Goal: Task Accomplishment & Management: Use online tool/utility

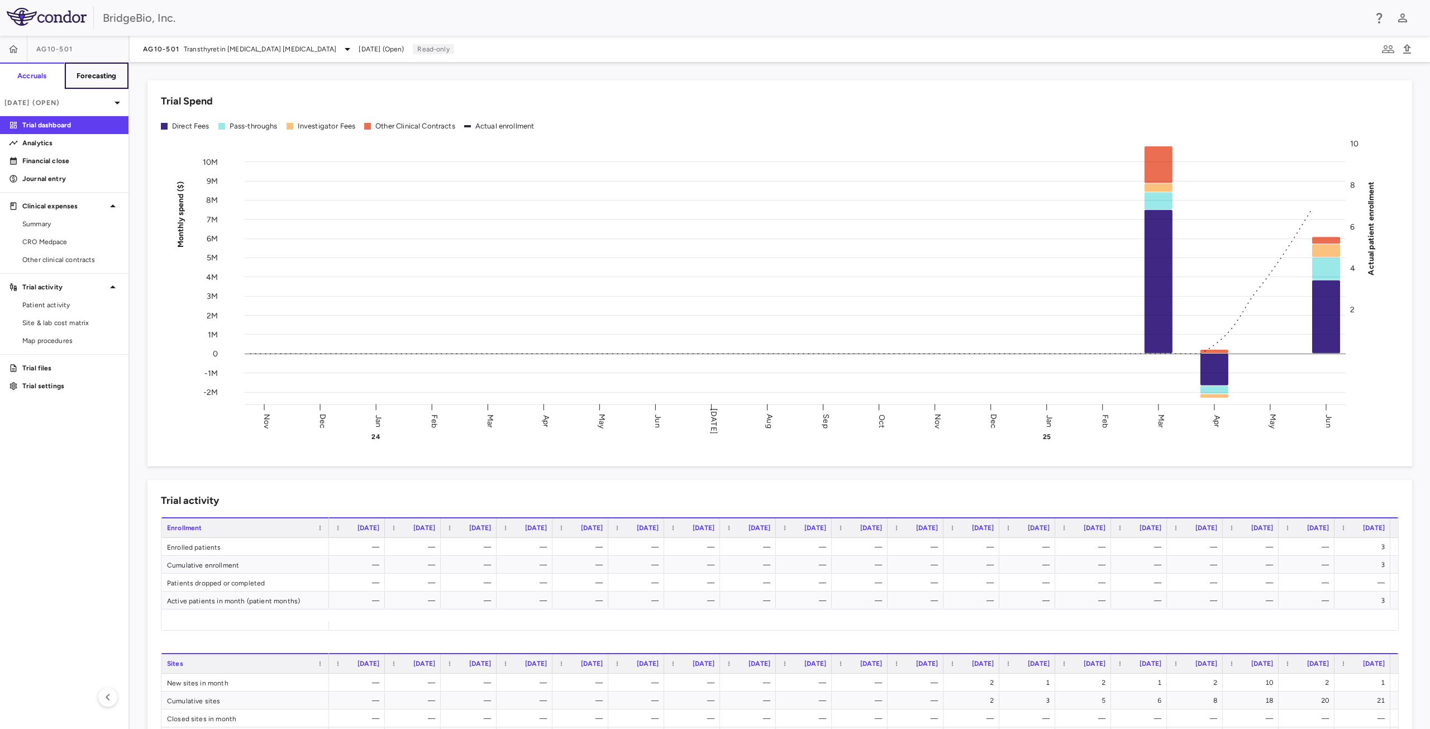
click at [97, 81] on button "Forecasting" at bounding box center [96, 76] width 65 height 27
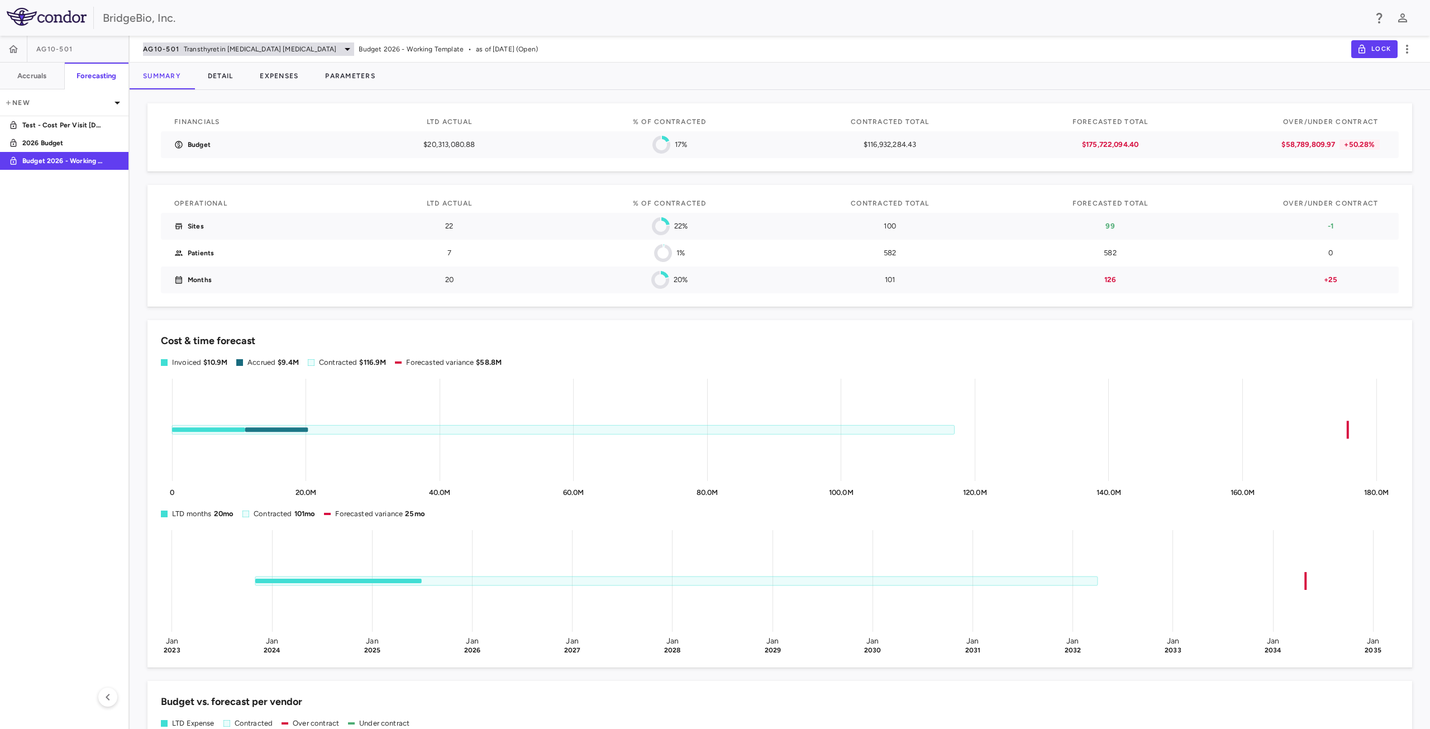
click at [341, 47] on icon at bounding box center [347, 48] width 13 height 13
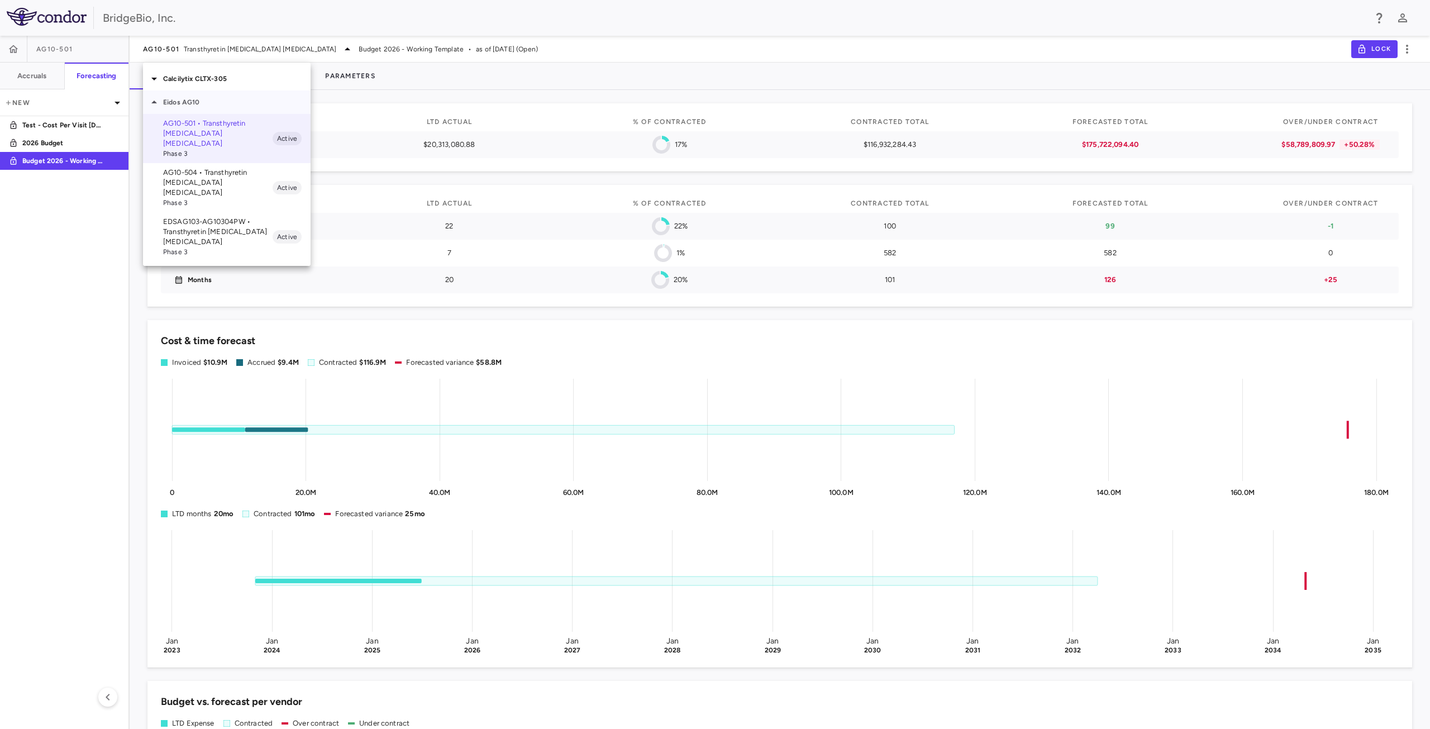
click at [156, 101] on icon at bounding box center [154, 102] width 13 height 13
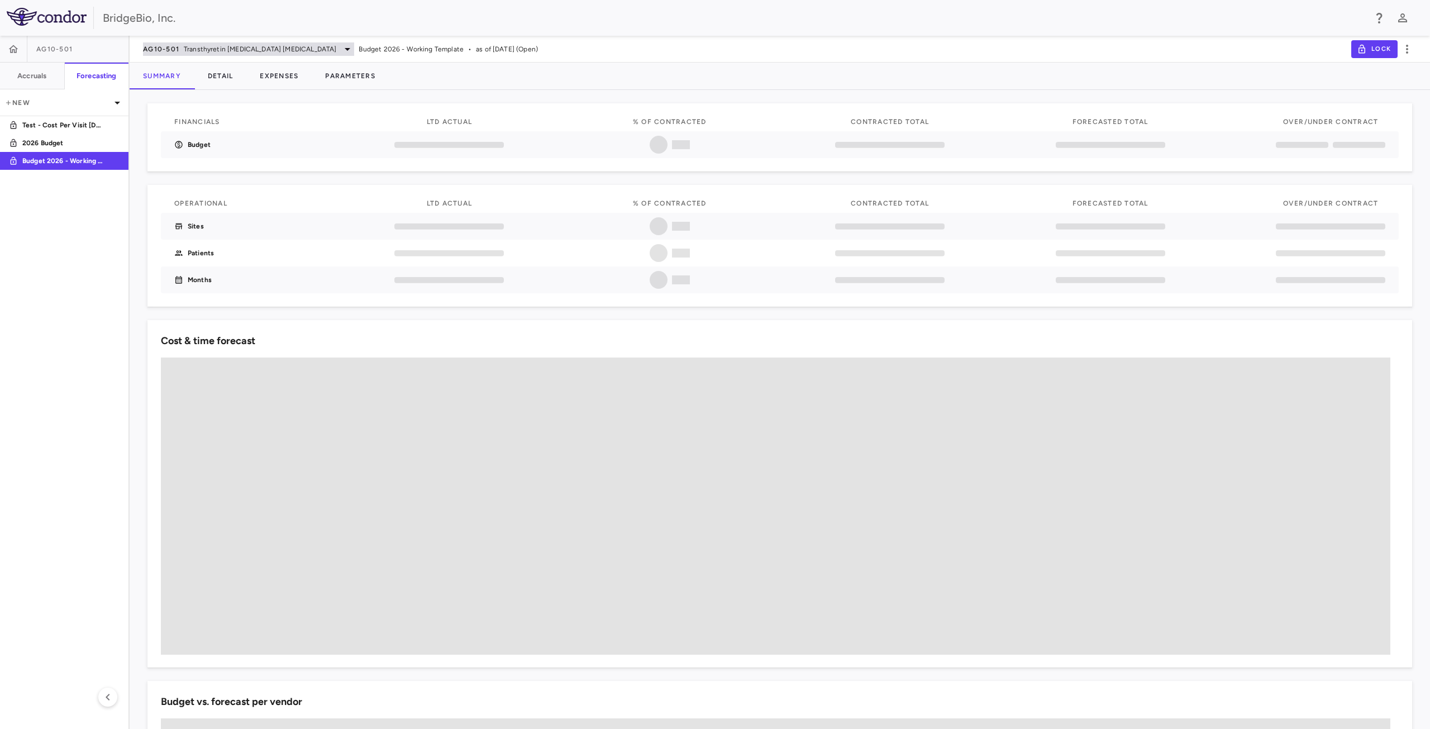
click at [341, 49] on icon at bounding box center [347, 48] width 13 height 13
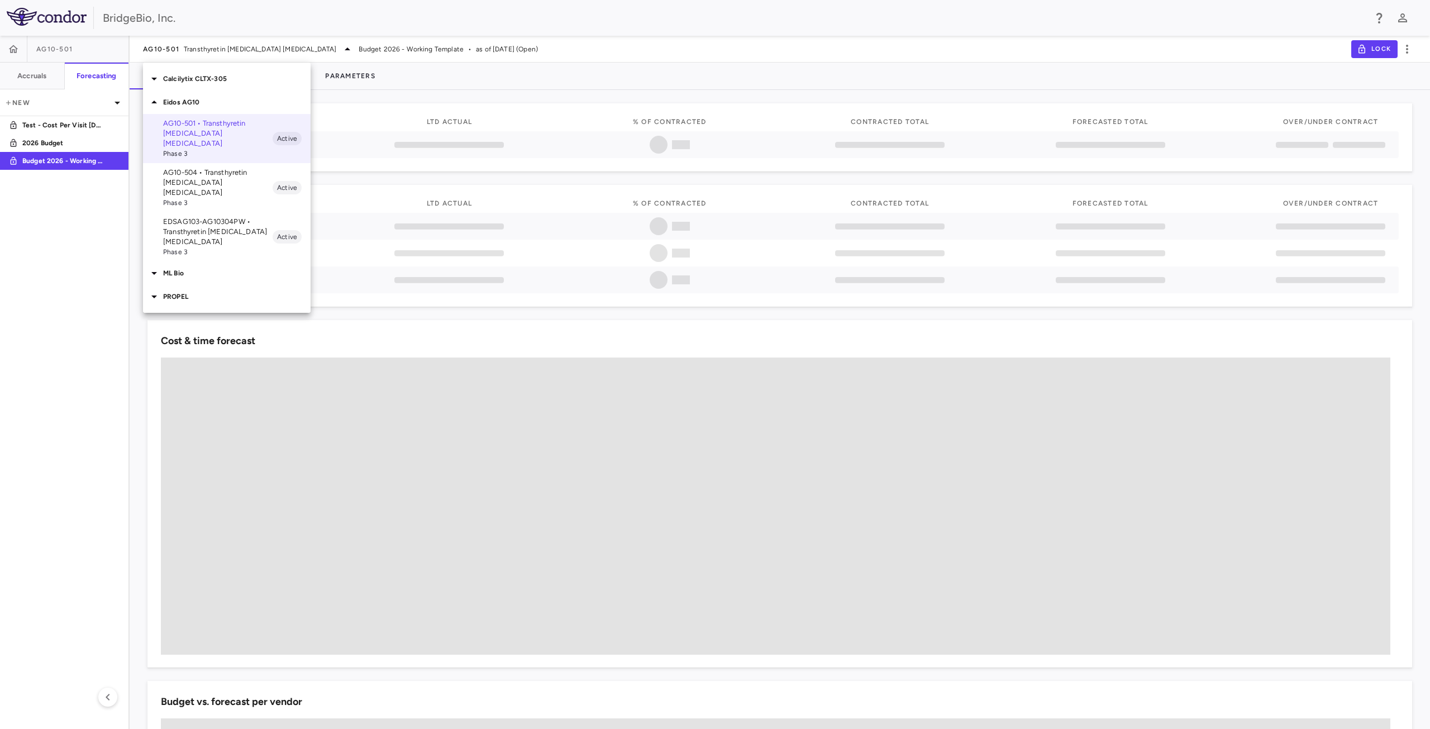
click at [158, 107] on icon at bounding box center [154, 102] width 13 height 13
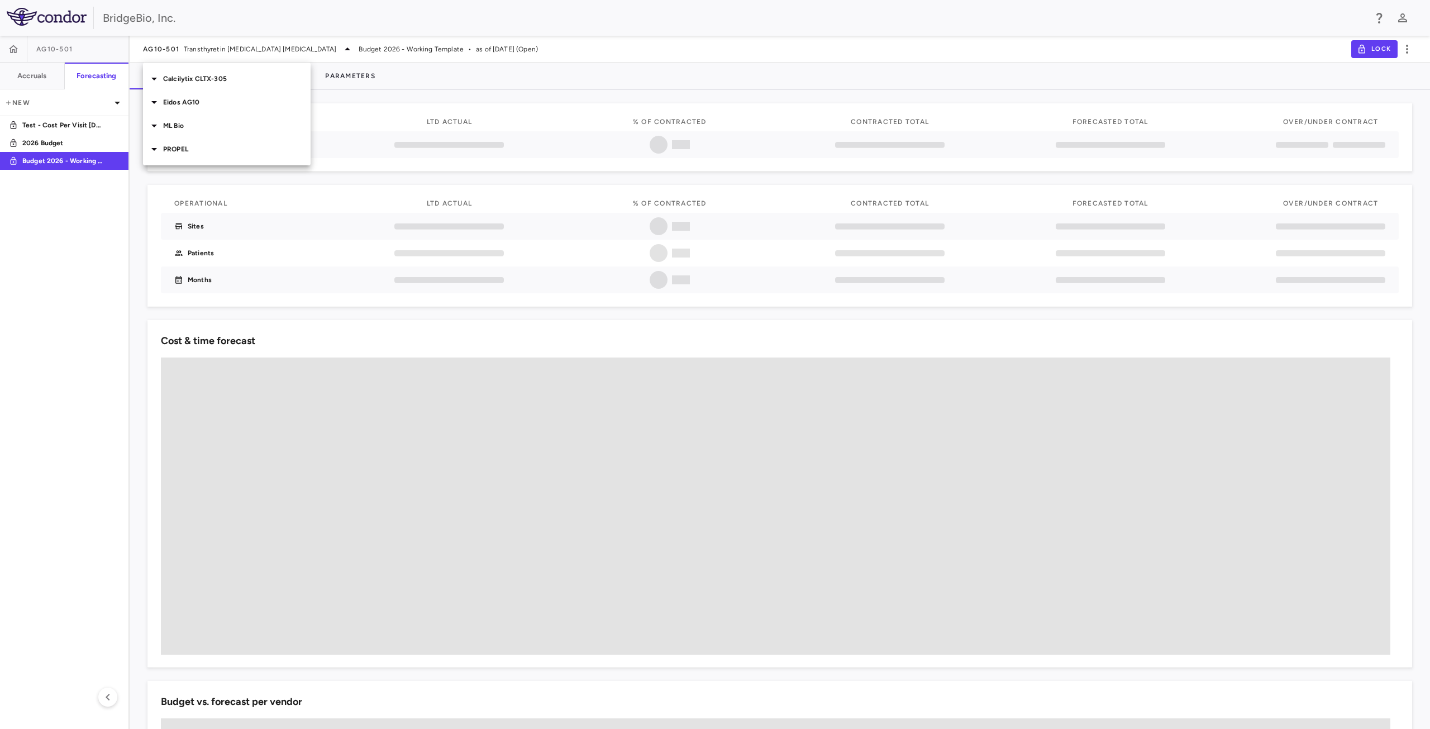
click at [156, 153] on icon at bounding box center [154, 148] width 13 height 13
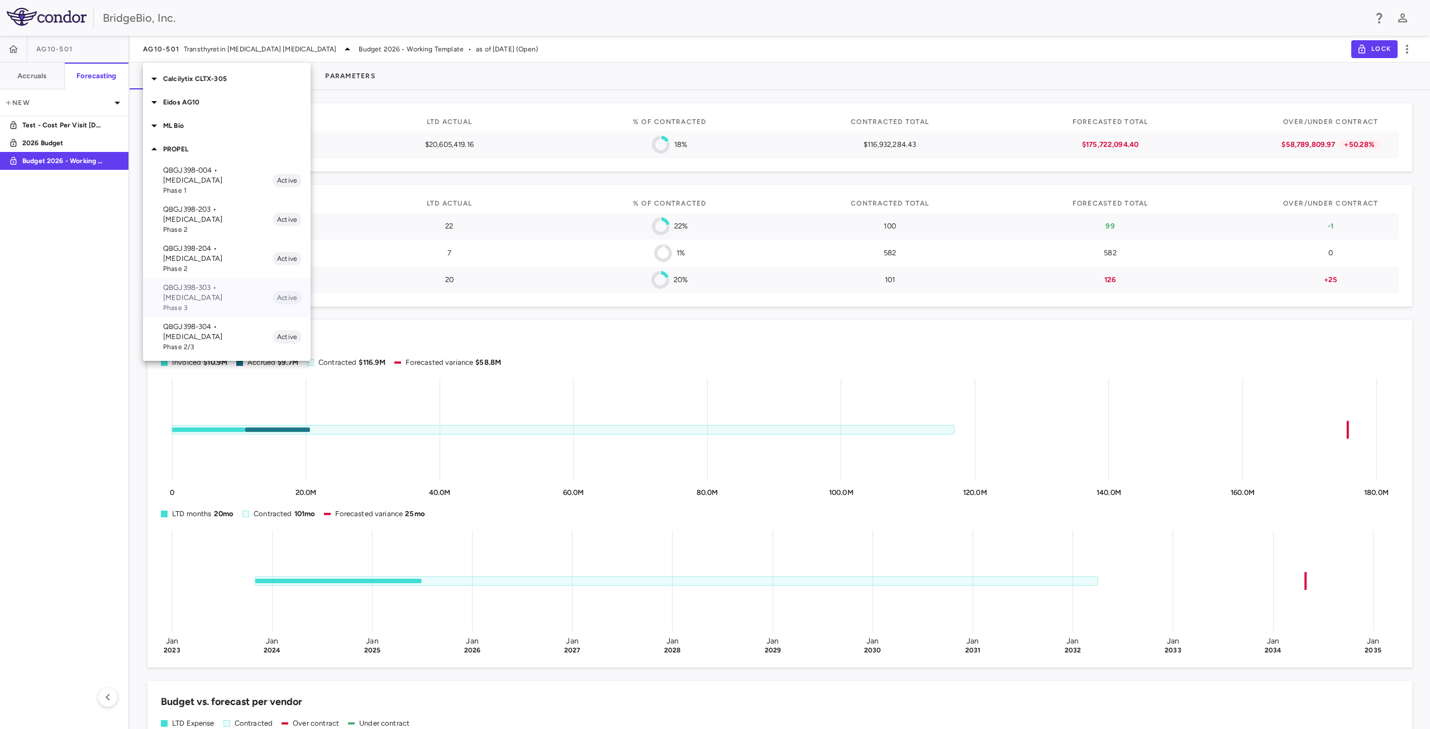
click at [213, 283] on p "QBGJ398-303 • Achondroplasia" at bounding box center [218, 293] width 110 height 20
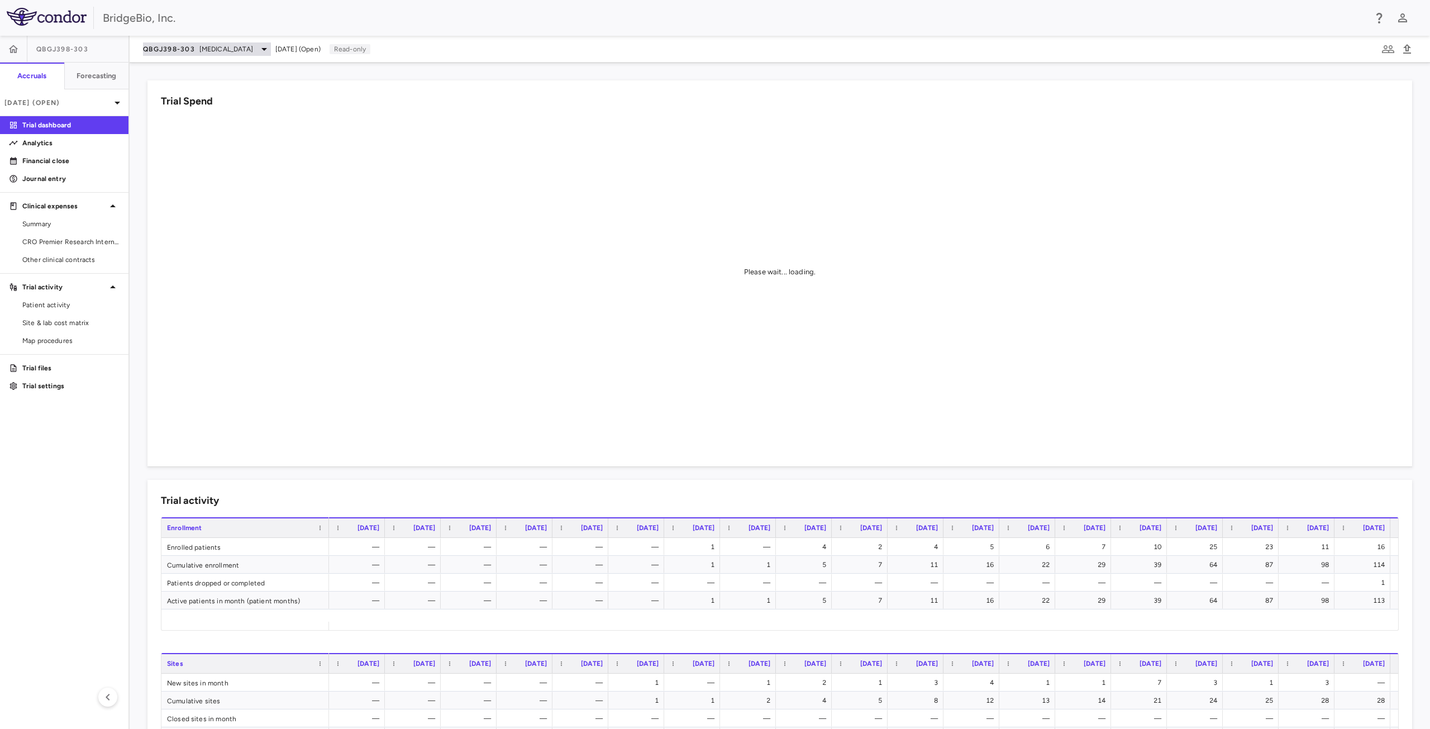
click at [258, 51] on icon at bounding box center [264, 48] width 13 height 13
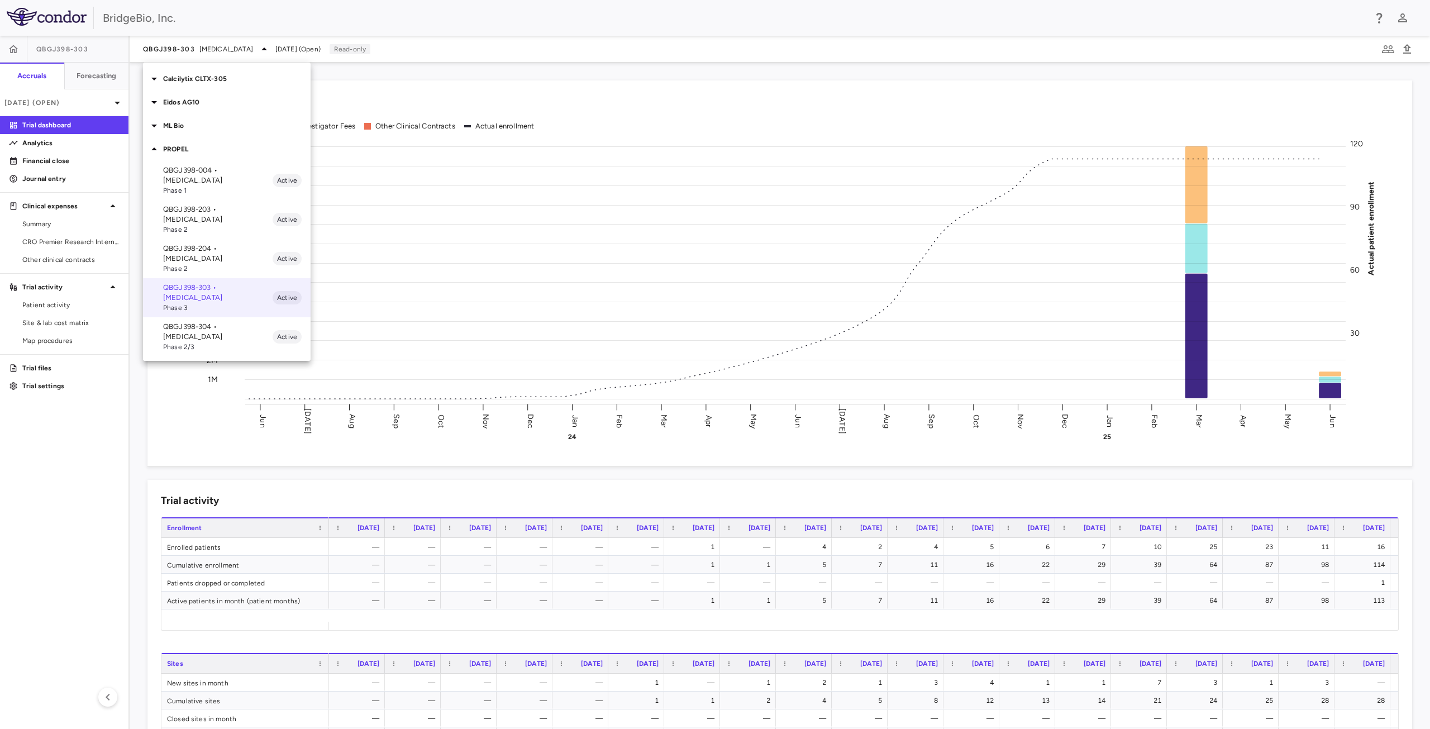
click at [204, 322] on p "QBGJ398-304 • Hypochondroplasia" at bounding box center [218, 332] width 110 height 20
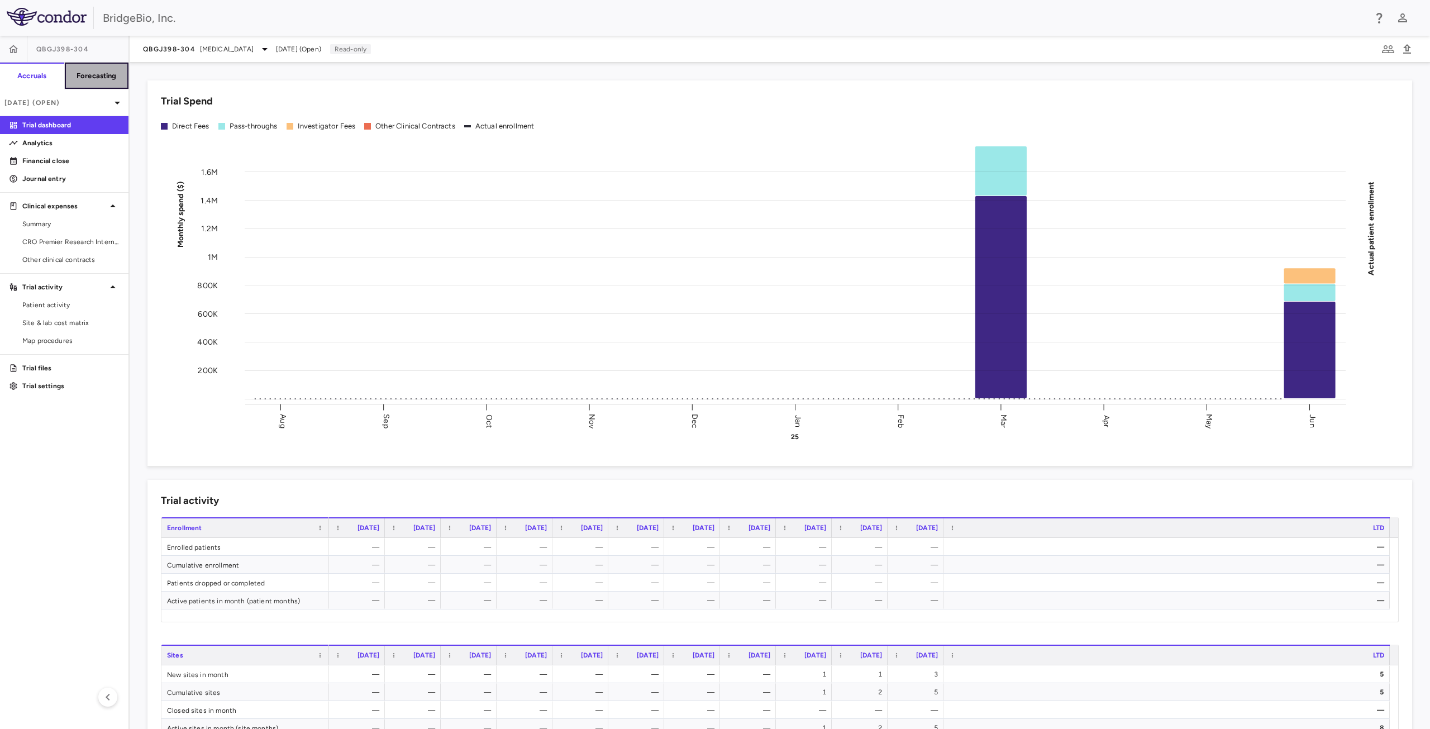
click at [99, 85] on button "Forecasting" at bounding box center [96, 76] width 65 height 27
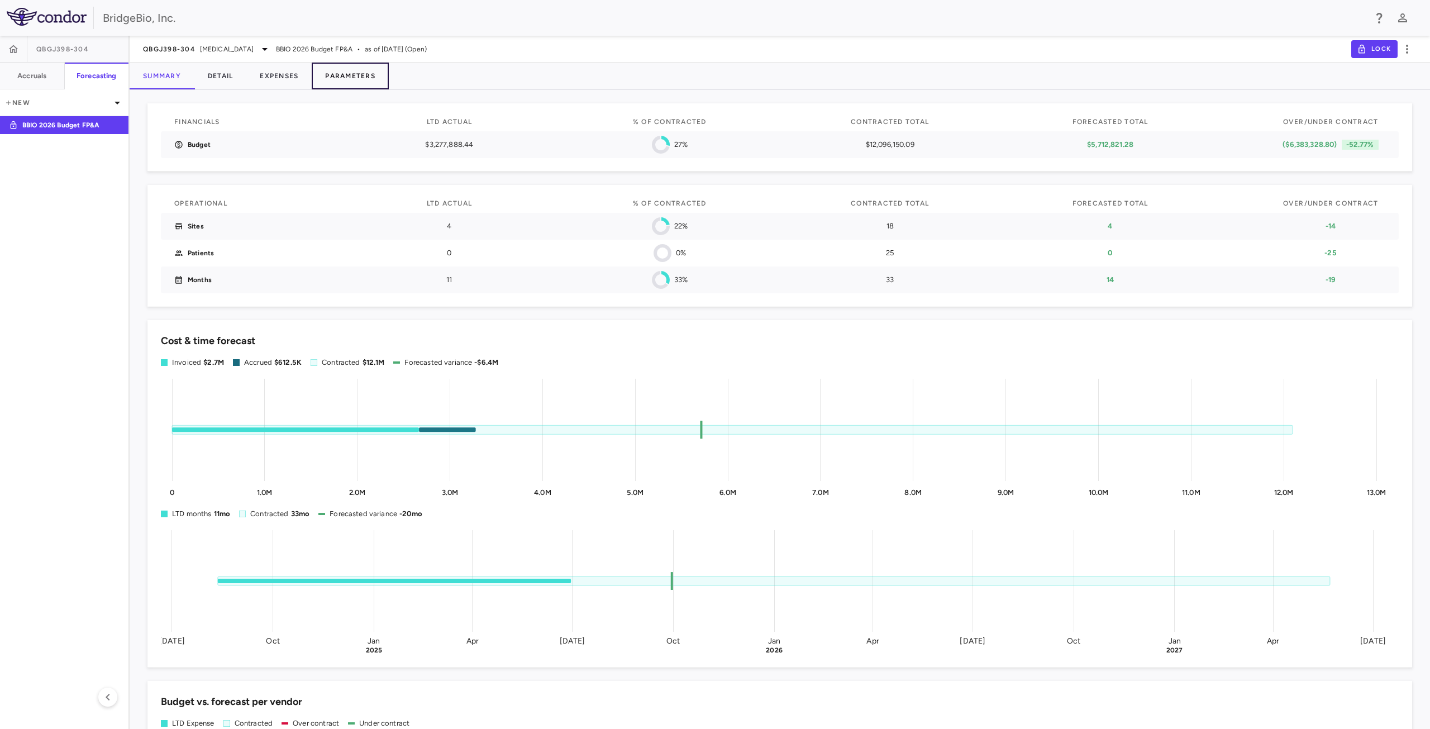
click at [335, 79] on button "Parameters" at bounding box center [350, 76] width 77 height 27
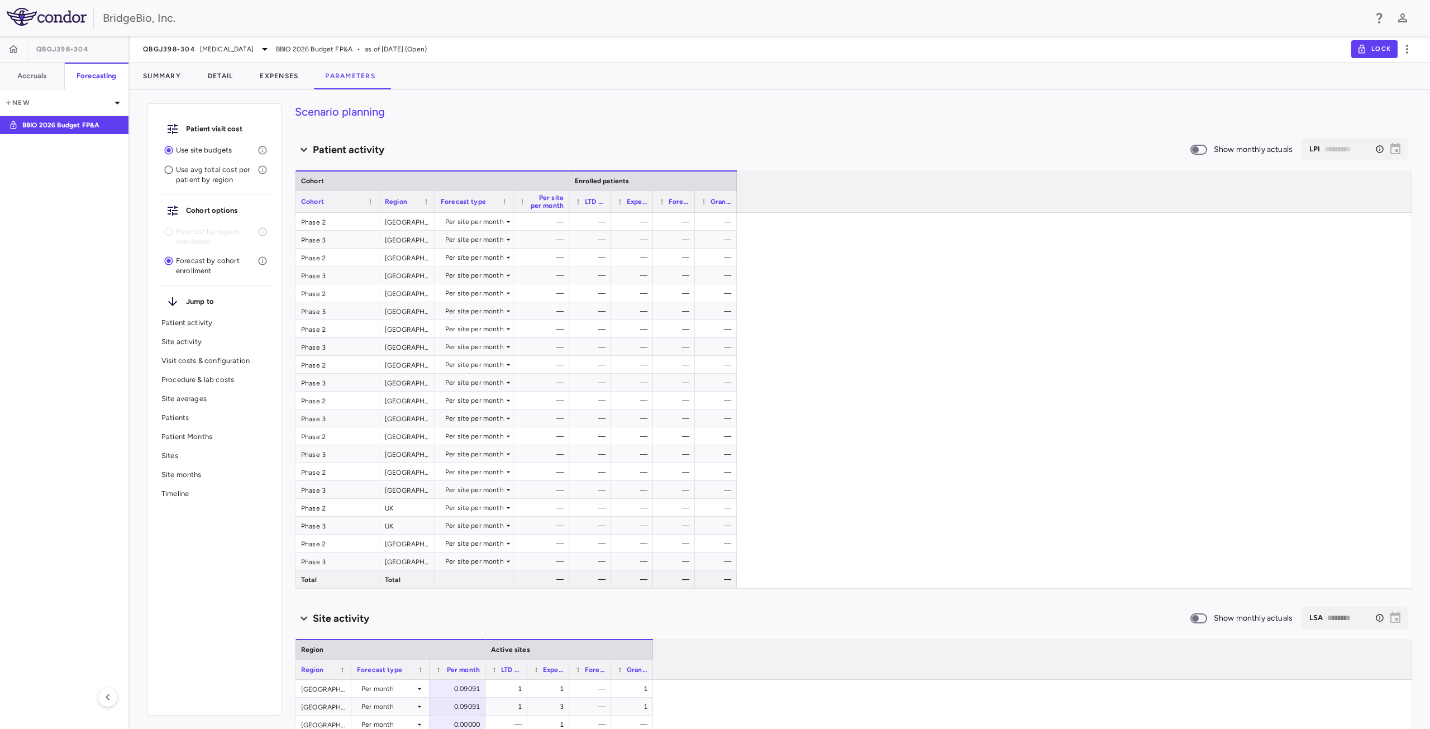
click at [184, 414] on p "Patients" at bounding box center [214, 418] width 106 height 10
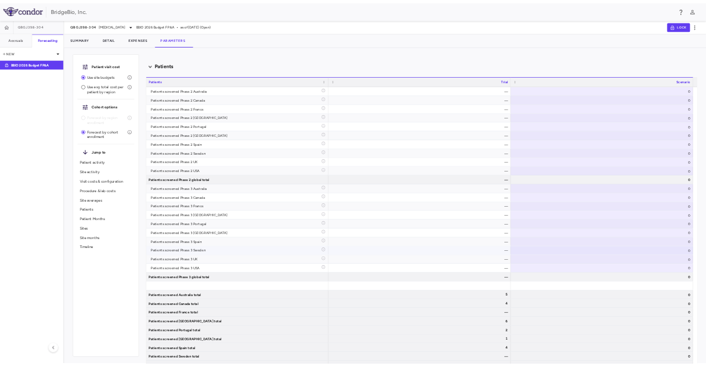
scroll to position [3162, 0]
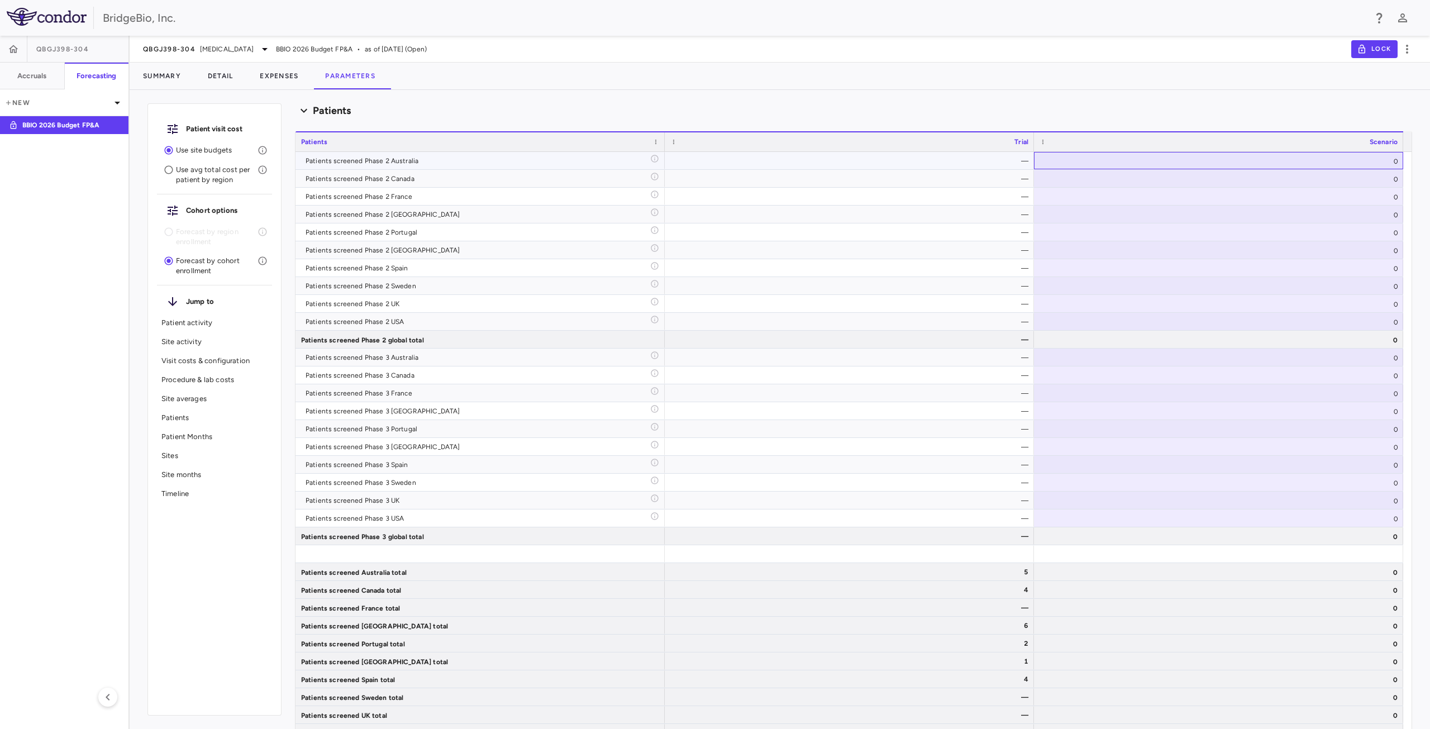
click at [1368, 160] on div "0" at bounding box center [1218, 160] width 369 height 17
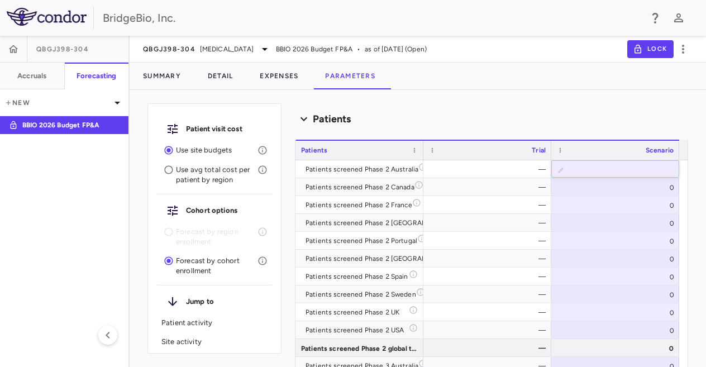
scroll to position [3170, 0]
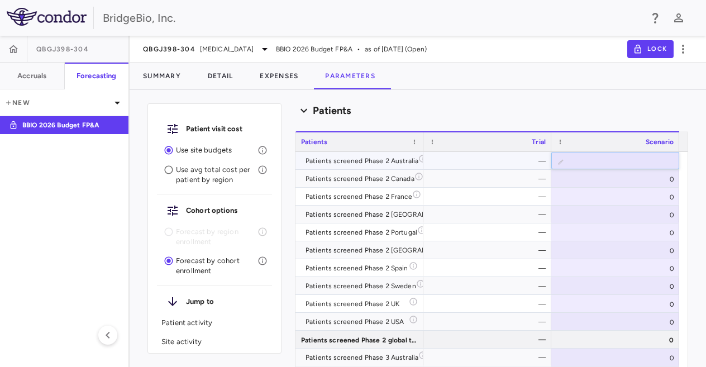
drag, startPoint x: 651, startPoint y: 163, endPoint x: 666, endPoint y: 161, distance: 14.6
click at [666, 161] on input "*" at bounding box center [624, 162] width 110 height 18
type input "*"
click at [653, 177] on div "0" at bounding box center [615, 178] width 128 height 17
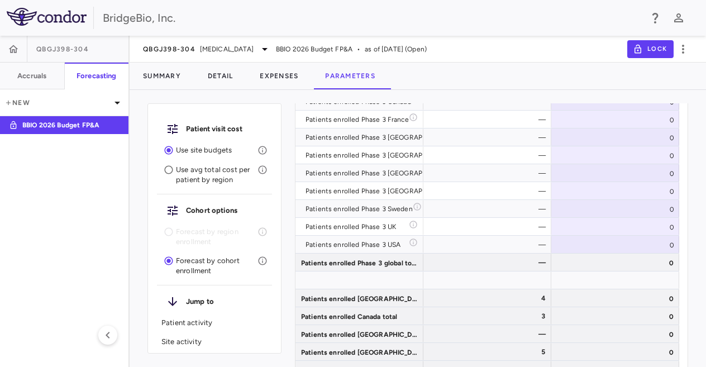
scroll to position [2271, 0]
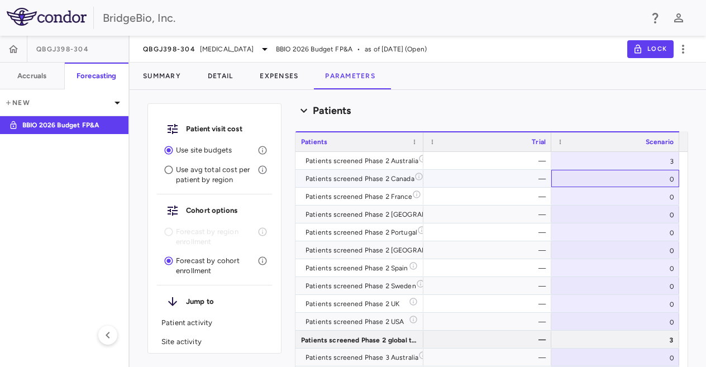
click at [660, 178] on div "0" at bounding box center [615, 178] width 128 height 17
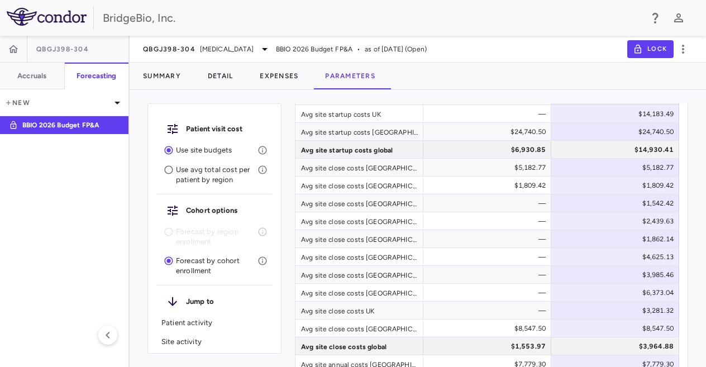
scroll to position [3170, 0]
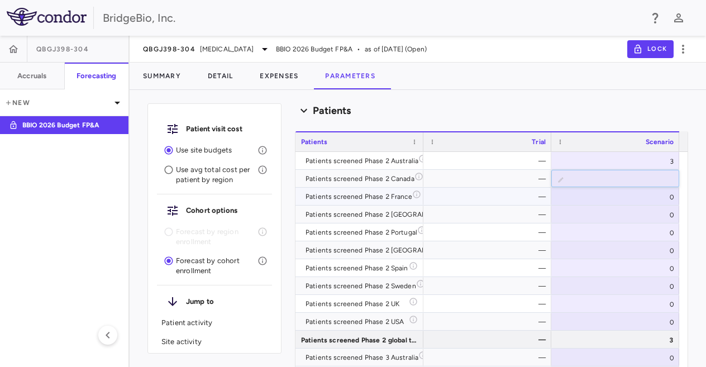
type input "*"
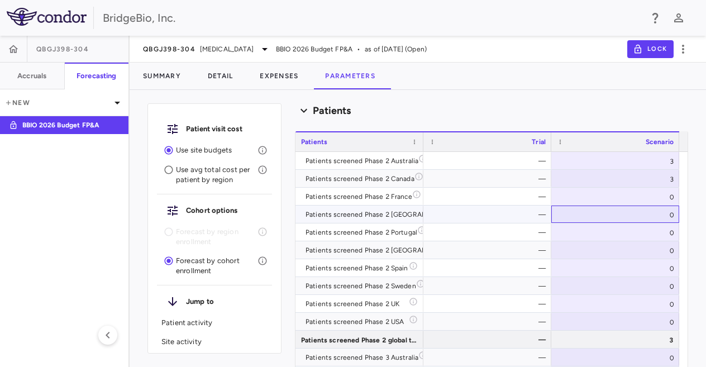
click at [667, 215] on div "0" at bounding box center [615, 214] width 128 height 17
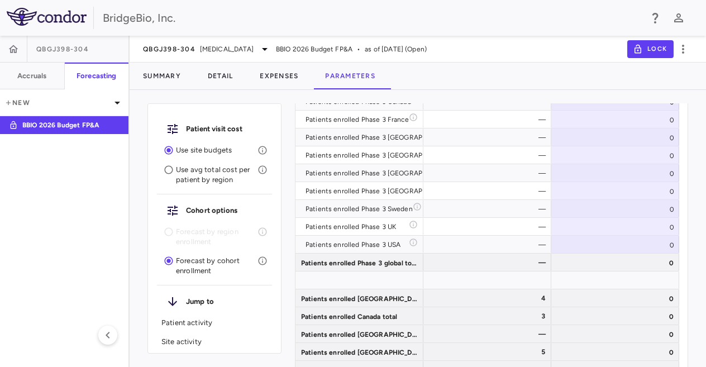
scroll to position [2271, 0]
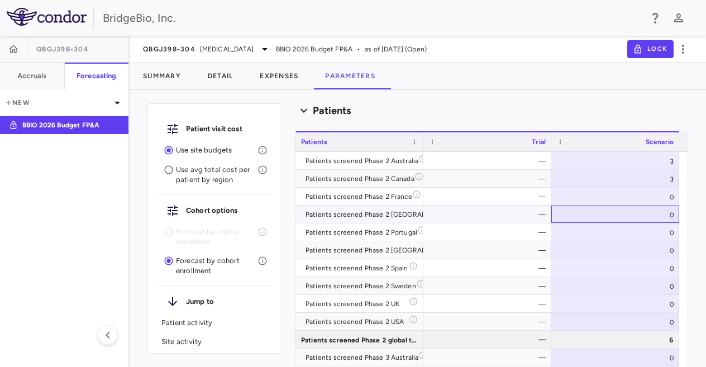
click at [662, 218] on div "0" at bounding box center [615, 214] width 128 height 17
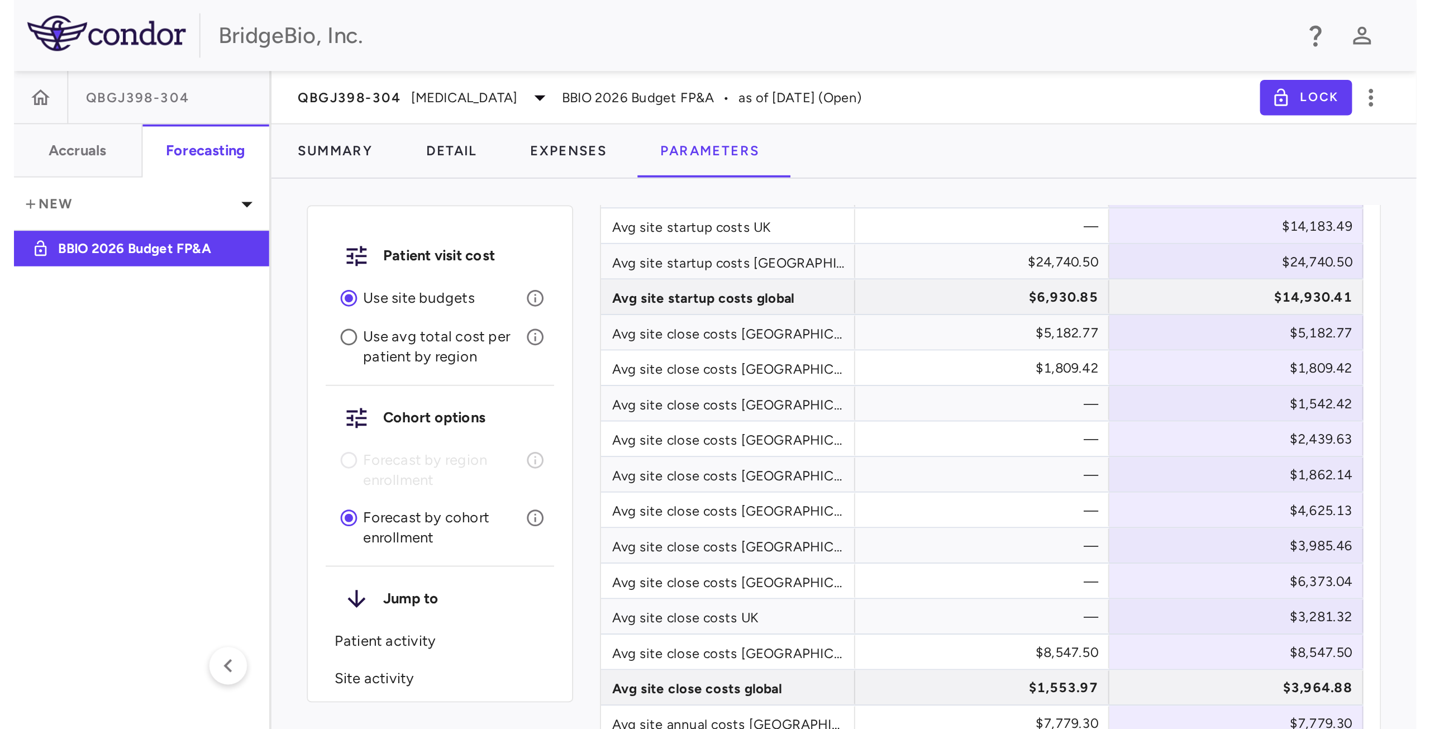
scroll to position [3170, 0]
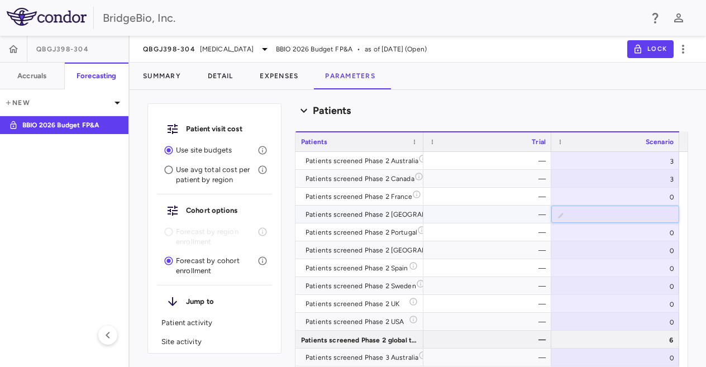
click at [658, 217] on input "*" at bounding box center [624, 215] width 110 height 18
type input "*"
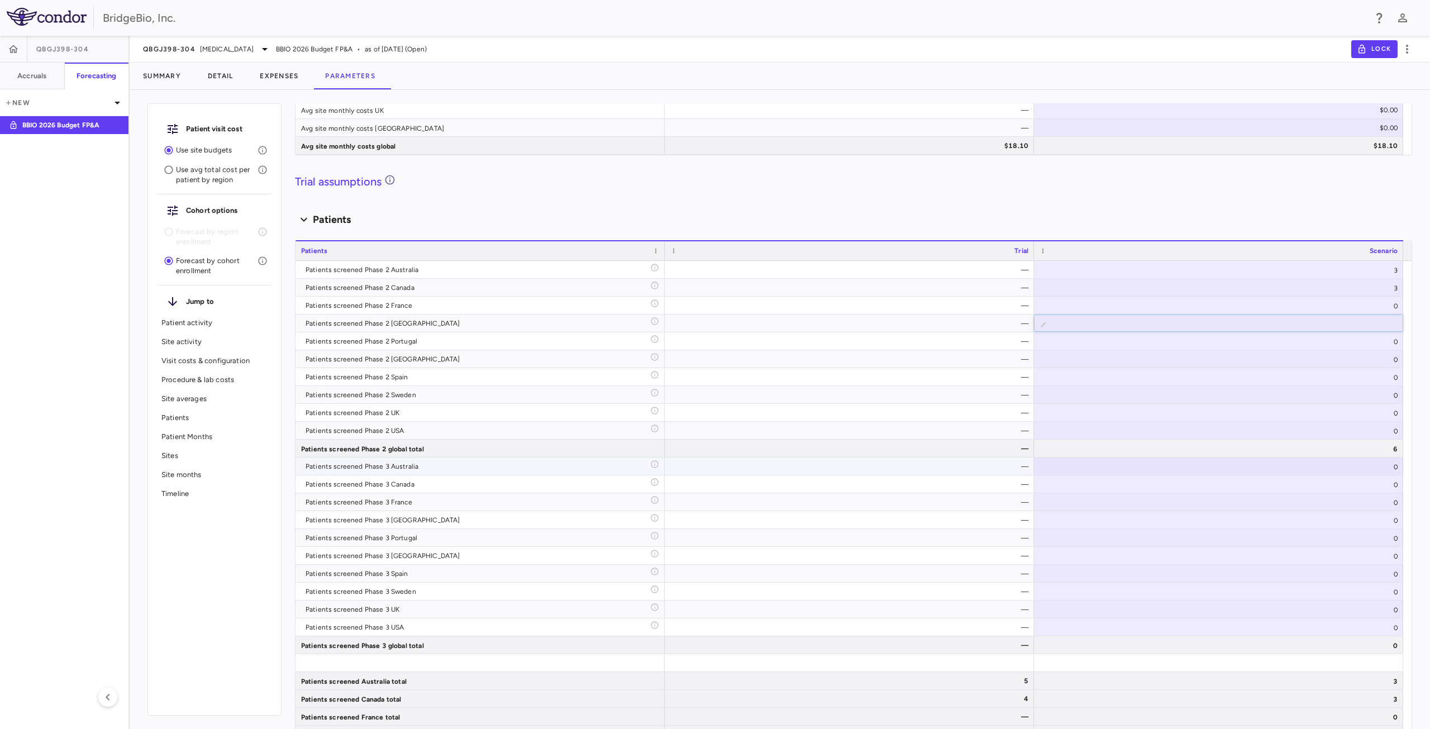
scroll to position [3051, 0]
click at [965, 452] on div "—" at bounding box center [852, 450] width 354 height 18
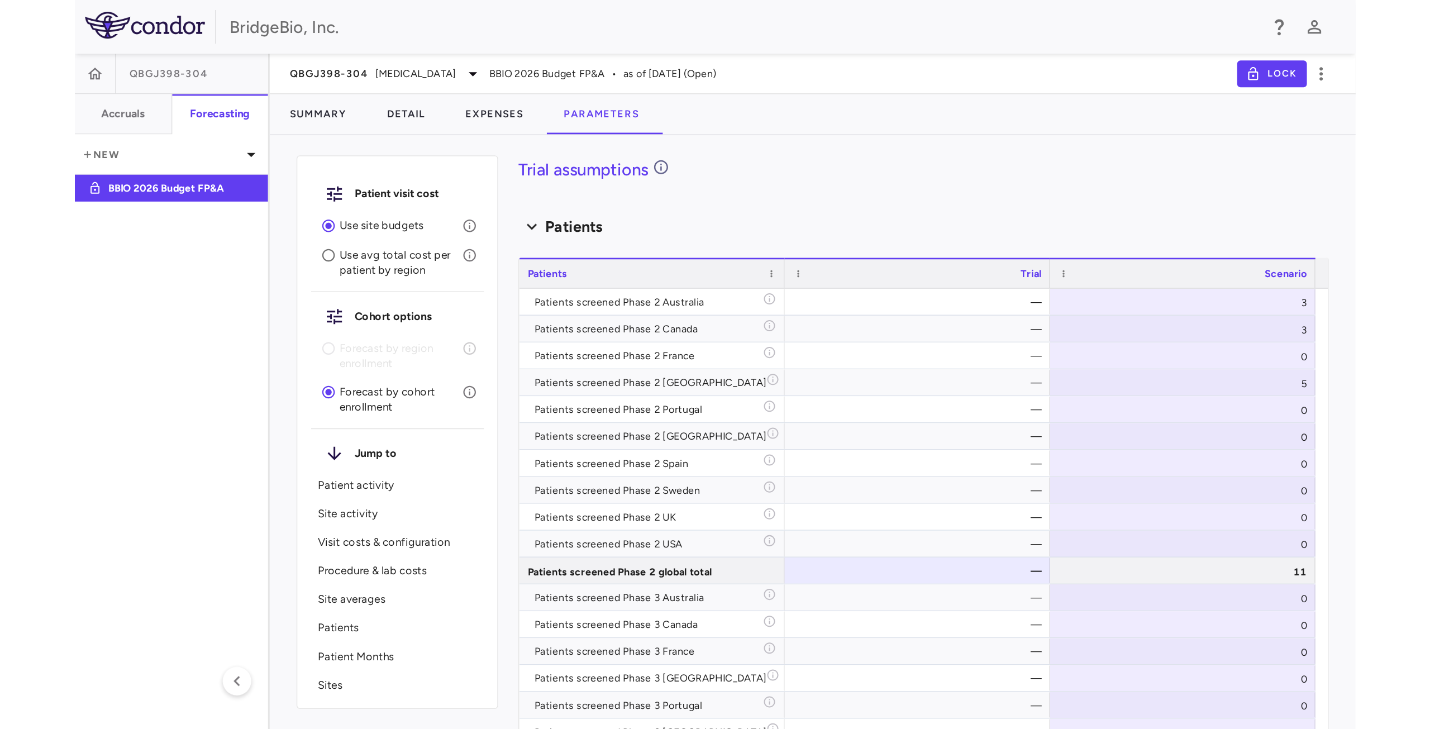
scroll to position [3113, 0]
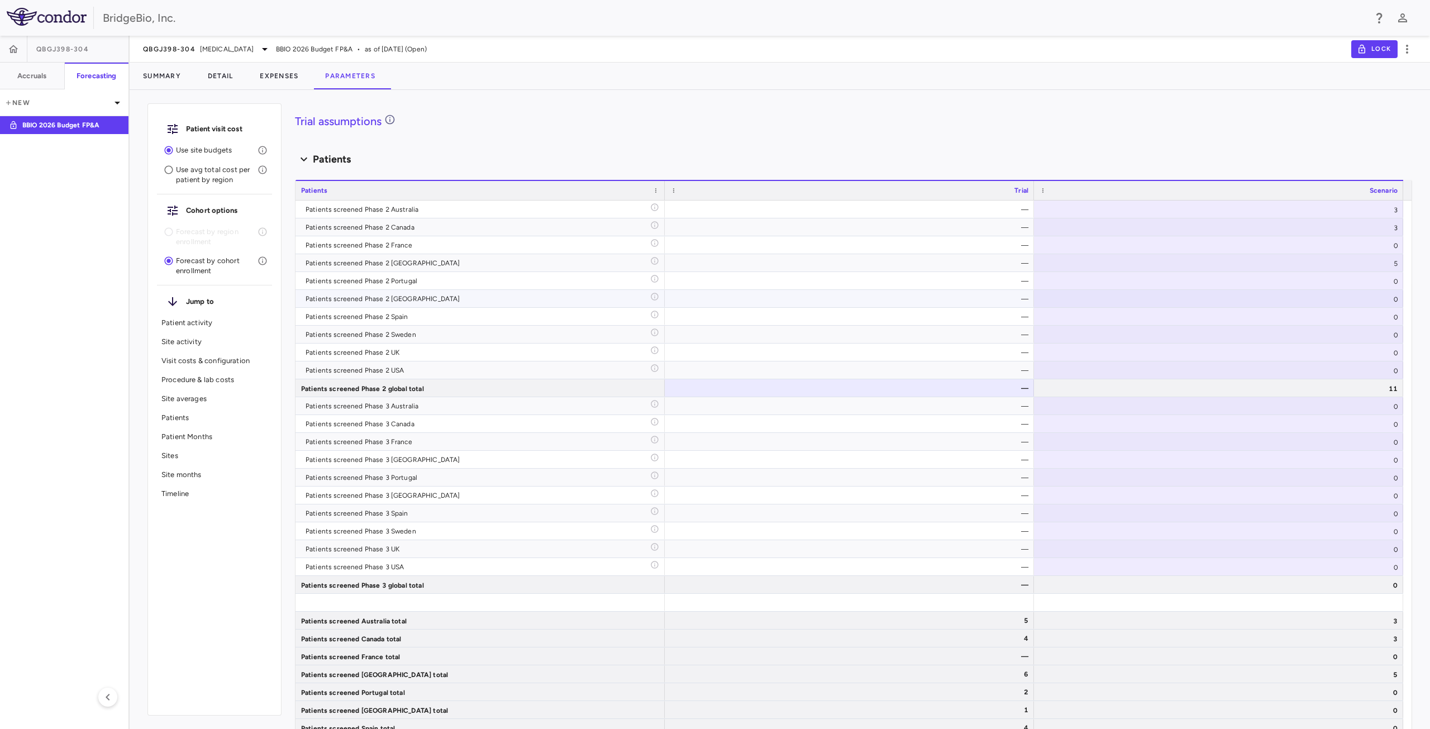
click at [1401, 299] on div "0" at bounding box center [1218, 298] width 369 height 17
type input "*"
click at [1386, 315] on div "0" at bounding box center [1218, 316] width 369 height 17
click at [1394, 335] on div "0" at bounding box center [1218, 334] width 369 height 17
click at [1377, 314] on div "0" at bounding box center [1218, 316] width 369 height 17
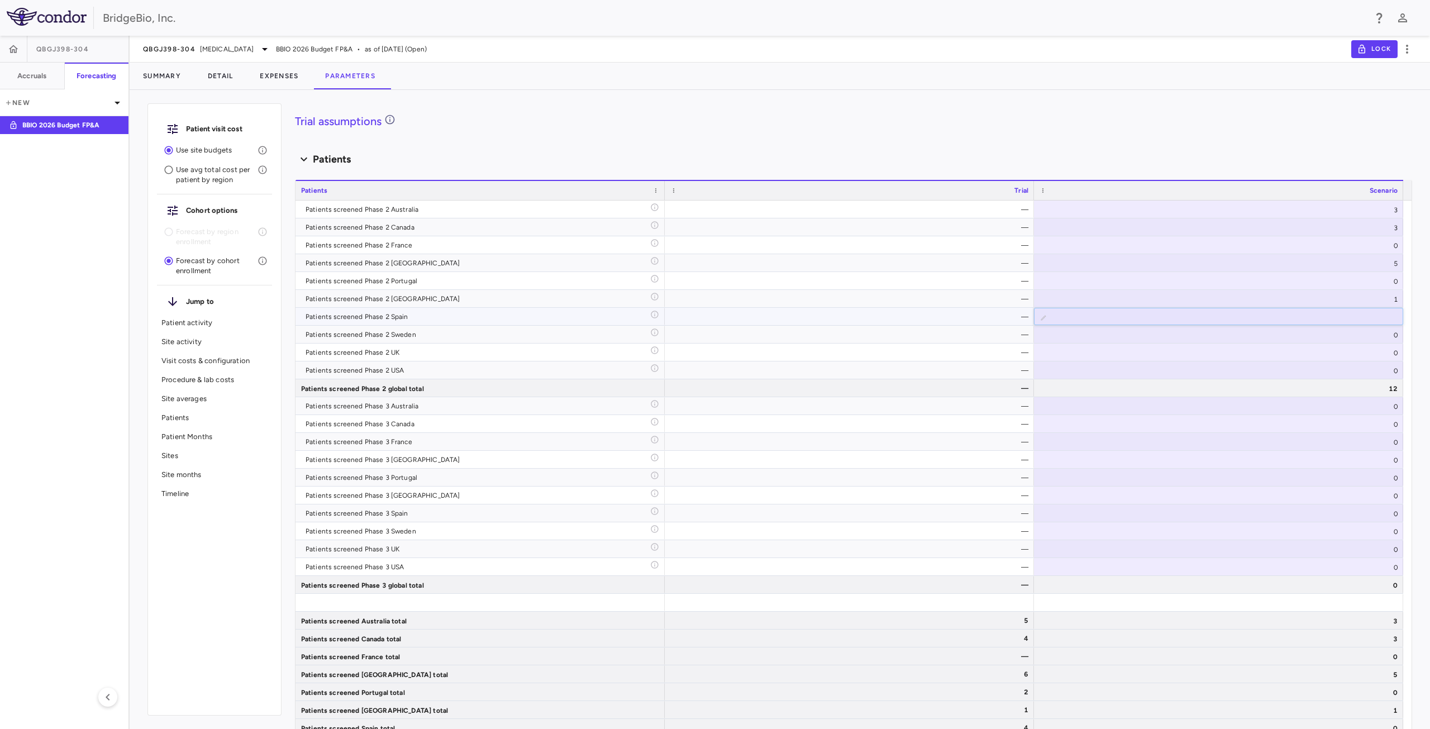
type input "**"
click at [1390, 318] on input "**" at bounding box center [1227, 317] width 351 height 18
click at [1381, 318] on input "**" at bounding box center [1227, 317] width 351 height 18
drag, startPoint x: 1381, startPoint y: 318, endPoint x: 1405, endPoint y: 319, distance: 24.0
click at [1405, 319] on div "Scenario planning Patient activity Show monthly actuals ​ LPI ​ Drag here to se…" at bounding box center [853, 416] width 1117 height 626
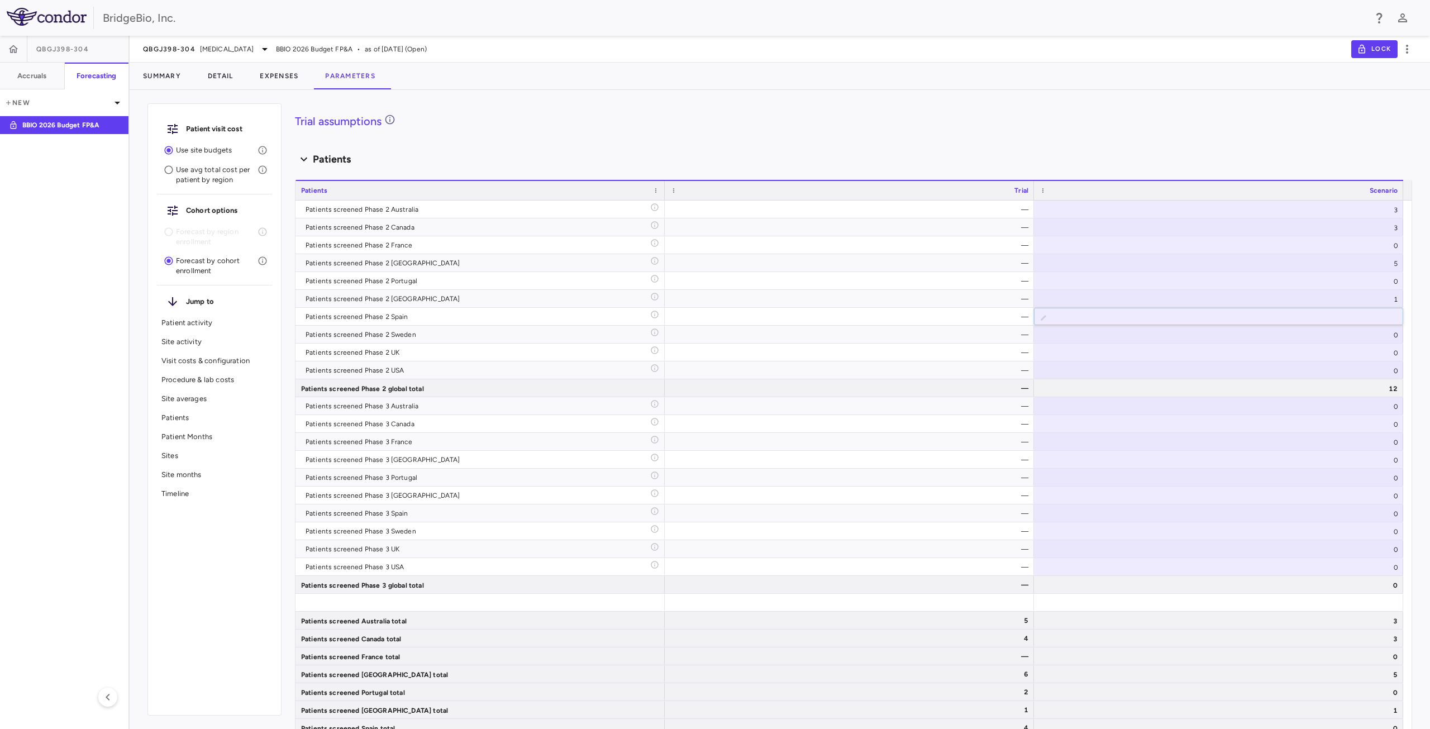
type input "*"
click at [1012, 120] on h4 "Trial assumptions" at bounding box center [853, 121] width 1117 height 17
click at [1155, 336] on div "0" at bounding box center [1218, 334] width 369 height 17
click at [1391, 374] on div "0" at bounding box center [1218, 369] width 369 height 17
click at [1378, 371] on input "*" at bounding box center [1227, 371] width 351 height 18
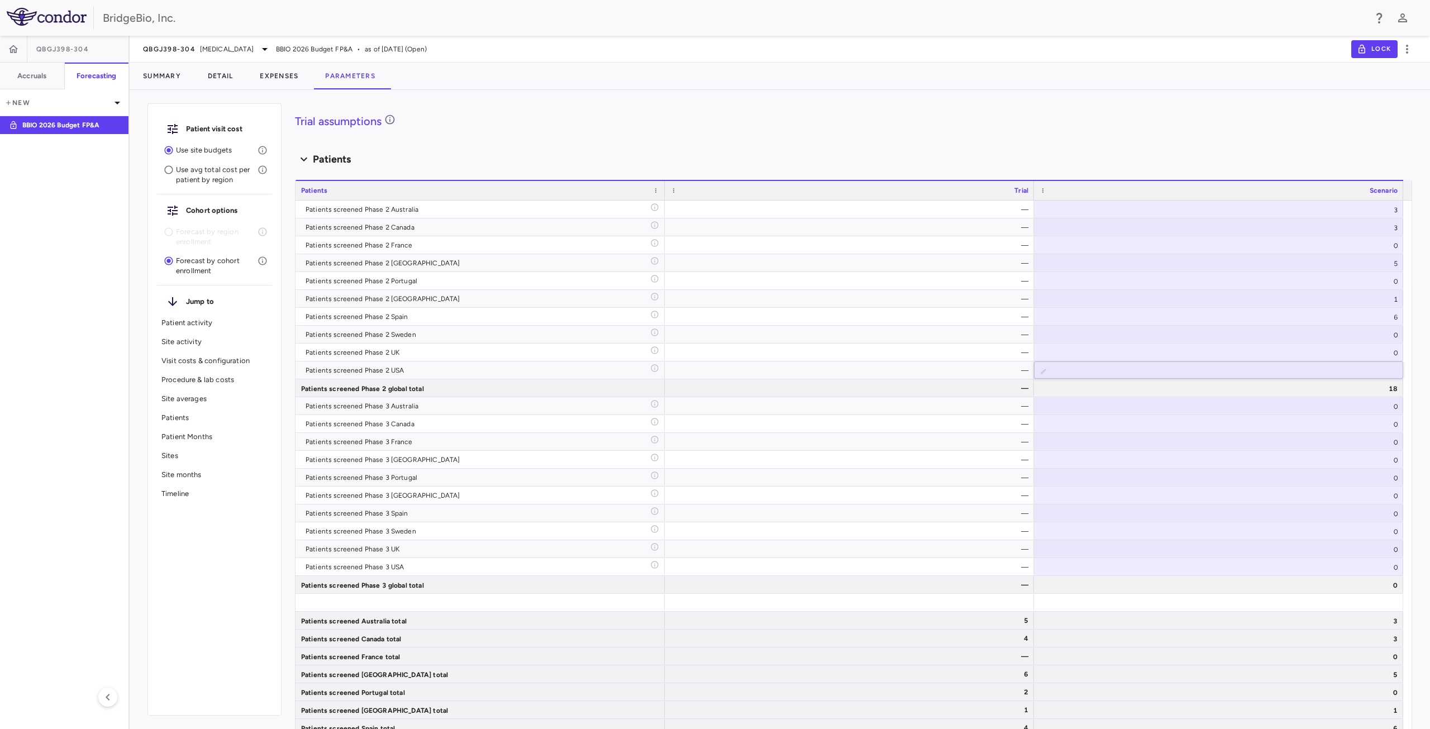
type input "**"
click at [1157, 111] on div "Scenario planning Patient activity Show monthly actuals ​ LPI ​ Drag here to se…" at bounding box center [853, 416] width 1117 height 626
click at [1182, 406] on div "0" at bounding box center [1218, 405] width 369 height 17
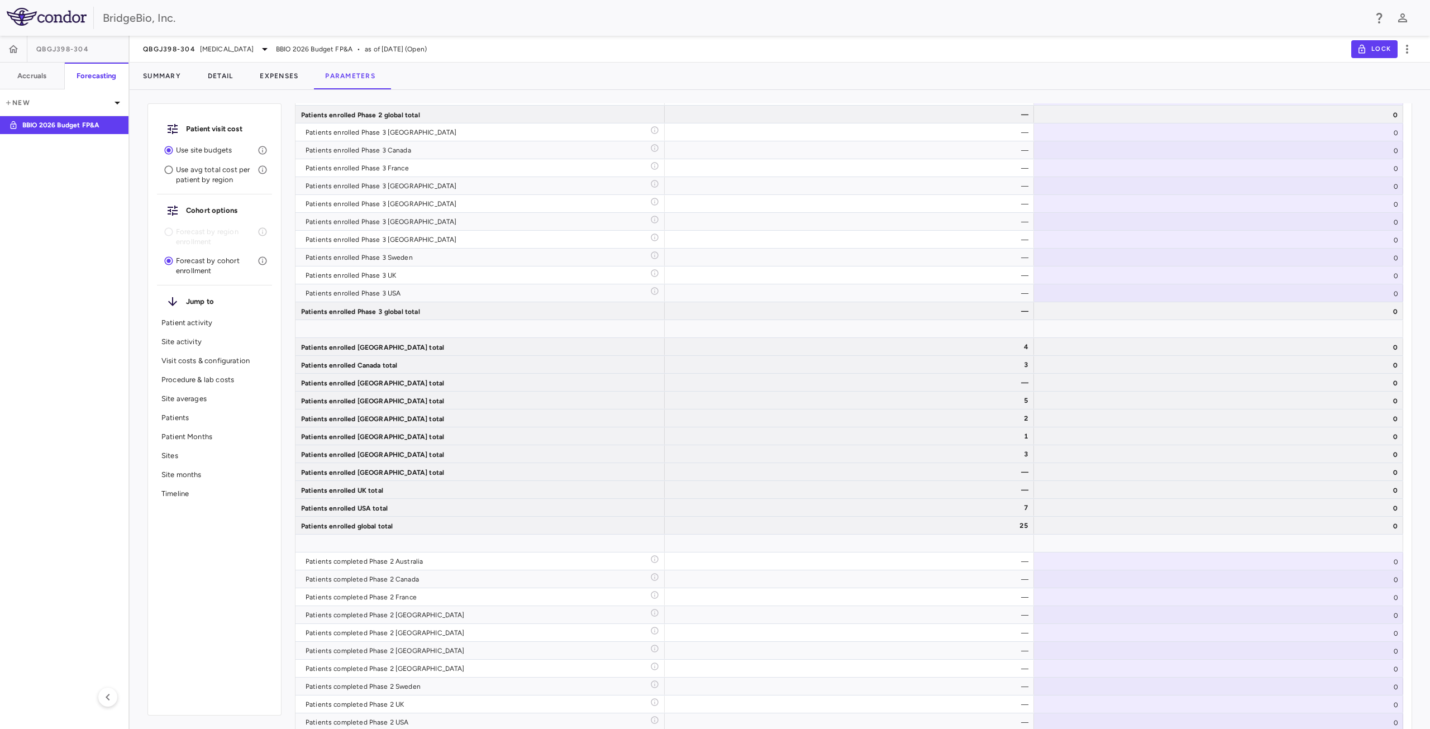
scroll to position [2214, 0]
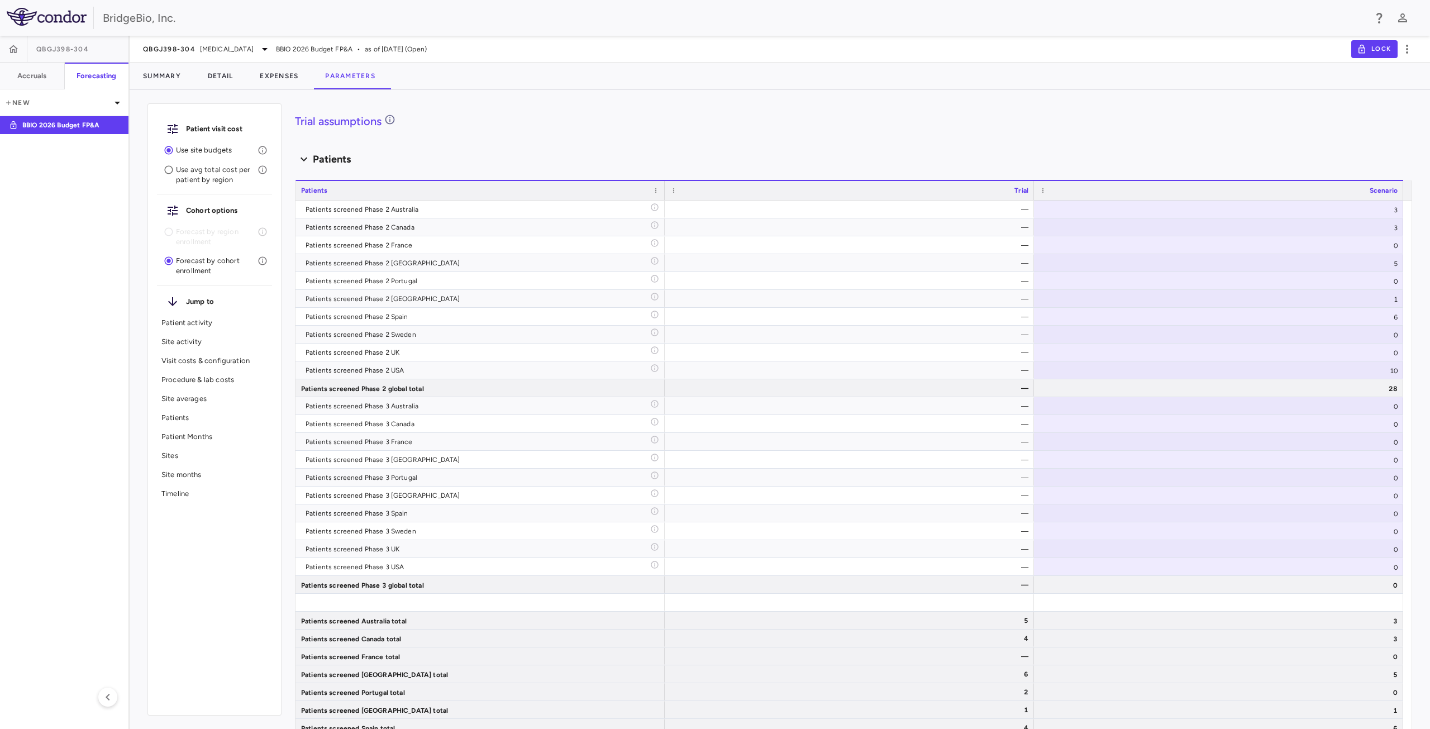
click at [539, 146] on div "Scenario planning Patient activity Show monthly actuals ​ LPI ​ Drag here to se…" at bounding box center [853, 416] width 1117 height 626
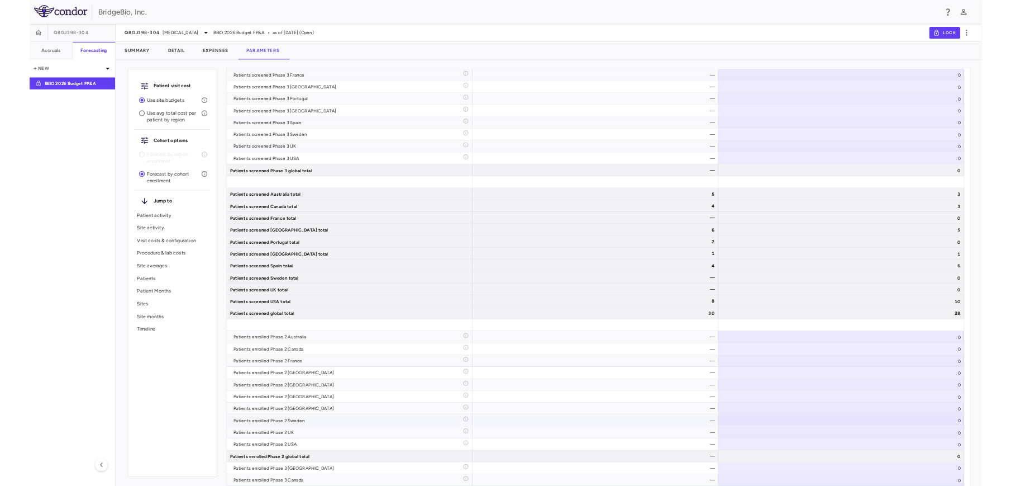
scroll to position [3113, 0]
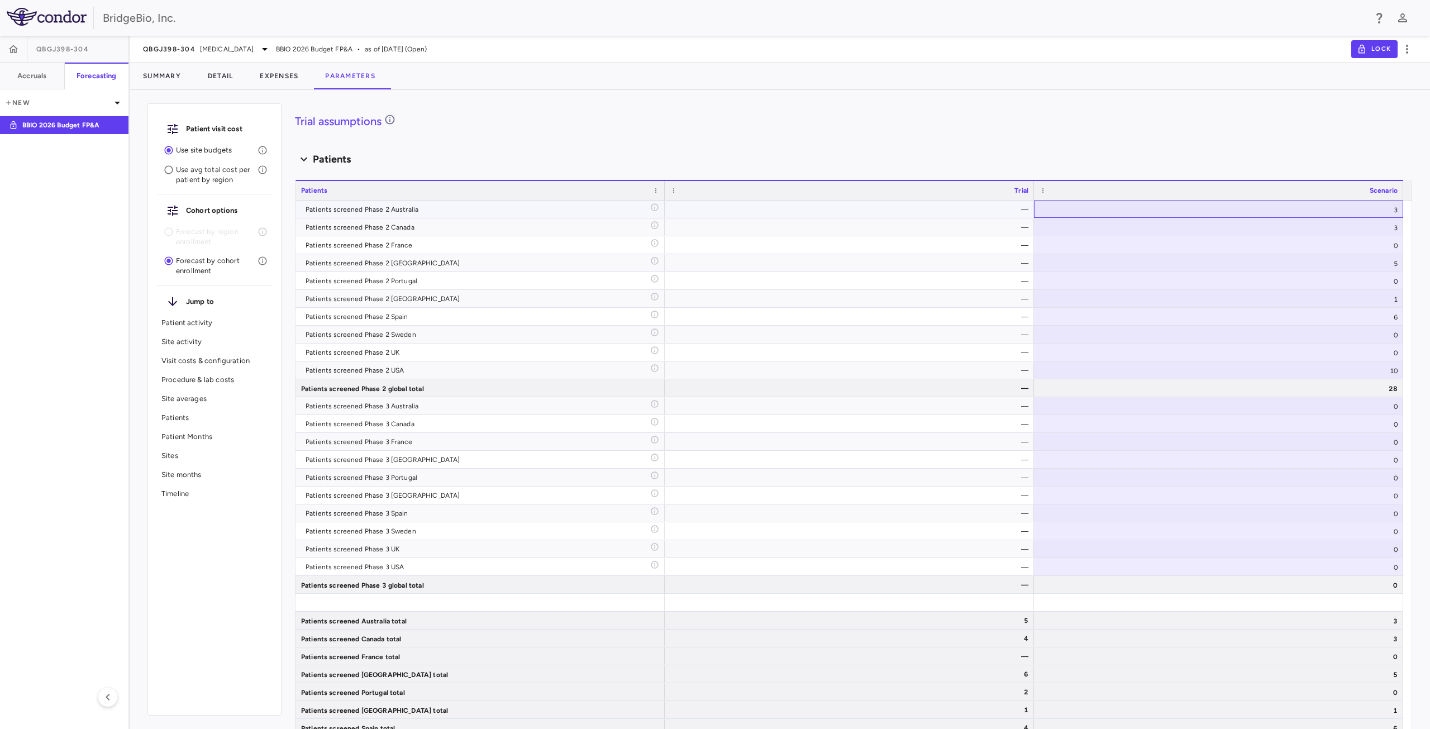
click at [1314, 209] on div "3" at bounding box center [1218, 209] width 369 height 17
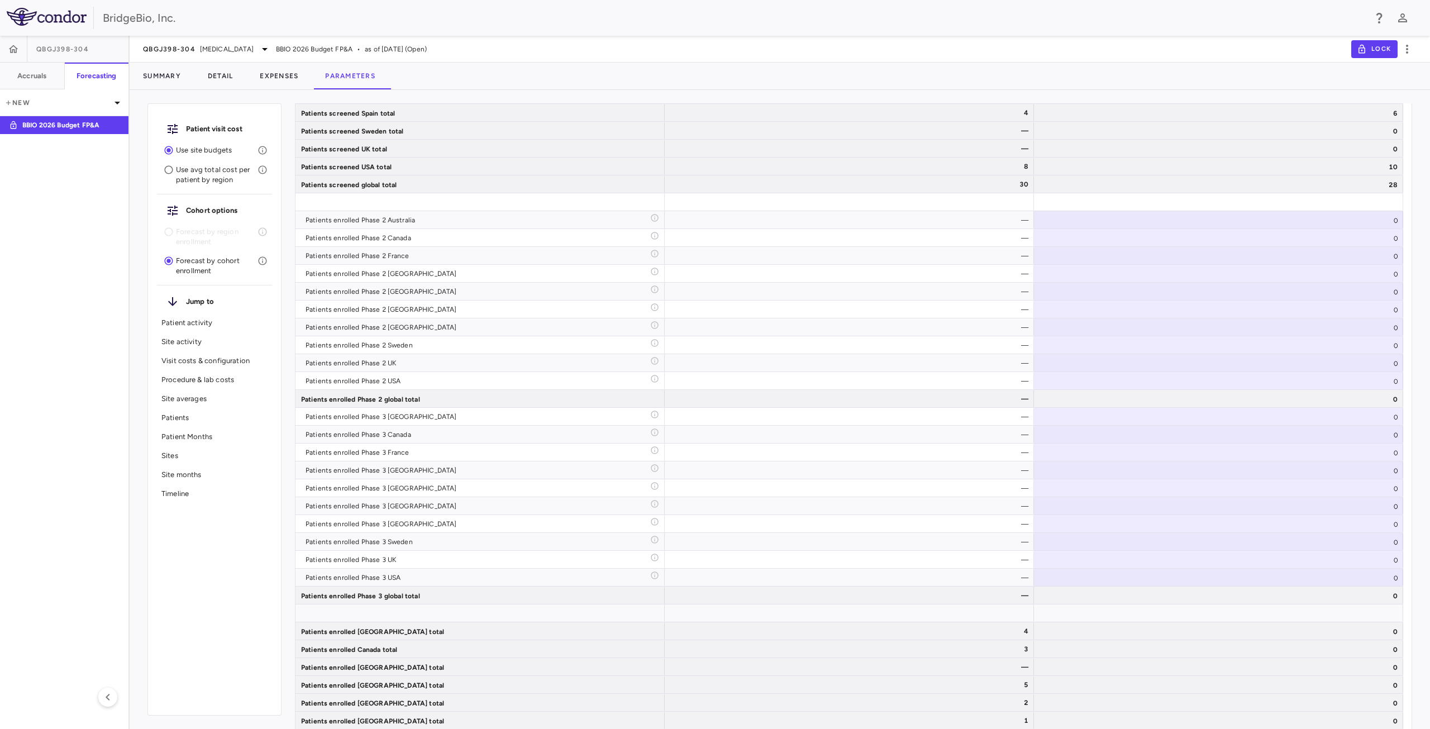
scroll to position [3728, 0]
click at [1388, 224] on div "0" at bounding box center [1218, 220] width 369 height 17
type input "**"
click at [1389, 229] on input "**" at bounding box center [1227, 221] width 351 height 18
click at [1377, 221] on input "**" at bounding box center [1227, 221] width 351 height 18
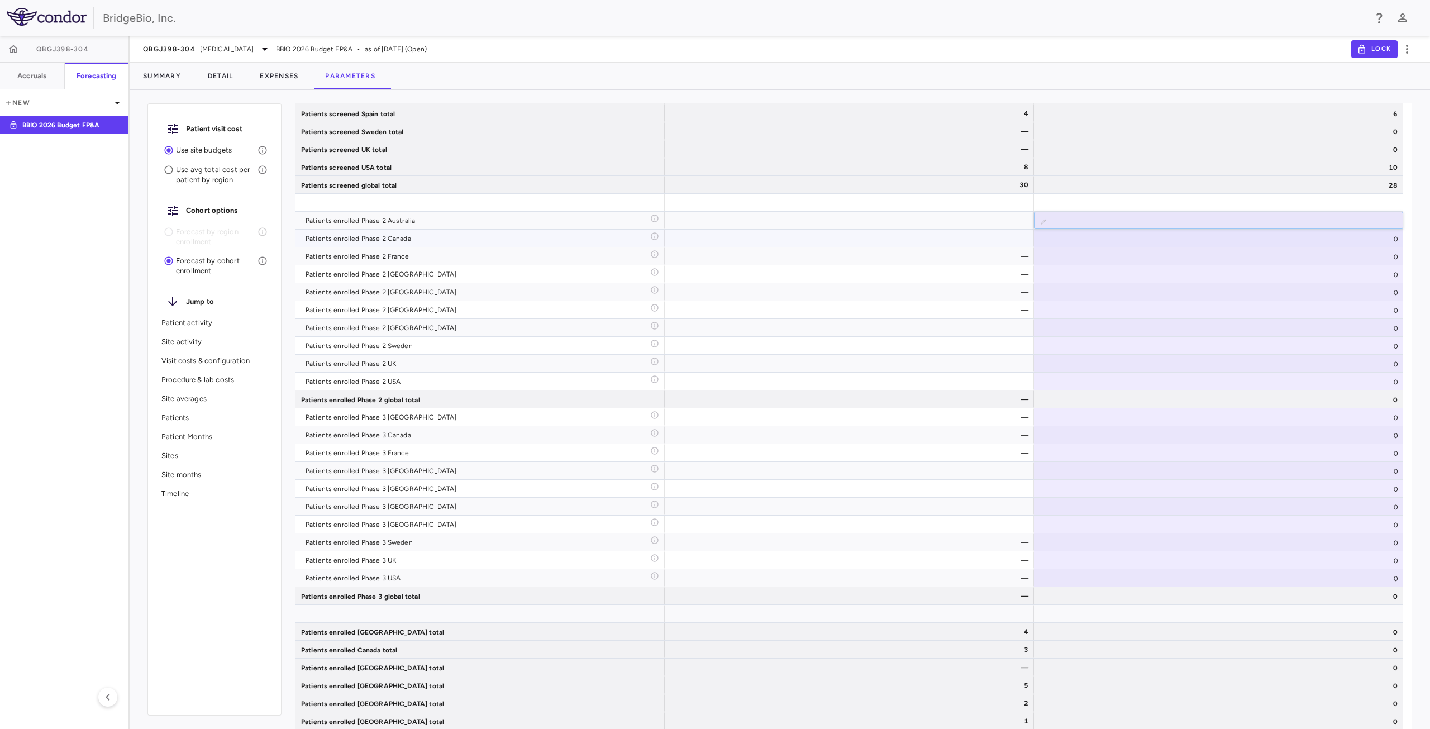
click at [1377, 232] on div "0" at bounding box center [1218, 238] width 369 height 17
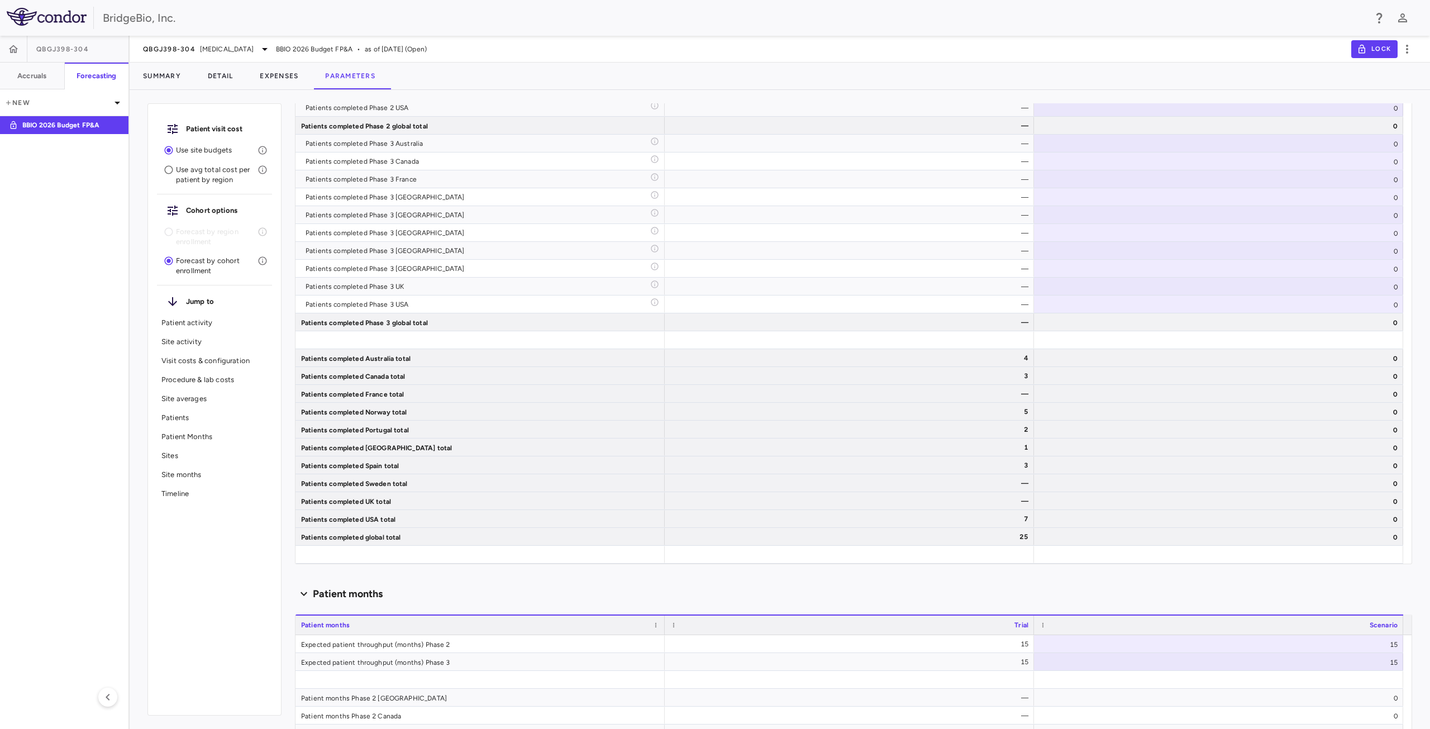
scroll to position [2828, 0]
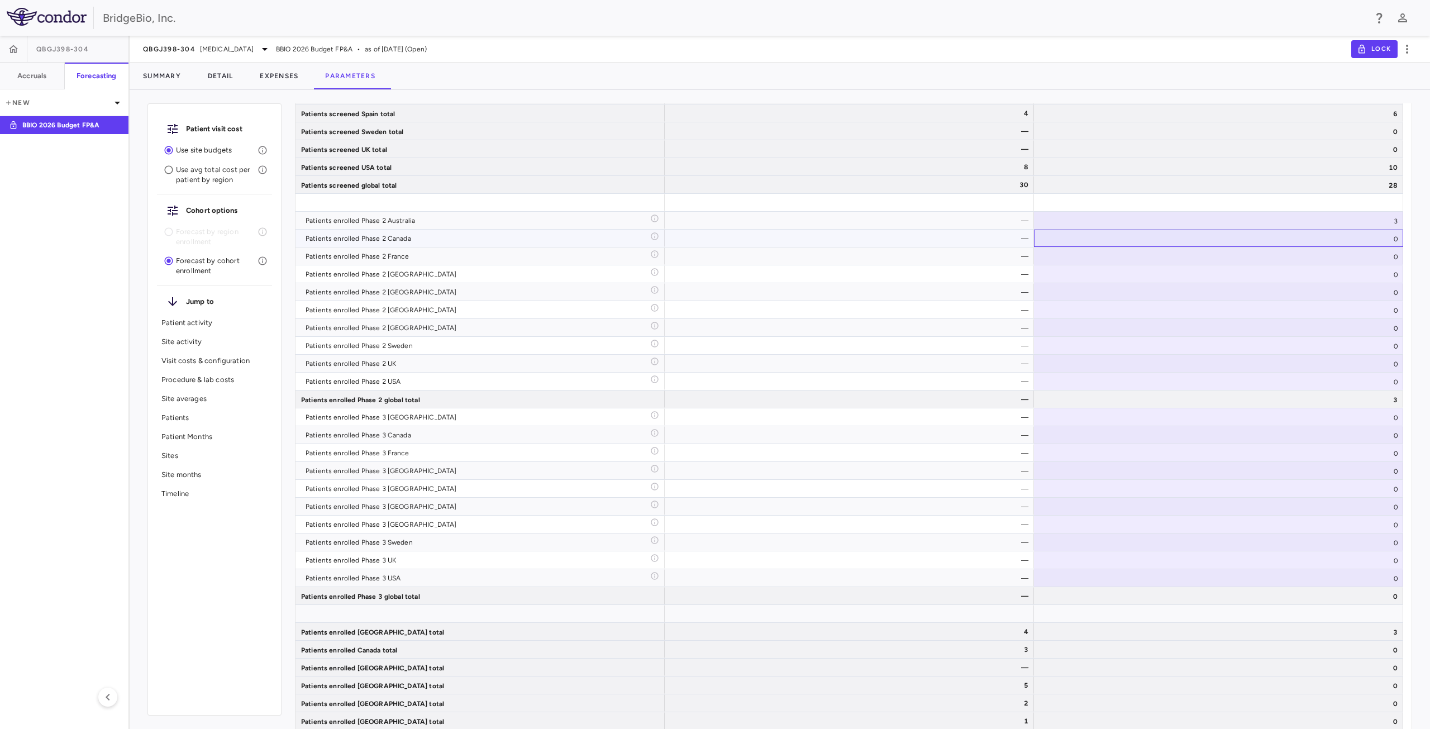
click at [1369, 233] on div "0" at bounding box center [1218, 238] width 369 height 17
click at [1371, 239] on input "*" at bounding box center [1227, 239] width 351 height 18
type input "**"
click at [1373, 236] on div "0" at bounding box center [1218, 238] width 369 height 17
click at [1400, 244] on input "*" at bounding box center [1227, 239] width 351 height 18
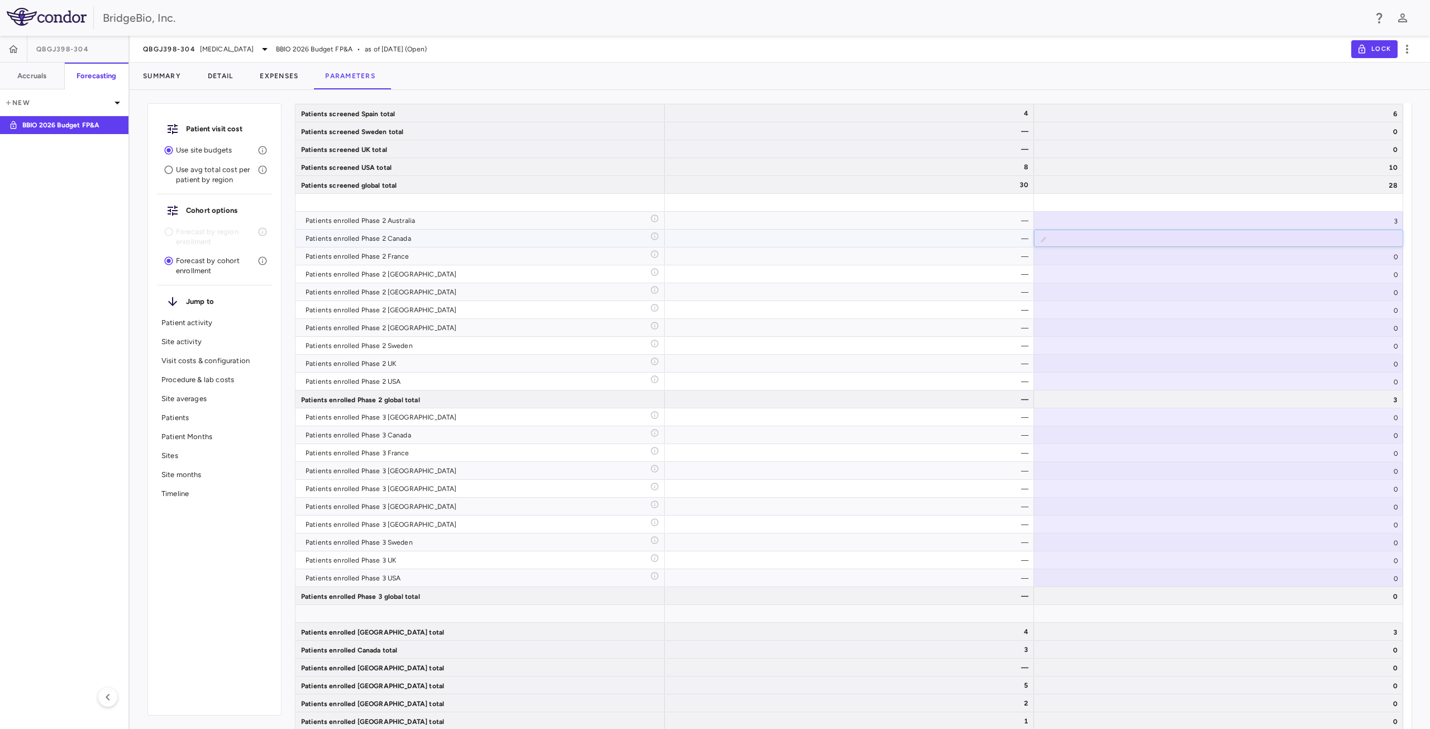
click at [1392, 237] on input "*" at bounding box center [1227, 239] width 351 height 18
type input "*"
click at [1392, 237] on input "*" at bounding box center [1227, 239] width 351 height 18
click at [1392, 236] on div "30" at bounding box center [1218, 238] width 369 height 17
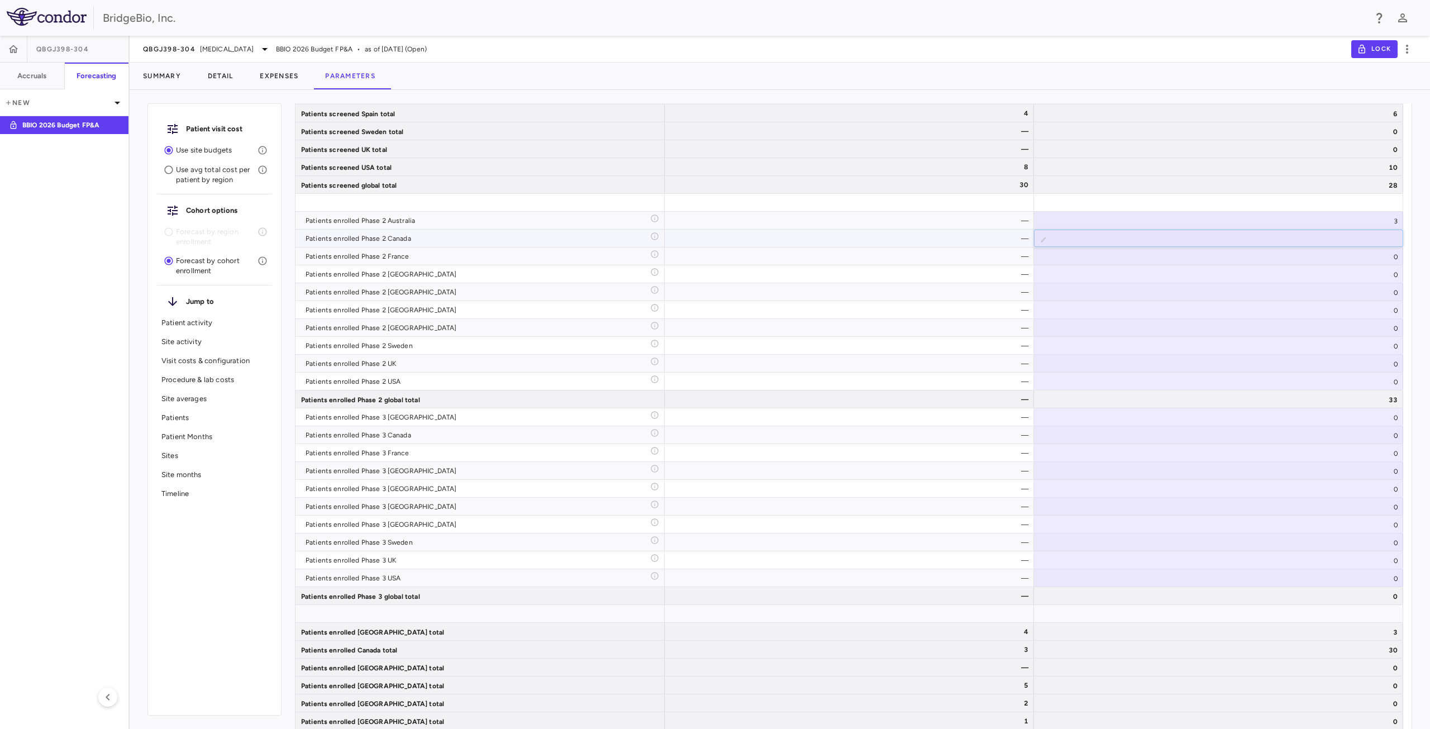
click at [1381, 241] on input "**" at bounding box center [1227, 239] width 351 height 18
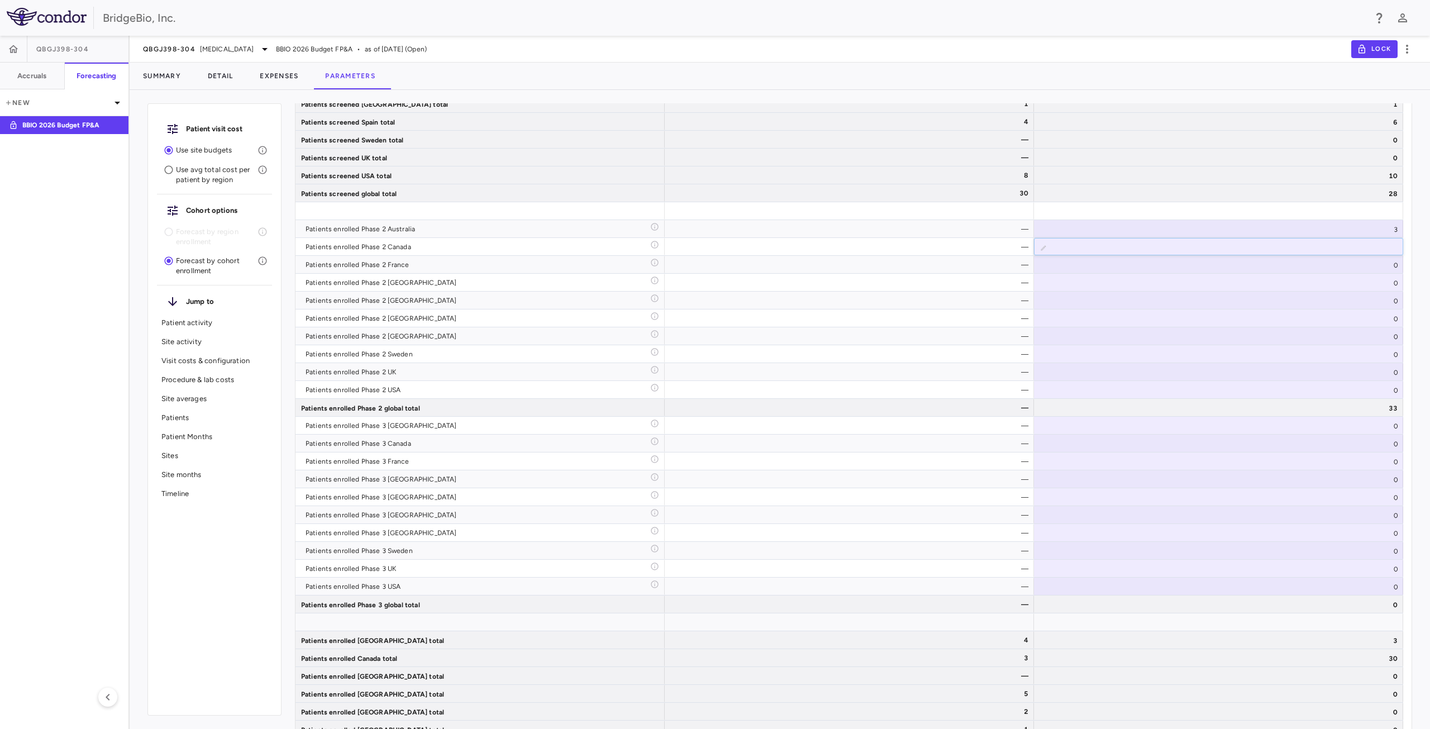
click at [1423, 242] on div "Patient visit cost Use site budgets Use avg total cost per patient by region Co…" at bounding box center [780, 414] width 1301 height 630
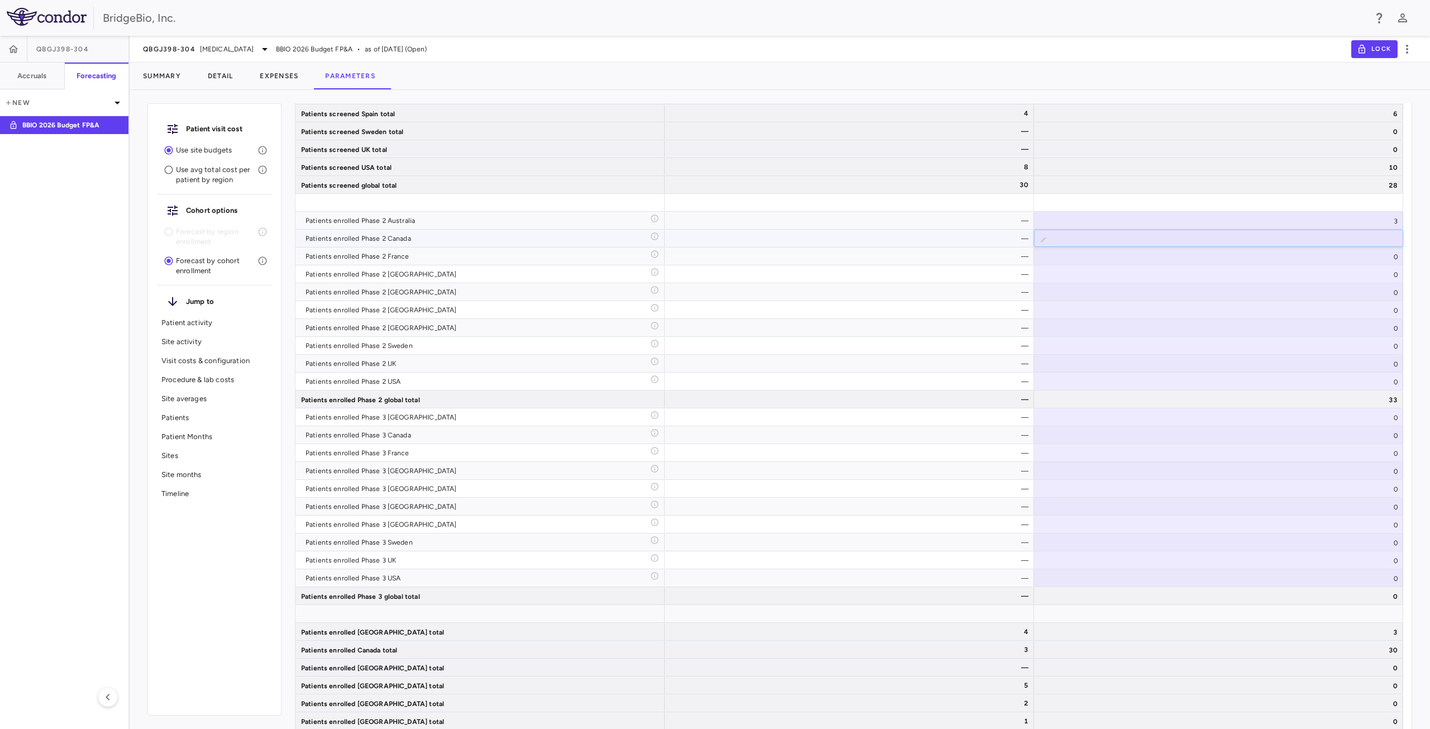
drag, startPoint x: 1377, startPoint y: 241, endPoint x: 1398, endPoint y: 239, distance: 20.7
click at [1398, 239] on input "**" at bounding box center [1227, 239] width 351 height 18
type input "*"
click at [1376, 278] on div "0" at bounding box center [1218, 273] width 369 height 17
type input "*"
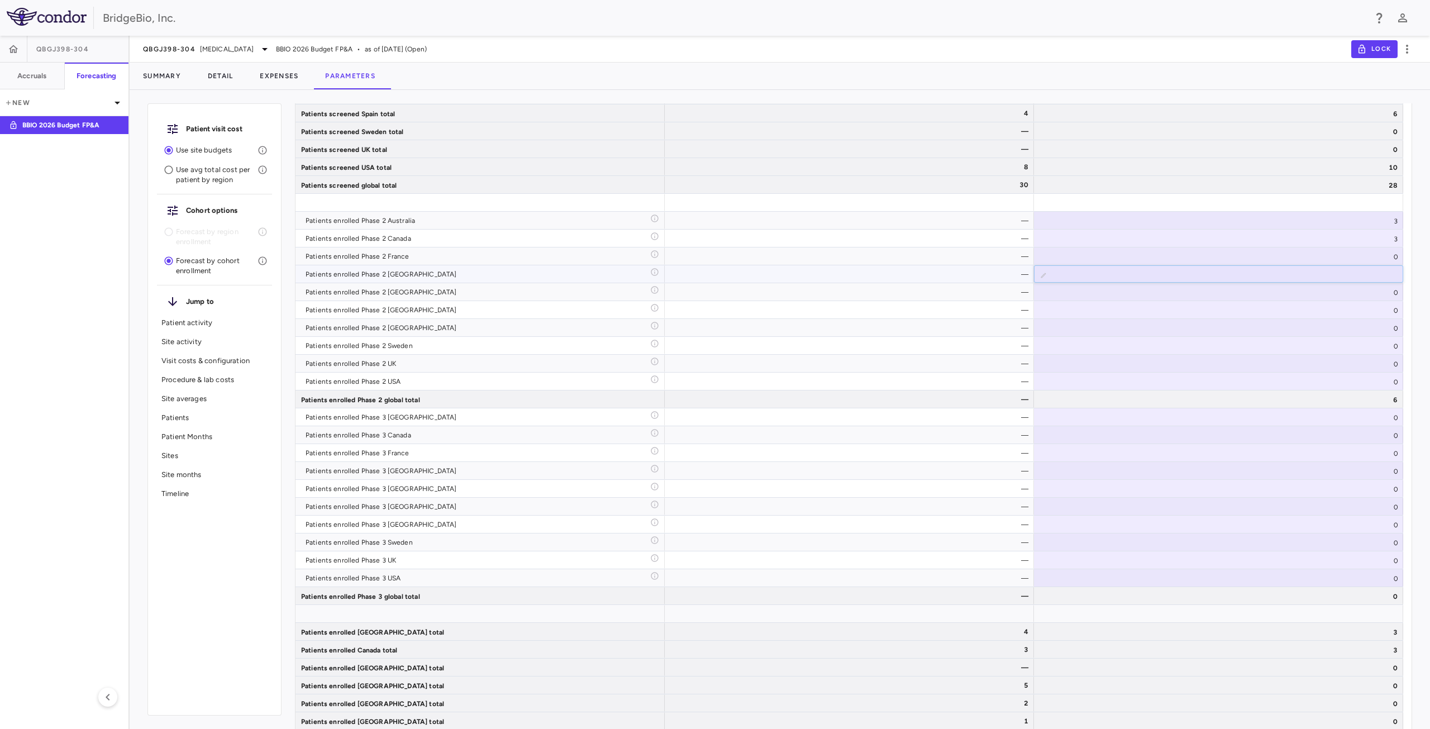
click at [1391, 274] on input "*" at bounding box center [1227, 275] width 351 height 18
click at [1391, 292] on div "0" at bounding box center [1218, 291] width 369 height 17
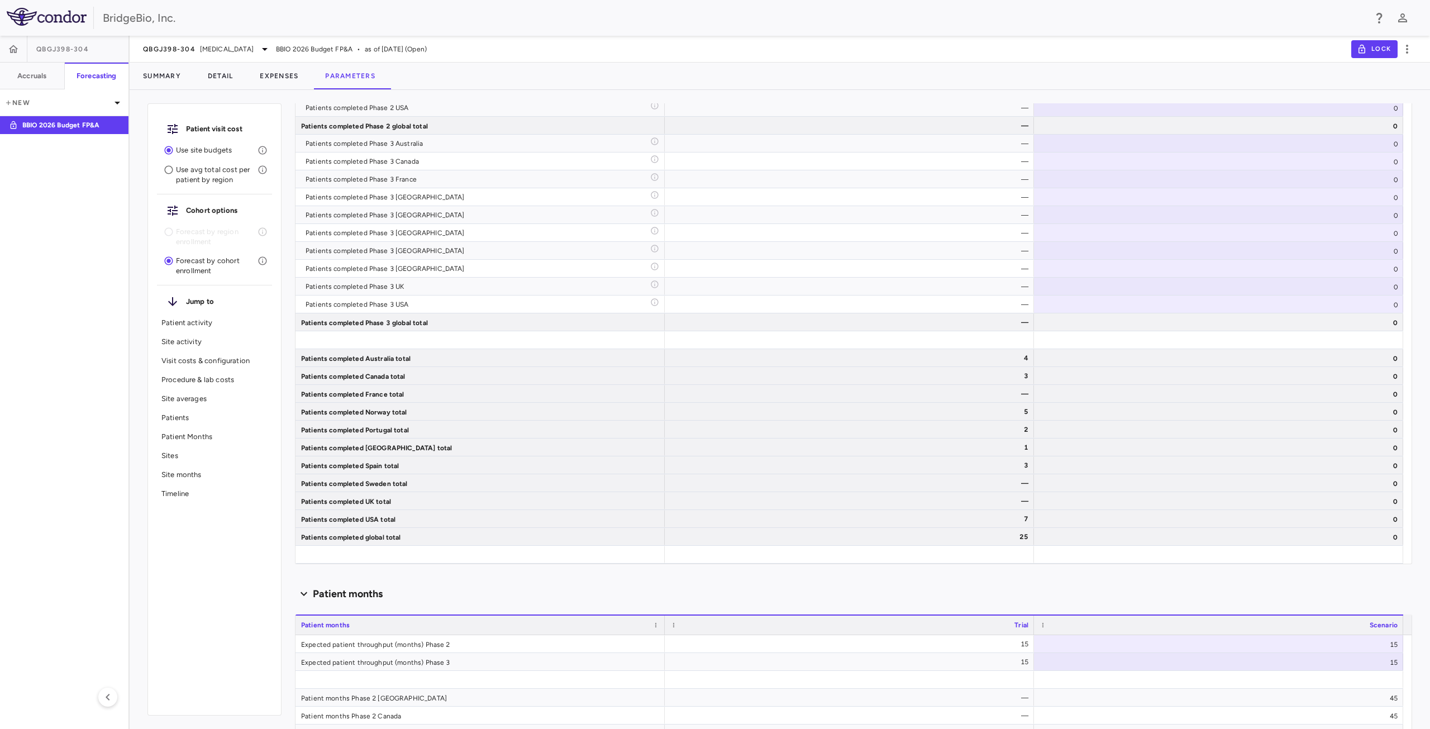
scroll to position [2837, 0]
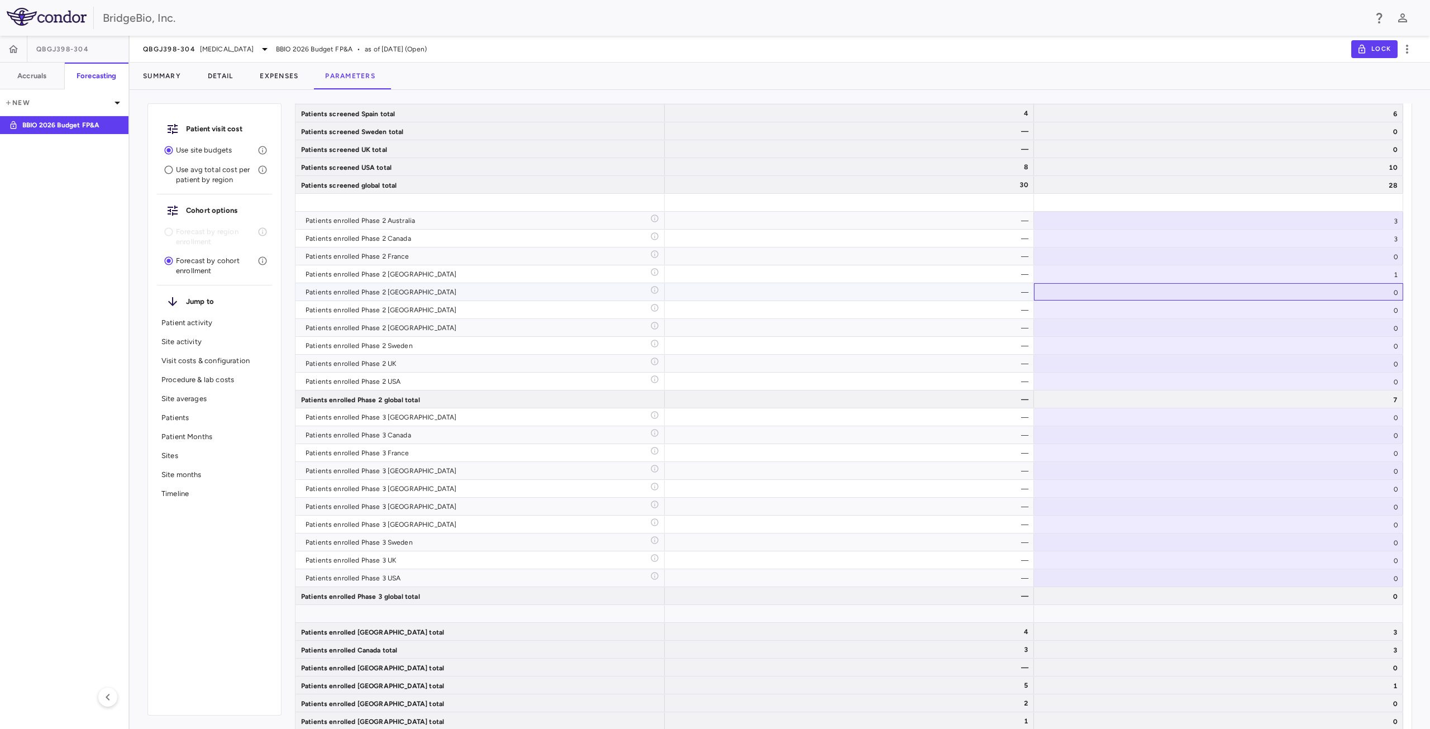
click at [1390, 293] on div "0" at bounding box center [1218, 291] width 369 height 17
click at [1381, 293] on div "0" at bounding box center [1218, 291] width 369 height 17
click at [1382, 292] on div "0" at bounding box center [1218, 291] width 369 height 17
click at [1389, 294] on div "0" at bounding box center [1218, 291] width 369 height 17
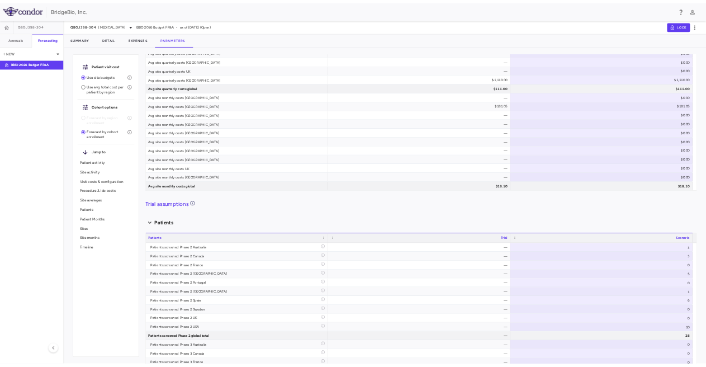
scroll to position [3736, 0]
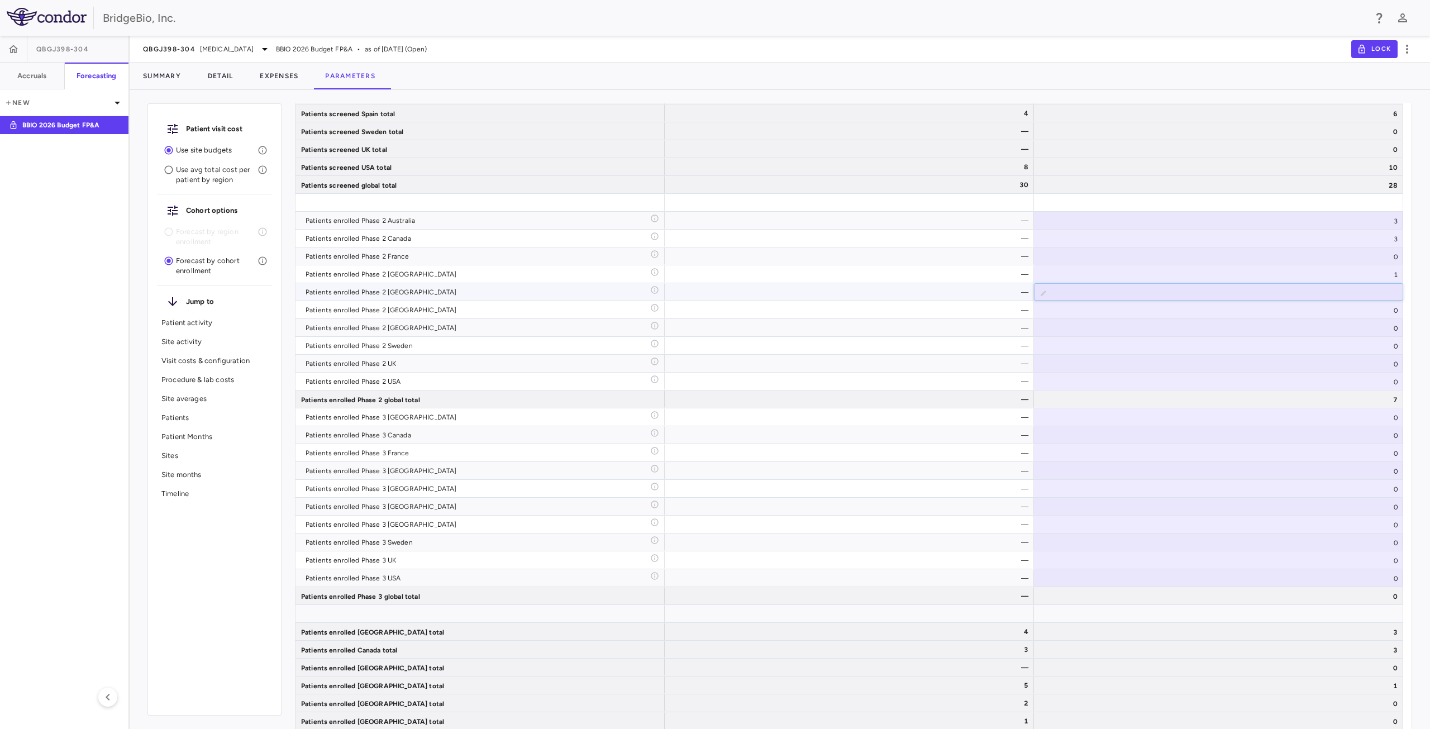
type input "*"
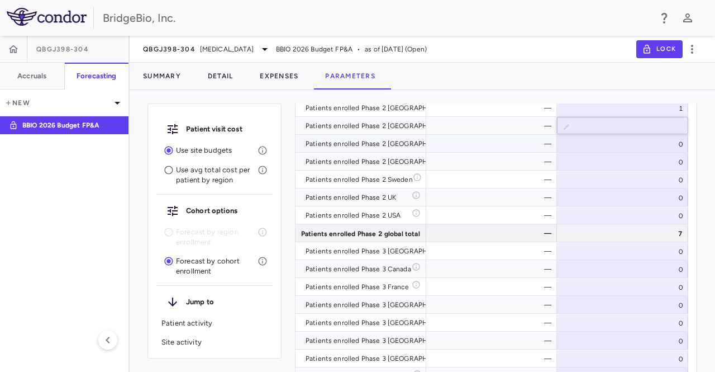
scroll to position [3911, 0]
click at [646, 142] on div "0" at bounding box center [622, 143] width 131 height 17
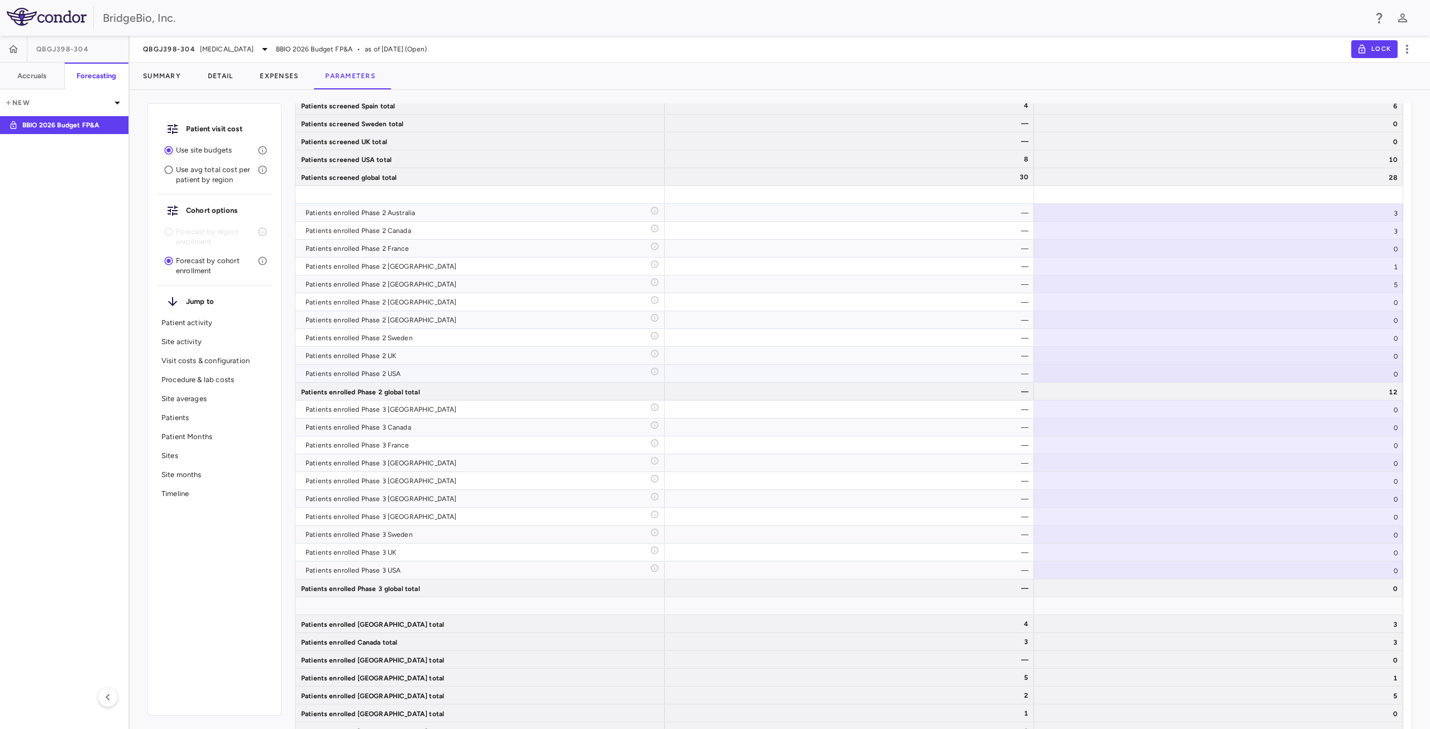
scroll to position [3742, 0]
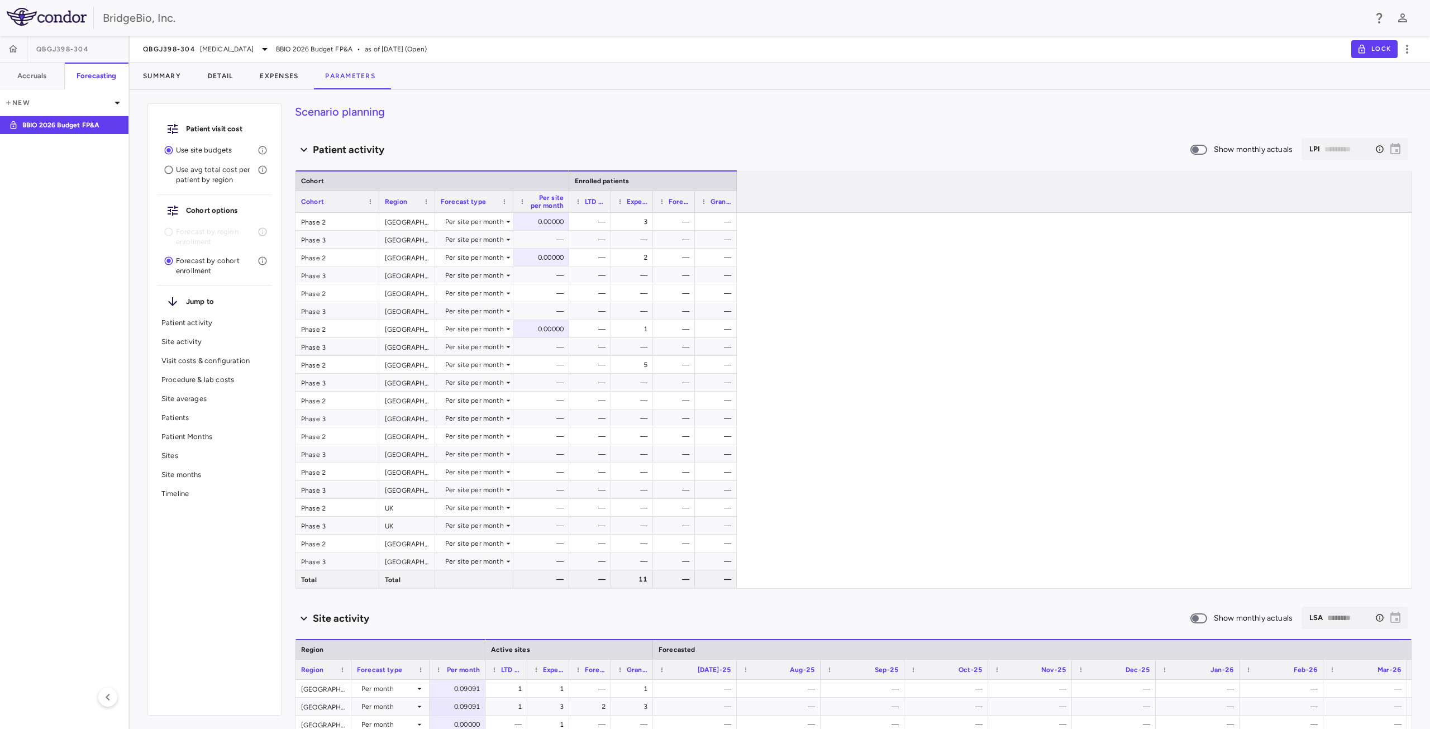
scroll to position [3742, 0]
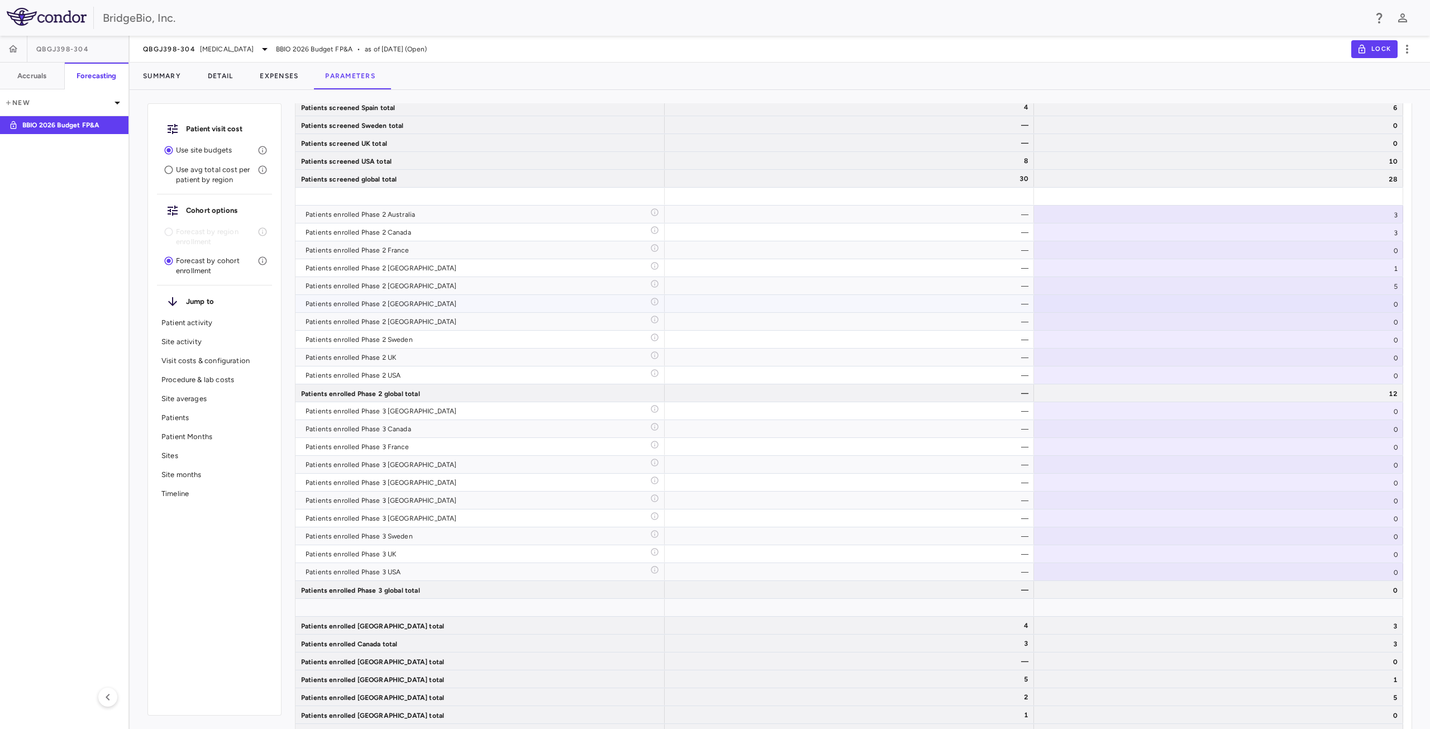
click at [417, 302] on div "Patients enrolled Phase 2 Singapore" at bounding box center [478, 304] width 345 height 18
click at [1336, 316] on span "Export" at bounding box center [1322, 314] width 94 height 16
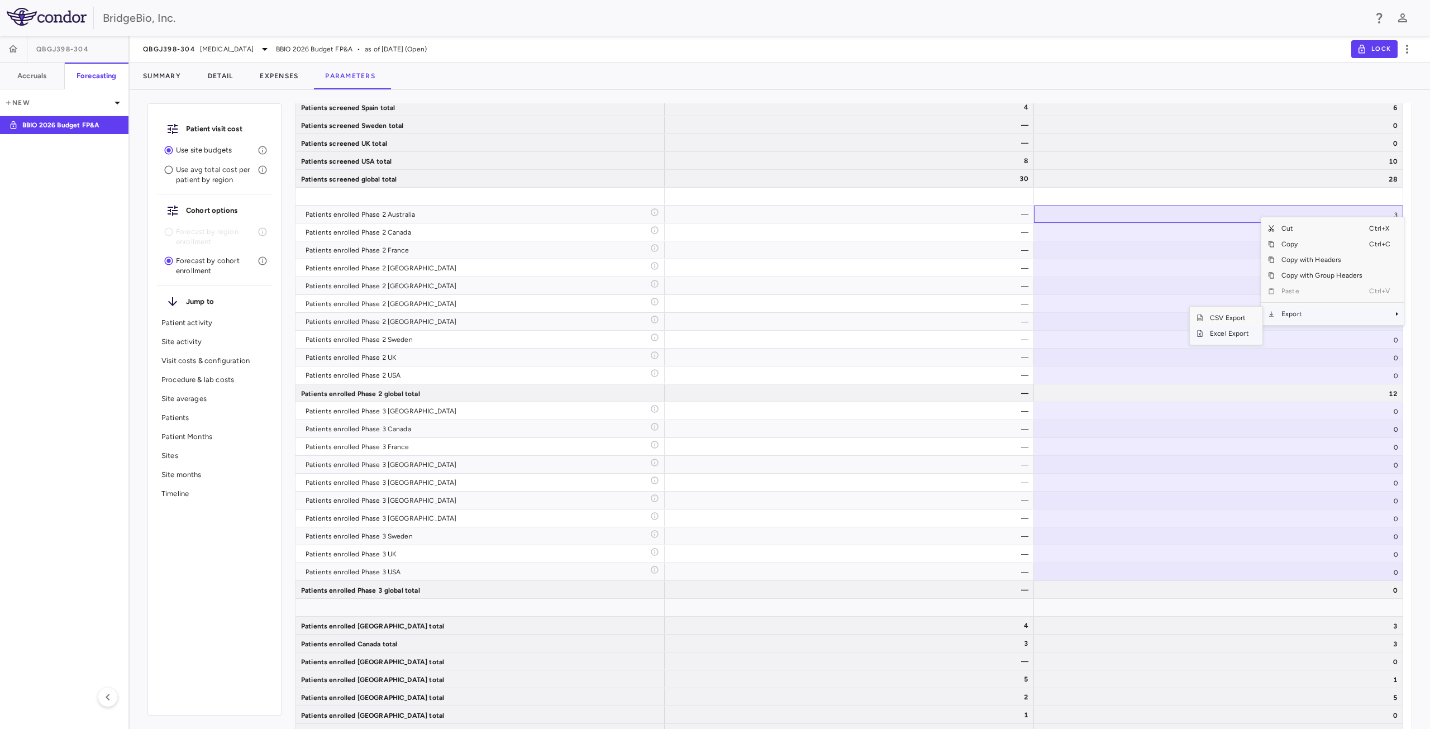
click at [1209, 334] on span "Excel Export" at bounding box center [1229, 334] width 53 height 16
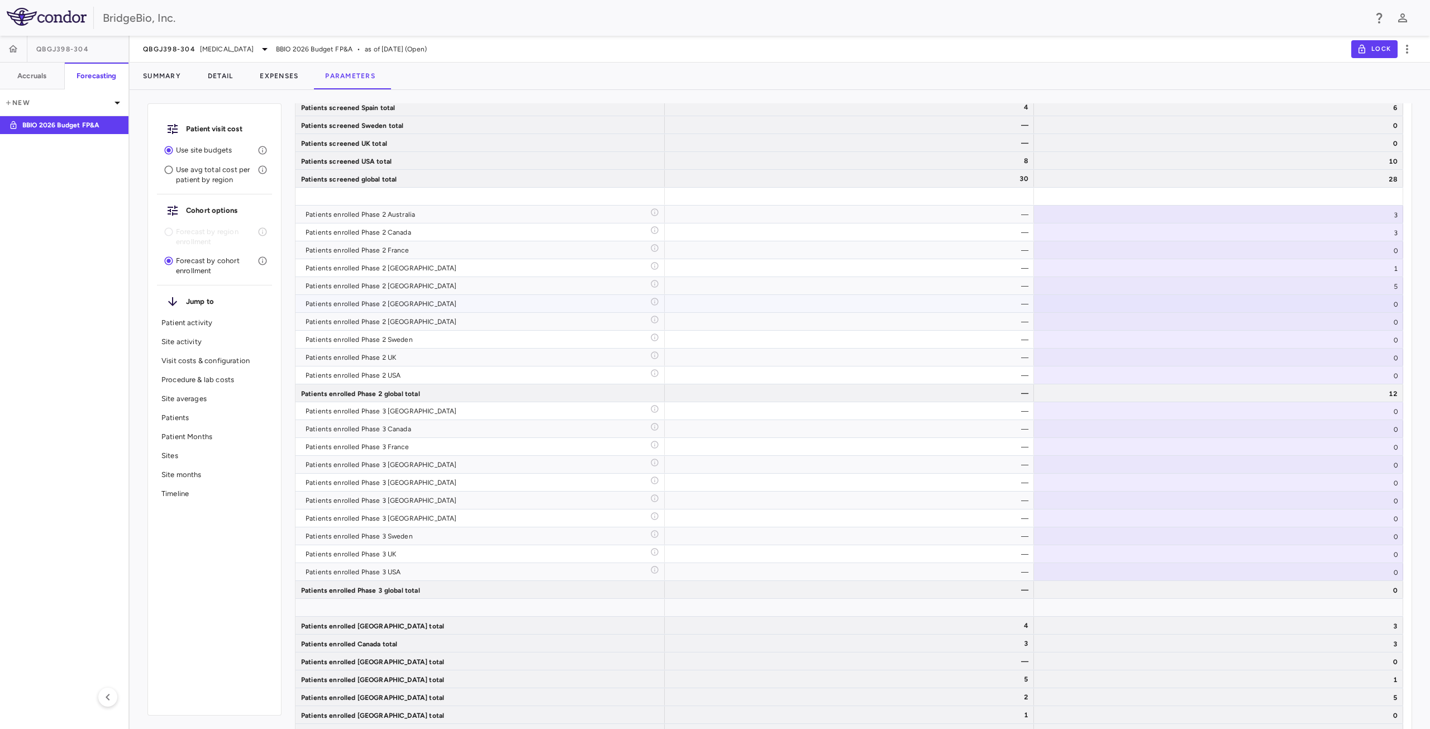
click at [1395, 305] on div "0" at bounding box center [1218, 303] width 369 height 17
click at [1390, 284] on div "5" at bounding box center [1218, 285] width 369 height 17
click at [1383, 271] on div "1" at bounding box center [1218, 267] width 369 height 17
click at [1375, 284] on div "5" at bounding box center [1218, 285] width 369 height 17
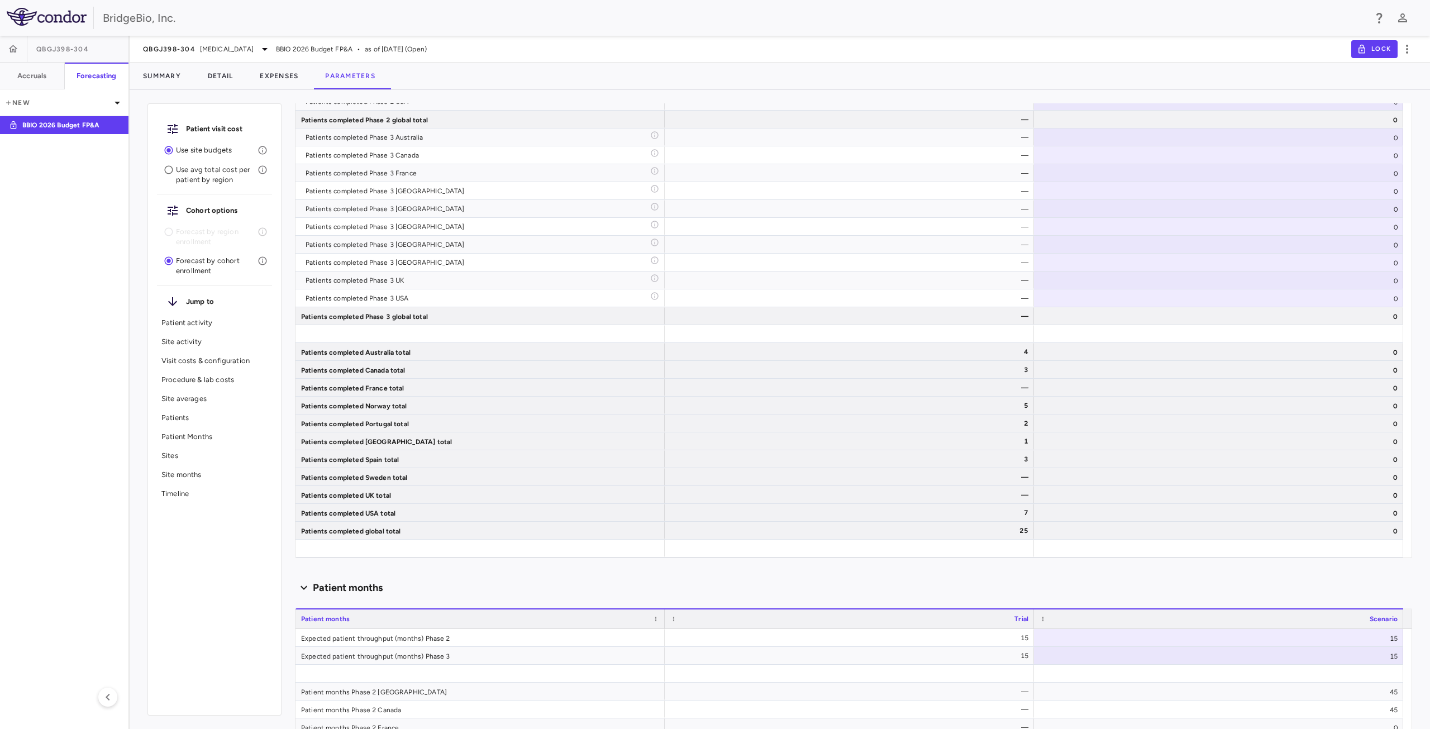
scroll to position [2843, 0]
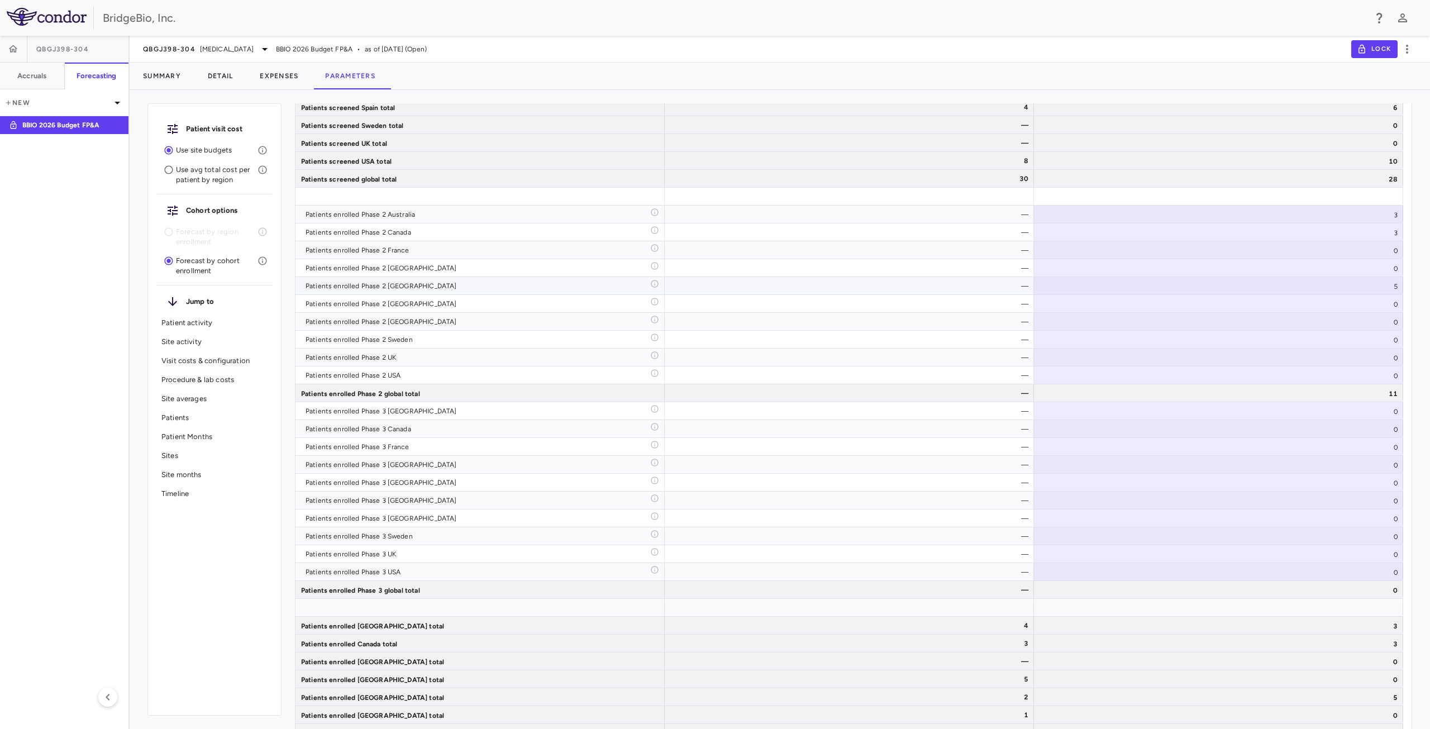
click at [495, 267] on div "Patients enrolled Phase 2 [GEOGRAPHIC_DATA]" at bounding box center [478, 268] width 345 height 18
click at [1376, 274] on div "0" at bounding box center [1218, 267] width 369 height 17
type input "*"
click at [1389, 265] on input "*" at bounding box center [1227, 269] width 351 height 18
click at [1390, 265] on input "*" at bounding box center [1227, 269] width 351 height 18
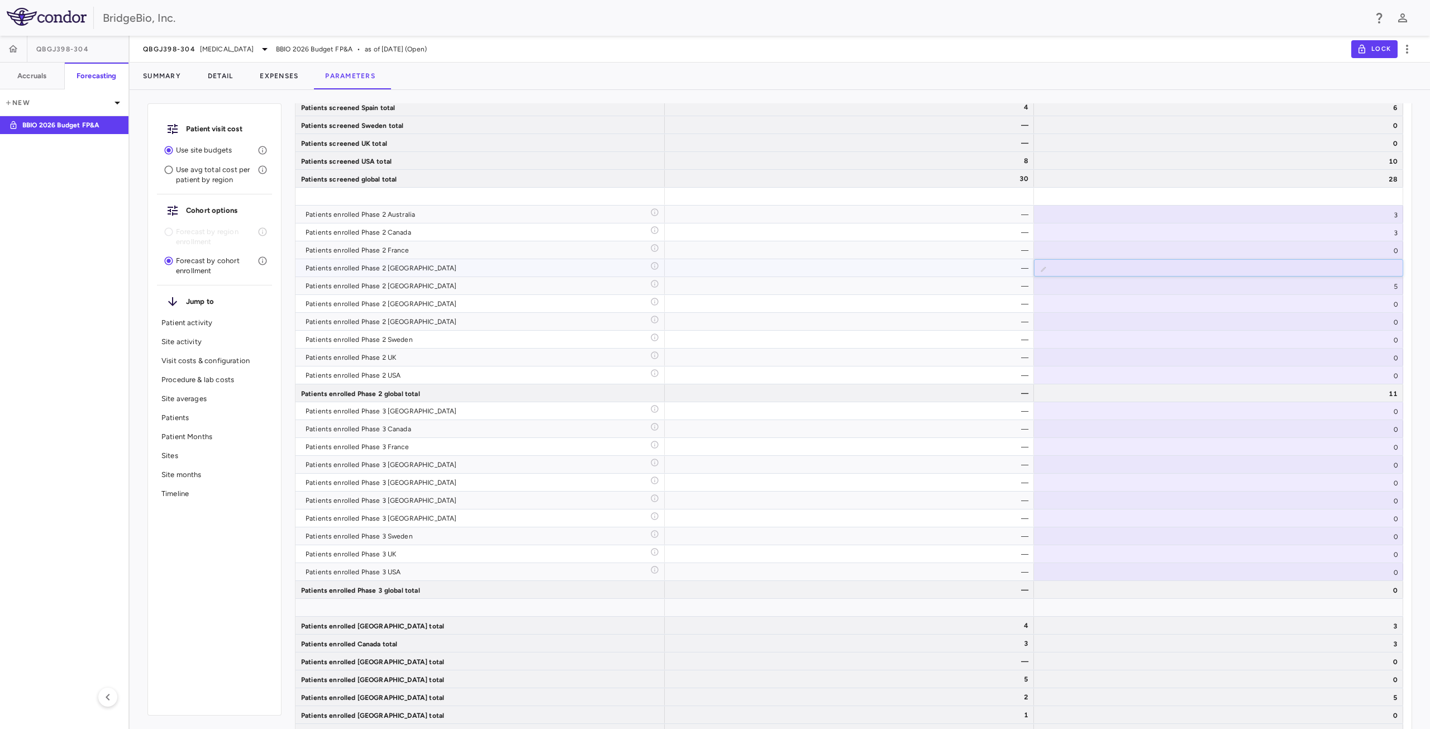
click at [1390, 265] on input "*" at bounding box center [1227, 269] width 351 height 18
type input "*"
click at [1390, 265] on input "*" at bounding box center [1227, 269] width 351 height 18
click at [1385, 288] on div "5" at bounding box center [1218, 285] width 369 height 17
click at [1393, 270] on div "1" at bounding box center [1218, 267] width 369 height 17
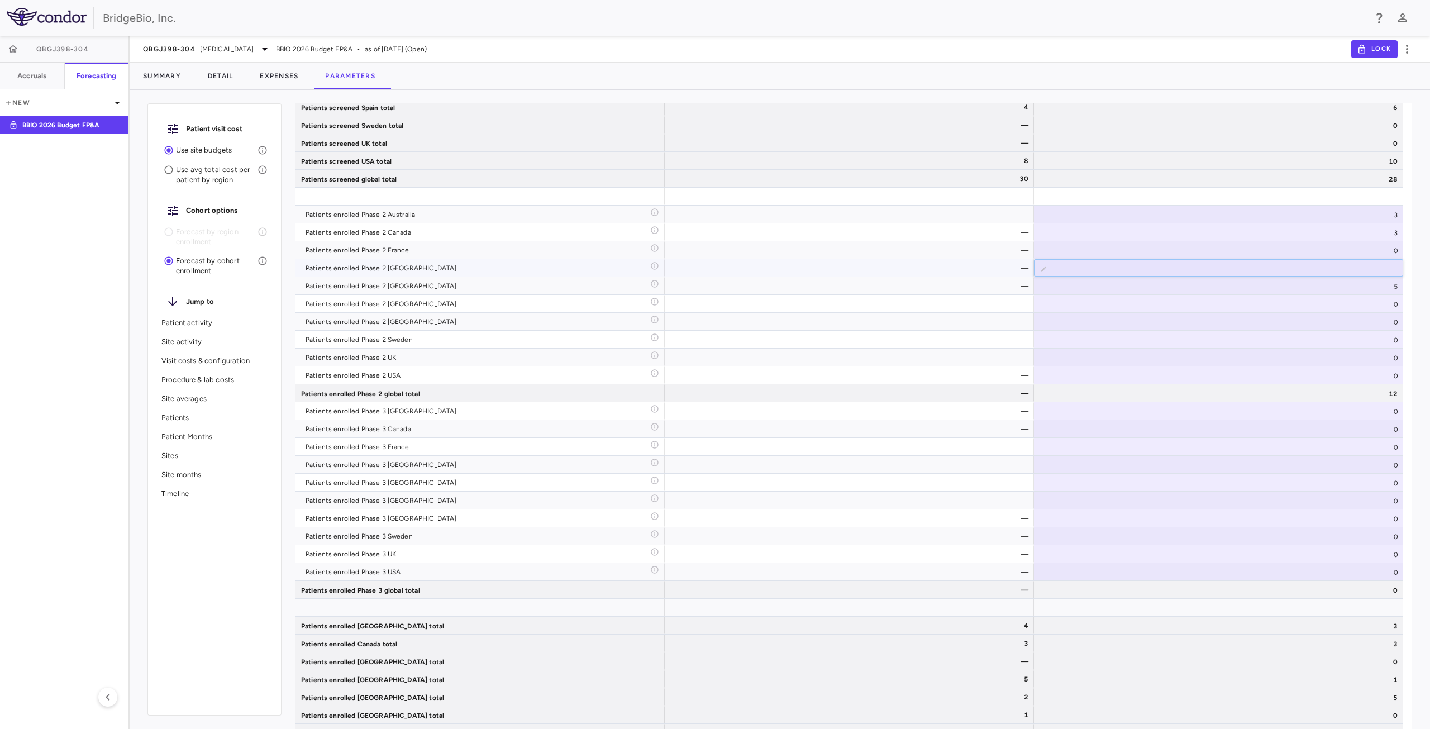
click at [1391, 267] on input "*" at bounding box center [1227, 269] width 351 height 18
click at [1376, 285] on div "5" at bounding box center [1218, 285] width 369 height 17
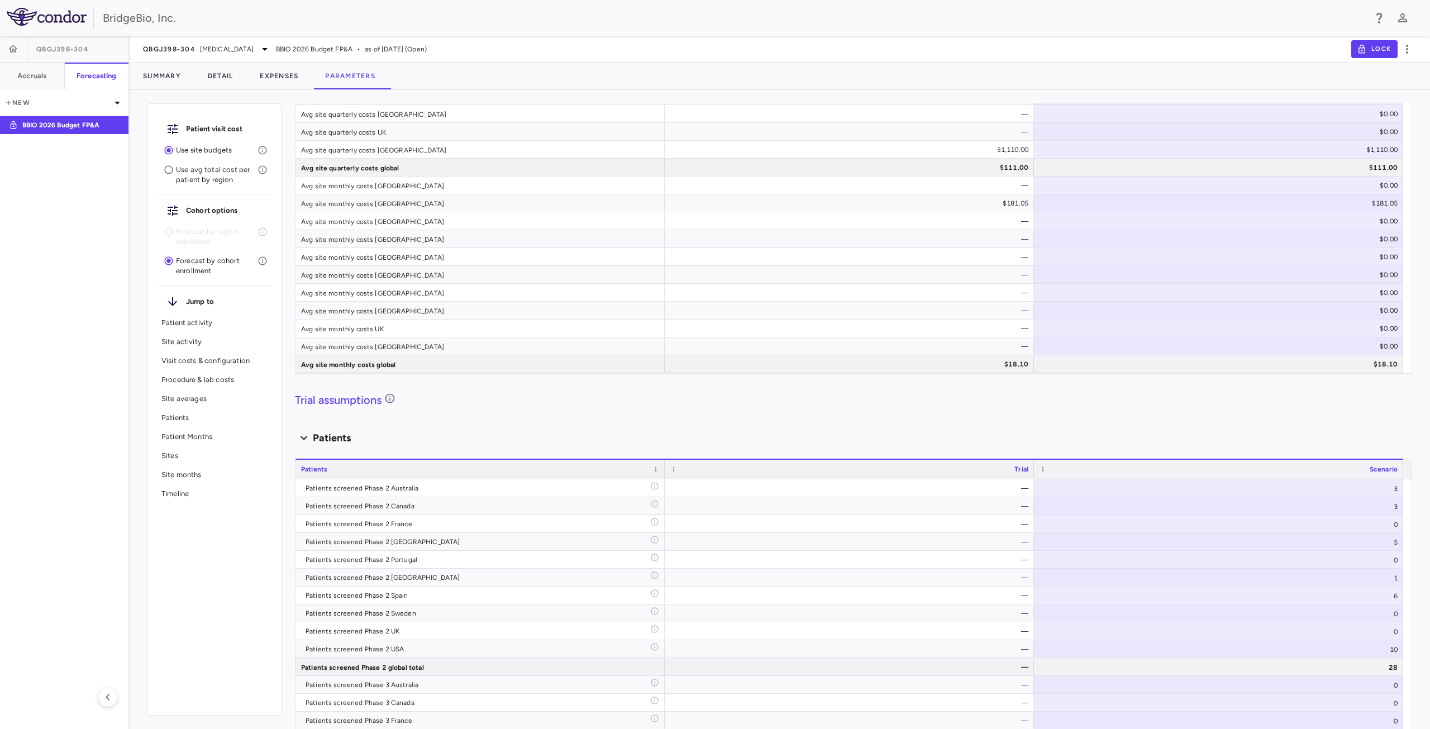
scroll to position [3742, 0]
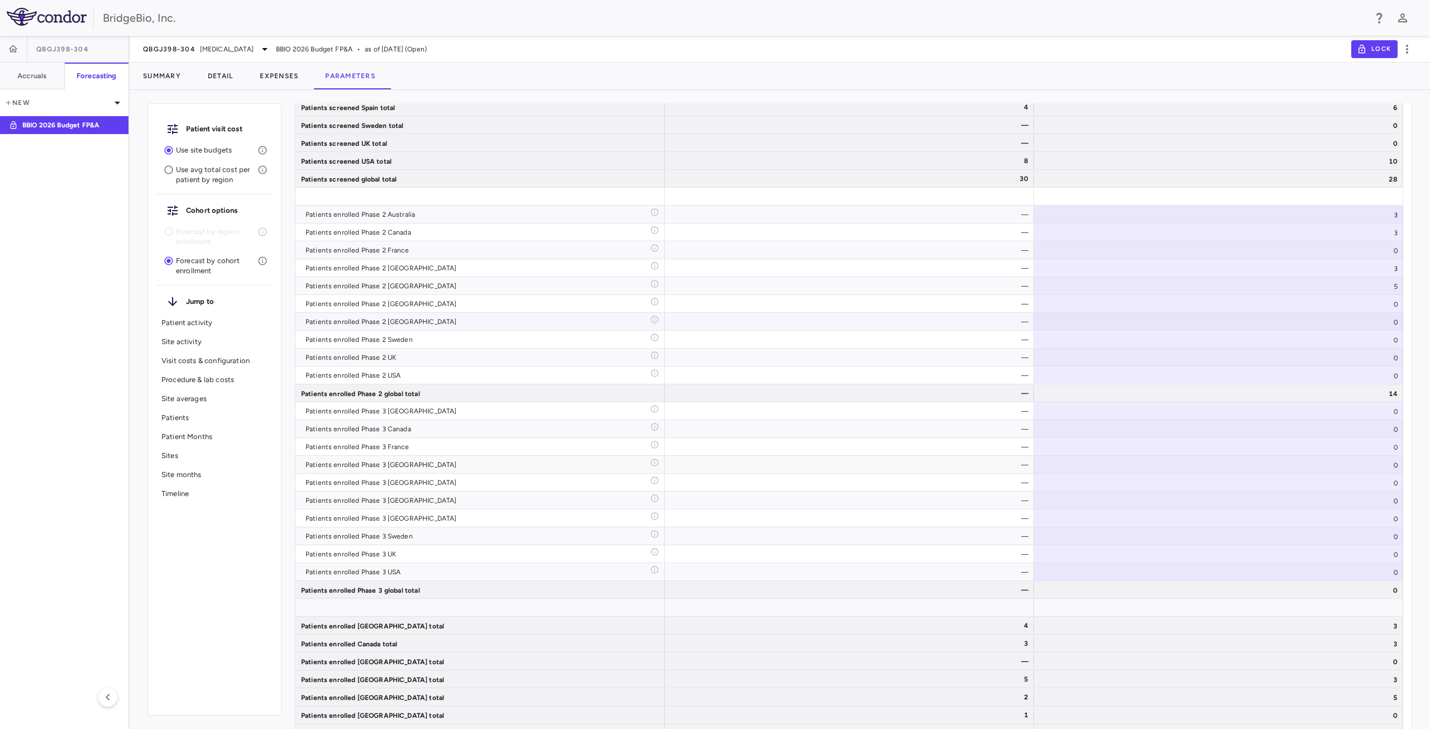
click at [1378, 321] on div "0" at bounding box center [1218, 321] width 369 height 17
click at [1400, 298] on div "0" at bounding box center [1218, 303] width 369 height 17
click at [1390, 302] on input "*" at bounding box center [1227, 305] width 351 height 18
type input "*"
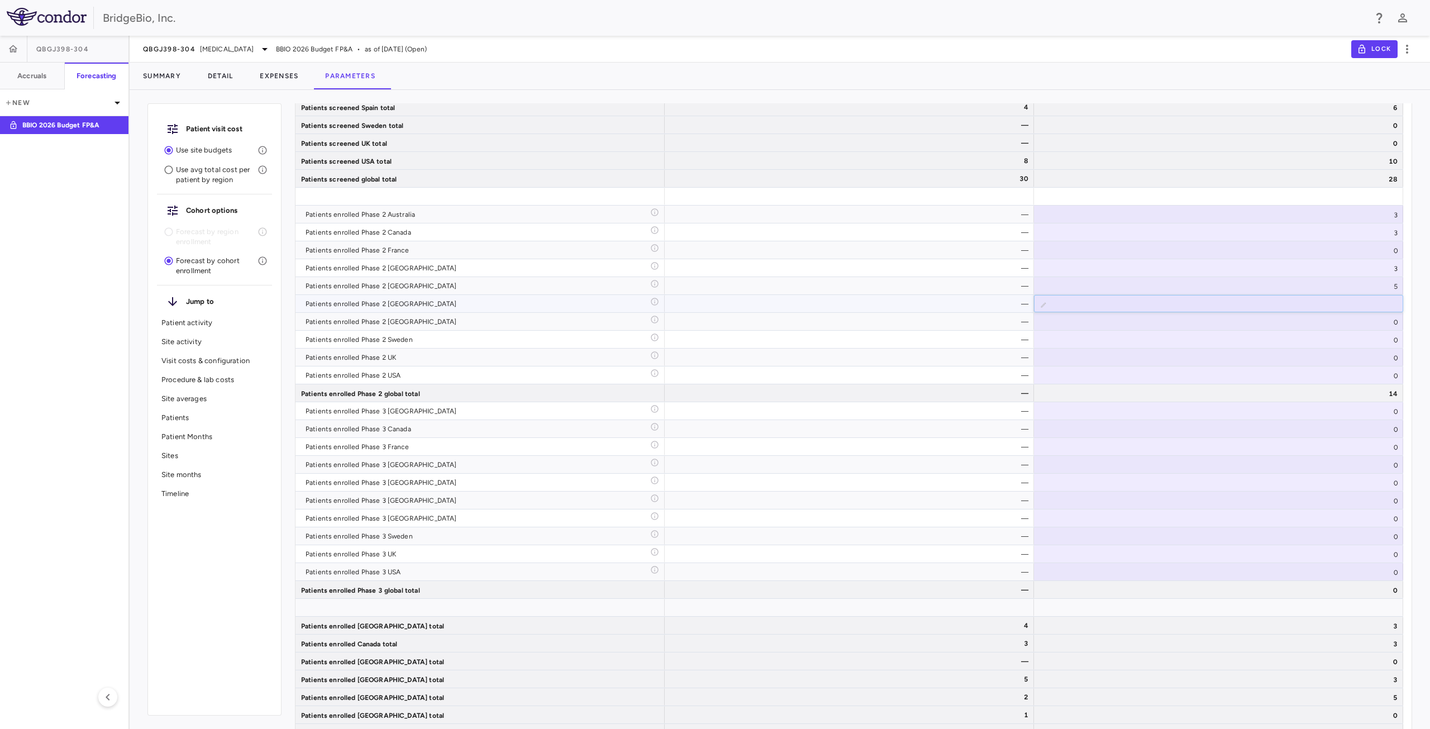
click at [1390, 308] on input "*" at bounding box center [1227, 305] width 351 height 18
click at [1392, 324] on div "0" at bounding box center [1218, 321] width 369 height 17
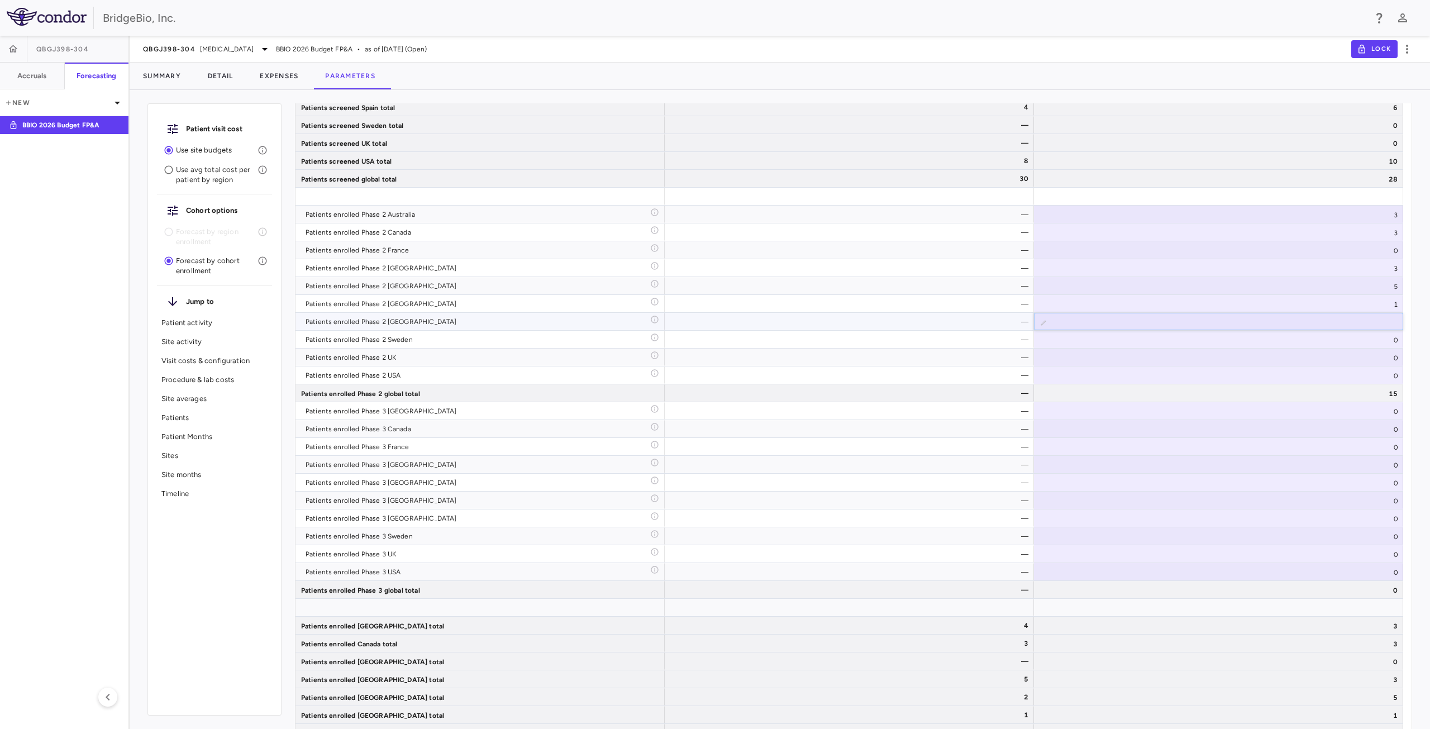
click at [1390, 319] on input "*" at bounding box center [1227, 322] width 351 height 18
type input "*"
click at [1390, 319] on input "*" at bounding box center [1227, 322] width 351 height 18
click at [1367, 340] on div "0" at bounding box center [1218, 339] width 369 height 17
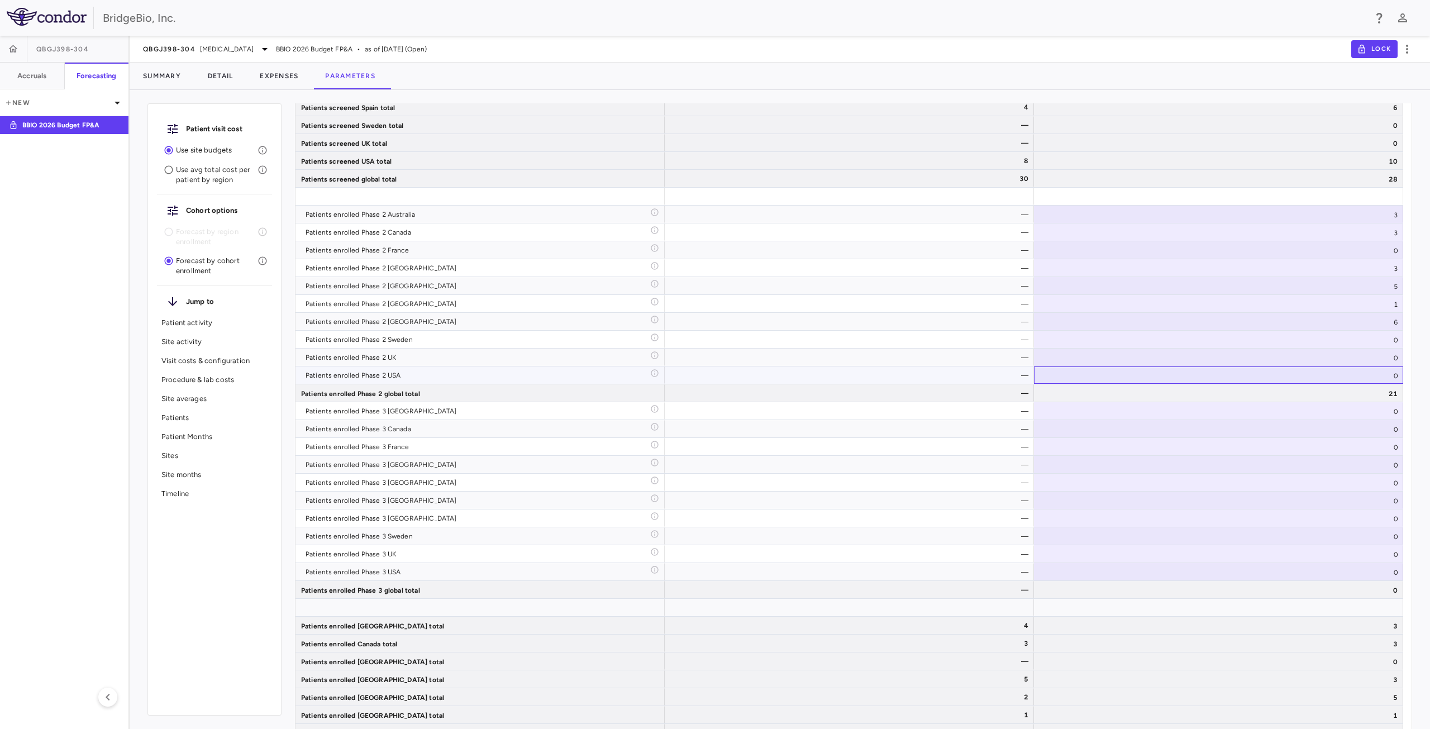
click at [1389, 377] on div "0" at bounding box center [1218, 375] width 369 height 17
click at [1390, 374] on div "0" at bounding box center [1218, 375] width 369 height 17
click at [1383, 375] on input "*" at bounding box center [1227, 376] width 351 height 18
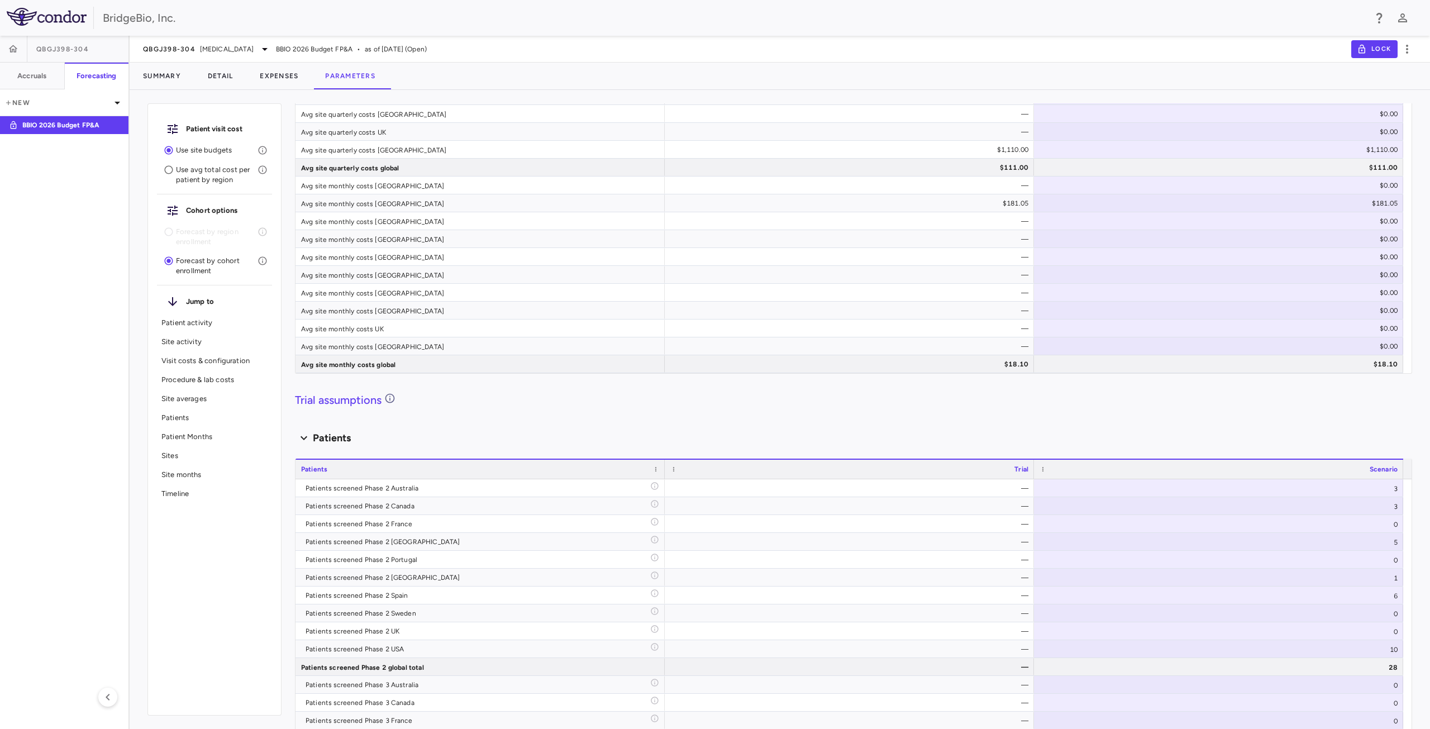
scroll to position [3742, 0]
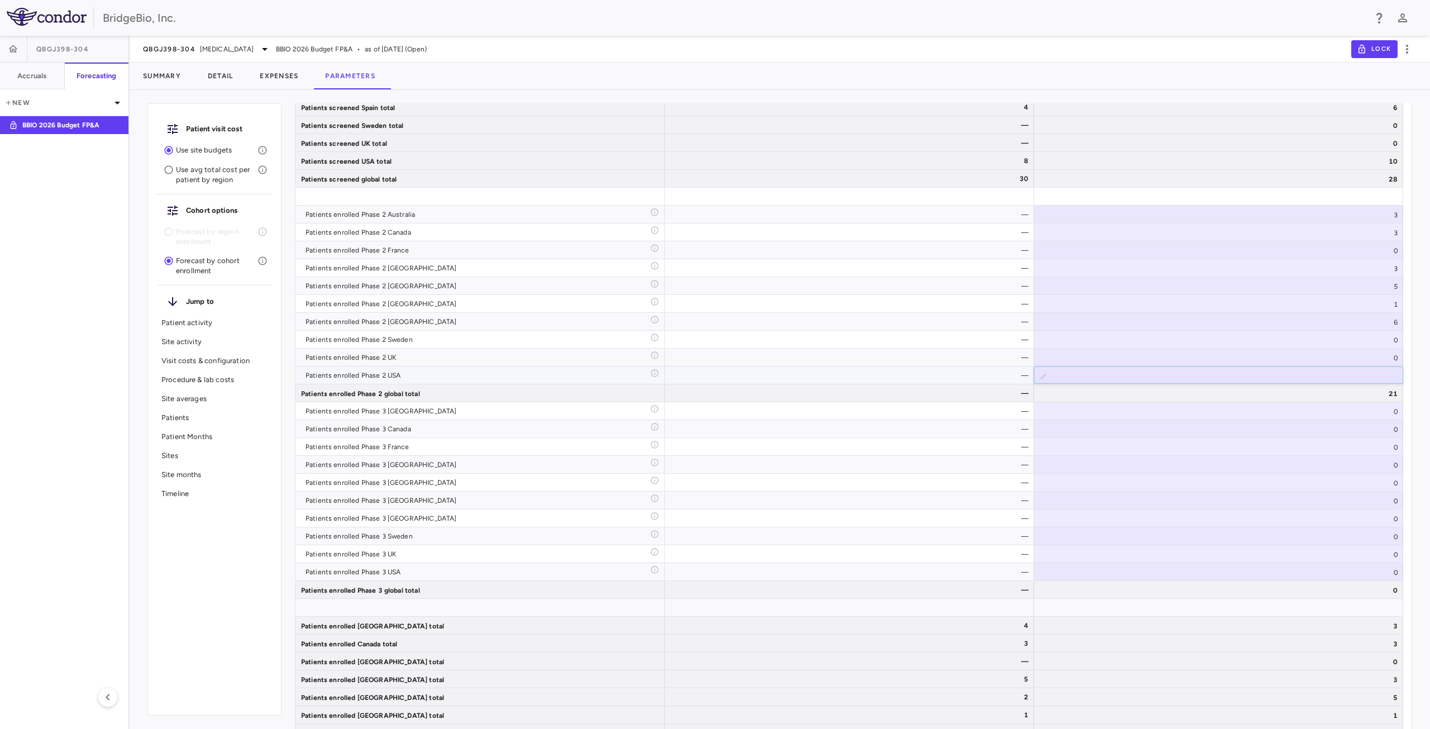
type input "**"
click at [1393, 265] on div "3" at bounding box center [1218, 267] width 369 height 17
type input "*"
click at [1391, 265] on input "*" at bounding box center [1227, 269] width 351 height 18
click at [1391, 292] on div "5" at bounding box center [1218, 285] width 369 height 17
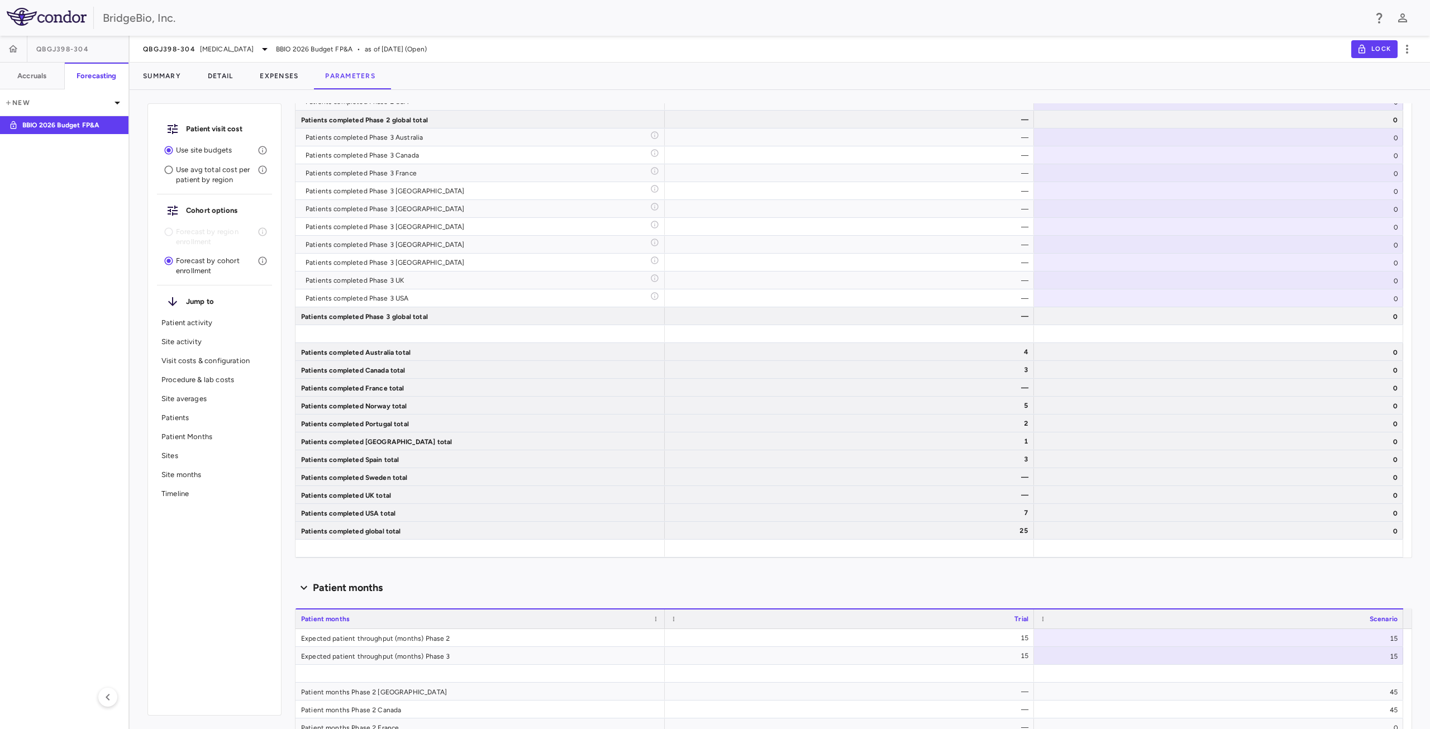
scroll to position [2843, 0]
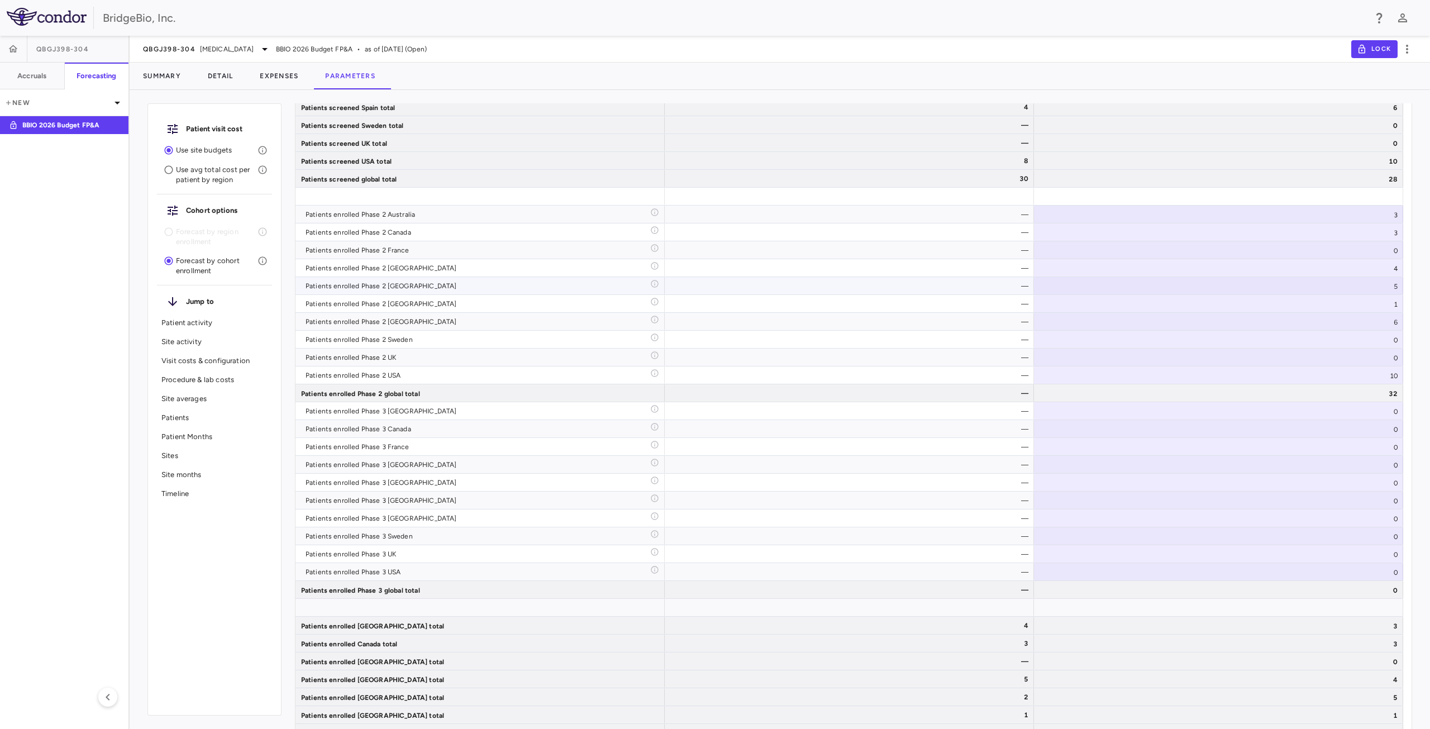
click at [1389, 291] on div "5" at bounding box center [1218, 285] width 369 height 17
click at [1390, 292] on input "*" at bounding box center [1227, 287] width 351 height 18
type input "*"
click at [1390, 292] on input "*" at bounding box center [1227, 287] width 351 height 18
click at [1390, 311] on div "1" at bounding box center [1218, 303] width 369 height 17
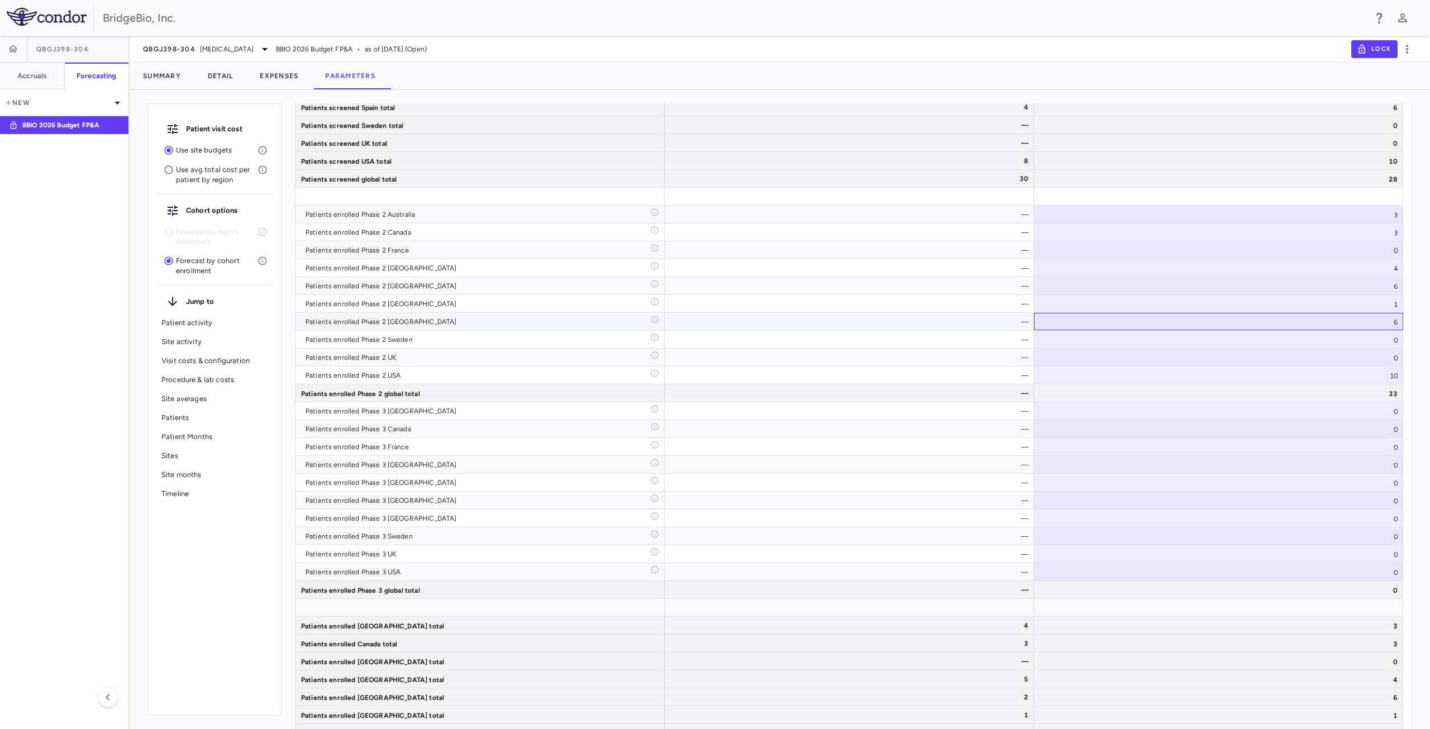
click at [1392, 329] on div "6" at bounding box center [1218, 321] width 369 height 17
type input "*"
click at [1391, 327] on input "*" at bounding box center [1227, 322] width 351 height 18
click at [1388, 339] on div "0" at bounding box center [1218, 339] width 369 height 17
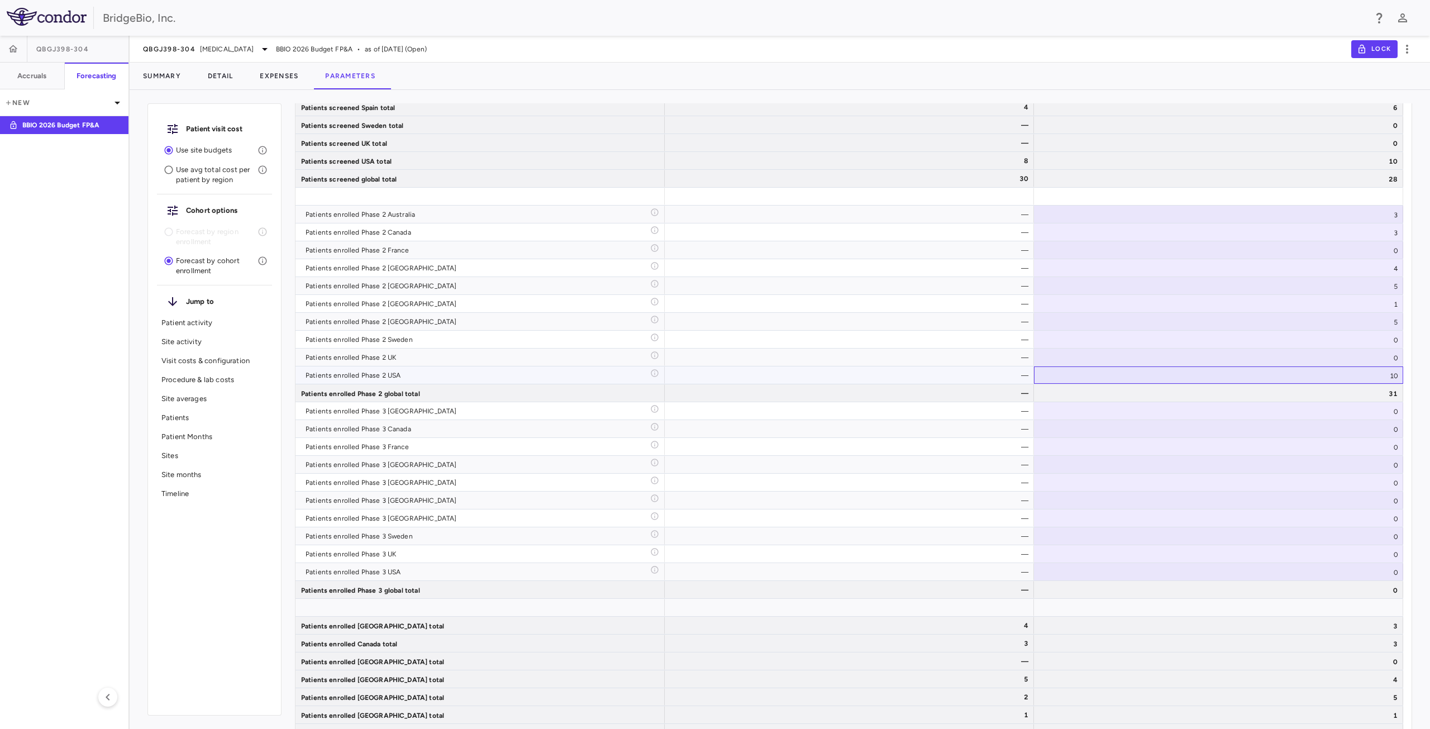
click at [1390, 379] on div "10" at bounding box center [1218, 375] width 369 height 17
click at [1390, 379] on input "*" at bounding box center [1227, 376] width 351 height 18
type input "*"
click at [1390, 379] on input "*" at bounding box center [1227, 376] width 351 height 18
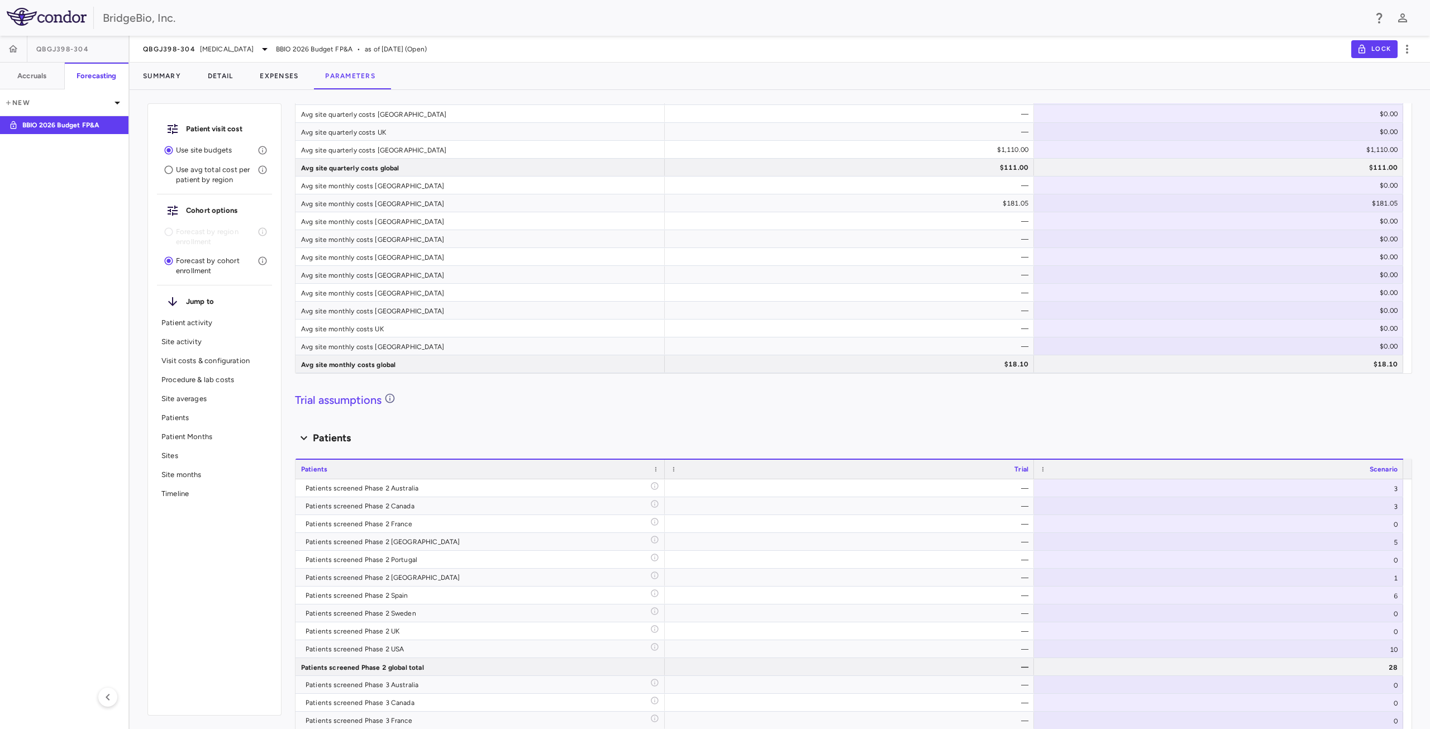
scroll to position [3742, 0]
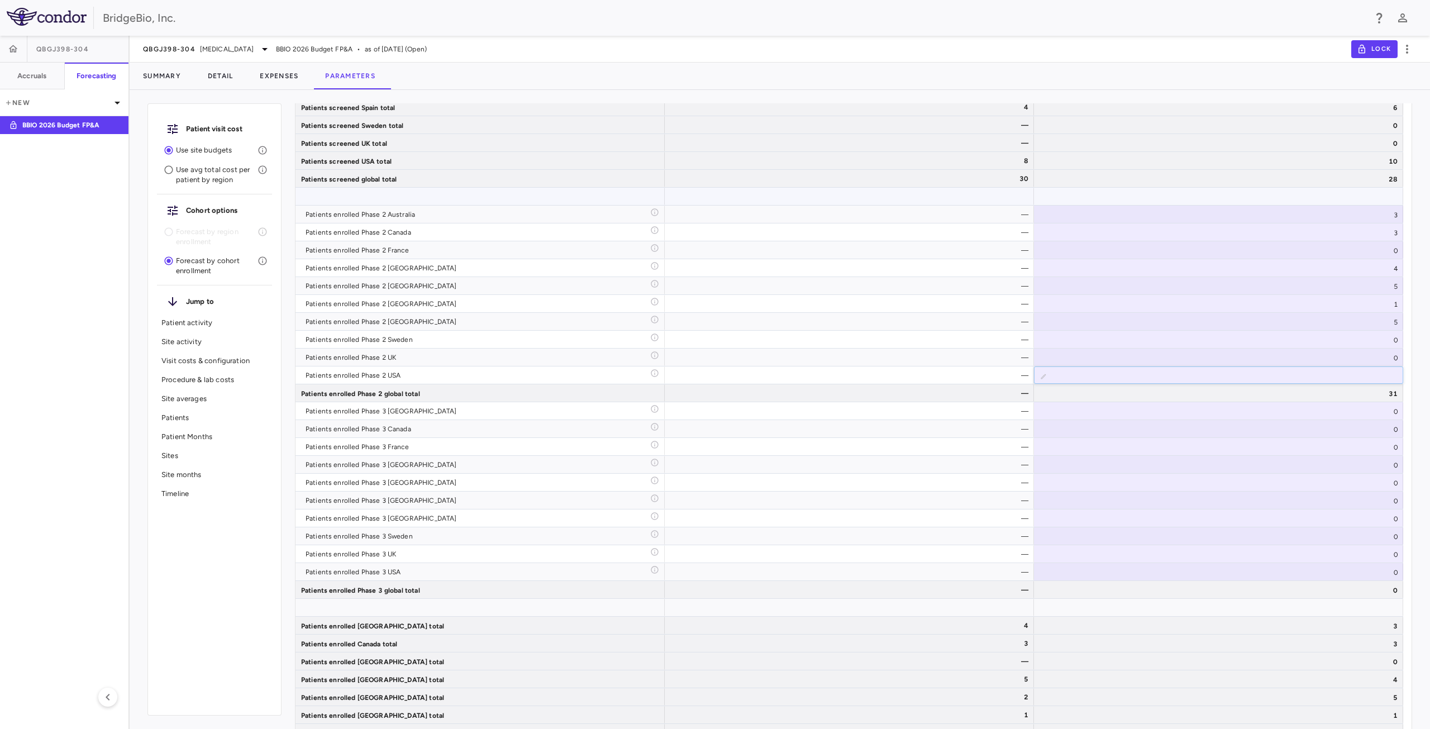
click at [1221, 192] on div at bounding box center [1218, 196] width 369 height 17
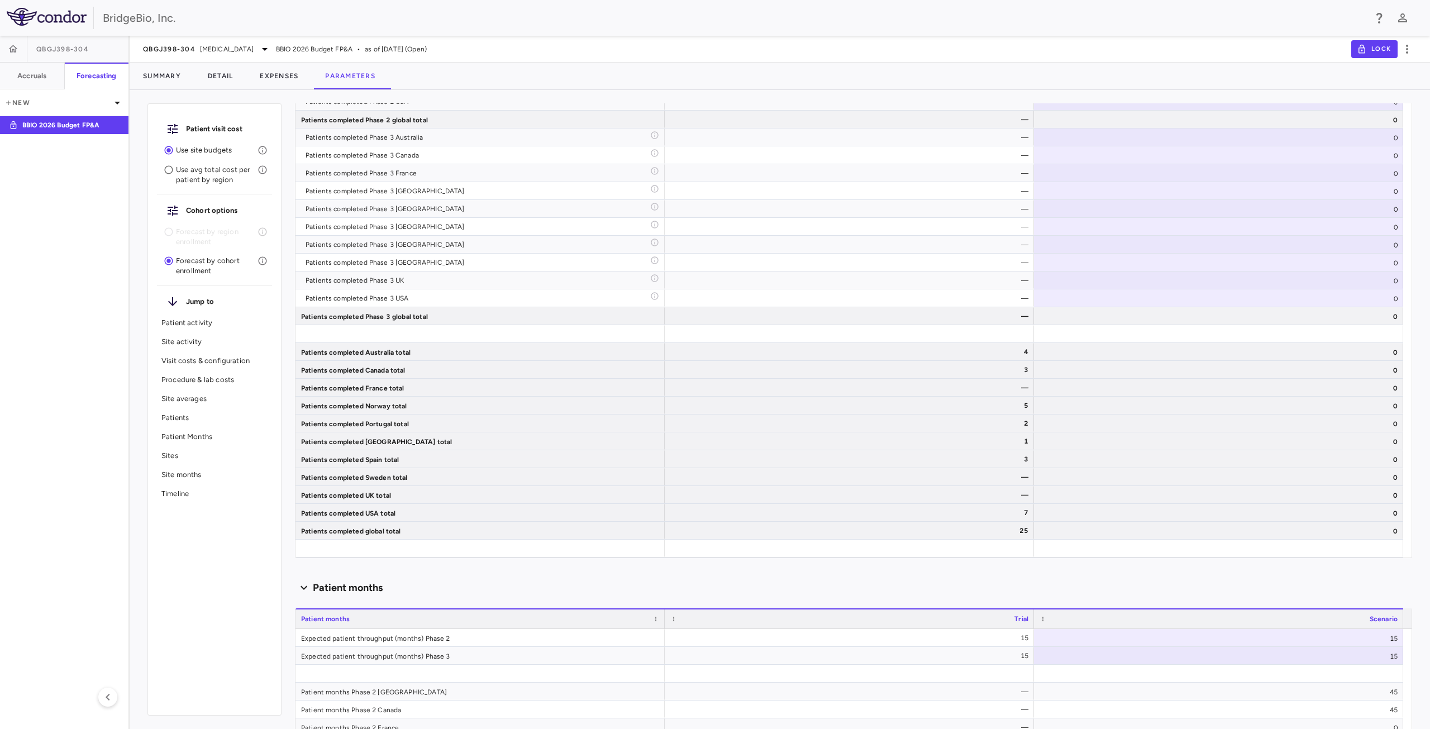
scroll to position [2843, 0]
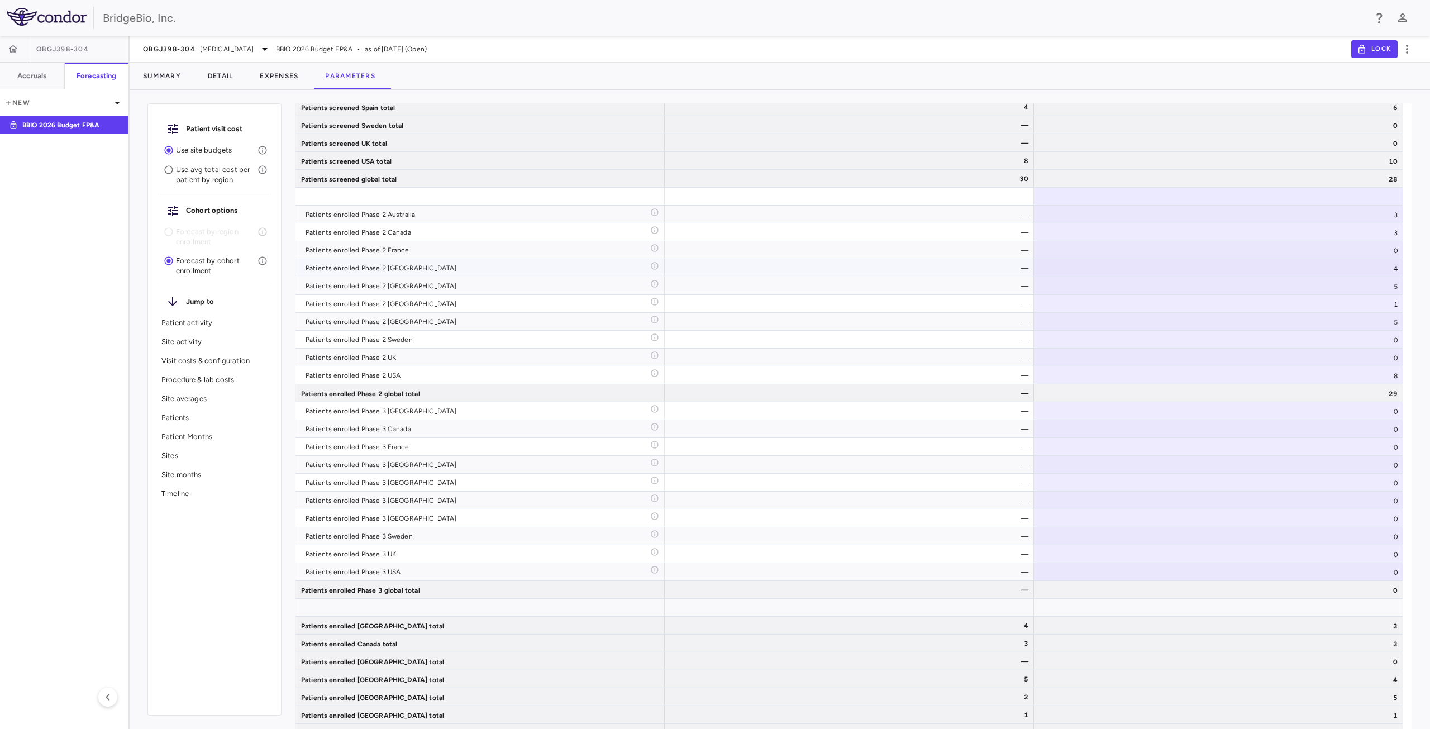
click at [1392, 285] on div "5" at bounding box center [1218, 285] width 369 height 17
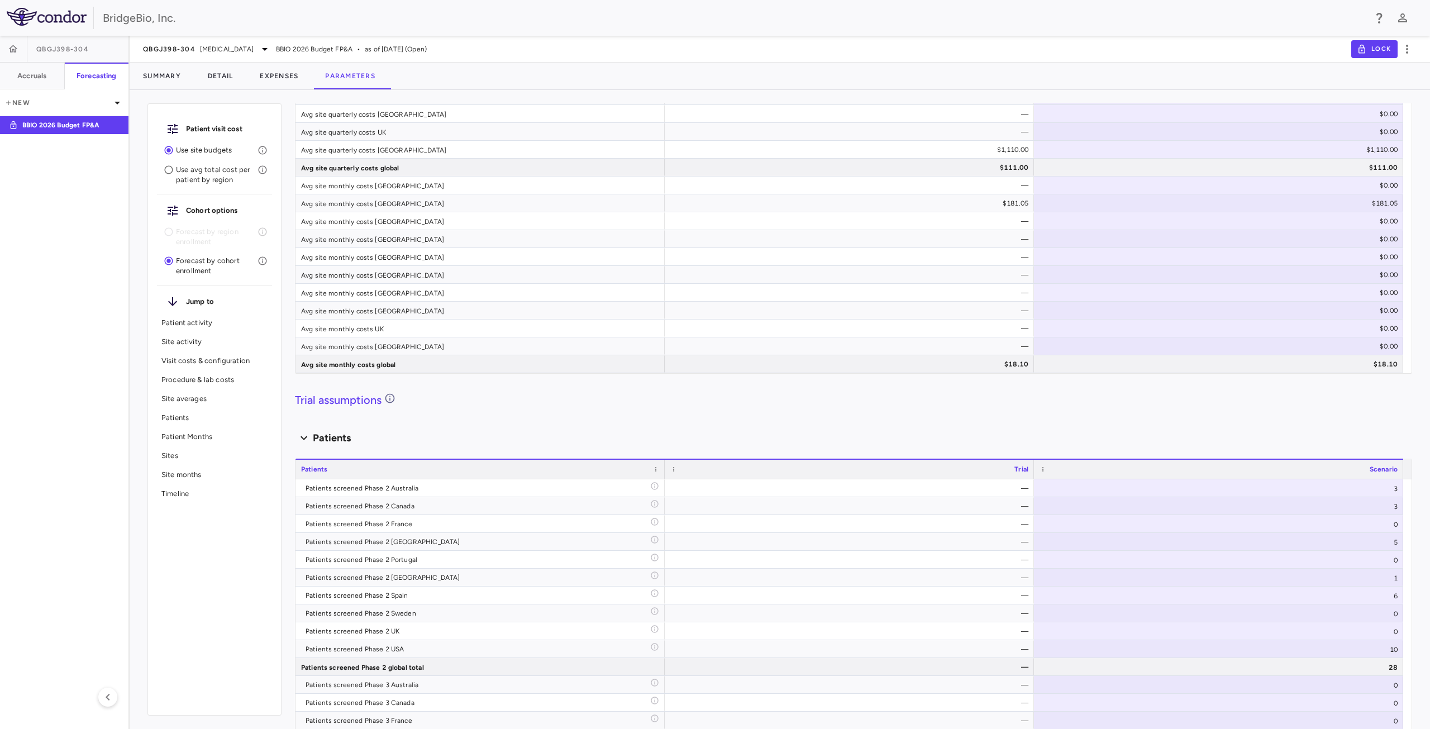
scroll to position [3742, 0]
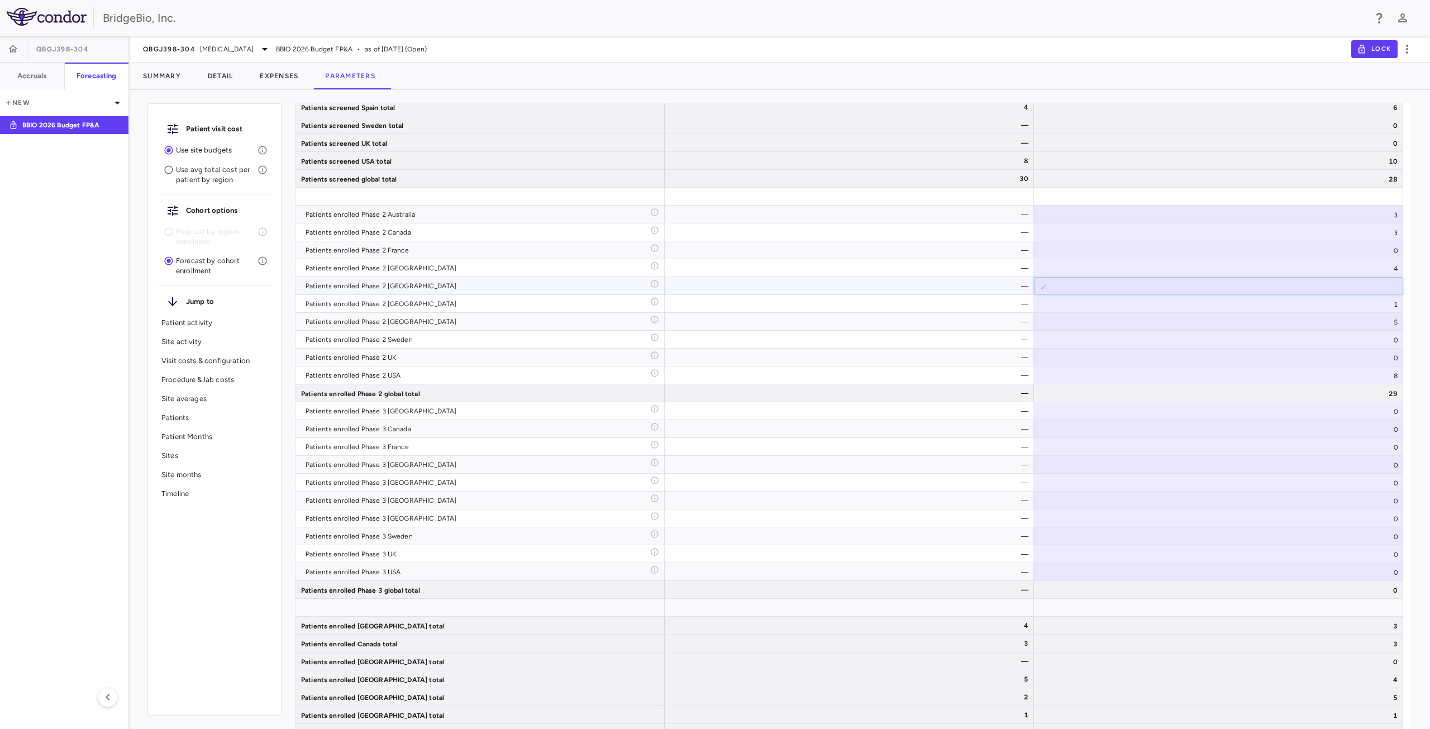
click at [1391, 292] on input "*" at bounding box center [1227, 287] width 351 height 18
type input "*"
click at [1391, 292] on input "*" at bounding box center [1227, 287] width 351 height 18
click at [1317, 196] on div at bounding box center [1218, 196] width 369 height 17
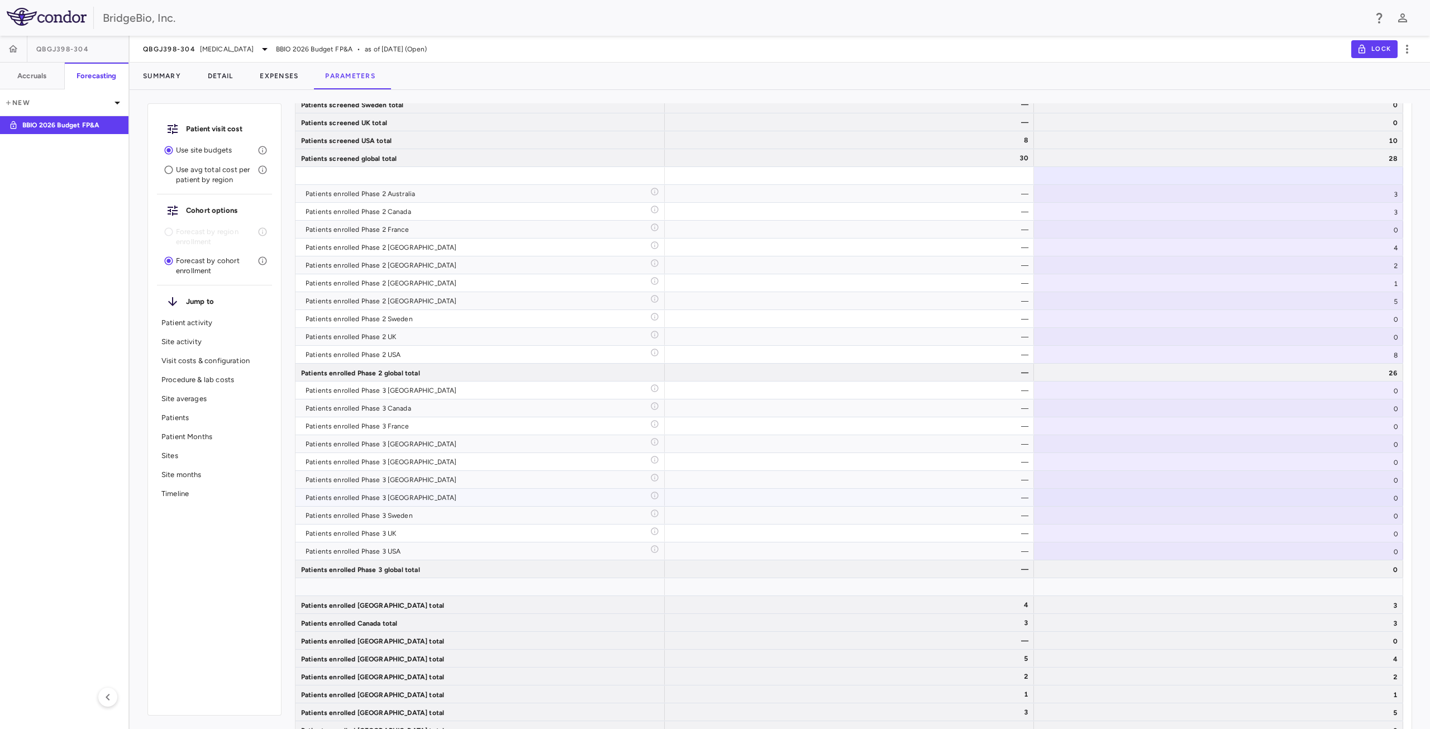
scroll to position [3741, 0]
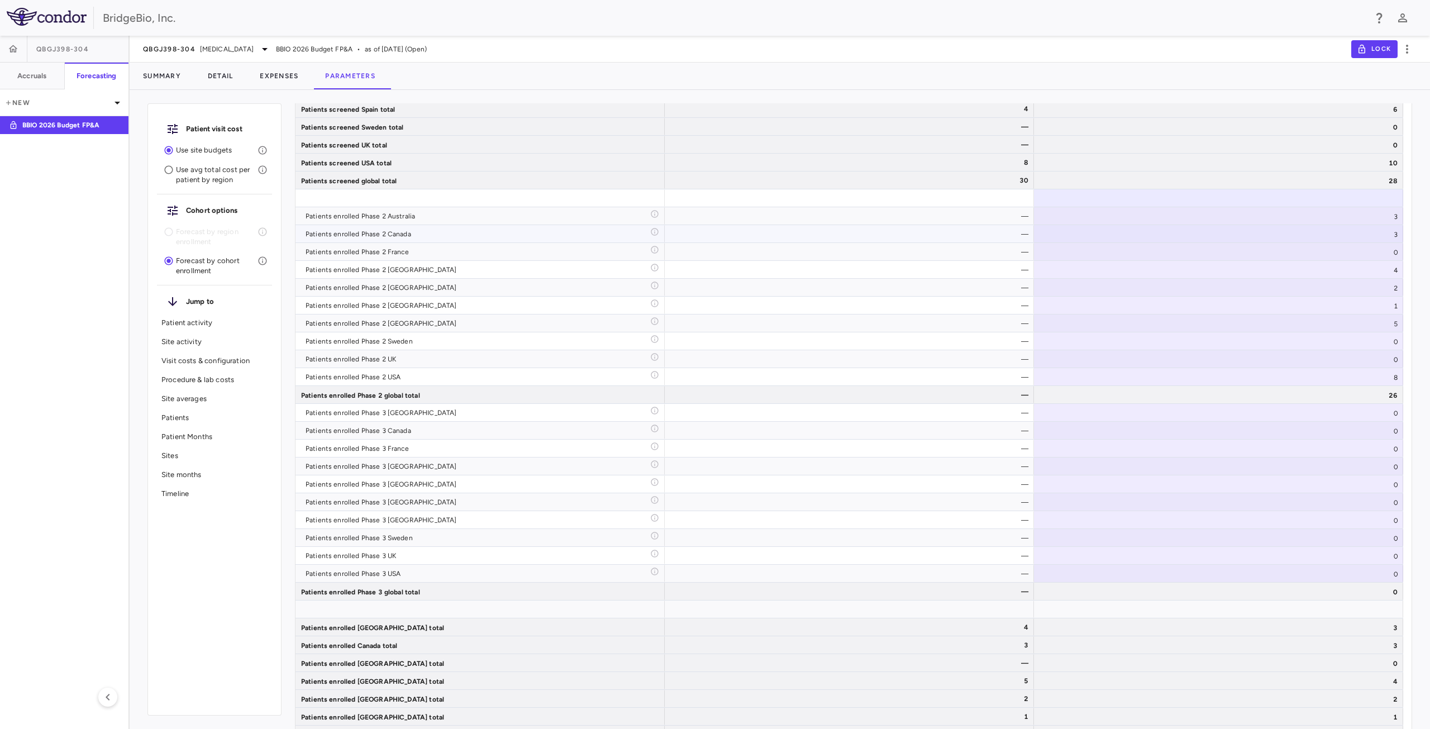
click at [1359, 221] on div "3" at bounding box center [1218, 215] width 369 height 17
click at [1322, 370] on div "8" at bounding box center [1218, 376] width 369 height 17
click at [1354, 213] on div "3" at bounding box center [1218, 215] width 369 height 17
click at [1316, 382] on div "8" at bounding box center [1218, 376] width 369 height 17
drag, startPoint x: 1385, startPoint y: 220, endPoint x: 1375, endPoint y: 379, distance: 160.1
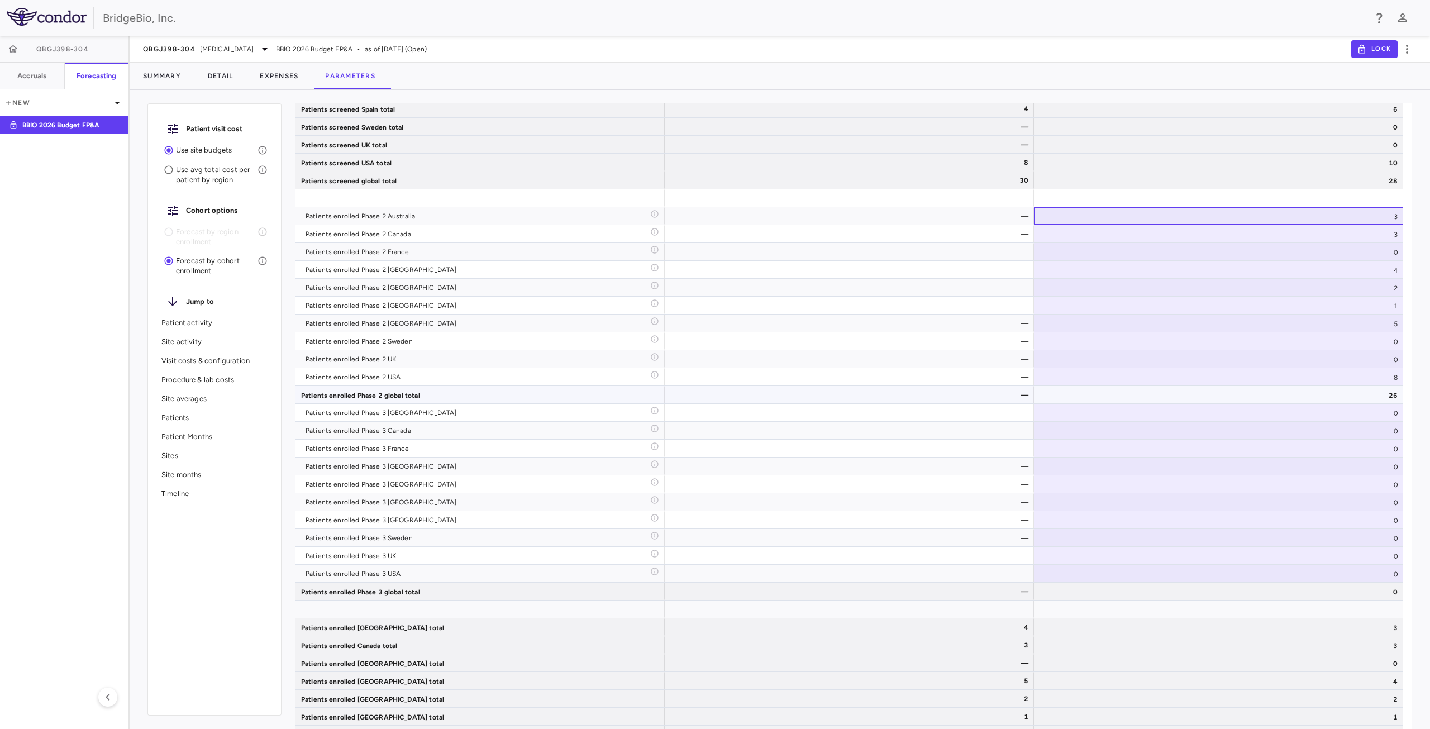
click at [1379, 382] on div "Patients screened Phase 2 Australia — 3 Patients screened Phase 2 Canada — 3 Pa…" at bounding box center [850, 520] width 1108 height 1877
click at [1321, 279] on span "Copy with Group Headers" at bounding box center [1322, 280] width 94 height 16
click at [1298, 313] on span "Export" at bounding box center [1322, 313] width 94 height 16
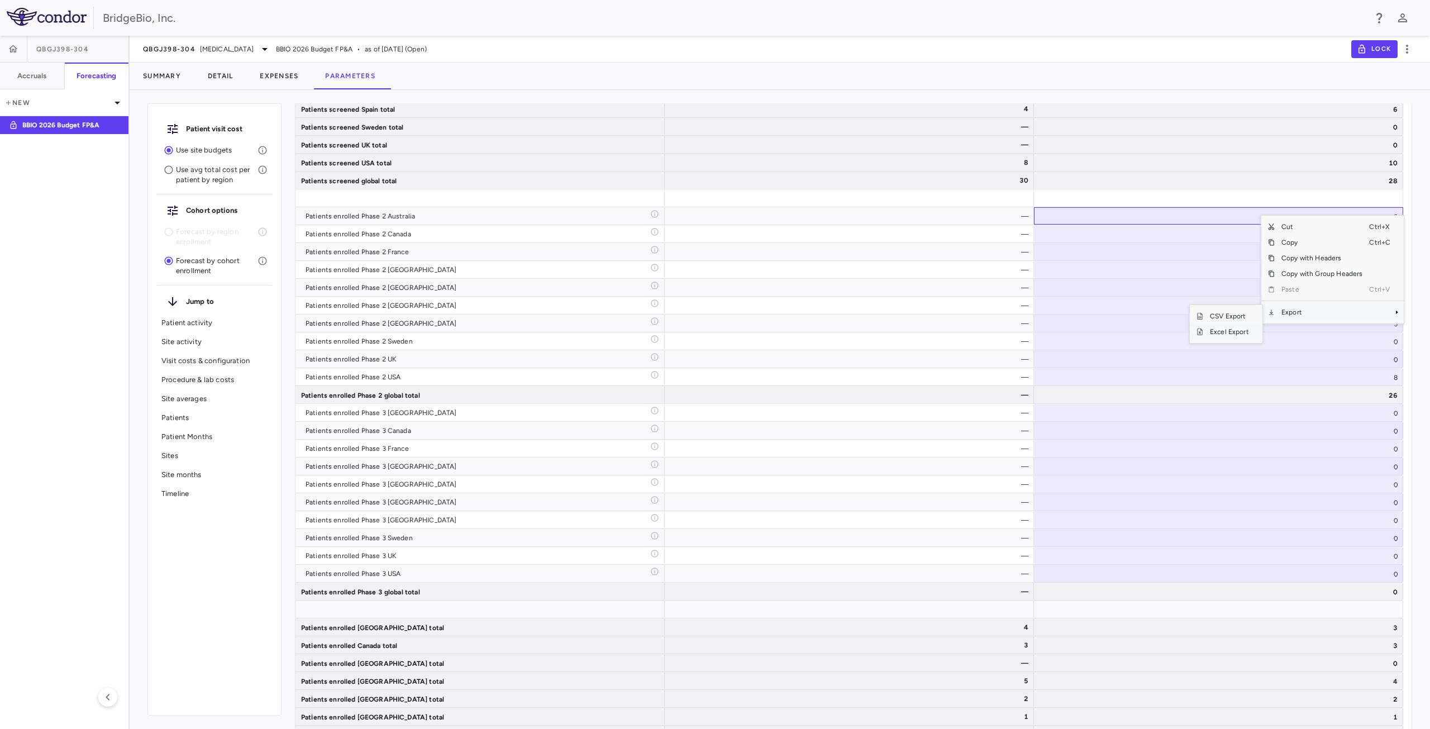
click at [1226, 336] on span "Excel Export" at bounding box center [1229, 332] width 53 height 16
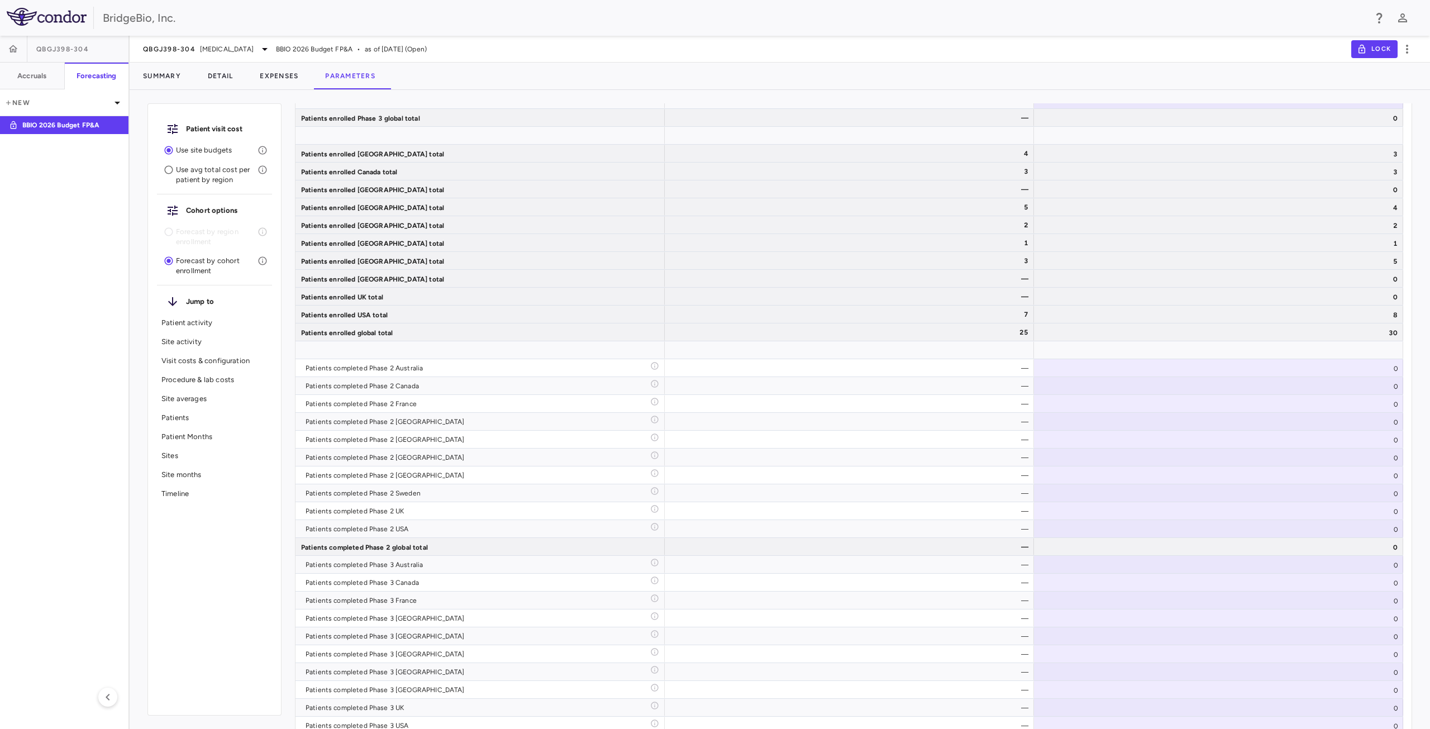
scroll to position [4243, 0]
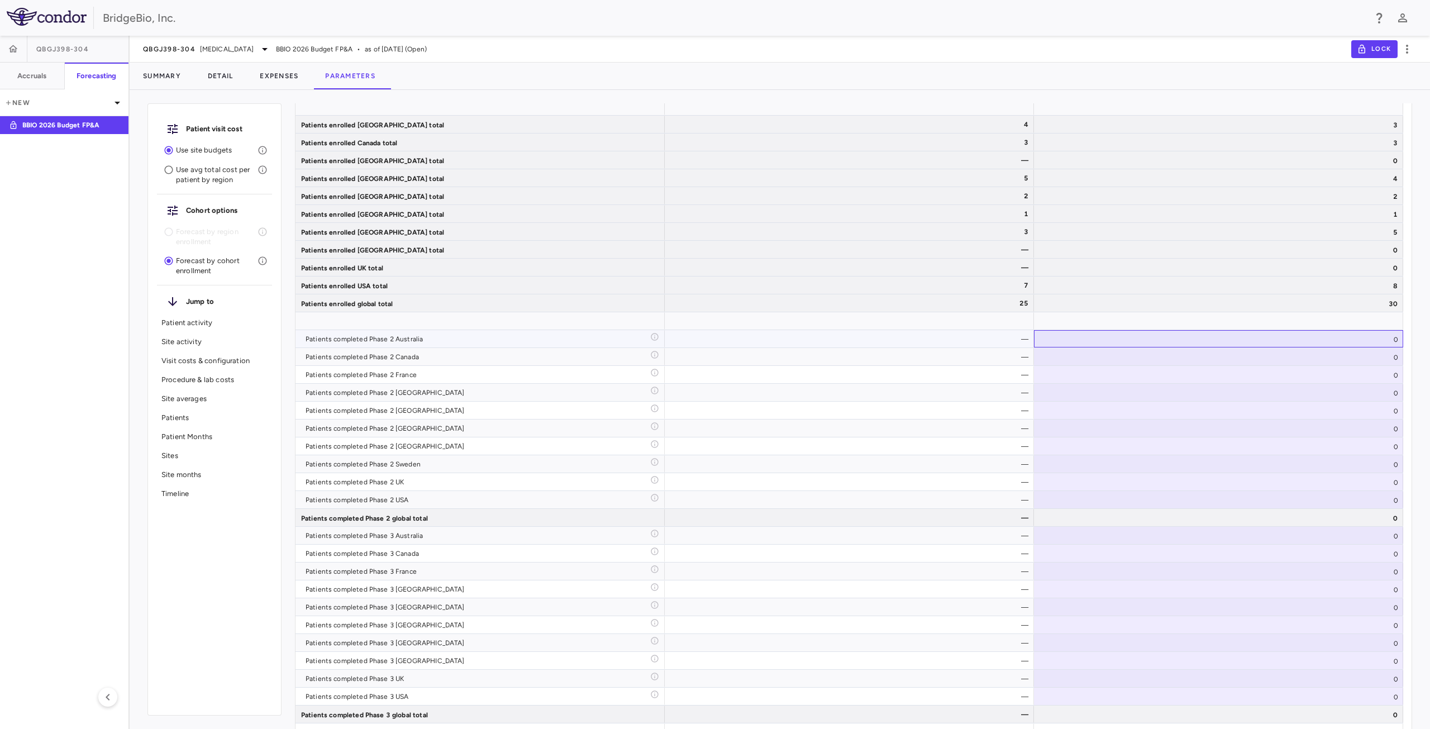
click at [1320, 334] on div "0" at bounding box center [1218, 338] width 369 height 17
type input "**********"
drag, startPoint x: 1338, startPoint y: 341, endPoint x: 1405, endPoint y: 341, distance: 67.6
click at [1405, 341] on div "Scenario planning Patient activity Show monthly actuals ​ LPI ​ Drag here to se…" at bounding box center [853, 416] width 1117 height 626
click at [976, 335] on div "—" at bounding box center [852, 339] width 354 height 18
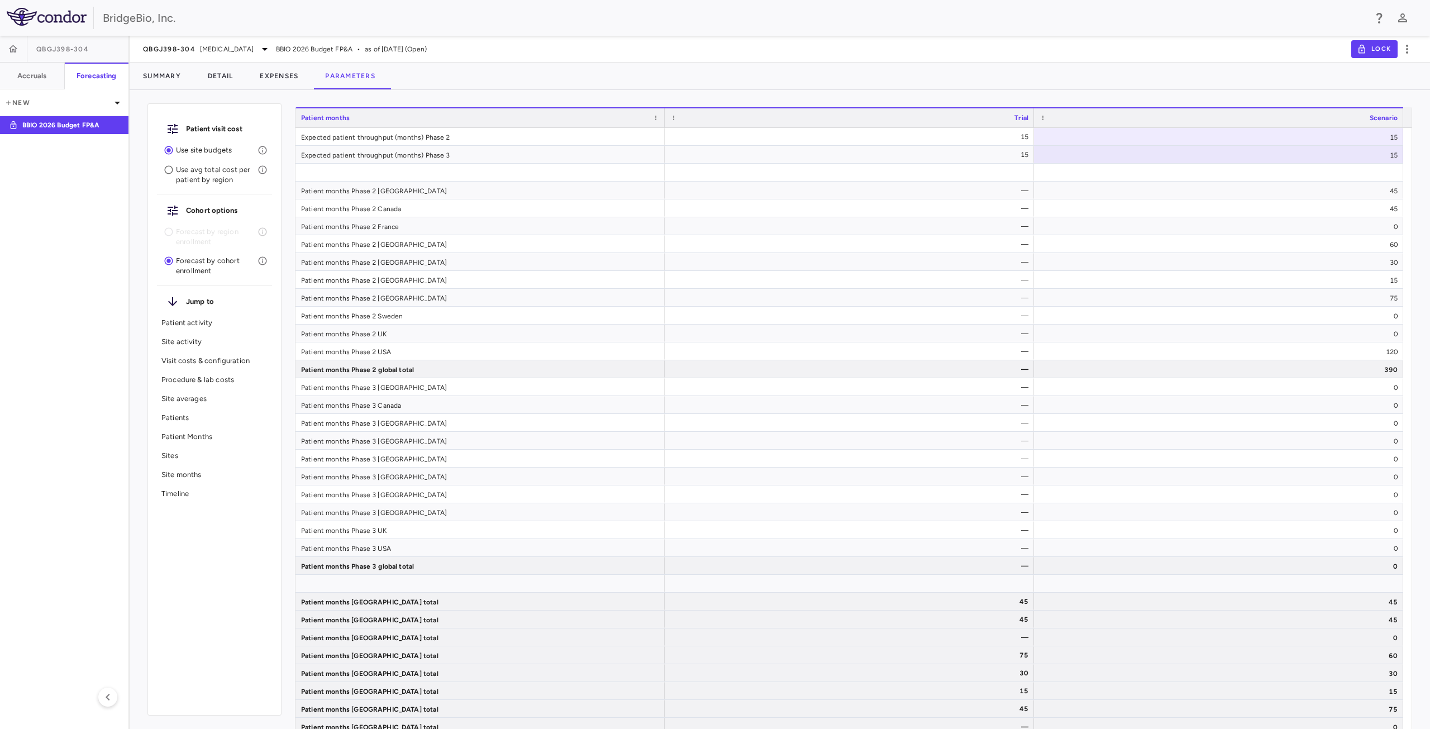
scroll to position [3344, 0]
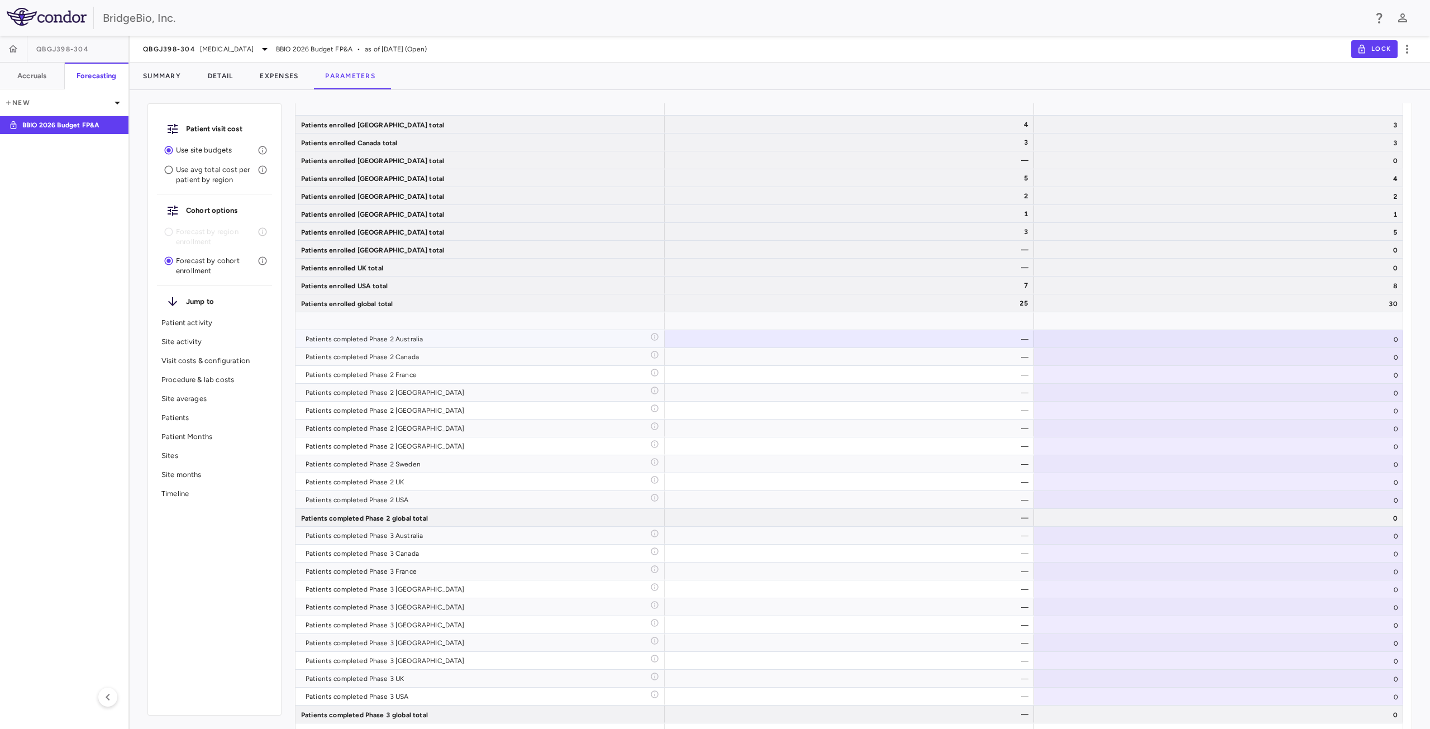
click at [1162, 337] on div "0" at bounding box center [1218, 338] width 369 height 17
click at [979, 321] on div at bounding box center [849, 321] width 358 height 16
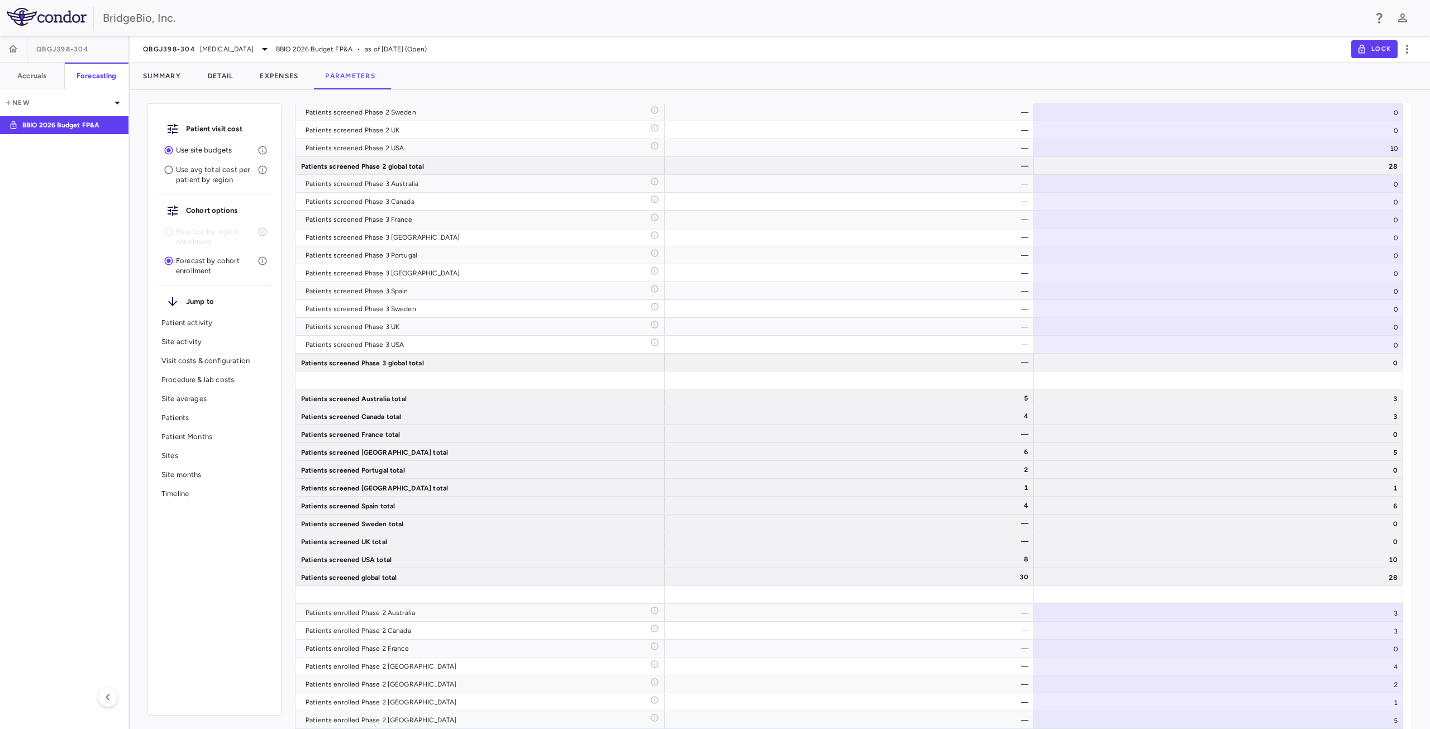
scroll to position [4243, 0]
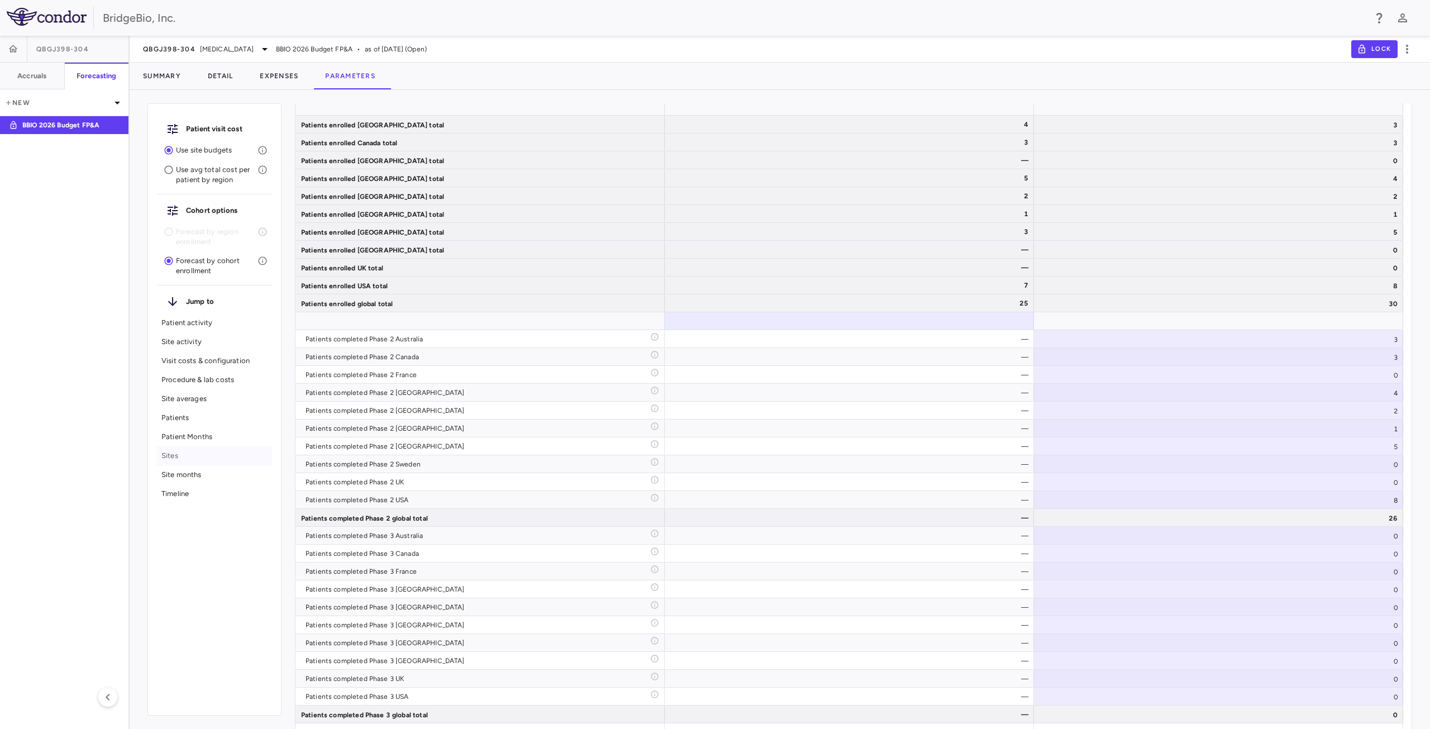
click at [196, 458] on p "Sites" at bounding box center [214, 456] width 106 height 10
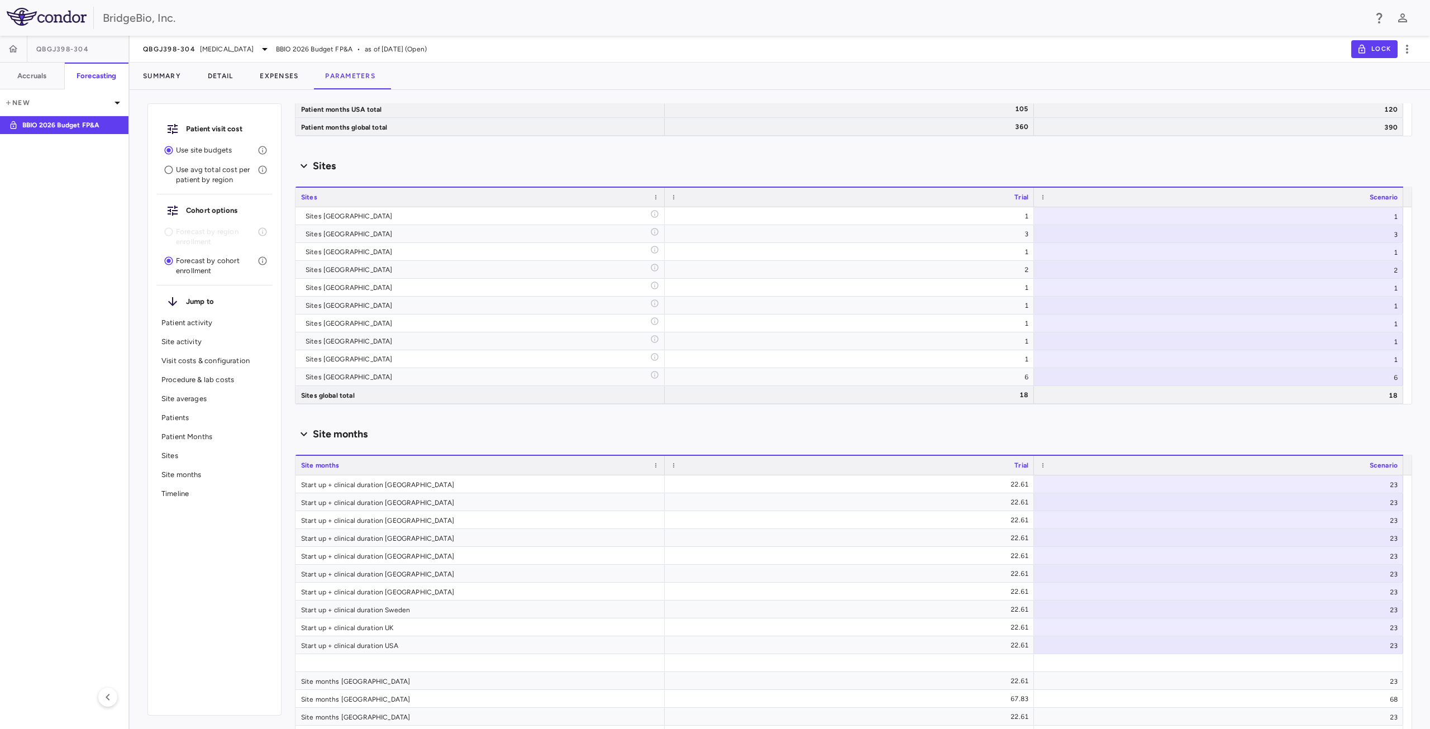
scroll to position [5796, 0]
click at [180, 340] on p "Site activity" at bounding box center [214, 342] width 106 height 10
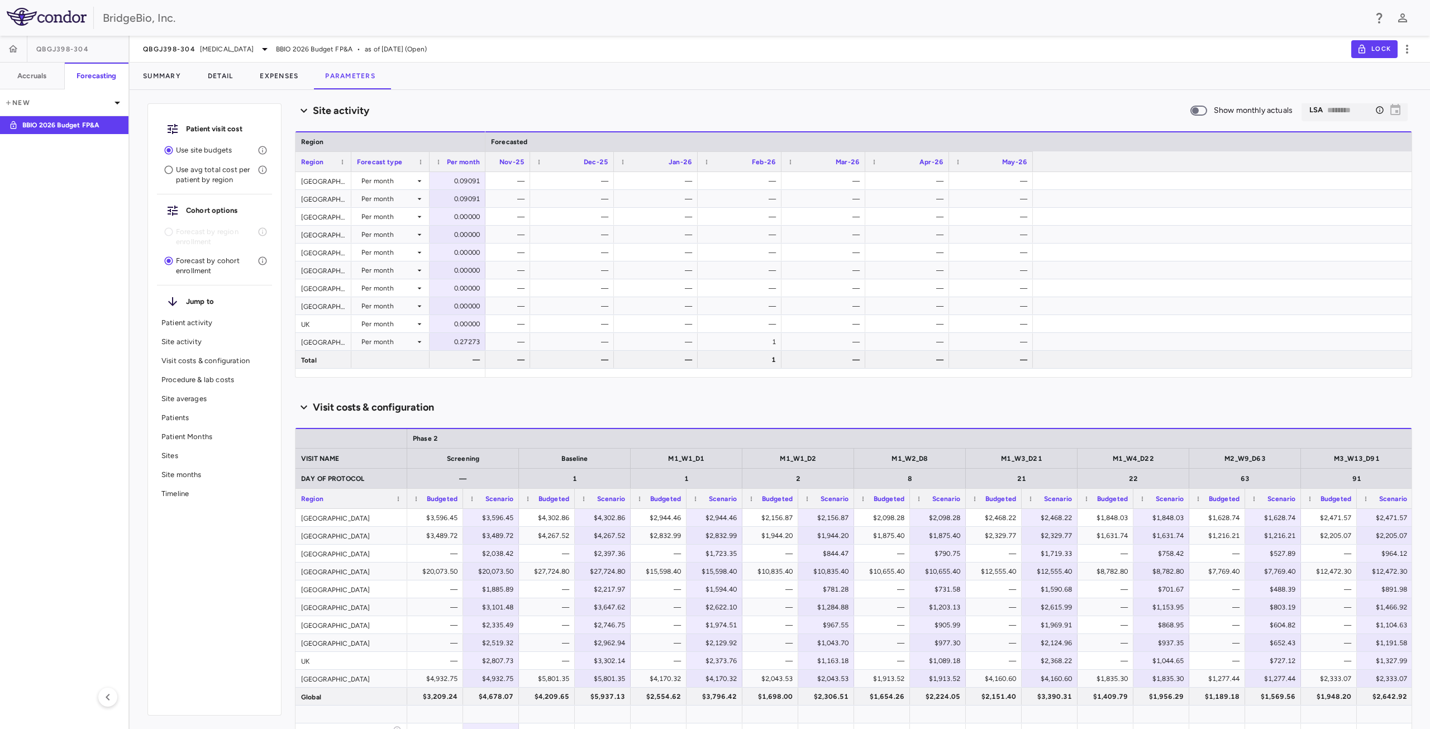
scroll to position [0, 0]
click at [469, 216] on div "0.00000" at bounding box center [460, 217] width 40 height 18
type input "***"
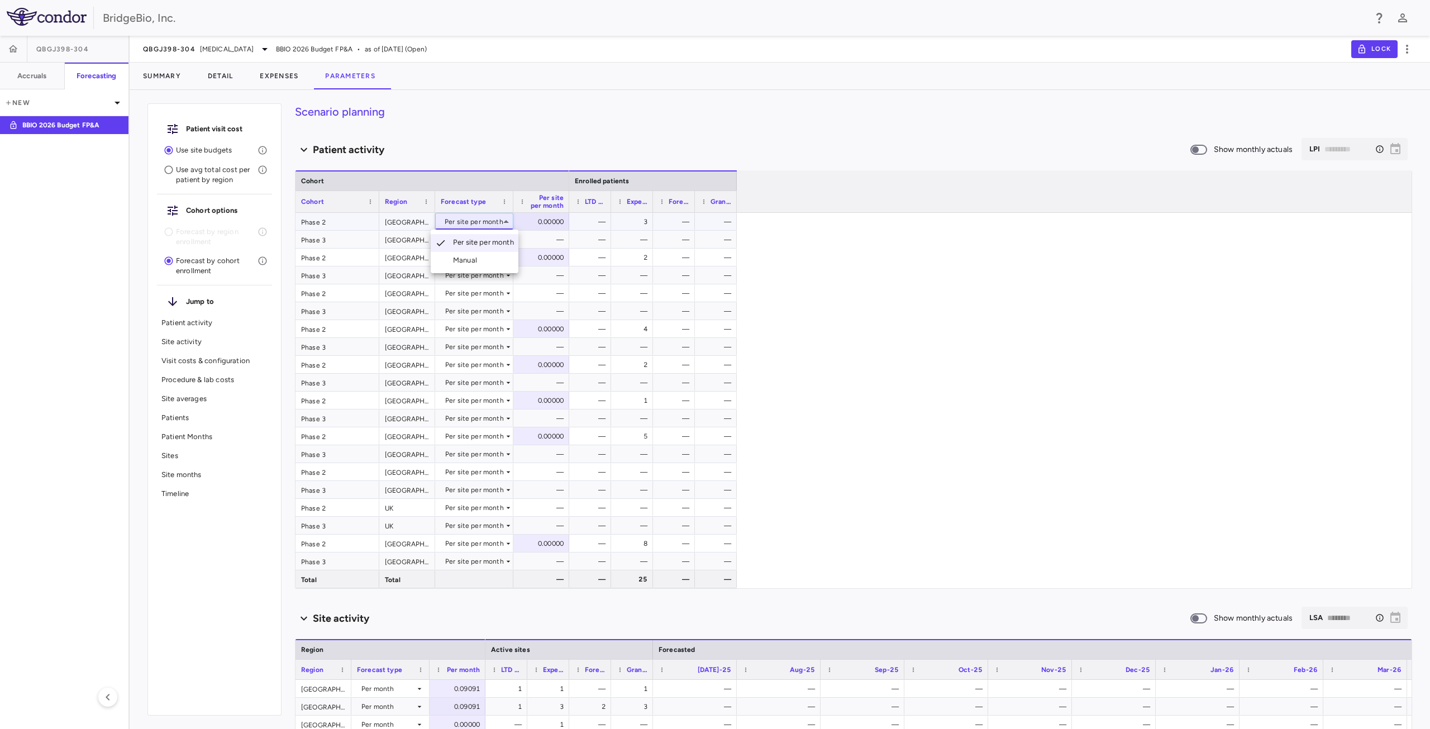
click at [829, 311] on div at bounding box center [715, 364] width 1430 height 729
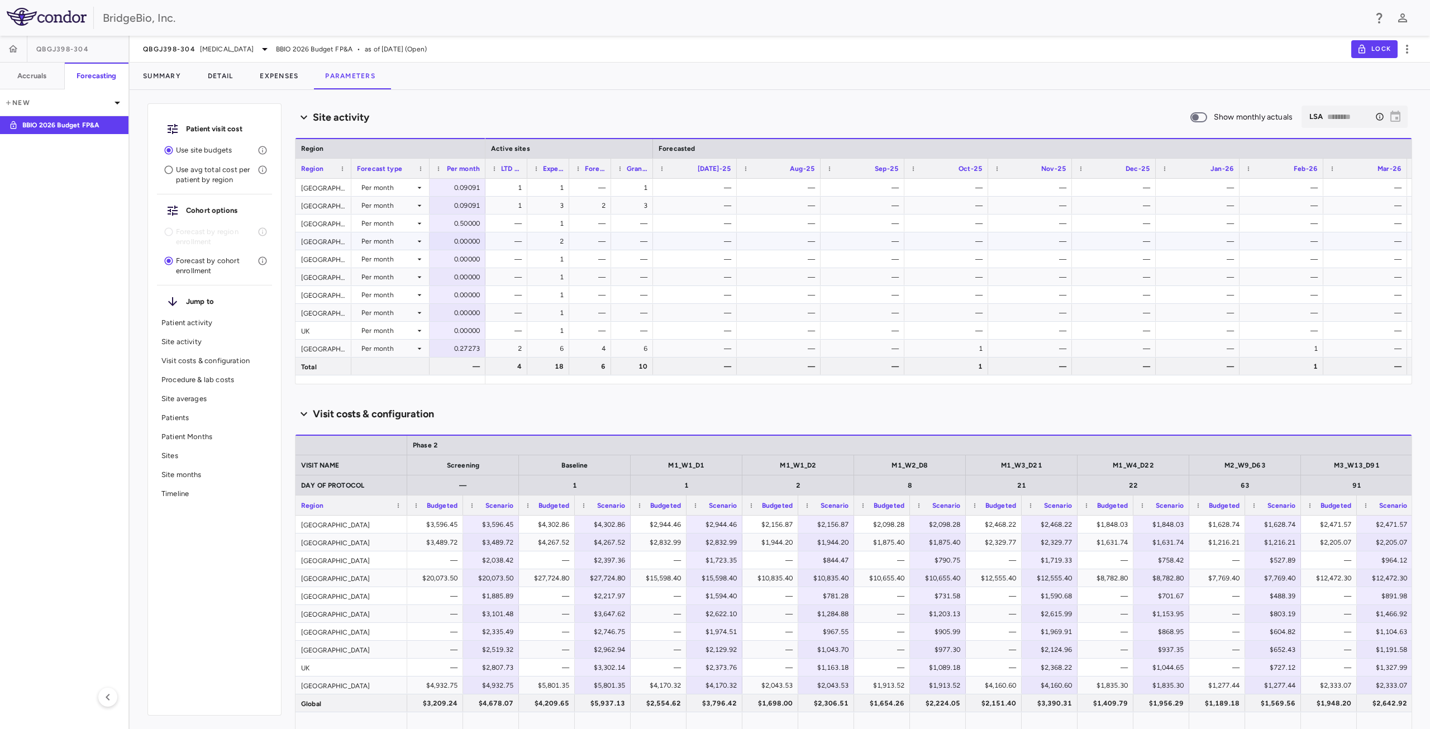
scroll to position [502, 0]
click at [460, 221] on div "0.50000" at bounding box center [460, 223] width 40 height 18
click at [504, 228] on div "—" at bounding box center [509, 223] width 26 height 18
click at [460, 221] on div "0.50000" at bounding box center [460, 223] width 40 height 18
drag, startPoint x: 453, startPoint y: 226, endPoint x: 473, endPoint y: 226, distance: 20.7
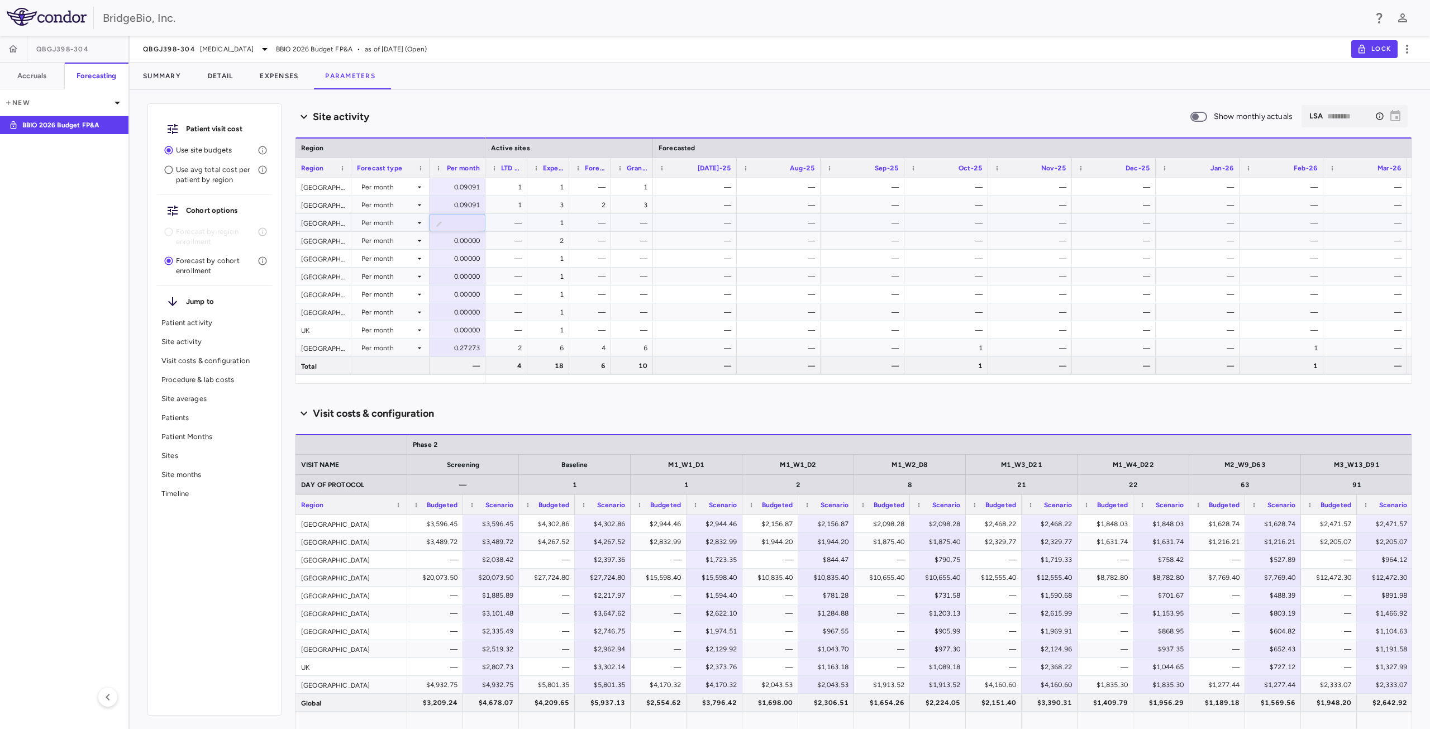
click at [473, 226] on input "***" at bounding box center [466, 224] width 38 height 18
click at [457, 244] on div "0.00000" at bounding box center [460, 241] width 40 height 18
click at [533, 255] on div "1" at bounding box center [548, 258] width 31 height 16
click at [430, 237] on div "0.00000" at bounding box center [458, 240] width 56 height 17
click at [498, 244] on div "—" at bounding box center [509, 241] width 26 height 18
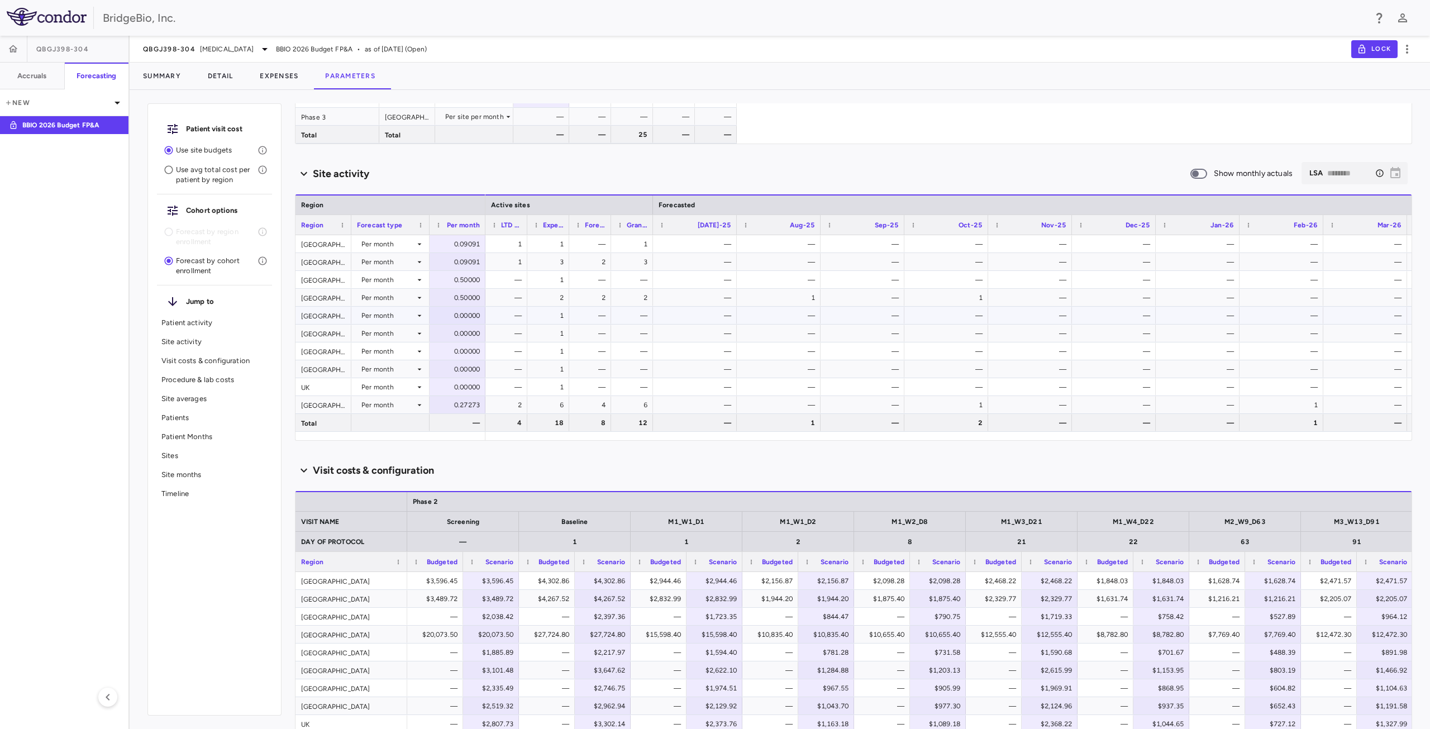
scroll to position [446, 0]
click at [498, 312] on div "—" at bounding box center [509, 314] width 26 height 18
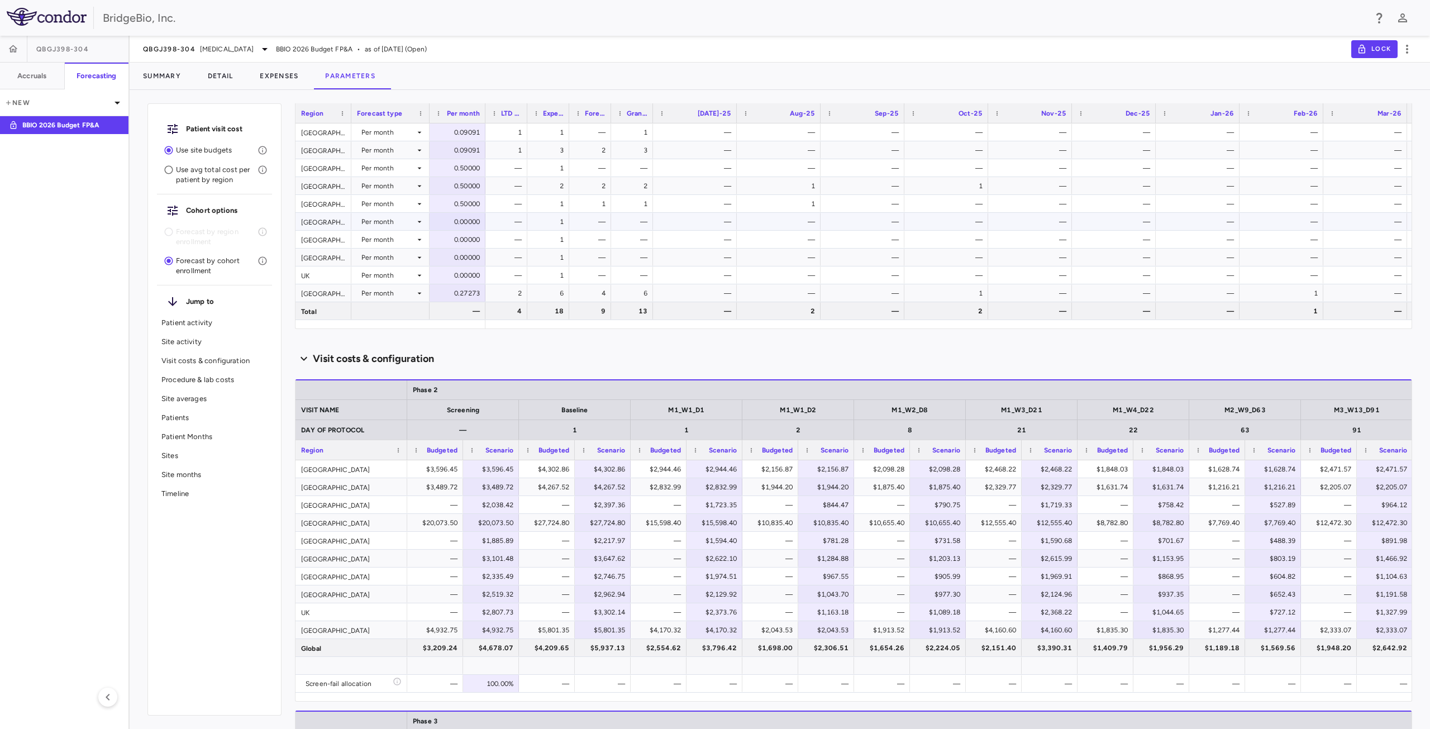
scroll to position [558, 0]
click at [496, 219] on div "—" at bounding box center [509, 221] width 26 height 18
click at [471, 260] on div "0.00000" at bounding box center [460, 257] width 40 height 18
click at [503, 260] on div "—" at bounding box center [509, 257] width 26 height 18
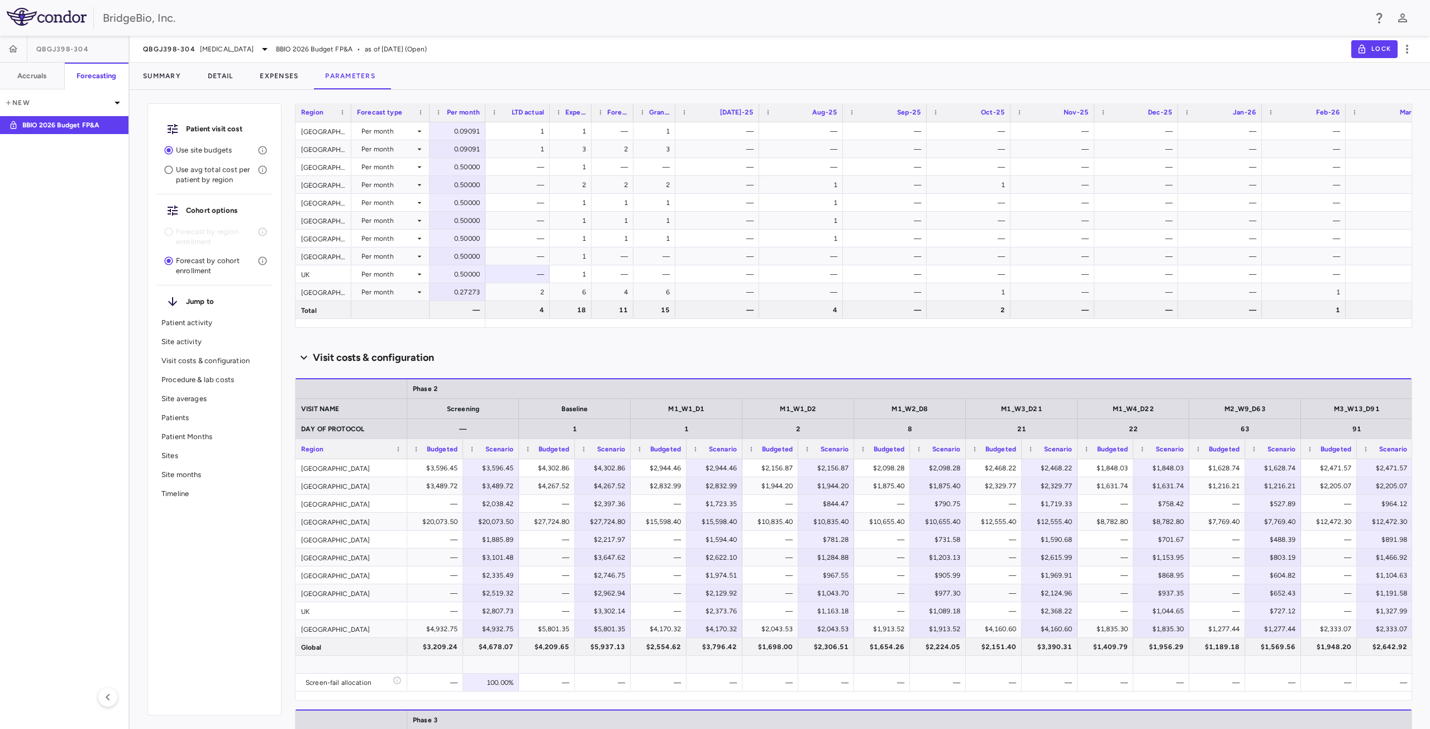
drag, startPoint x: 526, startPoint y: 109, endPoint x: 548, endPoint y: 111, distance: 22.5
click at [548, 111] on div at bounding box center [549, 112] width 4 height 20
drag, startPoint x: 591, startPoint y: 111, endPoint x: 621, endPoint y: 113, distance: 29.7
click at [621, 113] on div at bounding box center [621, 112] width 4 height 20
drag, startPoint x: 663, startPoint y: 112, endPoint x: 693, endPoint y: 111, distance: 30.7
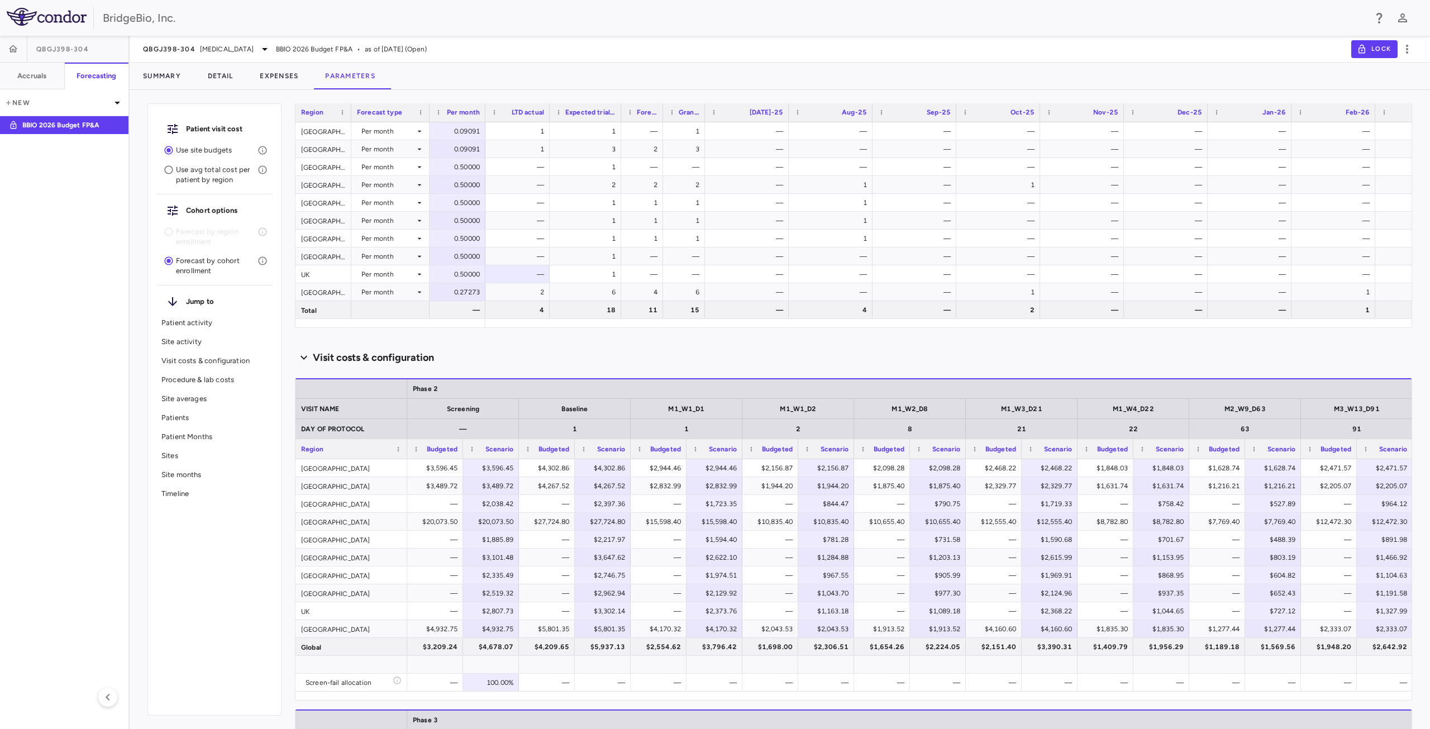
click at [665, 111] on div at bounding box center [662, 112] width 4 height 20
drag, startPoint x: 734, startPoint y: 115, endPoint x: 797, endPoint y: 118, distance: 63.8
click at [738, 118] on div at bounding box center [735, 112] width 4 height 20
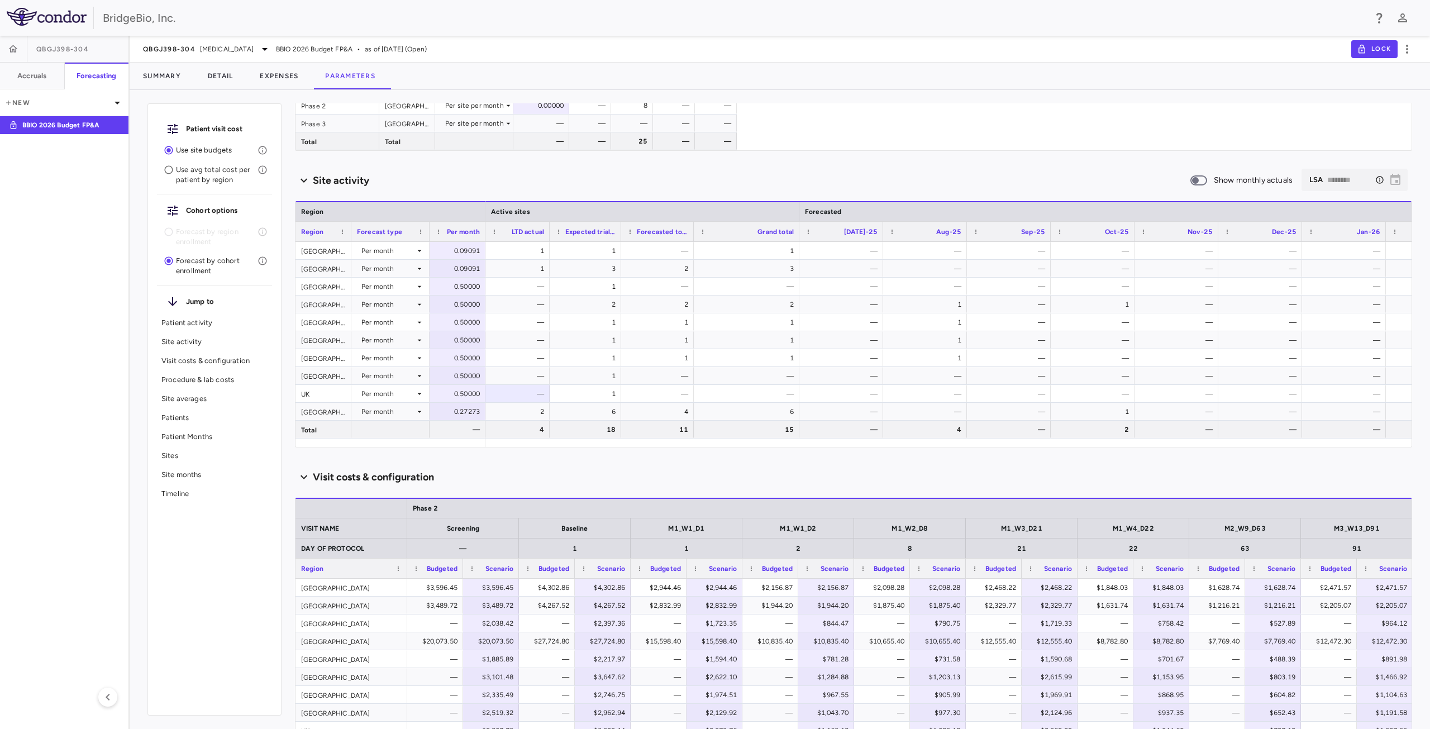
scroll to position [23, 0]
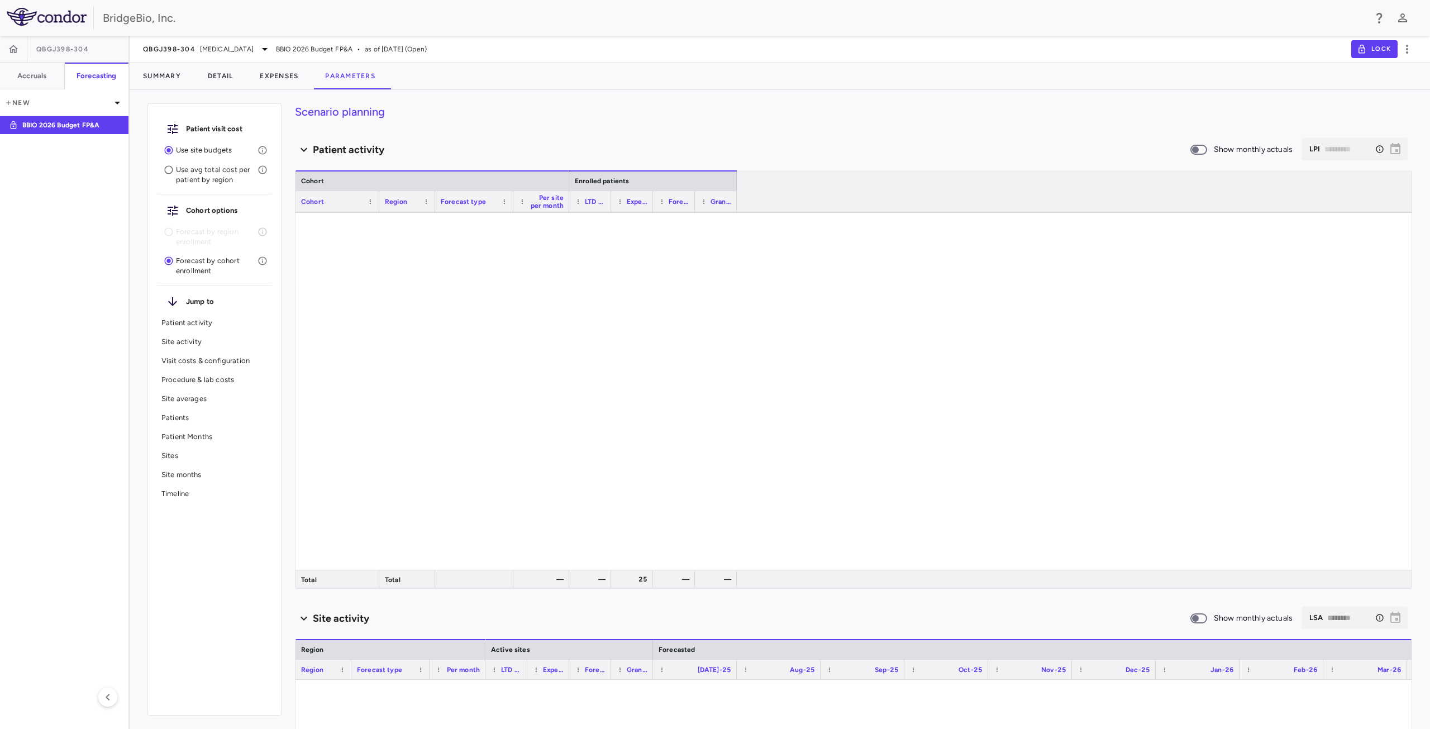
type input "********"
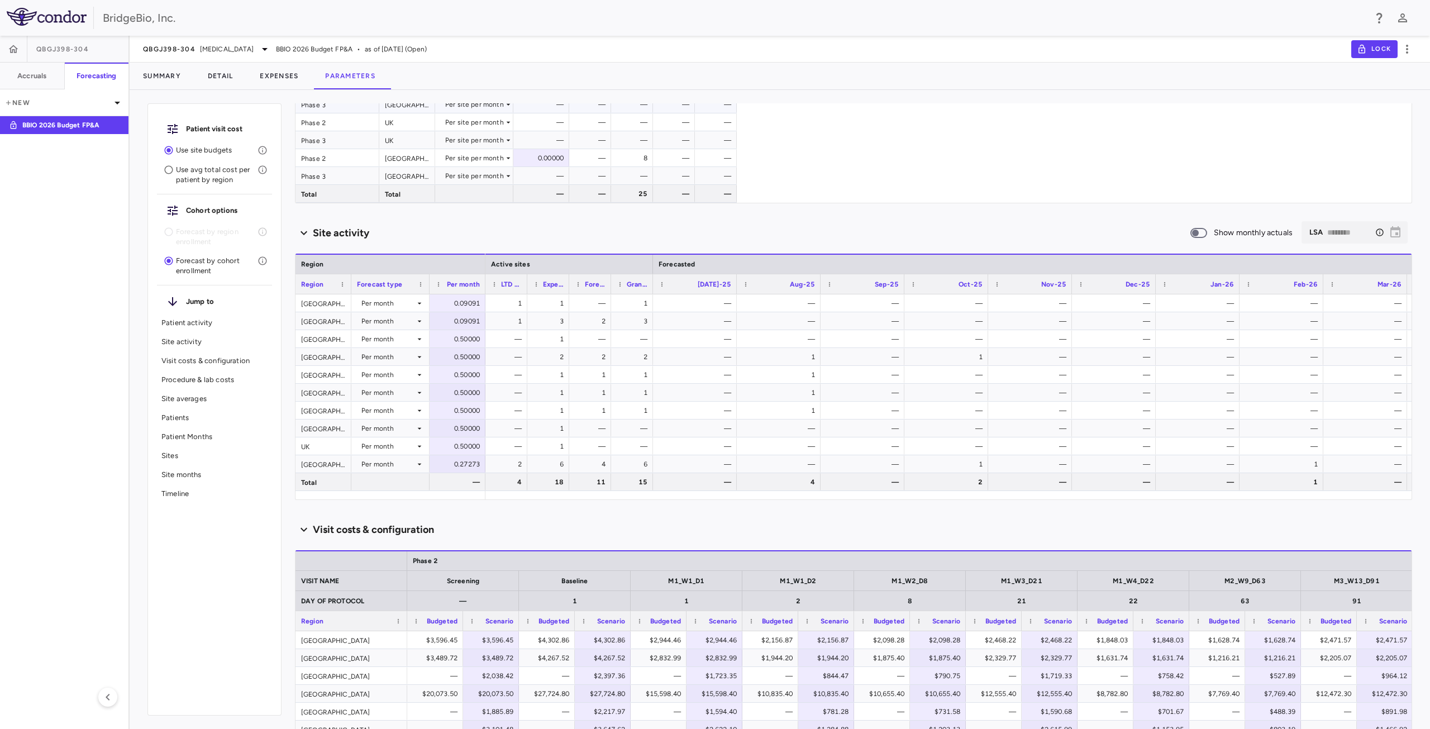
scroll to position [390, 0]
click at [416, 356] on icon at bounding box center [419, 352] width 9 height 9
click at [406, 393] on li "Manual" at bounding box center [390, 391] width 77 height 17
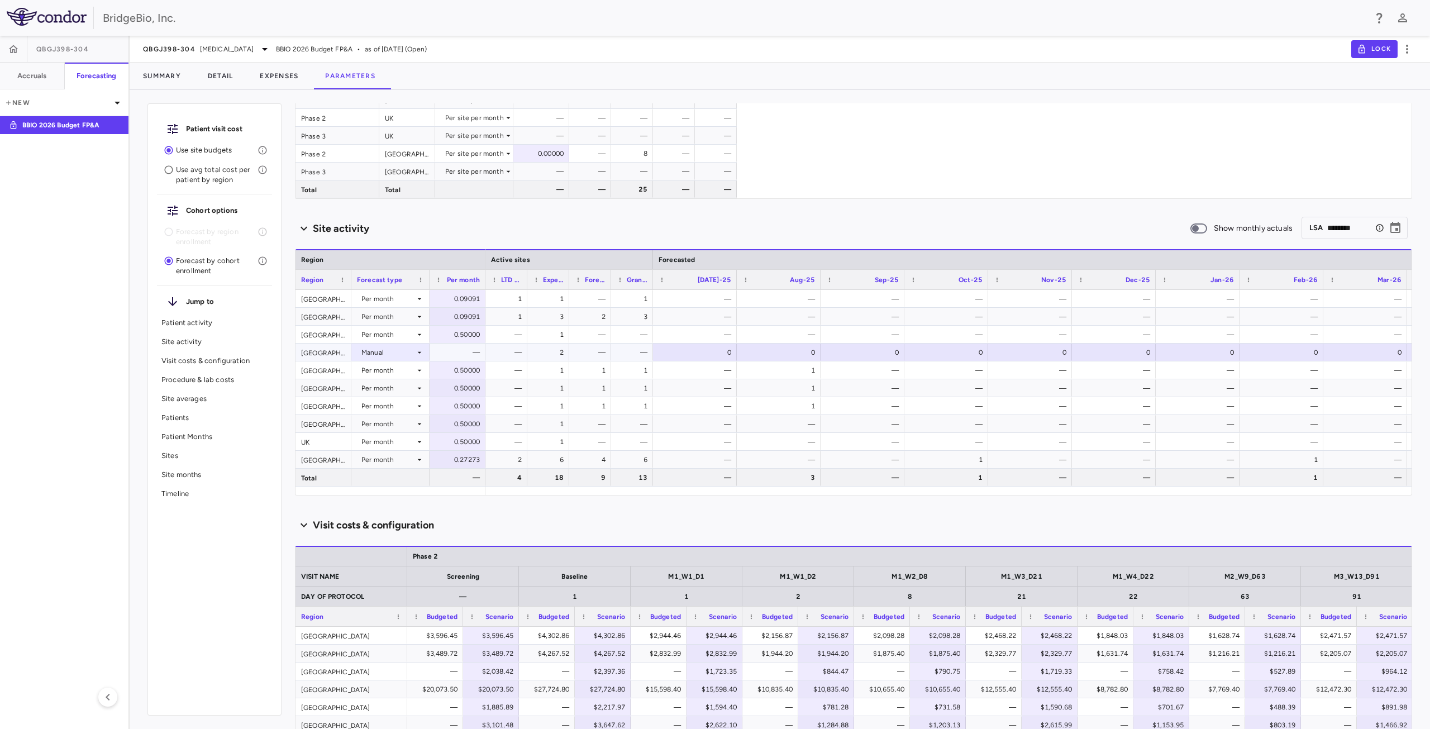
click at [788, 347] on div "0" at bounding box center [781, 353] width 68 height 18
click at [419, 352] on icon at bounding box center [420, 352] width 4 height 2
click at [395, 371] on div "Per month" at bounding box center [393, 373] width 39 height 10
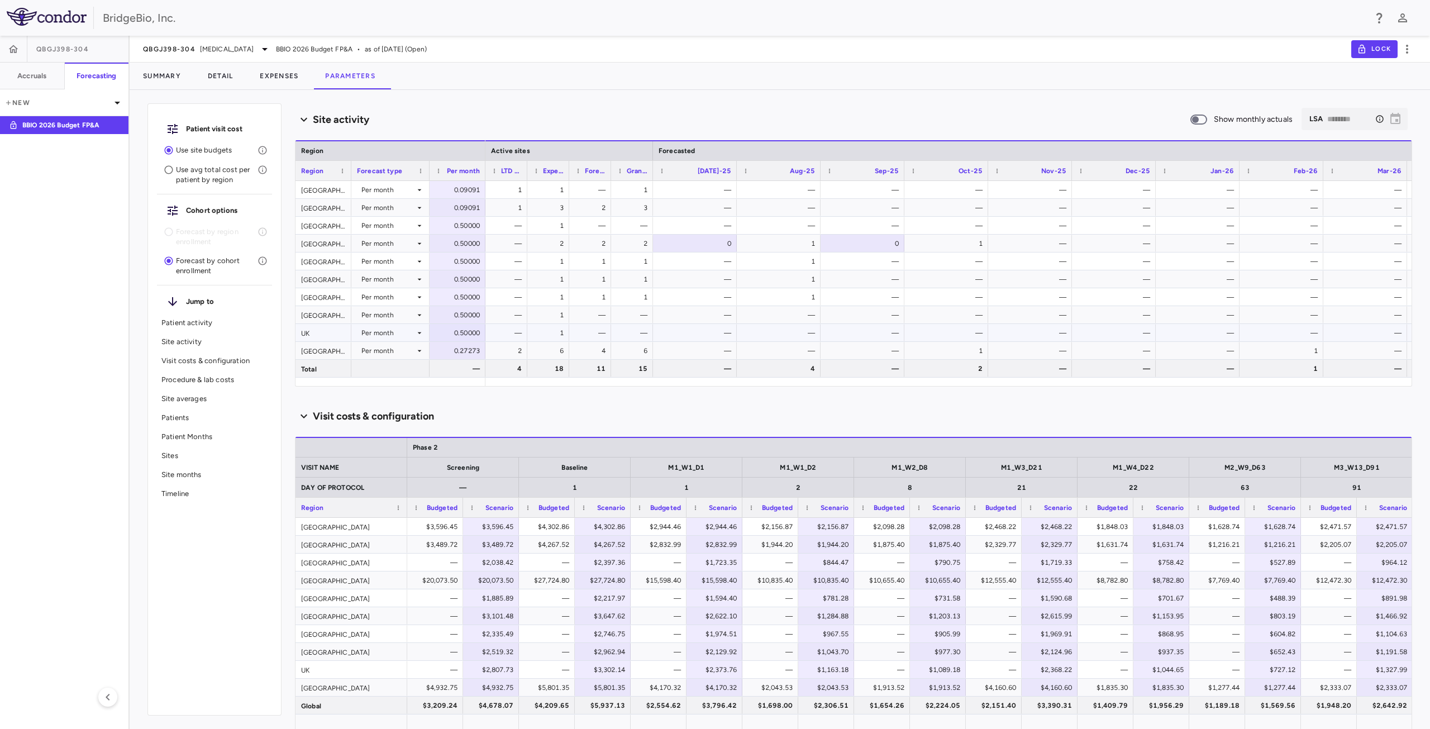
scroll to position [498, 0]
click at [418, 339] on div "Per month" at bounding box center [390, 333] width 67 height 16
click at [392, 373] on div "Manual" at bounding box center [388, 372] width 28 height 10
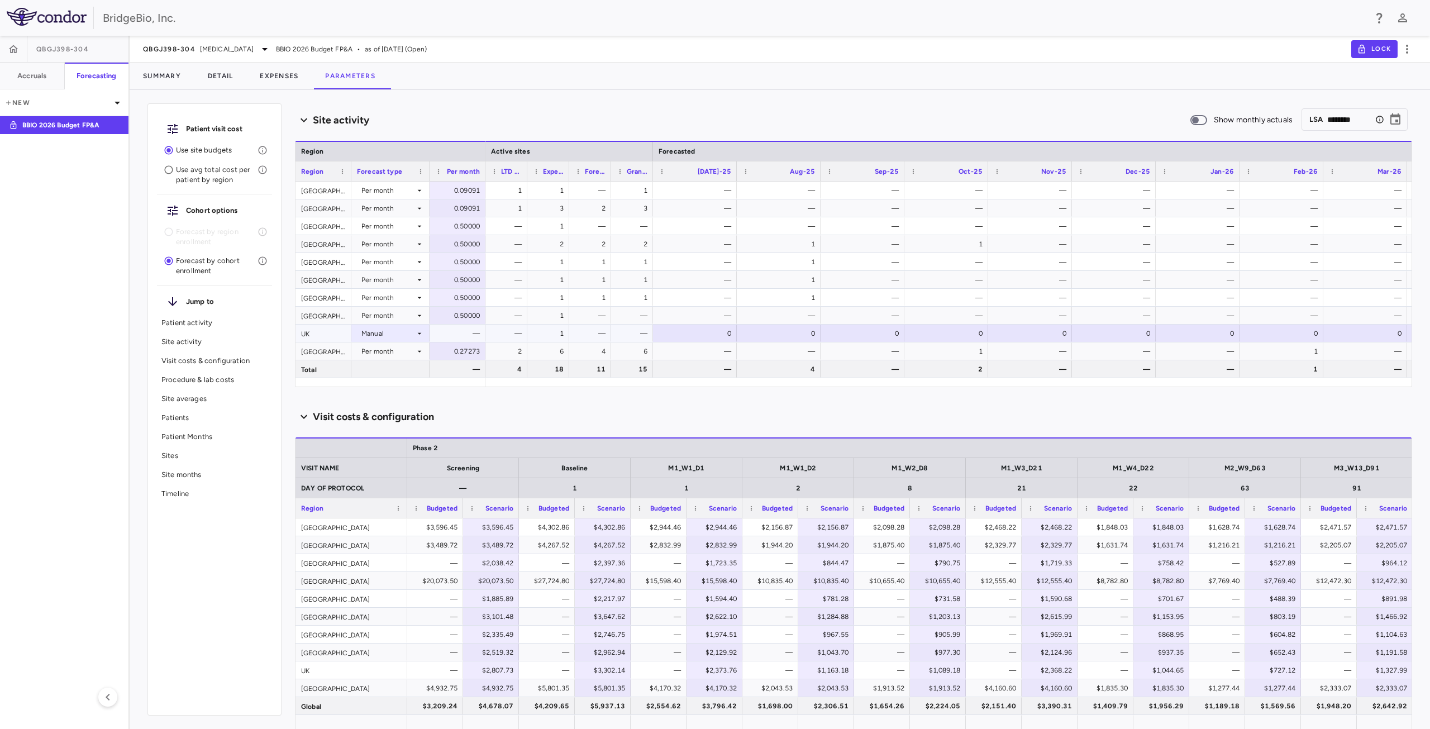
click at [931, 336] on div "0" at bounding box center [949, 334] width 68 height 18
click at [977, 331] on input "*" at bounding box center [955, 334] width 66 height 18
click at [976, 332] on input "*" at bounding box center [955, 334] width 66 height 18
type input "*"
click at [975, 332] on input "*" at bounding box center [955, 334] width 66 height 18
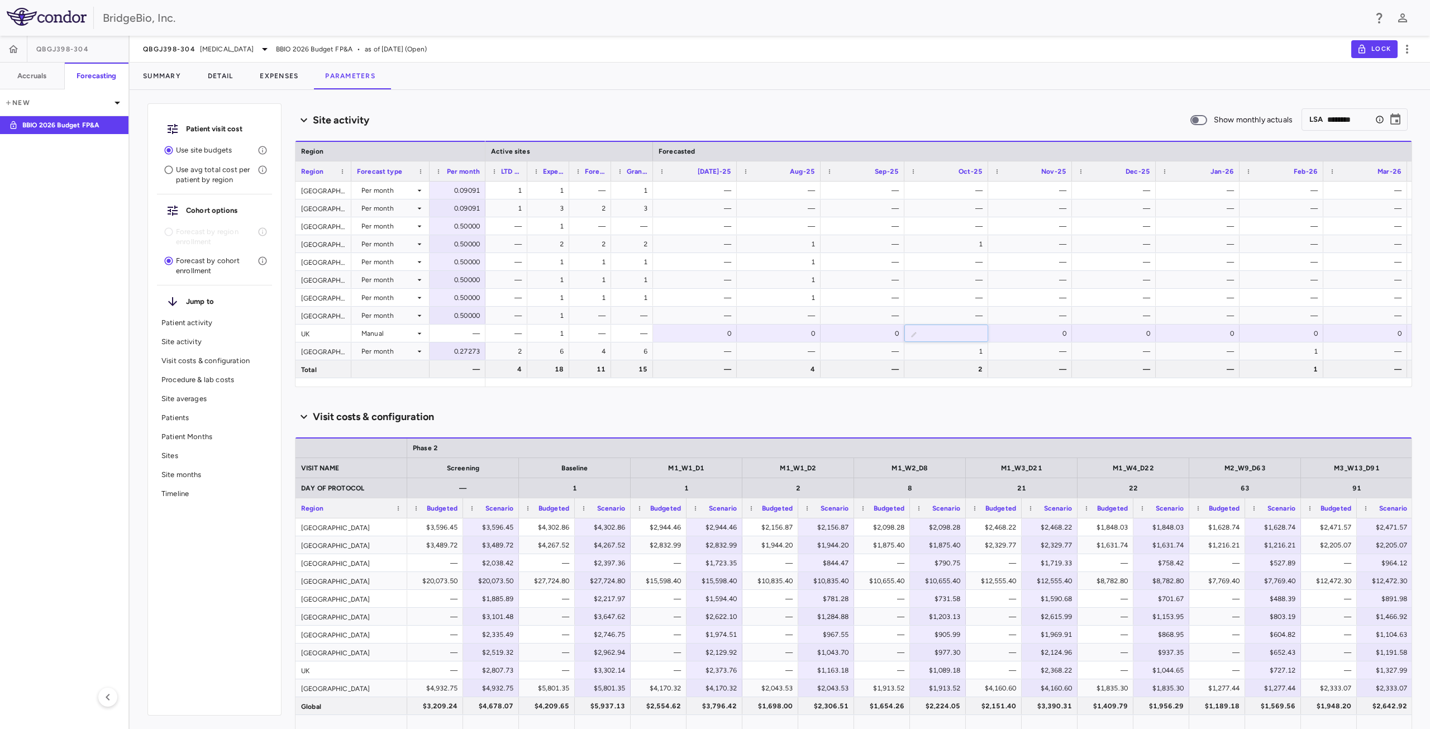
click at [893, 419] on div "Visit costs & configuration" at bounding box center [853, 417] width 1117 height 15
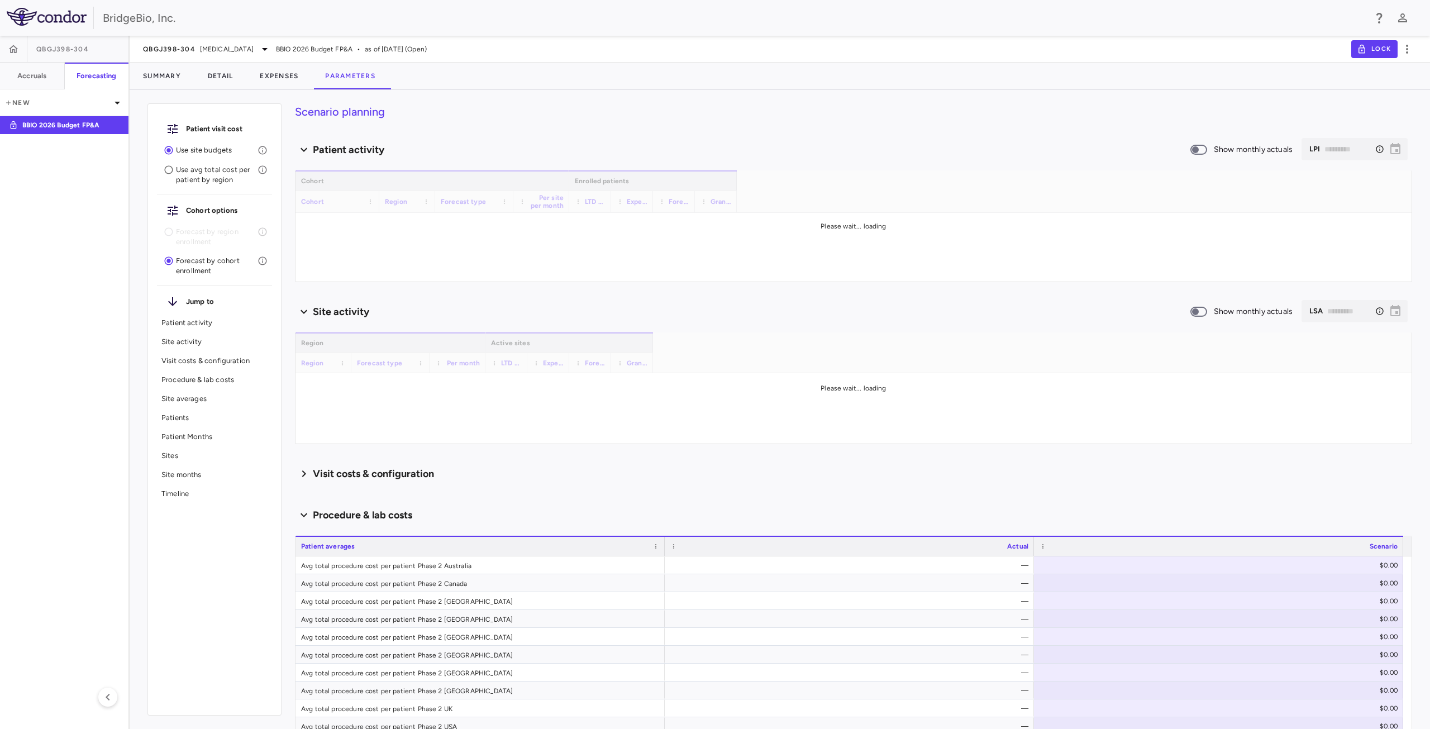
type input "********"
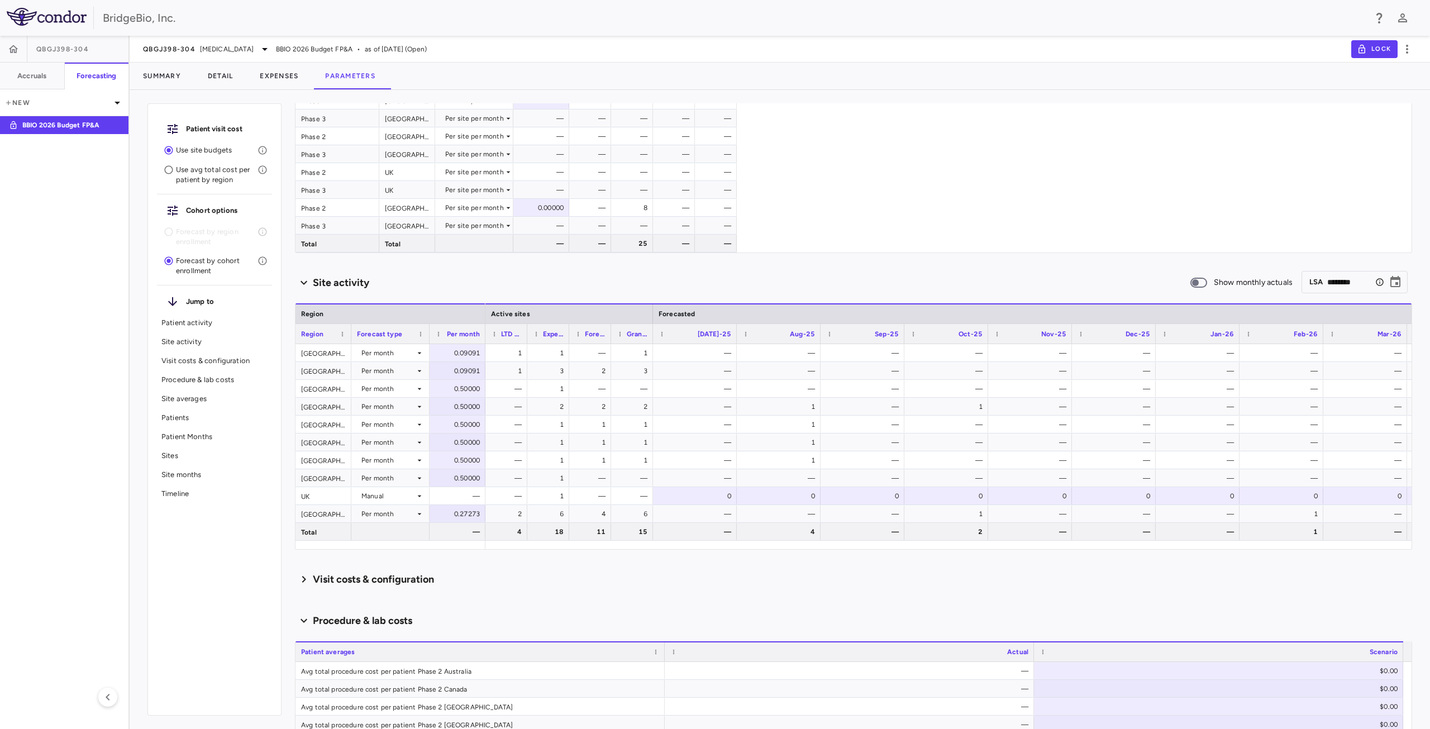
scroll to position [335, 0]
drag, startPoint x: 654, startPoint y: 315, endPoint x: 703, endPoint y: 316, distance: 49.2
click at [703, 316] on div at bounding box center [702, 314] width 4 height 19
click at [1008, 493] on div "0" at bounding box center [998, 493] width 68 height 18
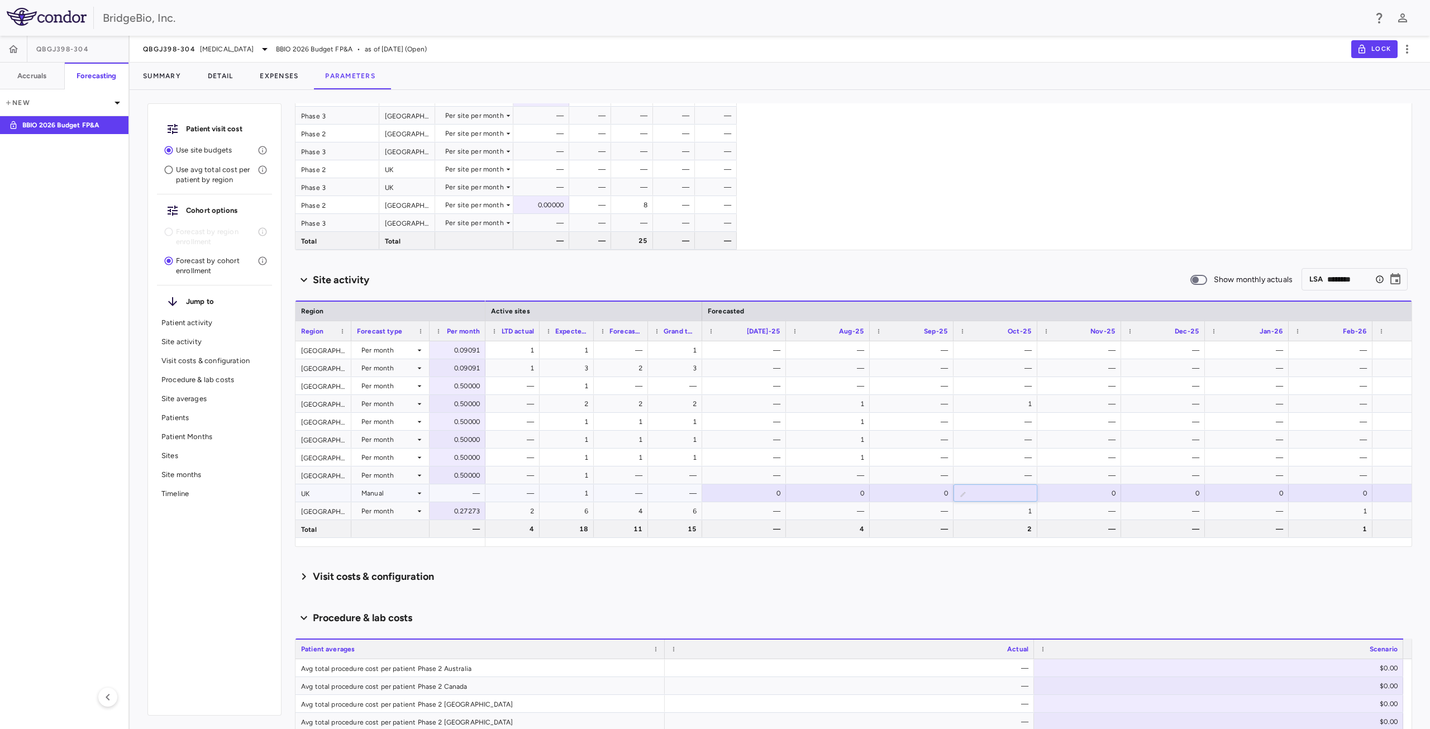
click at [1024, 491] on input "*" at bounding box center [1004, 494] width 66 height 18
type input "*"
click at [1024, 491] on input "*" at bounding box center [1004, 494] width 66 height 18
click at [979, 586] on div "Visit costs & configuration" at bounding box center [853, 576] width 1117 height 23
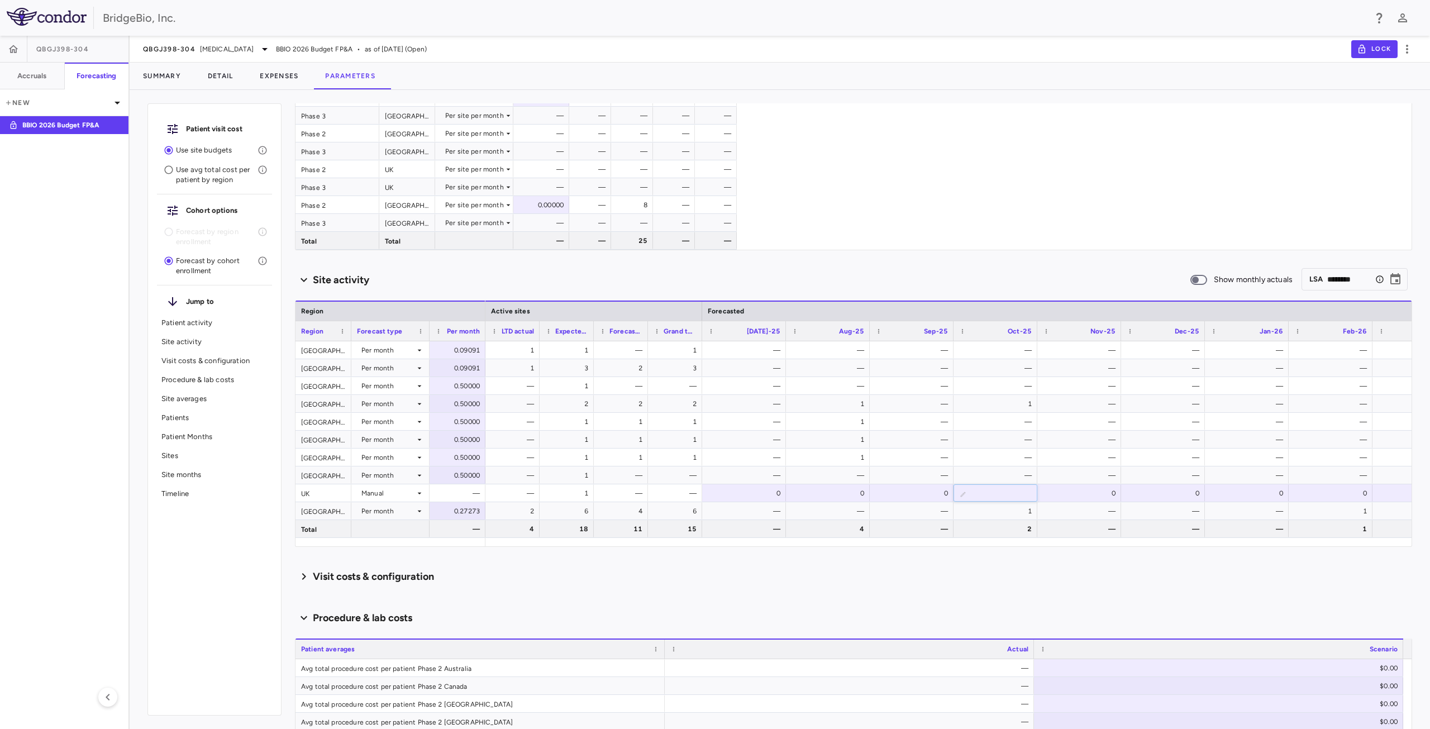
click at [825, 593] on div "Scenario planning Patient activity Show monthly actuals ​ LPI ​ Drag here to se…" at bounding box center [853, 416] width 1117 height 626
click at [1068, 493] on div "0" at bounding box center [1082, 493] width 68 height 18
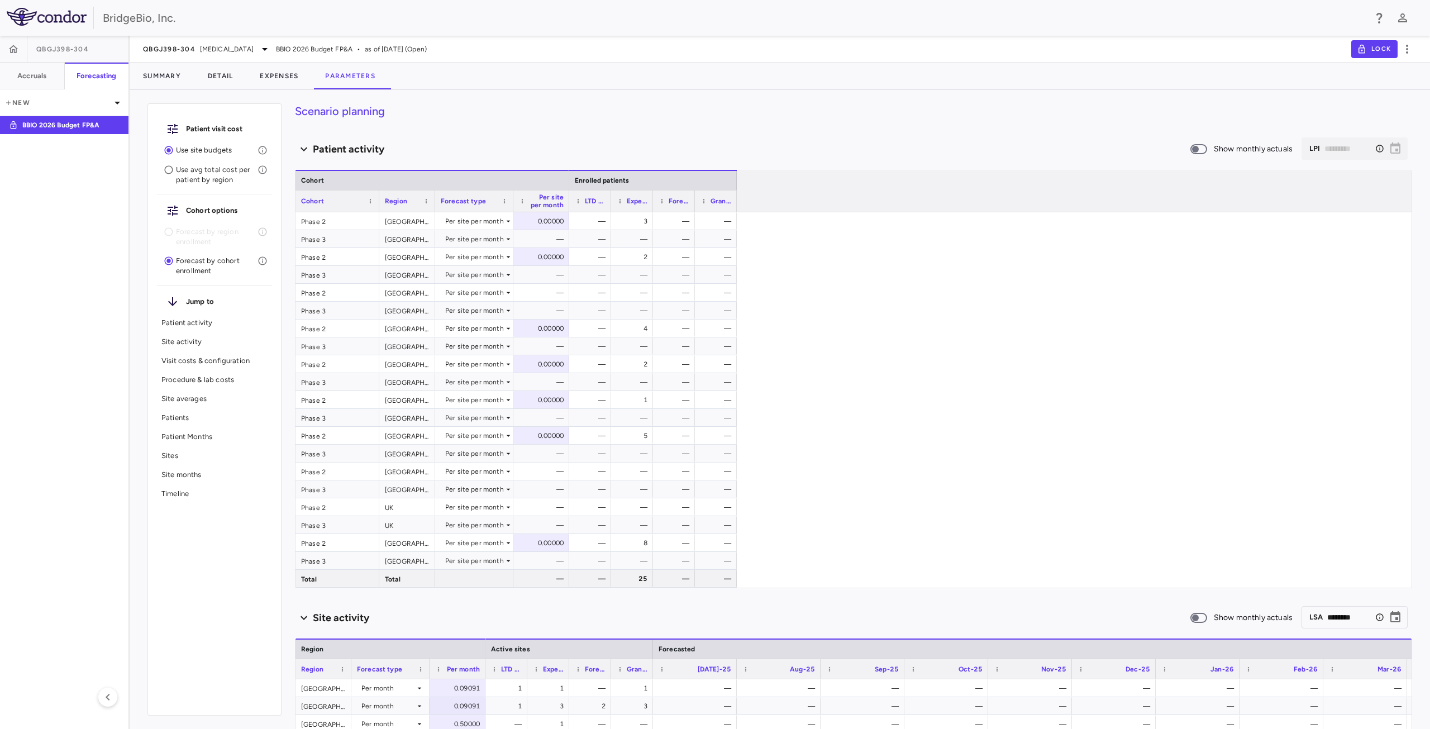
scroll to position [0, 0]
click at [831, 430] on div "— 3 — — — — — — — 2 — — — — — — — — — — — — — — — 4 — — — — — — — 2 — — — — — —…" at bounding box center [990, 400] width 843 height 375
click at [506, 545] on icon at bounding box center [508, 543] width 9 height 9
click at [477, 581] on div "Manual" at bounding box center [467, 582] width 28 height 10
click at [837, 546] on div "— 3 — — — — — — — 2 — — — — — — — — — — — — — — — 4 — — — — — — — 2 — — — — — —…" at bounding box center [990, 400] width 843 height 375
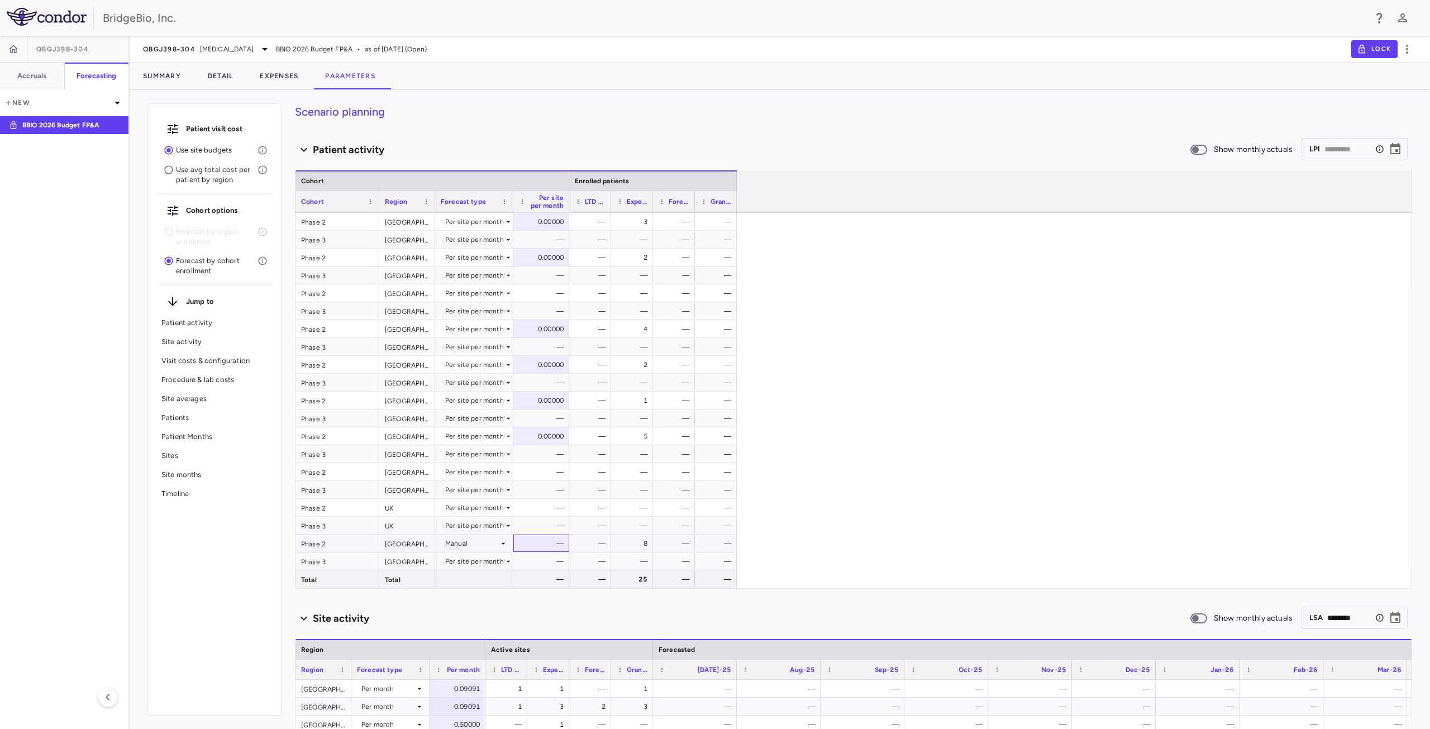
click at [554, 544] on div "—" at bounding box center [544, 544] width 40 height 18
click at [600, 540] on div "—" at bounding box center [592, 544] width 26 height 18
click at [588, 543] on div "—" at bounding box center [592, 544] width 26 height 18
click at [1389, 149] on icon "Choose date" at bounding box center [1395, 148] width 13 height 13
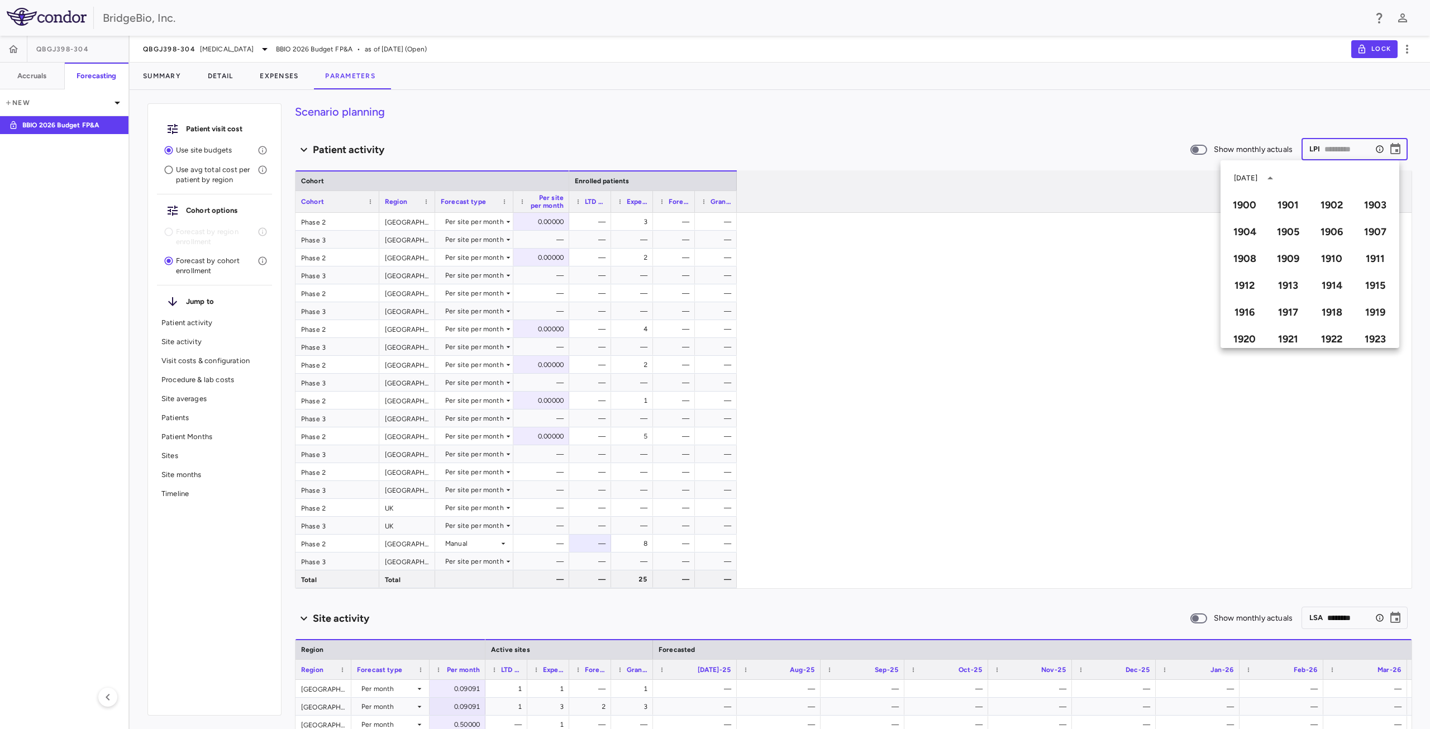
scroll to position [767, 0]
click at [1284, 274] on button "2025" at bounding box center [1288, 270] width 40 height 20
type input "********"
click at [1266, 460] on div "— 3 — — — — — — — 2 — — — — — — — — — — — — — — — 4 — — — — — — — 2 — — — — — —…" at bounding box center [990, 400] width 843 height 375
click at [1389, 151] on icon "Choose date" at bounding box center [1395, 148] width 13 height 13
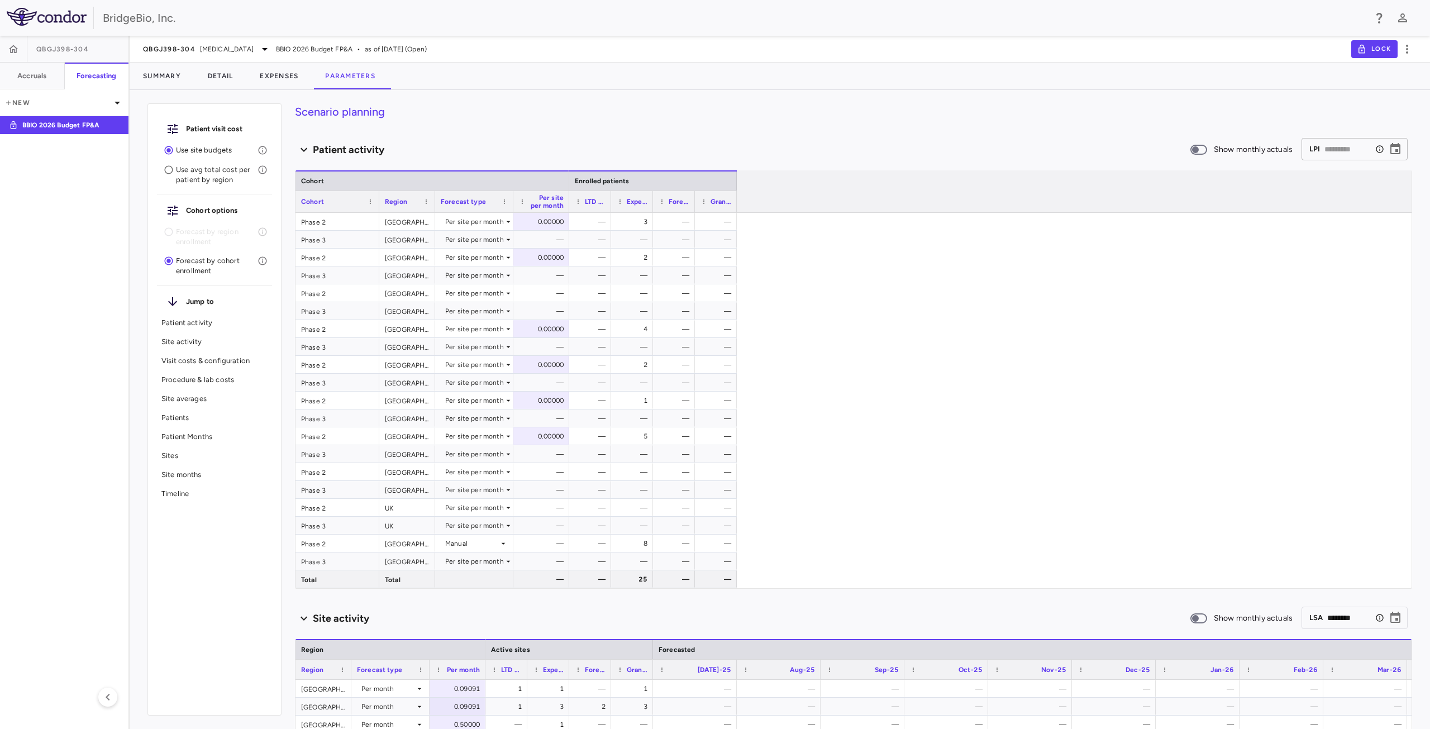
scroll to position [0, 0]
click at [1389, 149] on icon "Choose date" at bounding box center [1395, 148] width 13 height 13
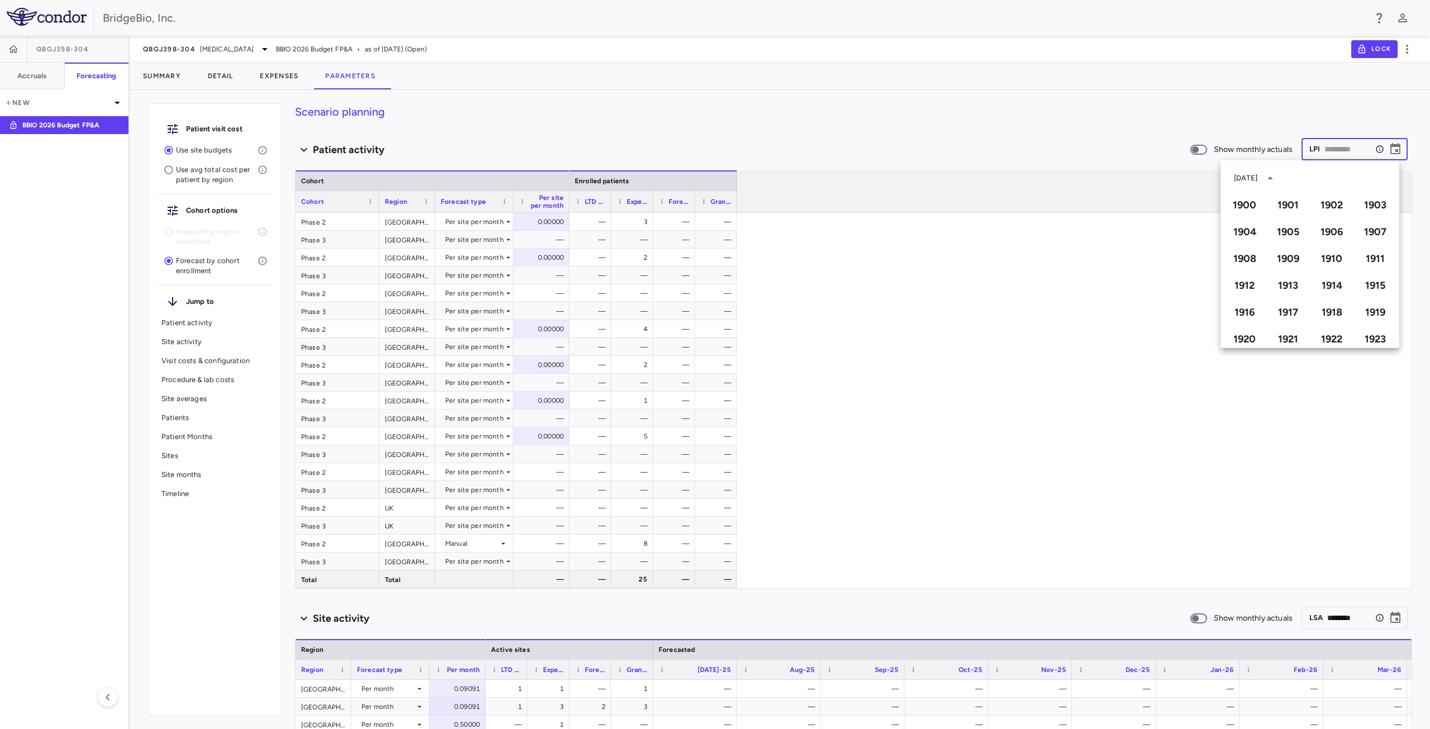
scroll to position [767, 0]
click at [1372, 265] on button "2027" at bounding box center [1375, 270] width 40 height 20
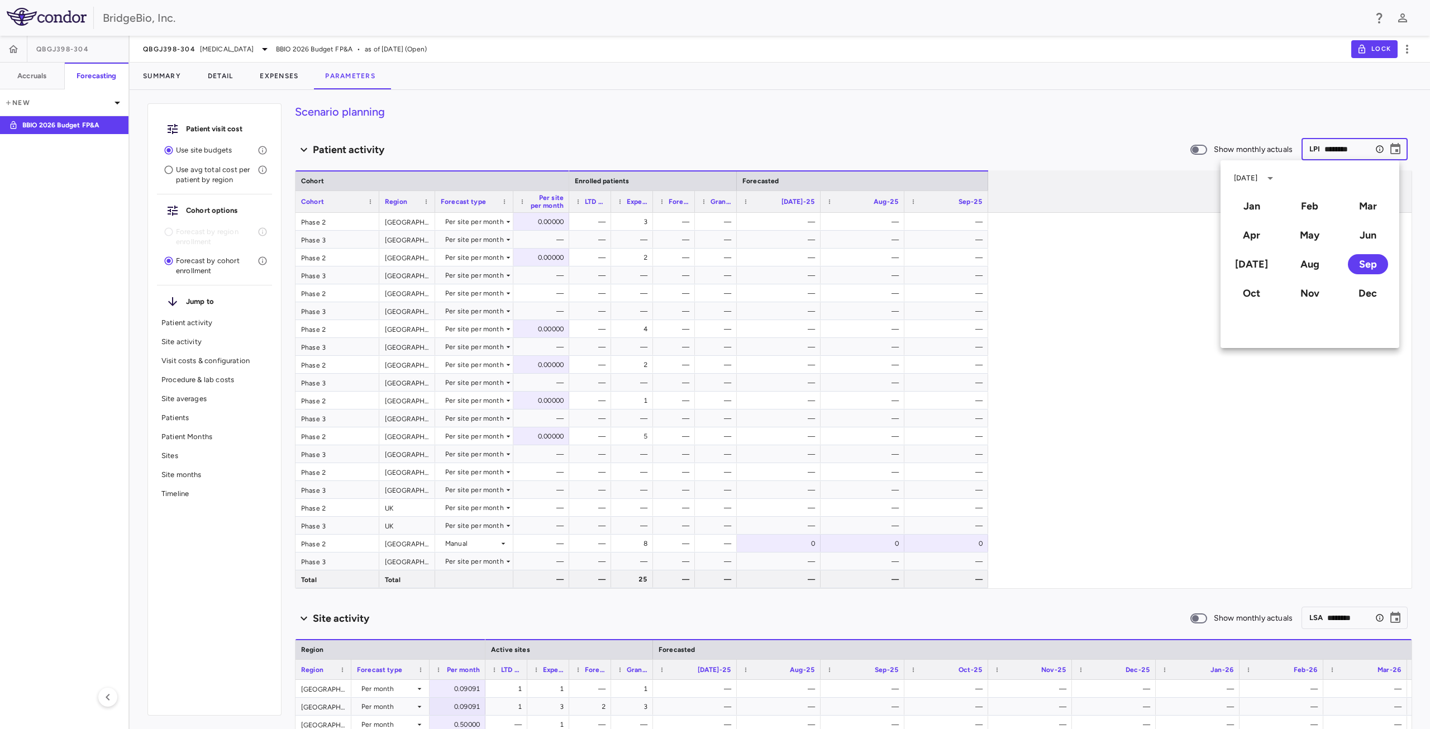
click at [1178, 482] on div "— 3 — — — — — — — — — — — — — 2 — — — — — — — — — — — — — — — — — — — — — — — —…" at bounding box center [990, 400] width 843 height 375
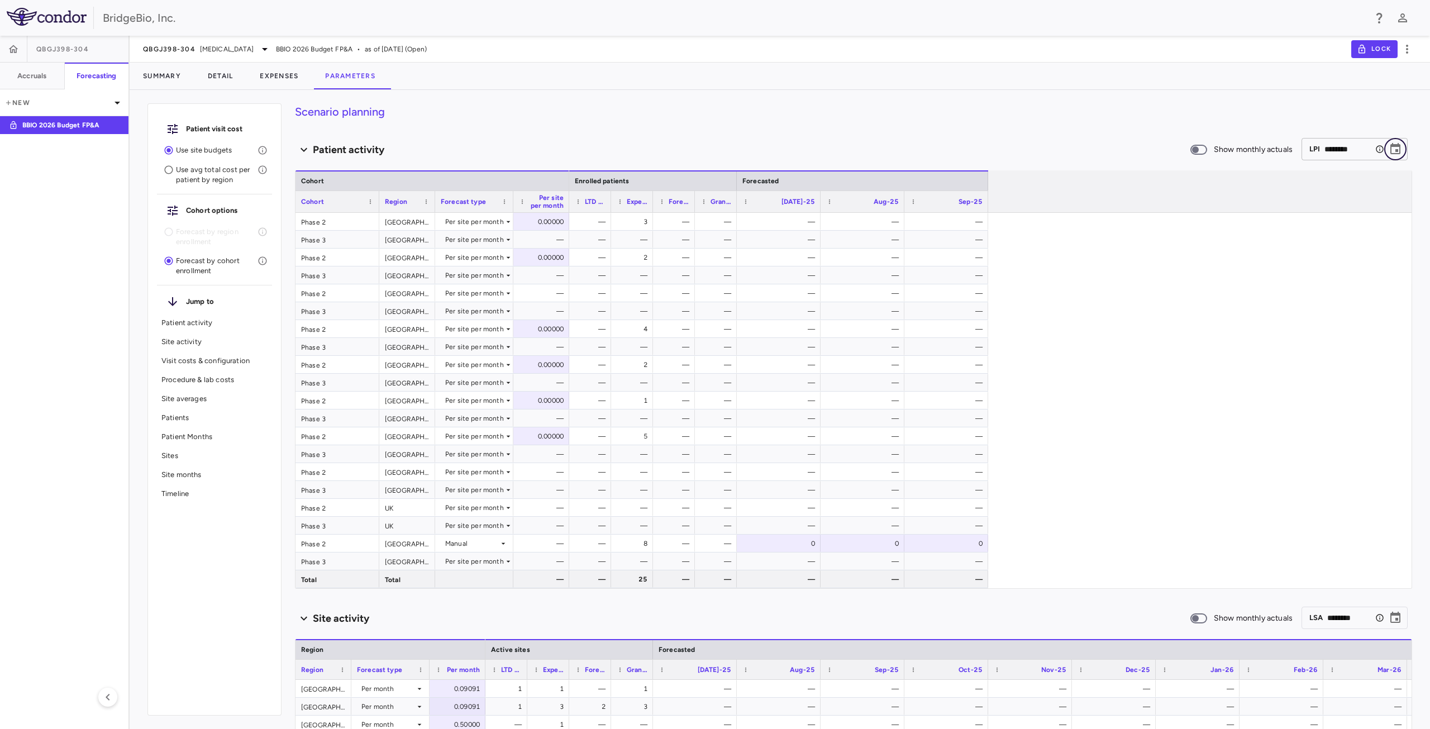
click at [1391, 145] on icon "Choose date, selected date is Sep 1, 2025" at bounding box center [1396, 148] width 10 height 11
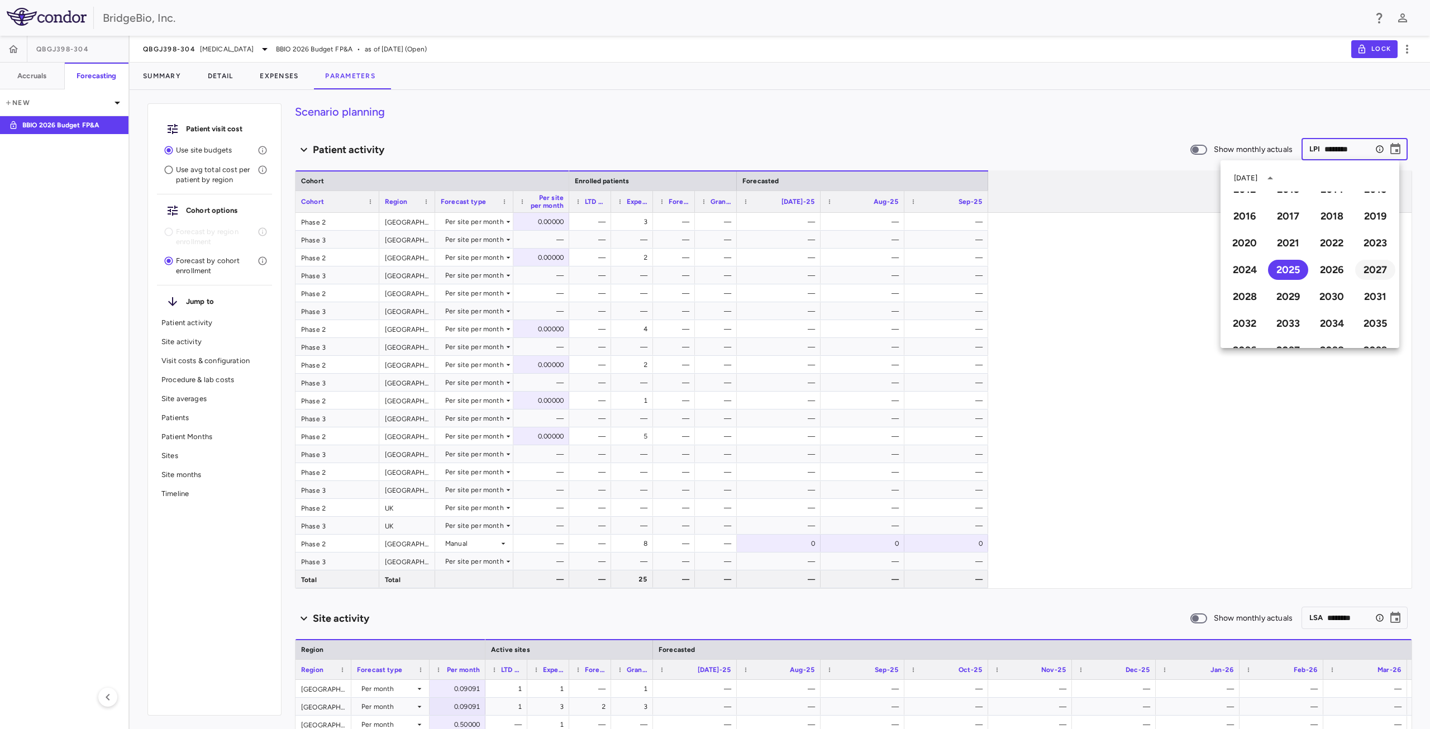
click at [1355, 267] on button "2027" at bounding box center [1375, 270] width 40 height 20
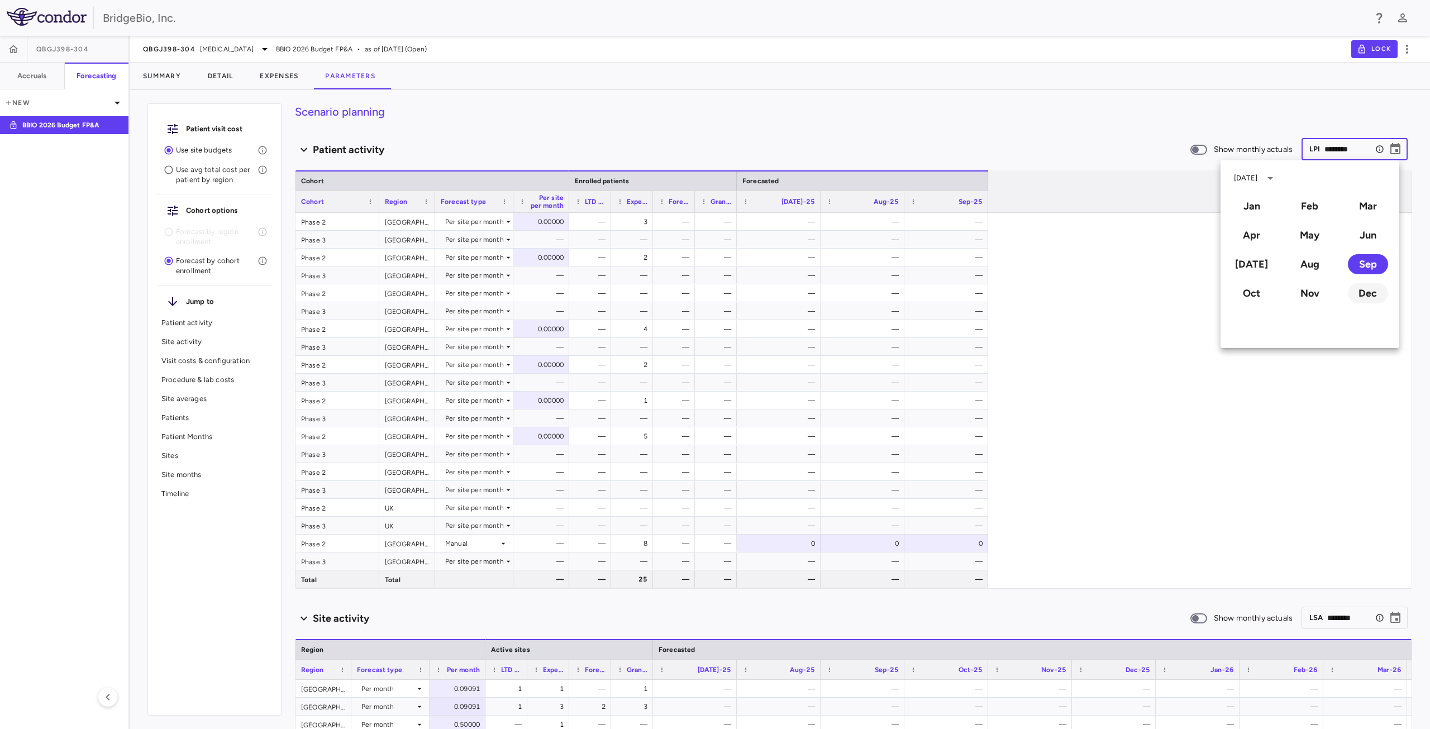
click at [1370, 291] on button "Dec" at bounding box center [1368, 293] width 40 height 20
type input "********"
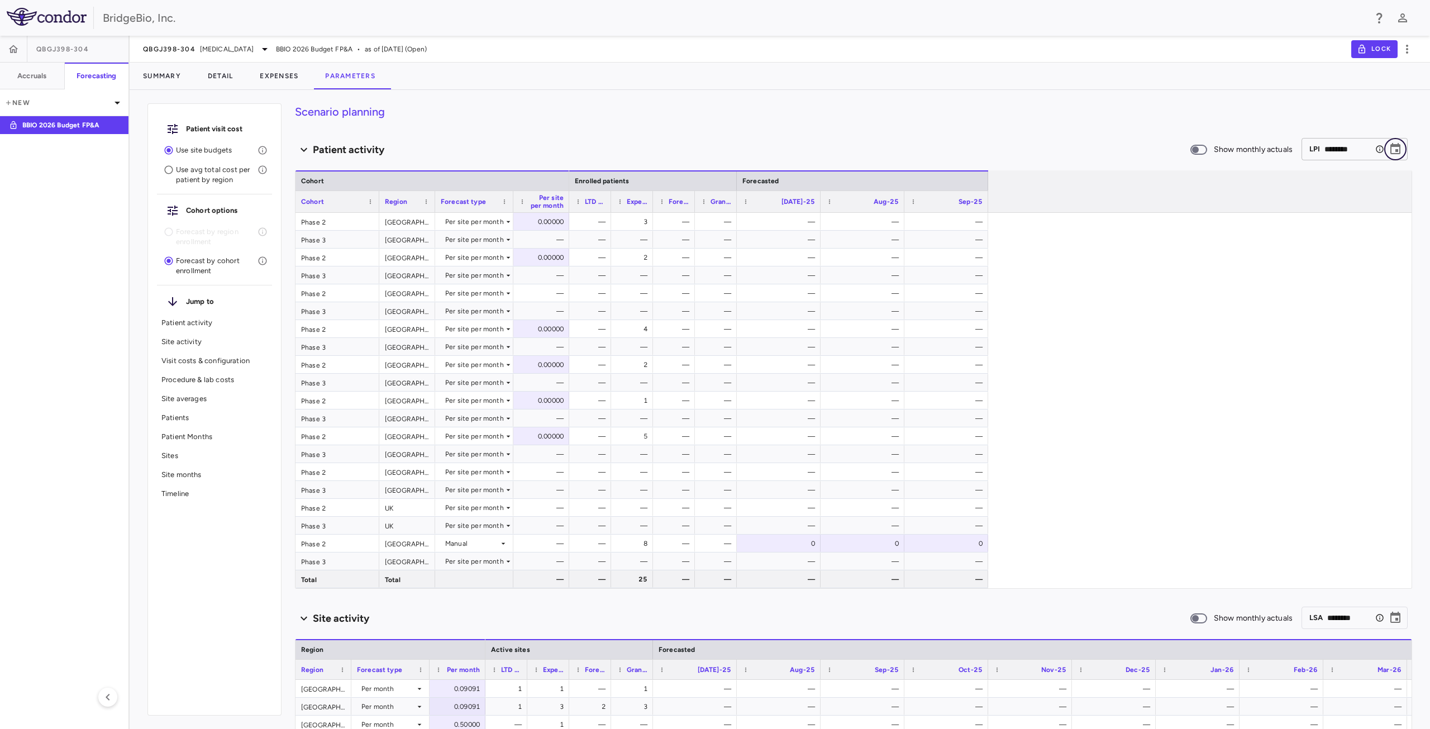
click at [1389, 150] on icon "Choose date, selected date is Sep 1, 2025" at bounding box center [1395, 148] width 13 height 13
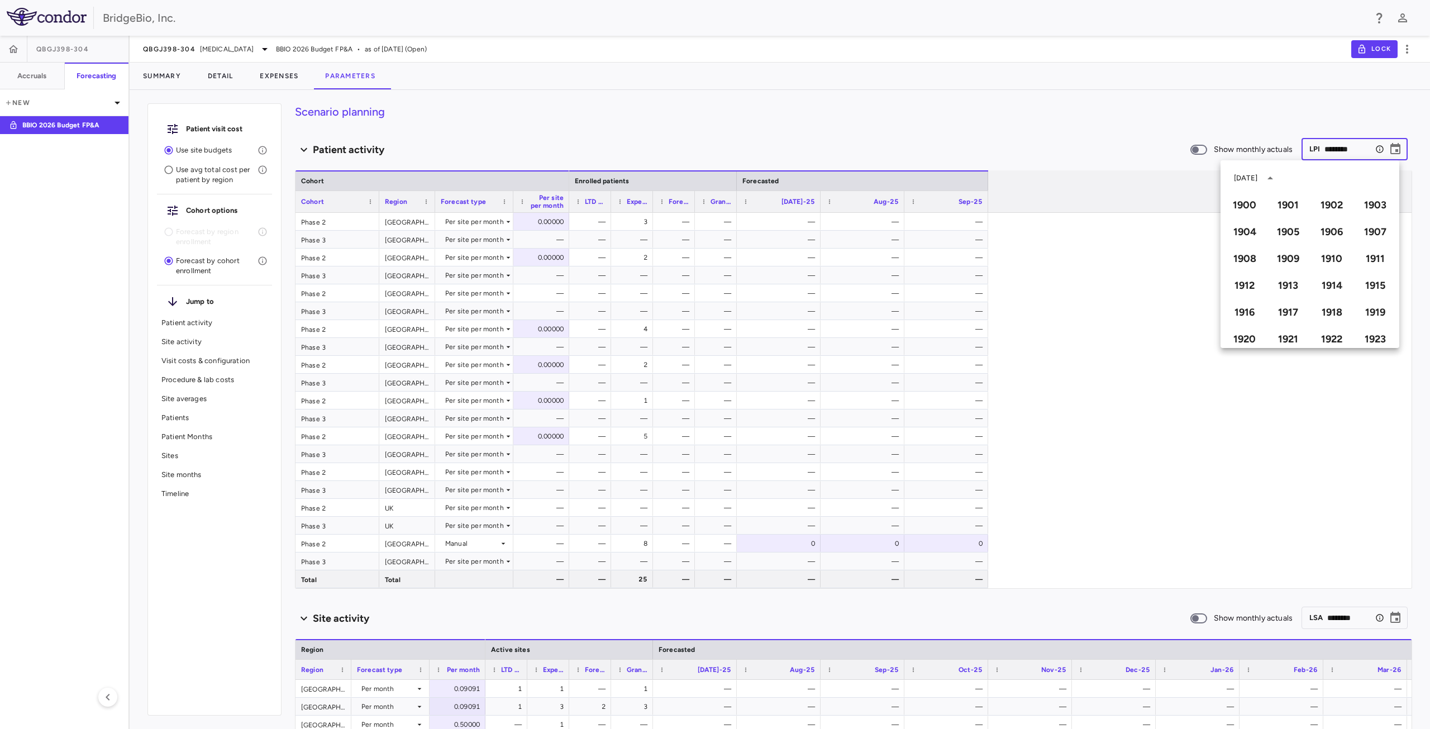
type input "********"
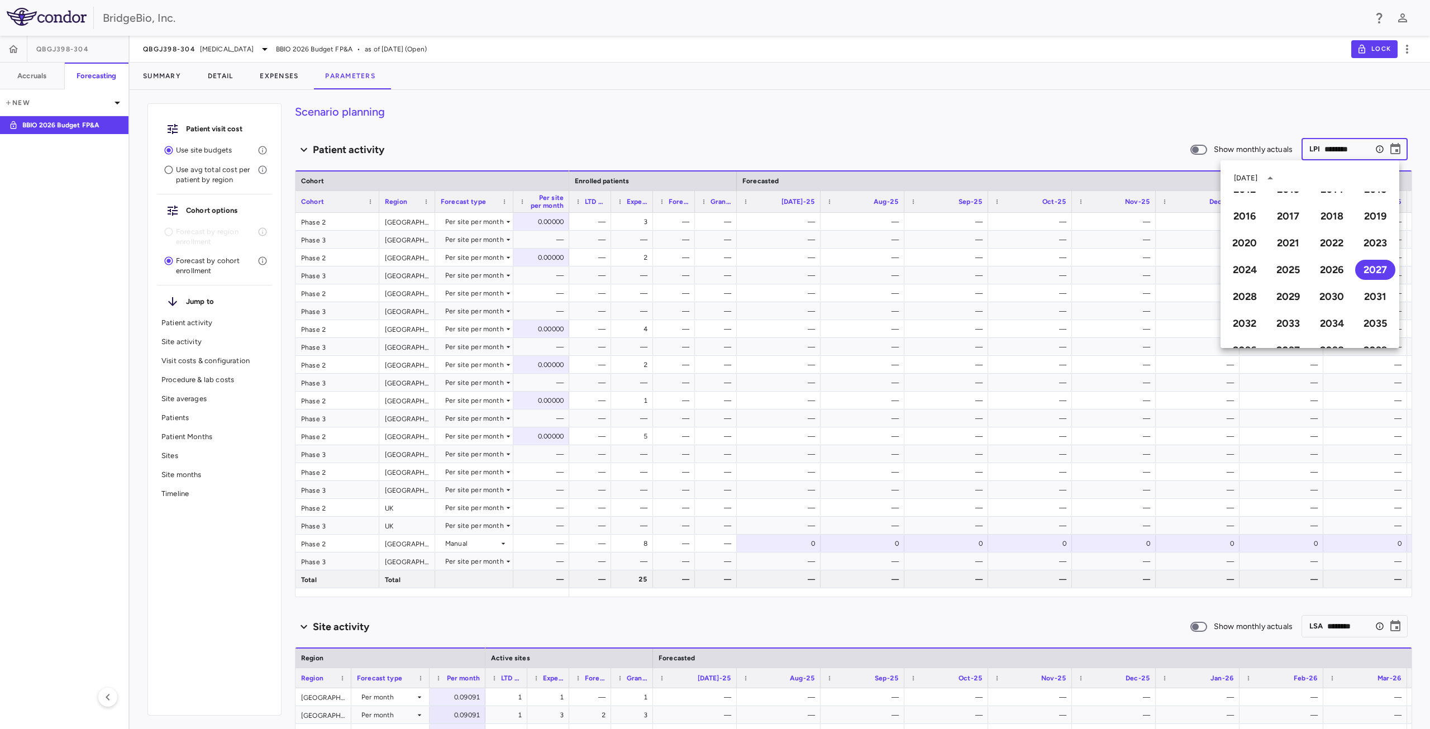
click at [964, 127] on div "Scenario planning Patient activity Show monthly actuals ​ LPI ******** ​ Drag h…" at bounding box center [853, 416] width 1117 height 626
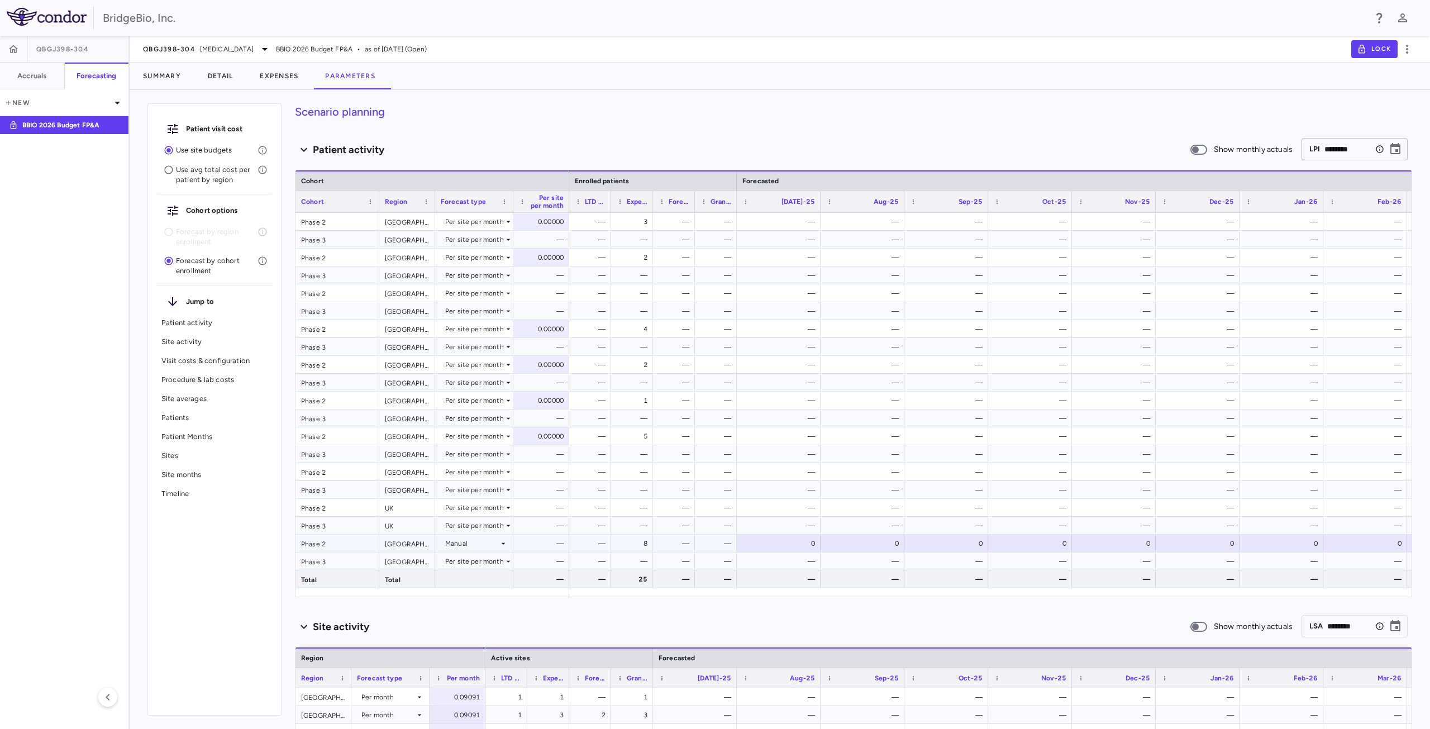
click at [799, 542] on div "0" at bounding box center [781, 544] width 68 height 18
drag, startPoint x: 797, startPoint y: 545, endPoint x: 813, endPoint y: 546, distance: 16.3
click at [813, 546] on input "*" at bounding box center [787, 544] width 66 height 18
type input "*"
click at [848, 132] on div "Scenario planning Patient activity Show monthly actuals ​ LPI ******** ​ Drag h…" at bounding box center [853, 416] width 1117 height 626
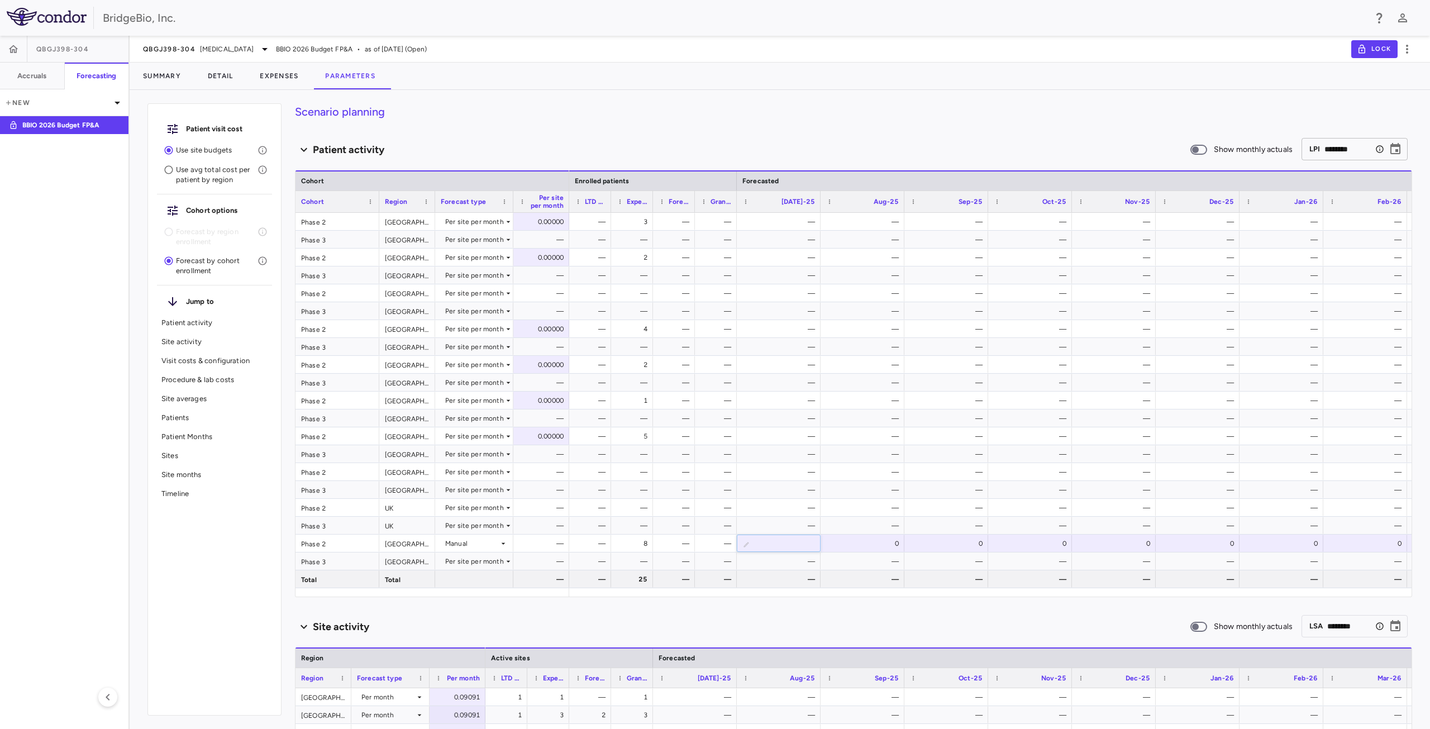
click at [834, 624] on div "Site activity" at bounding box center [742, 627] width 895 height 15
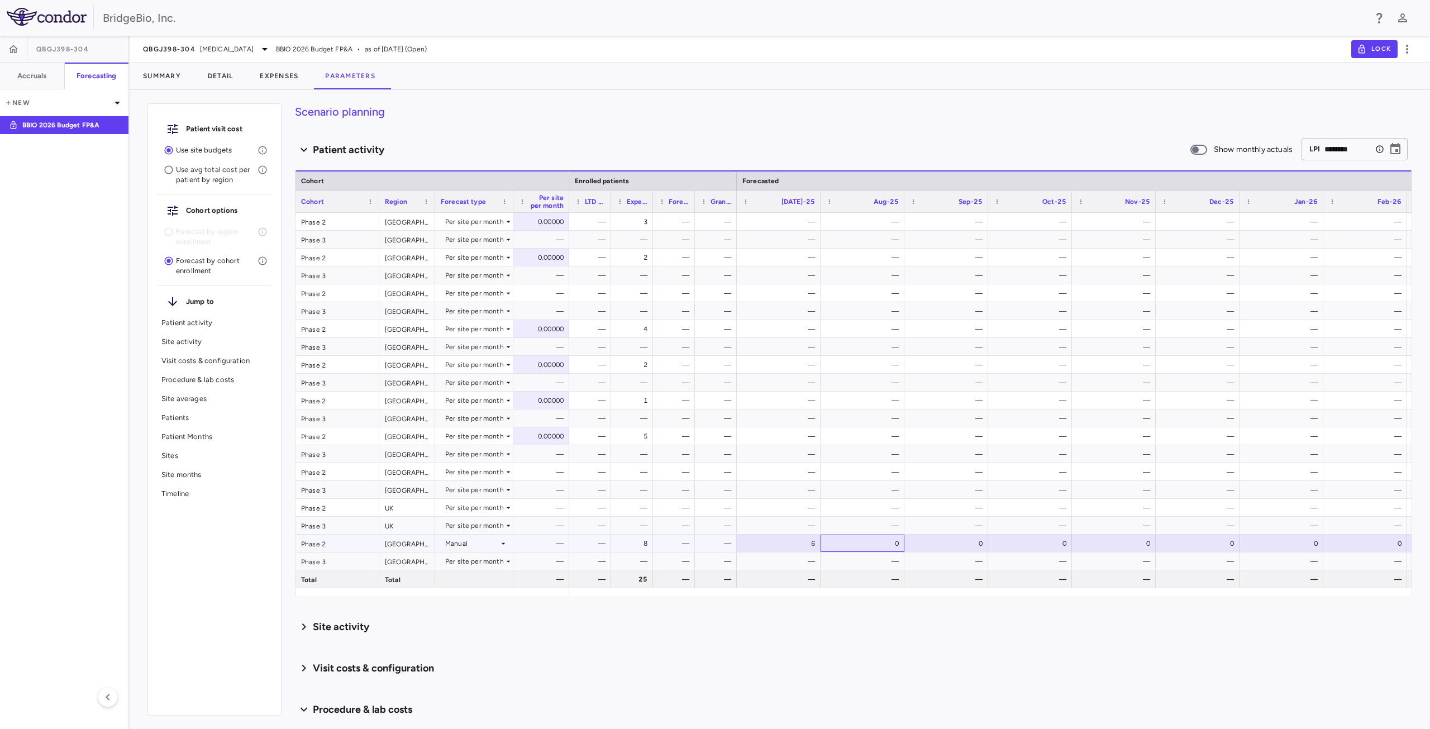
click at [860, 544] on div "0" at bounding box center [865, 544] width 68 height 18
click at [896, 639] on div "Scenario planning Patient activity Show monthly actuals ​ LPI ******** ​ Drag h…" at bounding box center [853, 416] width 1117 height 626
click at [876, 544] on input "*" at bounding box center [871, 544] width 66 height 18
type input "**"
click at [959, 544] on div "0" at bounding box center [949, 544] width 68 height 18
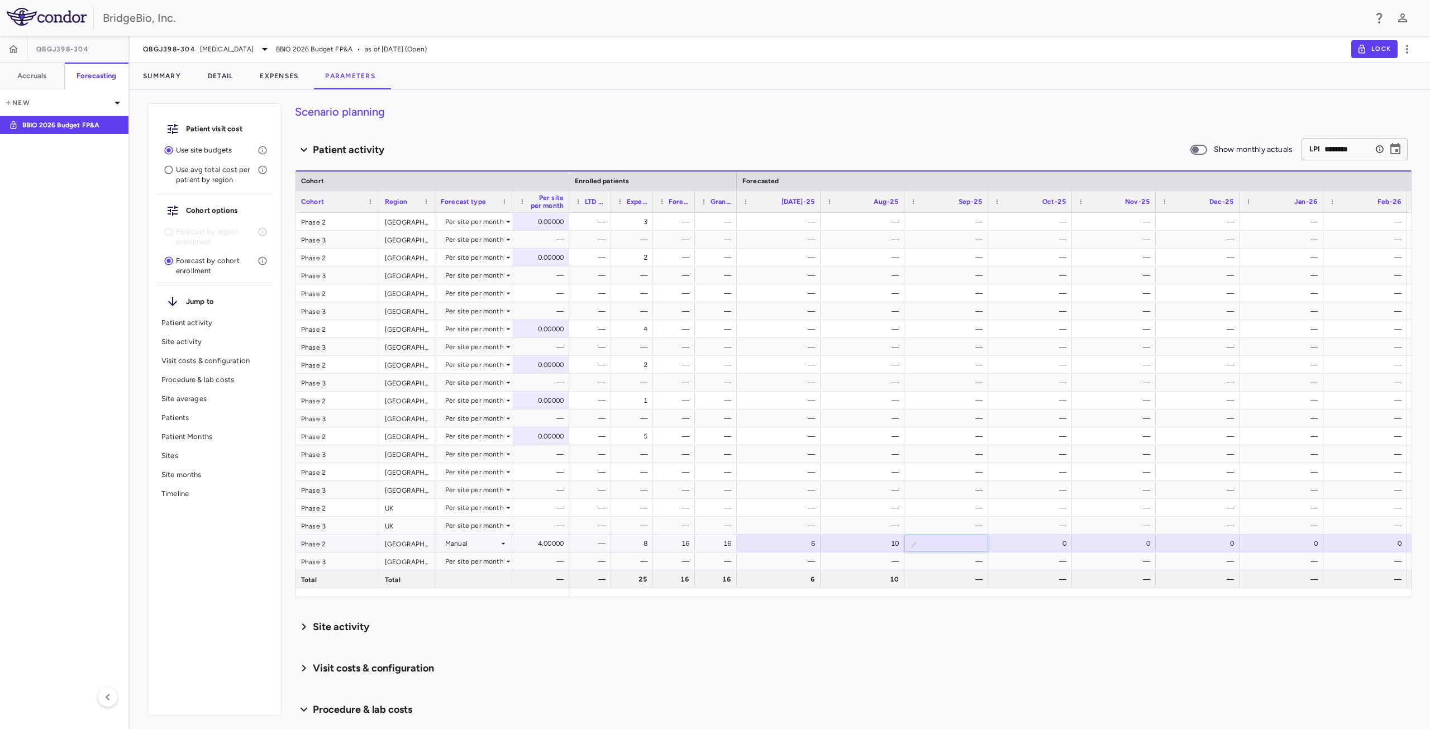
drag, startPoint x: 964, startPoint y: 544, endPoint x: 977, endPoint y: 544, distance: 12.3
click at [977, 544] on input "*" at bounding box center [955, 544] width 66 height 18
type input "*"
click at [303, 670] on icon at bounding box center [304, 668] width 4 height 7
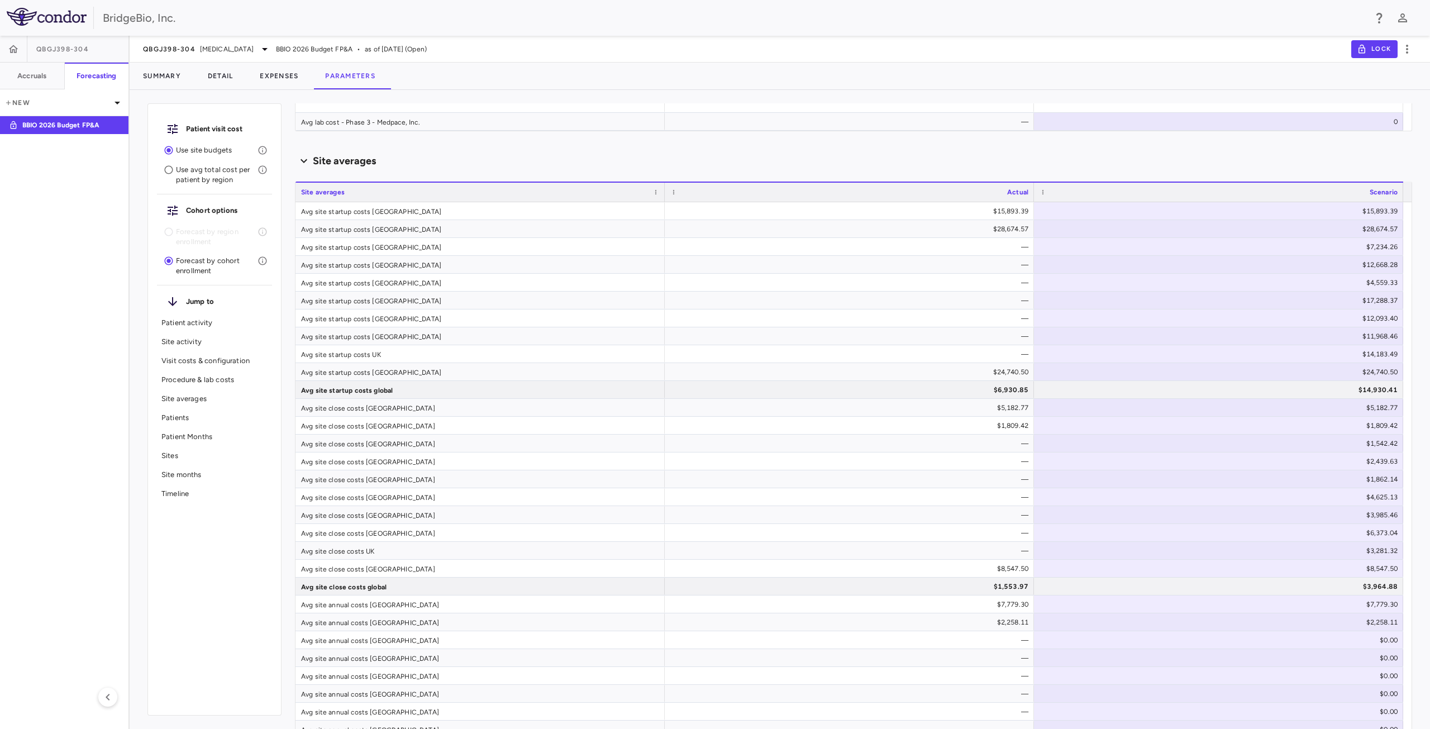
scroll to position [1786, 0]
click at [973, 211] on div "$15,893.39" at bounding box center [852, 208] width 354 height 18
click at [967, 227] on div "$28,674.57" at bounding box center [852, 226] width 354 height 18
click at [975, 369] on div "$24,740.50" at bounding box center [852, 369] width 354 height 18
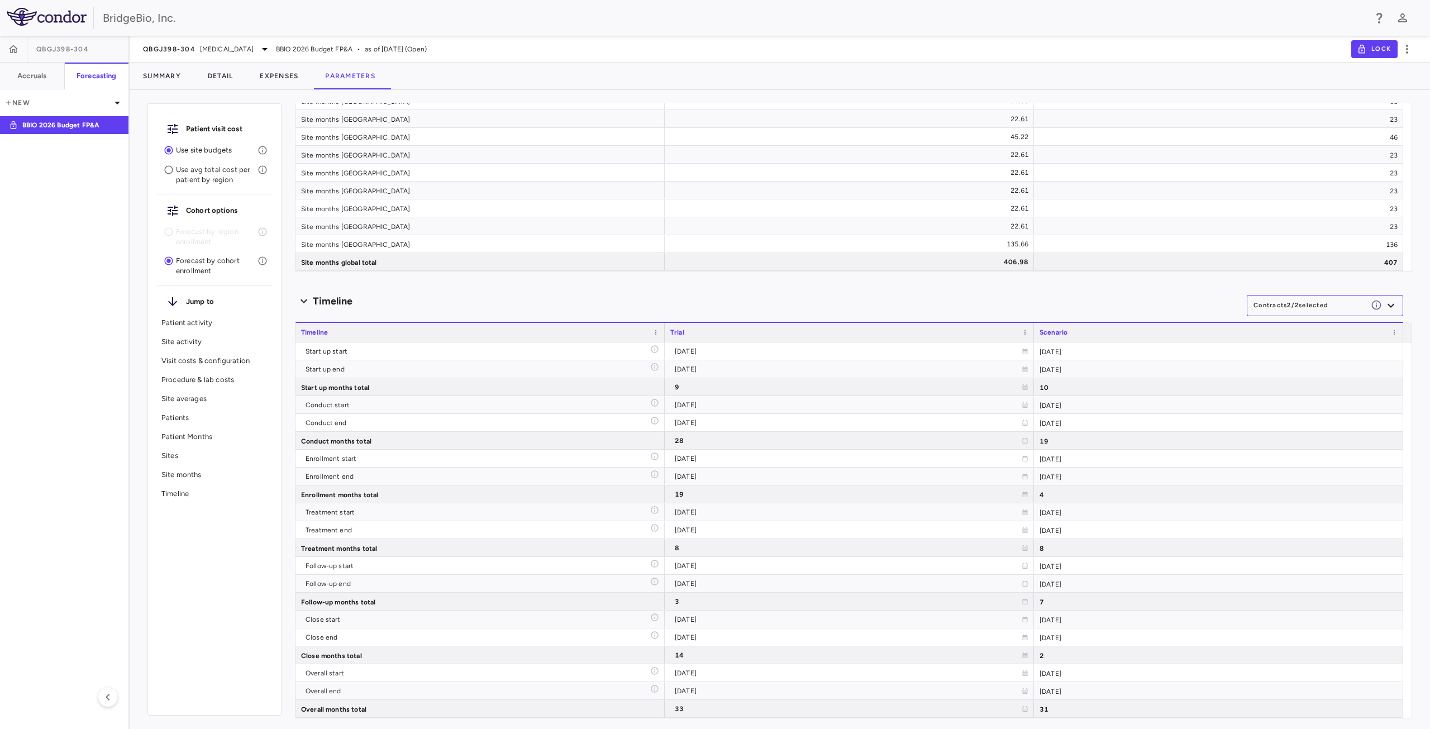
scroll to position [6150, 0]
click at [747, 492] on div "19" at bounding box center [848, 492] width 347 height 18
click at [1063, 387] on div "10" at bounding box center [1218, 383] width 369 height 17
click at [719, 382] on div "9" at bounding box center [848, 384] width 347 height 18
click at [850, 498] on div "19" at bounding box center [848, 492] width 347 height 18
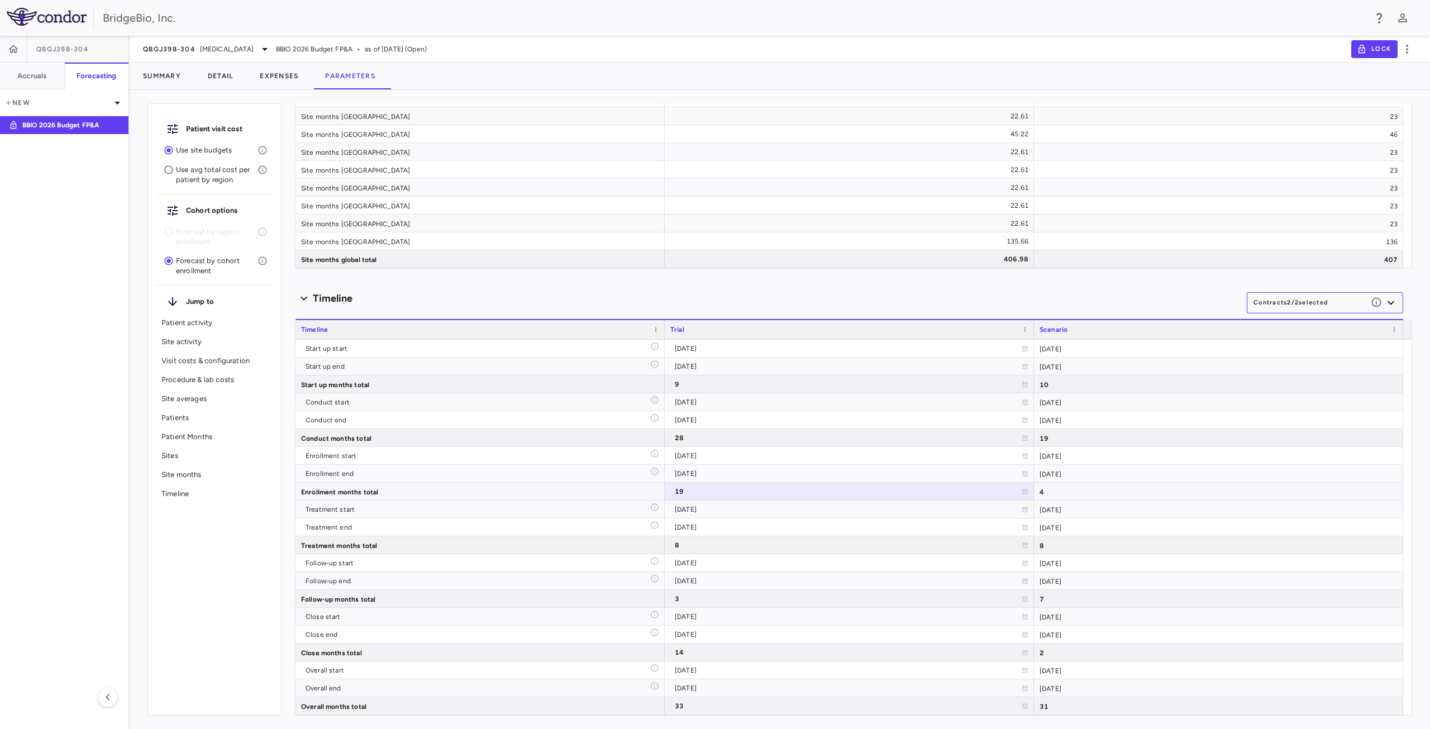
click at [422, 493] on div "Enrollment months total" at bounding box center [480, 491] width 369 height 17
click at [814, 494] on div "19" at bounding box center [848, 492] width 347 height 18
click at [1072, 497] on div "4" at bounding box center [1218, 491] width 369 height 17
click at [808, 601] on div "3" at bounding box center [848, 599] width 347 height 18
click at [431, 604] on div "Follow-up months total" at bounding box center [480, 598] width 369 height 17
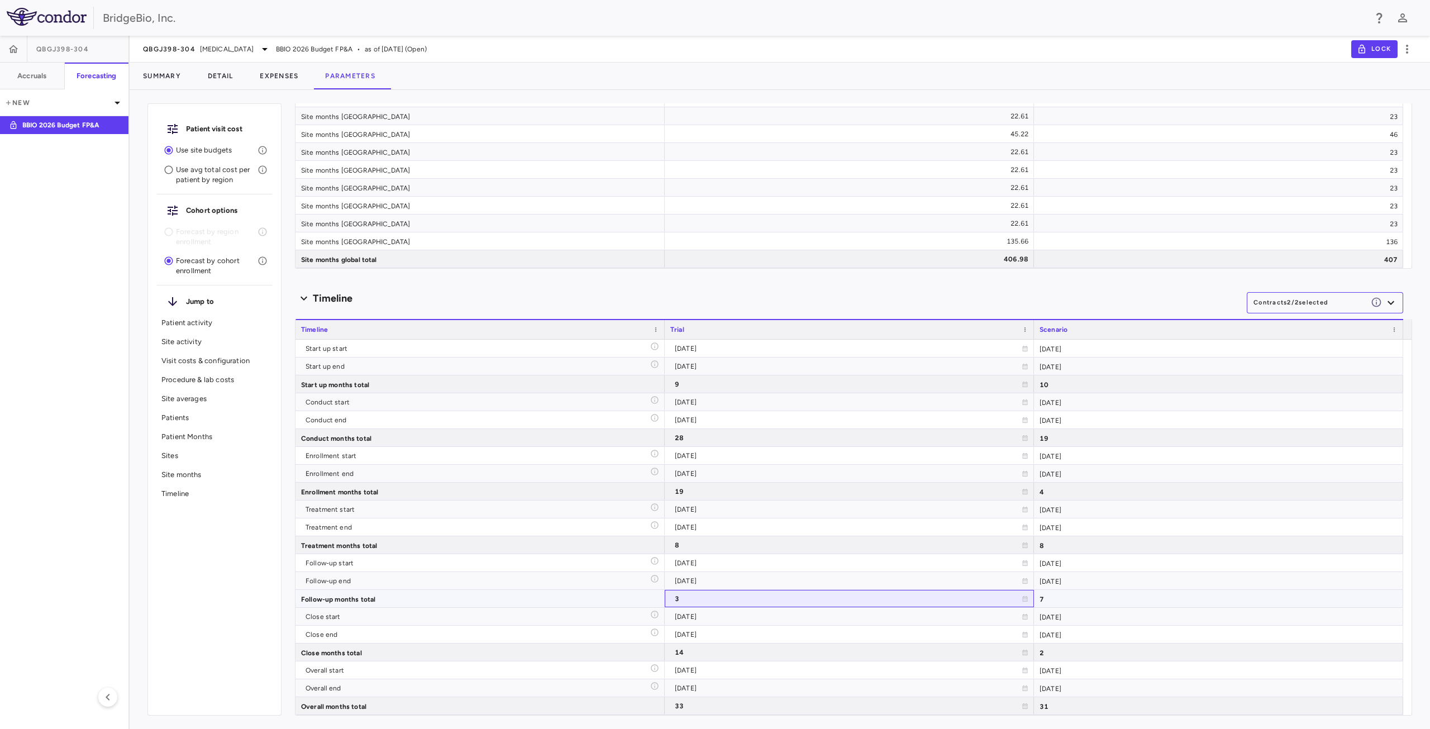
click at [698, 597] on div "3" at bounding box center [848, 599] width 347 height 18
click at [1065, 605] on div "7" at bounding box center [1218, 598] width 369 height 17
click at [701, 602] on div "3" at bounding box center [848, 599] width 347 height 18
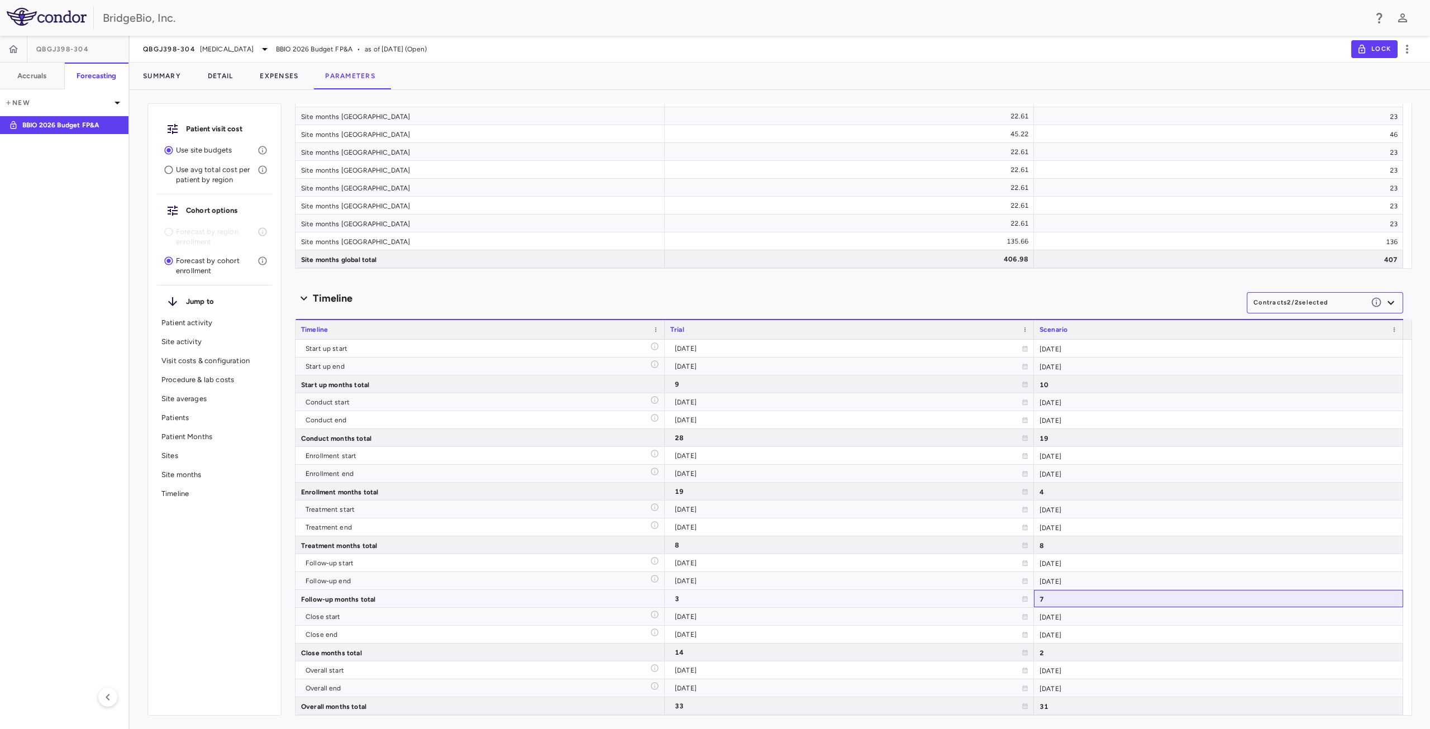
click at [1072, 605] on div "7" at bounding box center [1218, 598] width 369 height 17
click at [686, 600] on div "3" at bounding box center [848, 599] width 347 height 18
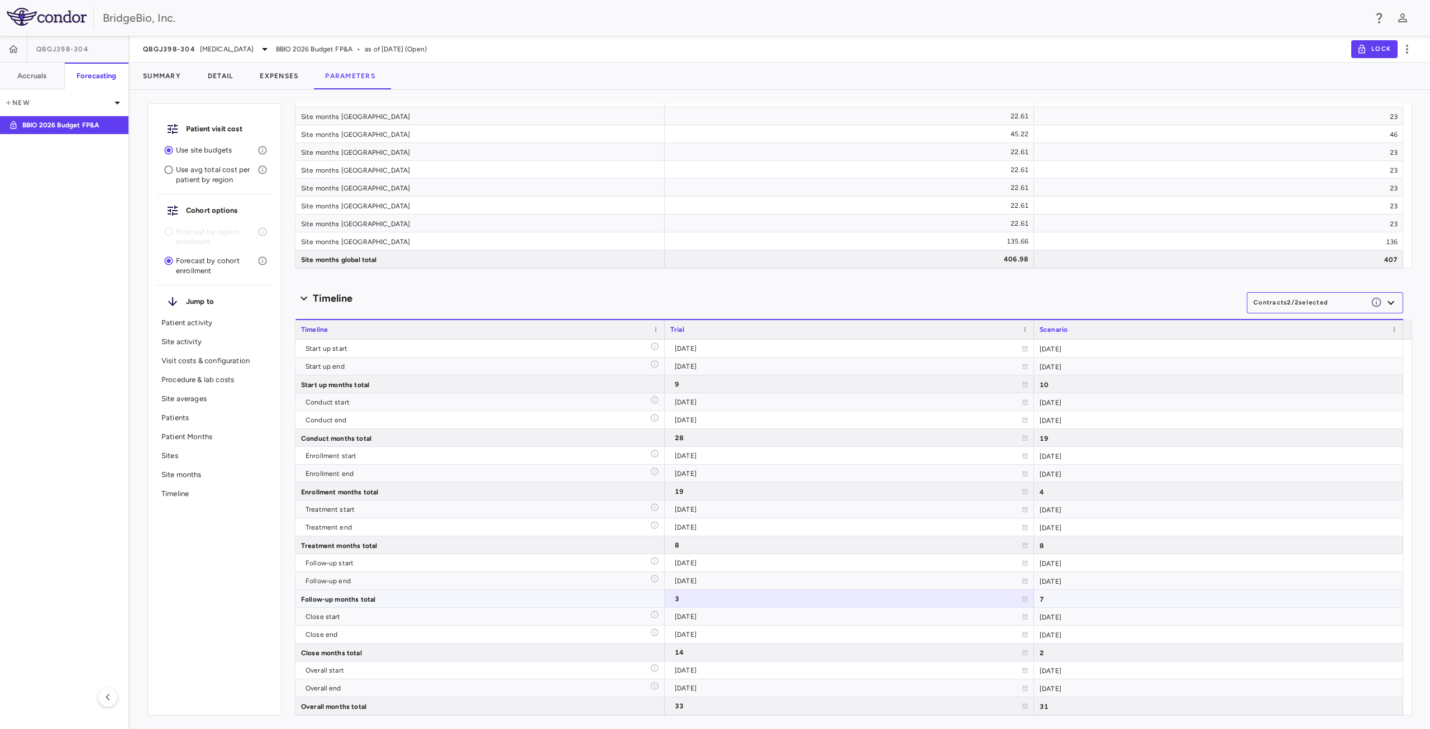
click at [1076, 603] on div "7" at bounding box center [1218, 598] width 369 height 17
click at [1073, 654] on div "2" at bounding box center [1218, 652] width 369 height 17
click at [160, 73] on button "Summary" at bounding box center [162, 76] width 65 height 27
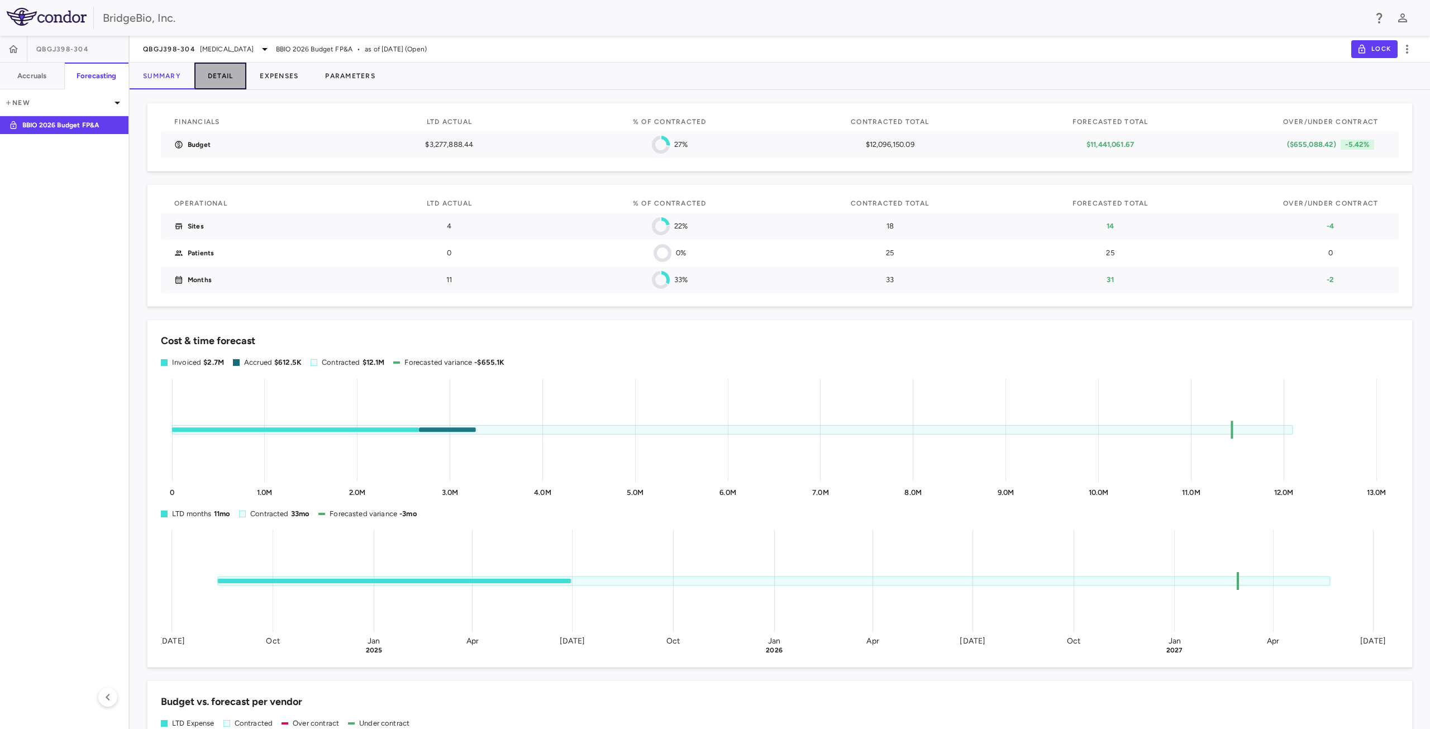
click at [220, 82] on button "Detail" at bounding box center [220, 76] width 53 height 27
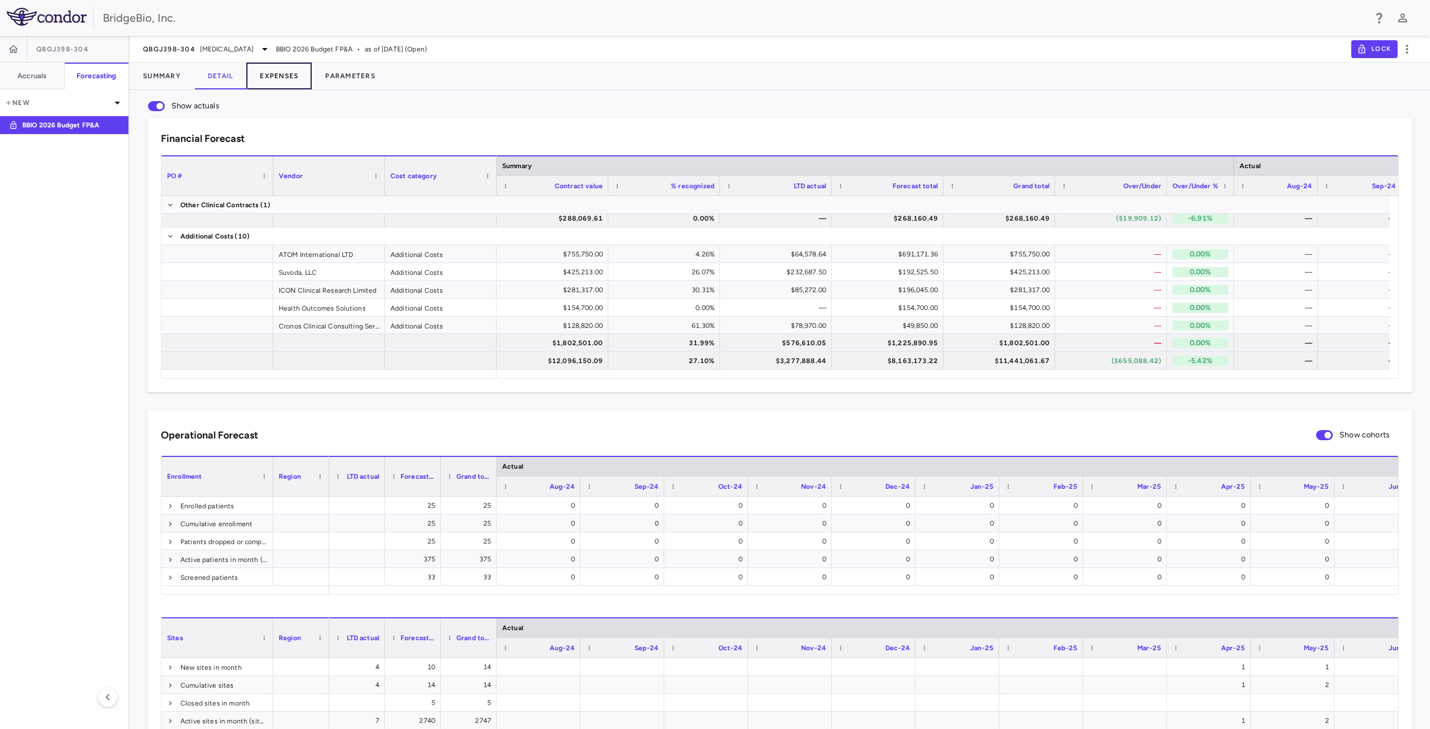
click at [282, 78] on button "Expenses" at bounding box center [278, 76] width 65 height 27
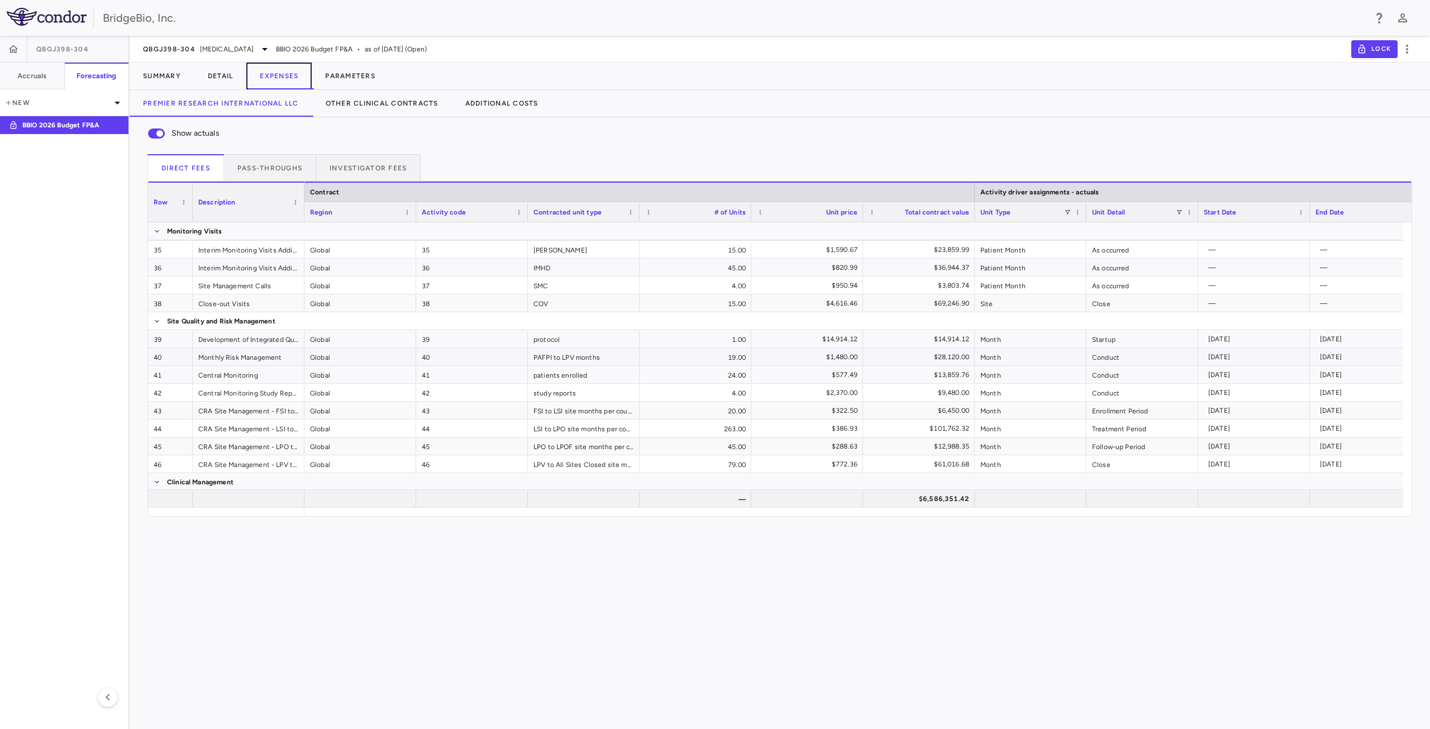
scroll to position [706, 0]
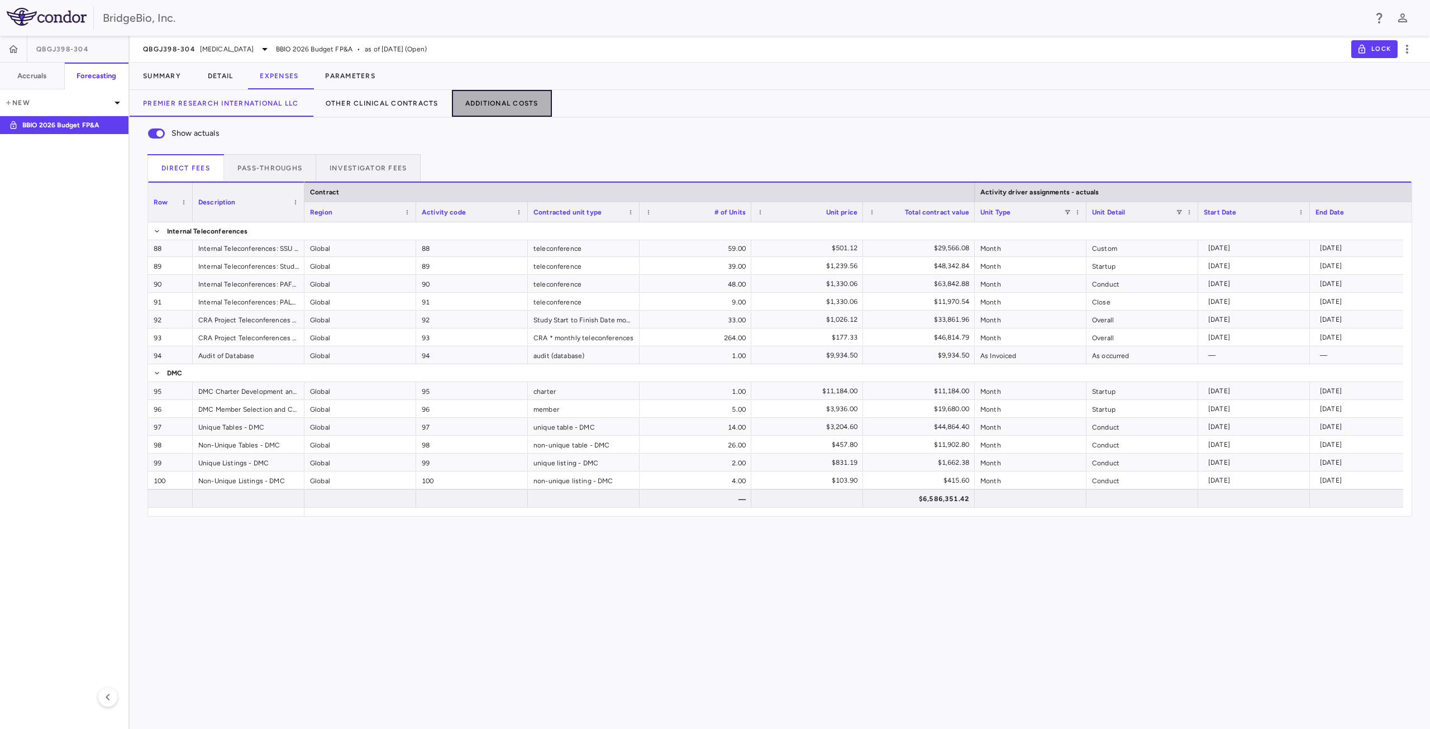
click at [493, 102] on button "Additional Costs" at bounding box center [502, 103] width 100 height 27
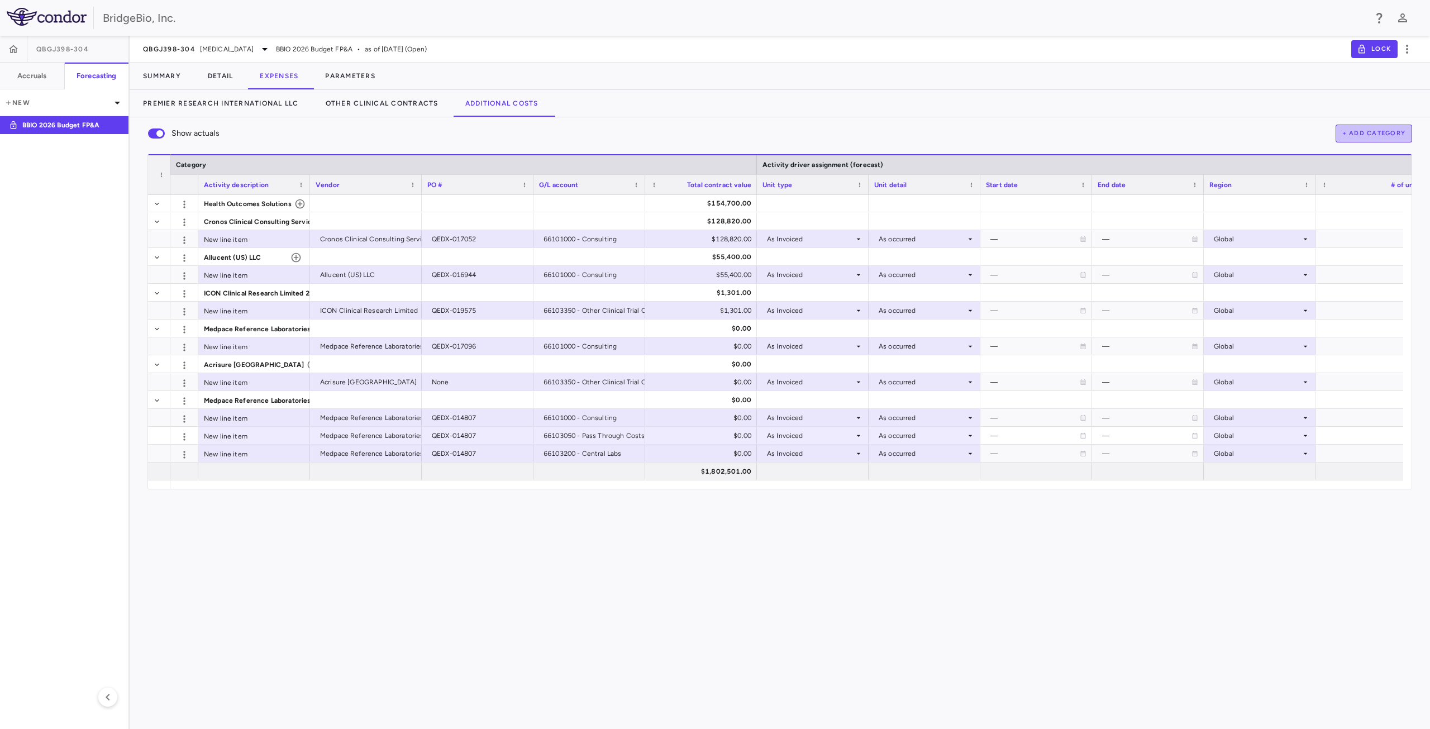
click at [1350, 135] on button "+ Add Category" at bounding box center [1374, 134] width 77 height 18
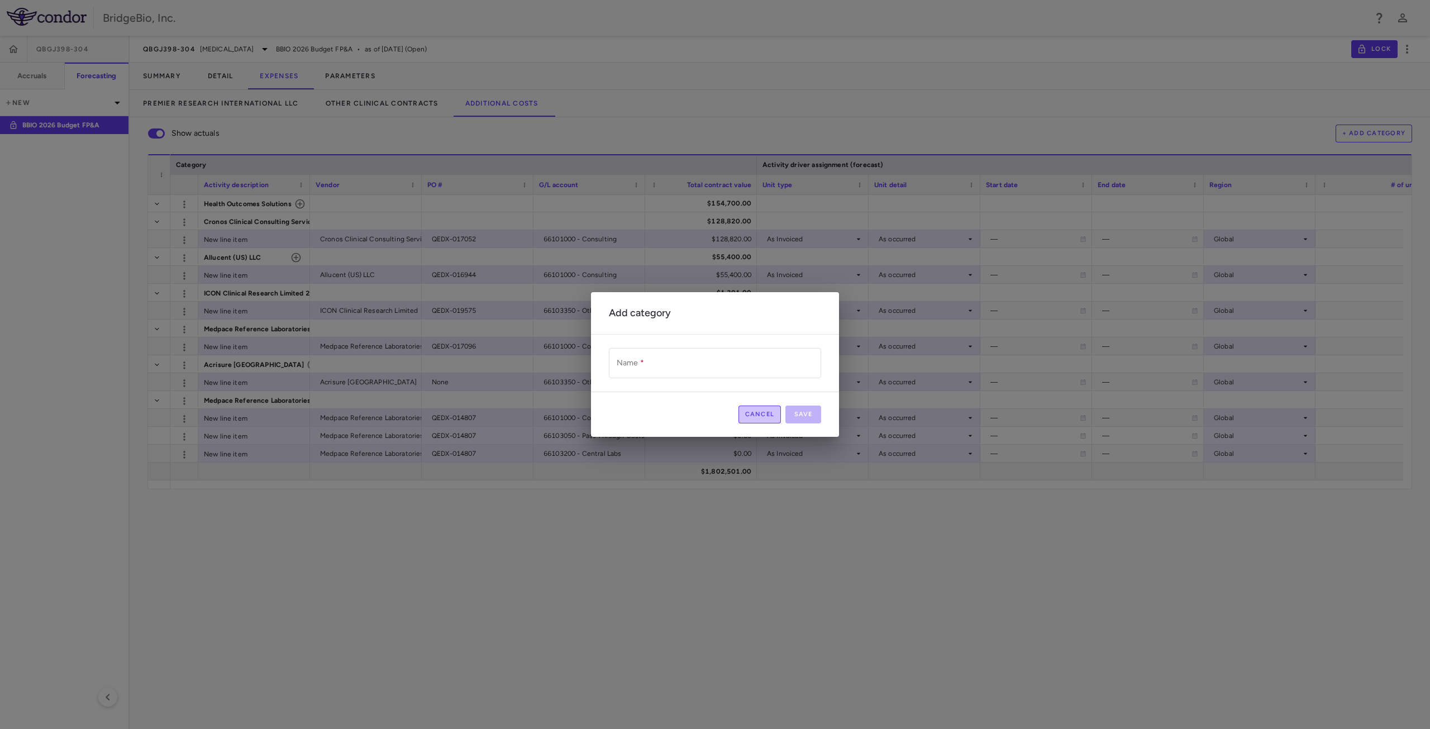
drag, startPoint x: 762, startPoint y: 418, endPoint x: 825, endPoint y: 393, distance: 67.8
click at [763, 418] on button "Cancel" at bounding box center [760, 415] width 43 height 18
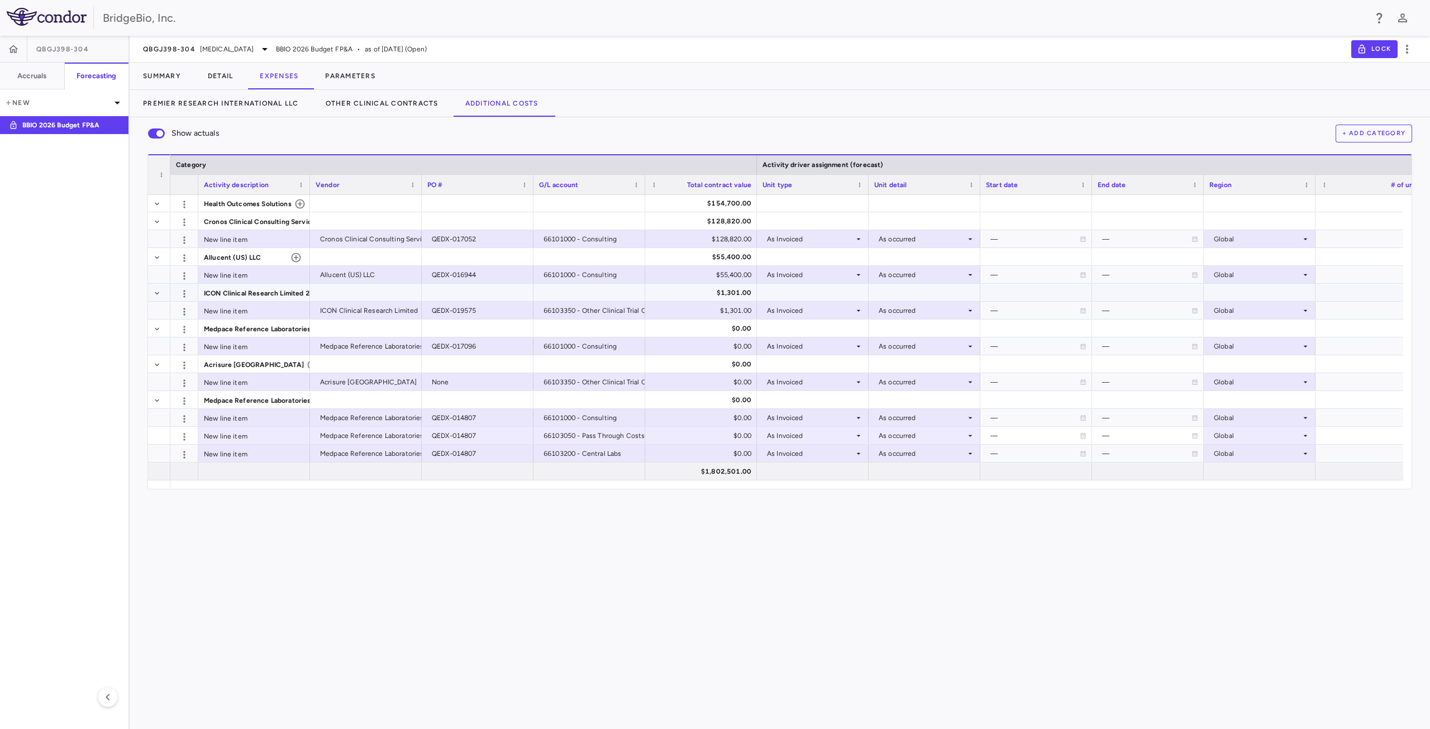
click at [725, 294] on div "$1,301.00" at bounding box center [703, 293] width 96 height 18
click at [705, 239] on div "$128,820.00" at bounding box center [703, 239] width 96 height 18
click at [712, 130] on div "Show actuals + Add Category" at bounding box center [780, 133] width 1265 height 23
click at [256, 103] on button "Premier Research International LLC" at bounding box center [221, 103] width 183 height 27
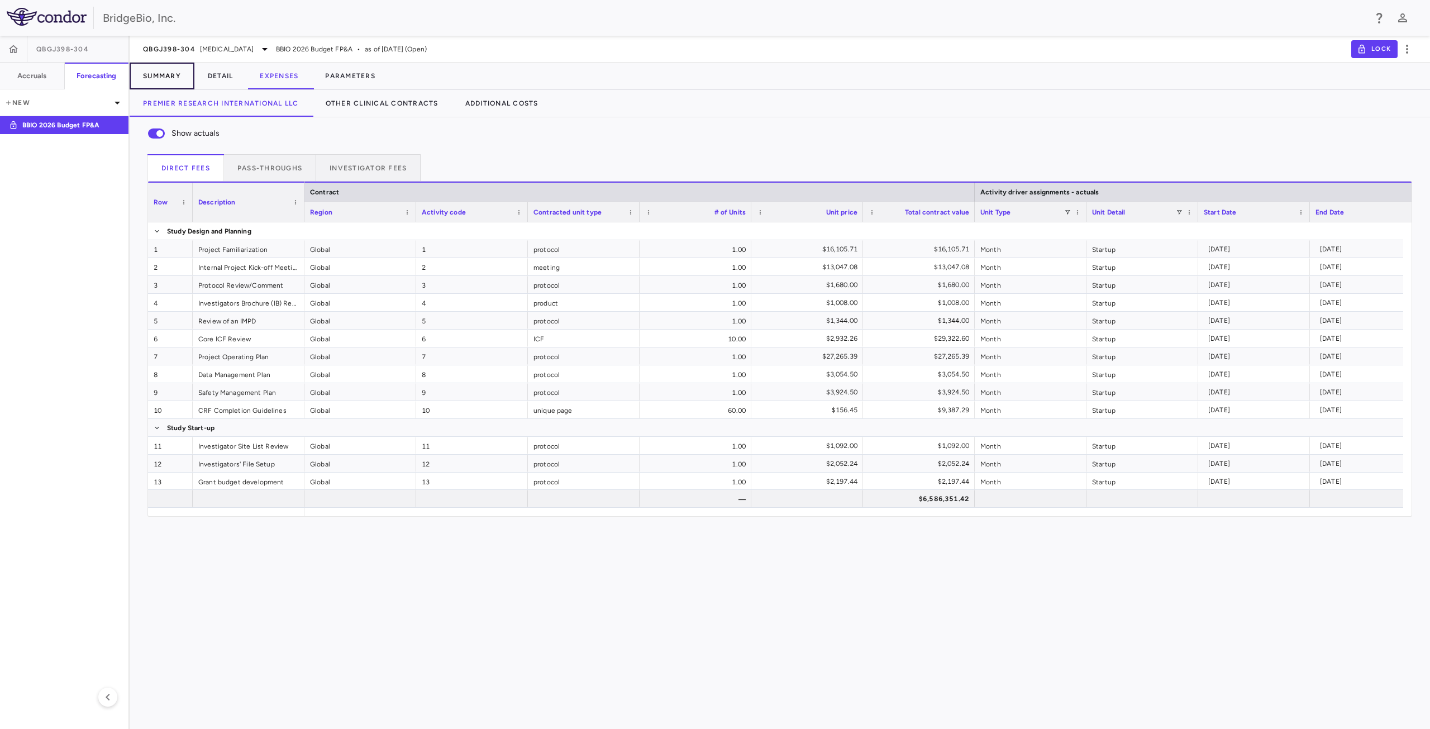
click at [178, 78] on button "Summary" at bounding box center [162, 76] width 65 height 27
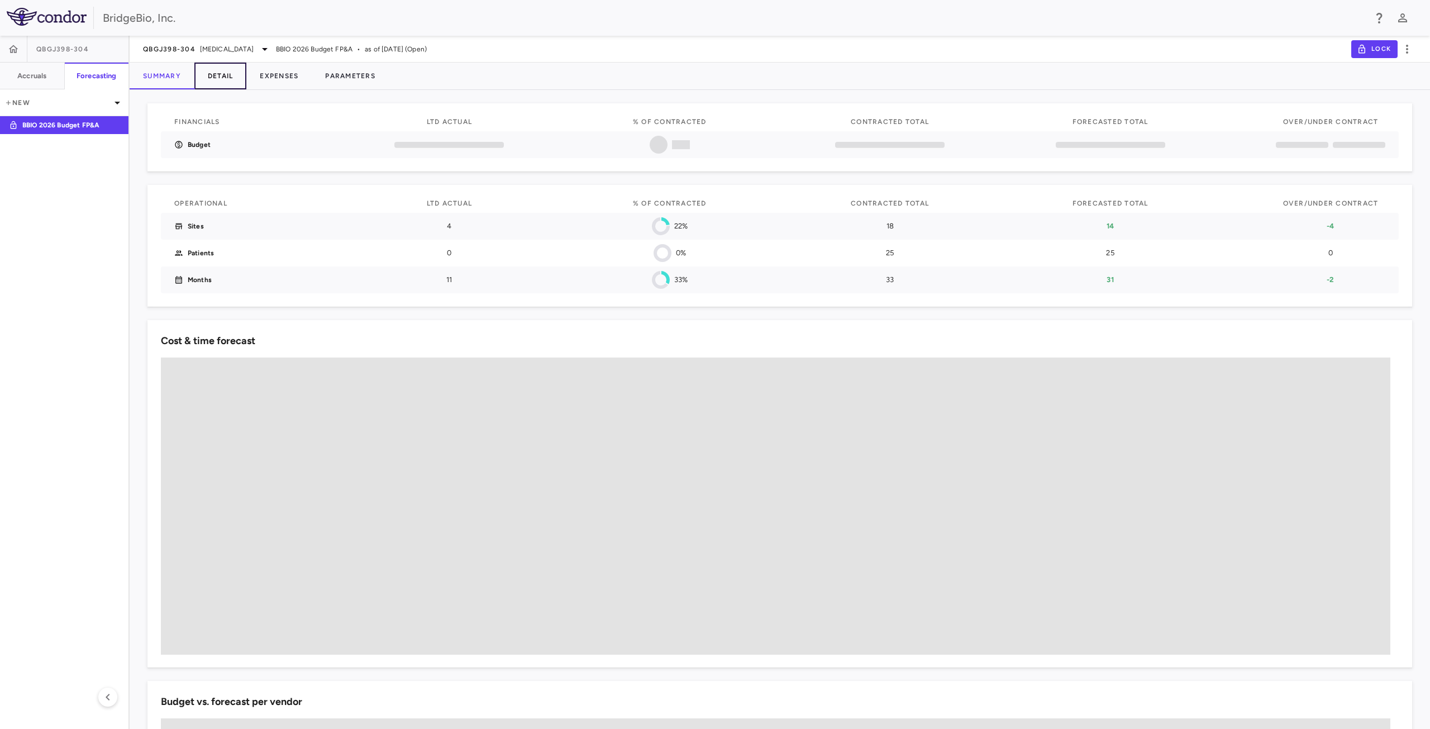
click at [239, 79] on button "Detail" at bounding box center [220, 76] width 53 height 27
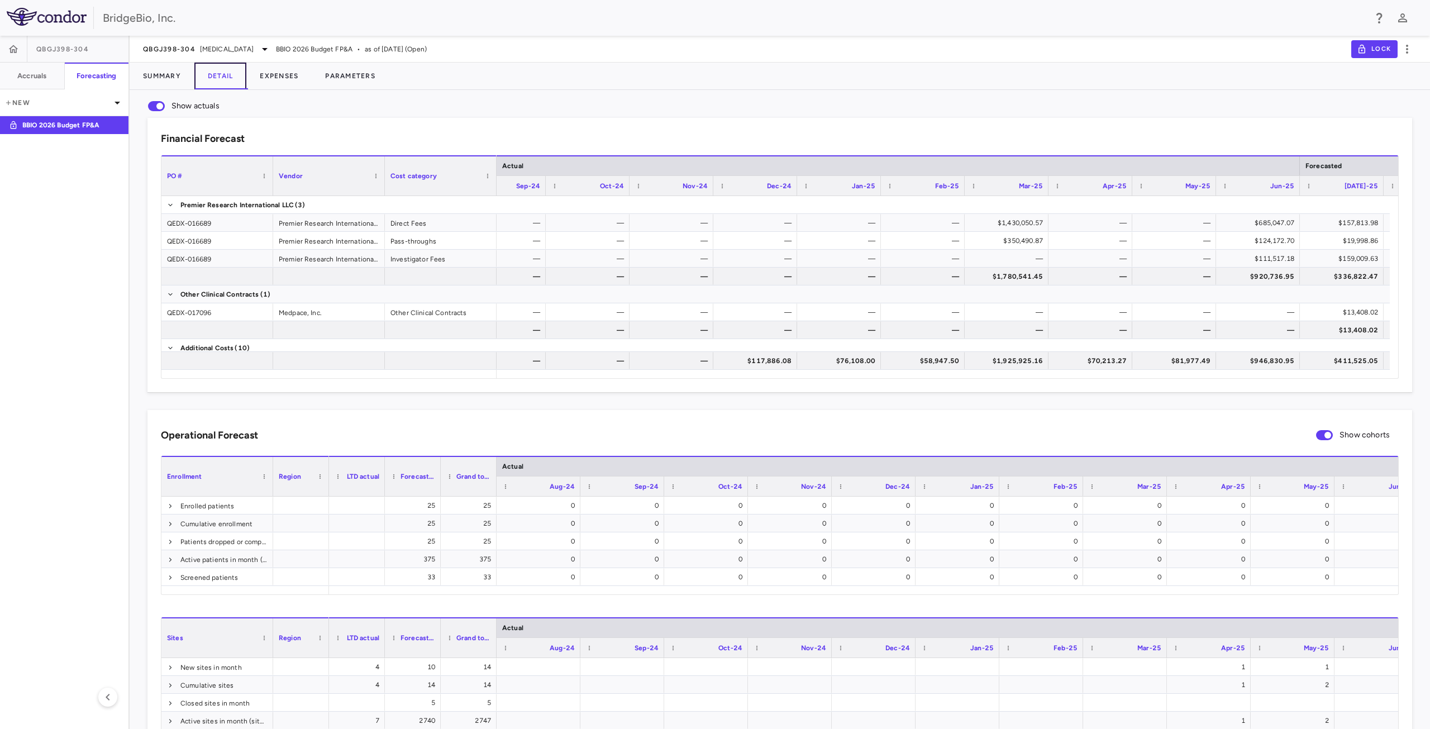
scroll to position [0, 1345]
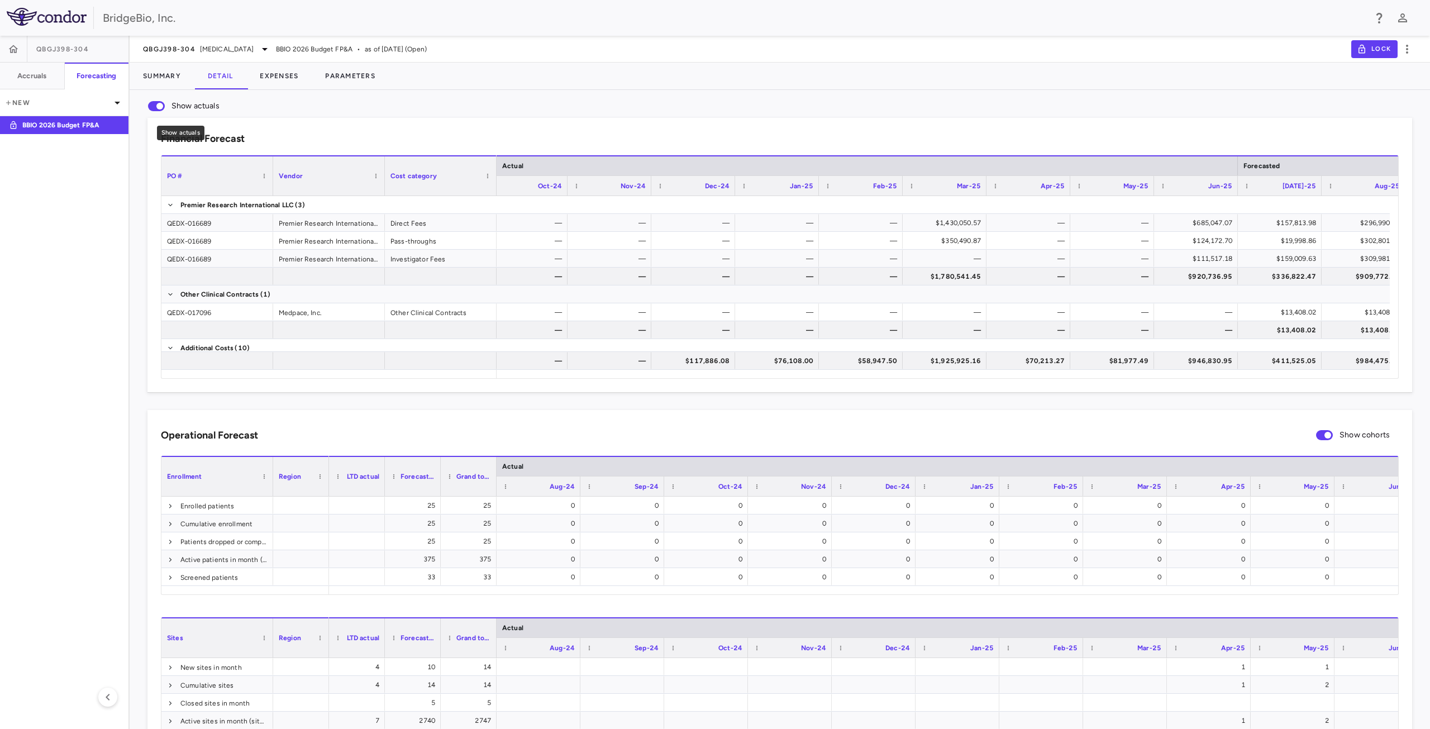
click at [160, 101] on span "Show actuals" at bounding box center [156, 106] width 17 height 10
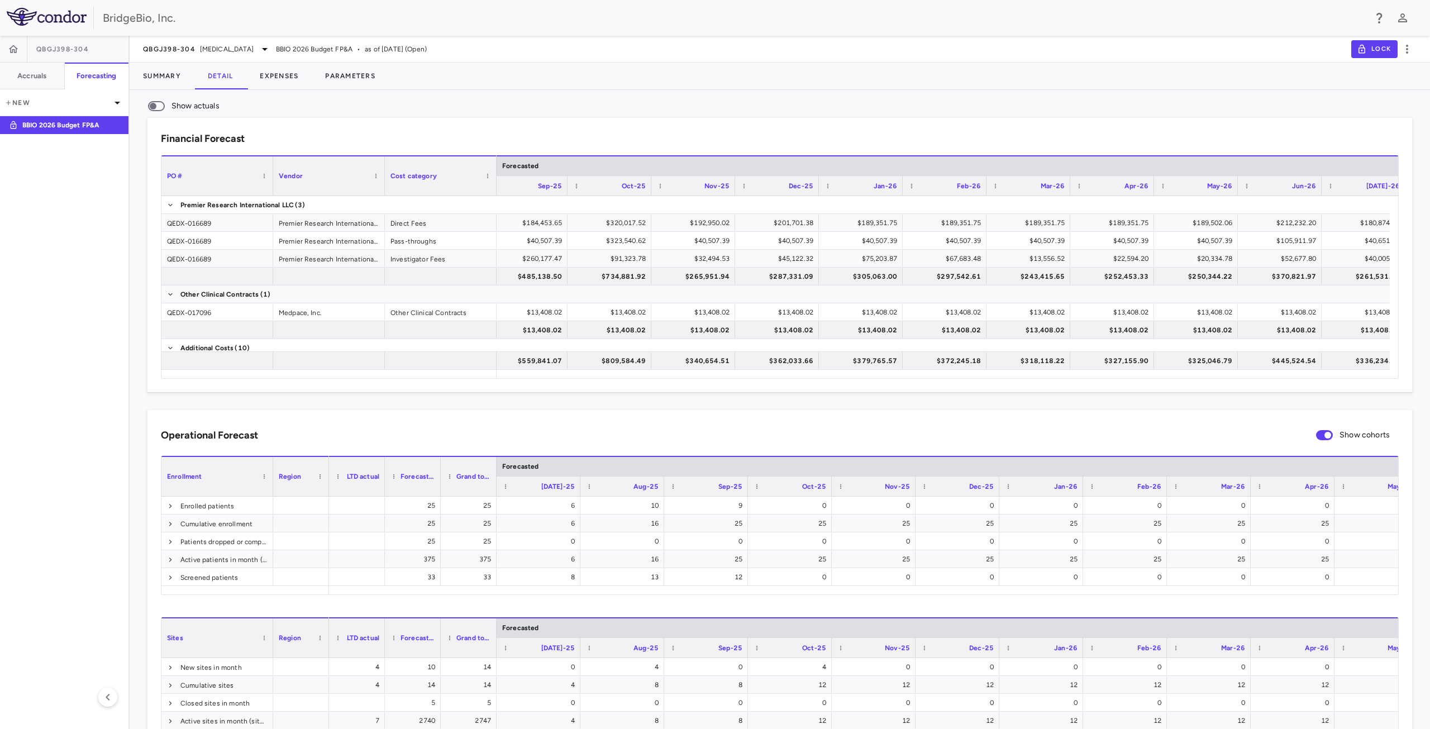
click at [160, 111] on span "Show actuals" at bounding box center [156, 106] width 17 height 10
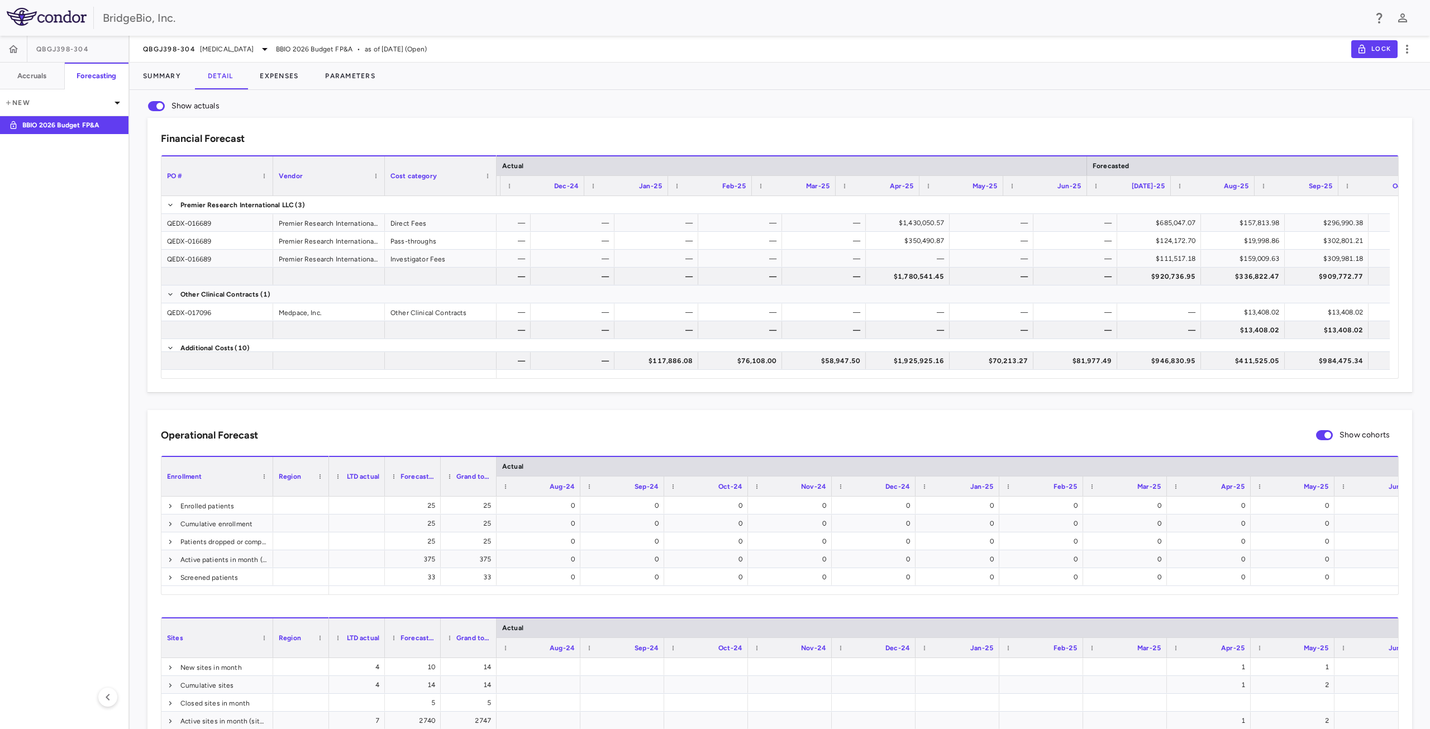
scroll to position [0, 1069]
